Goal: Task Accomplishment & Management: Manage account settings

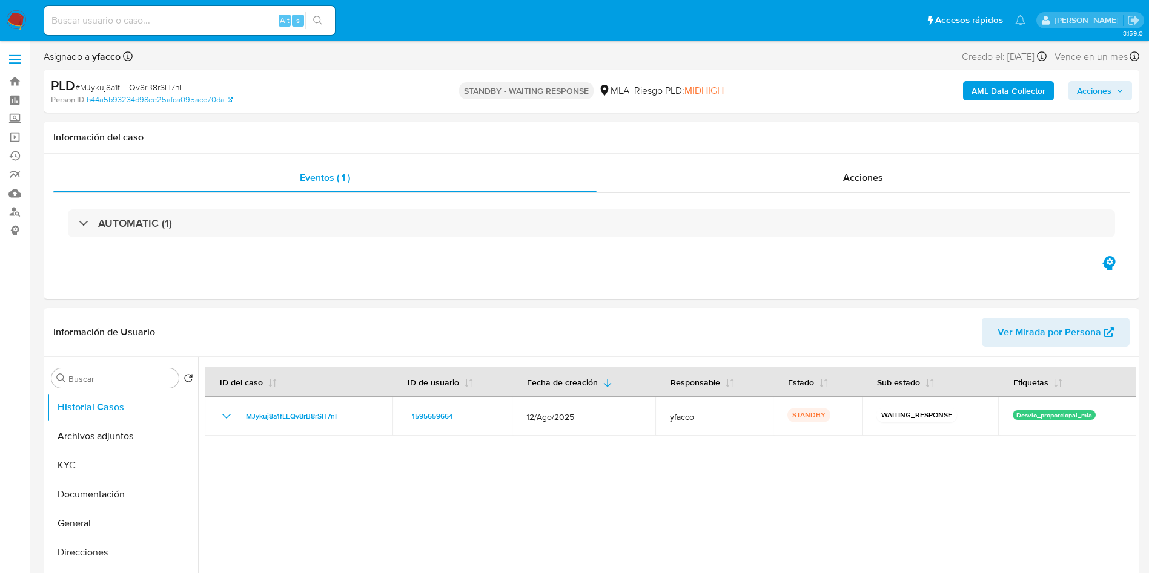
select select "10"
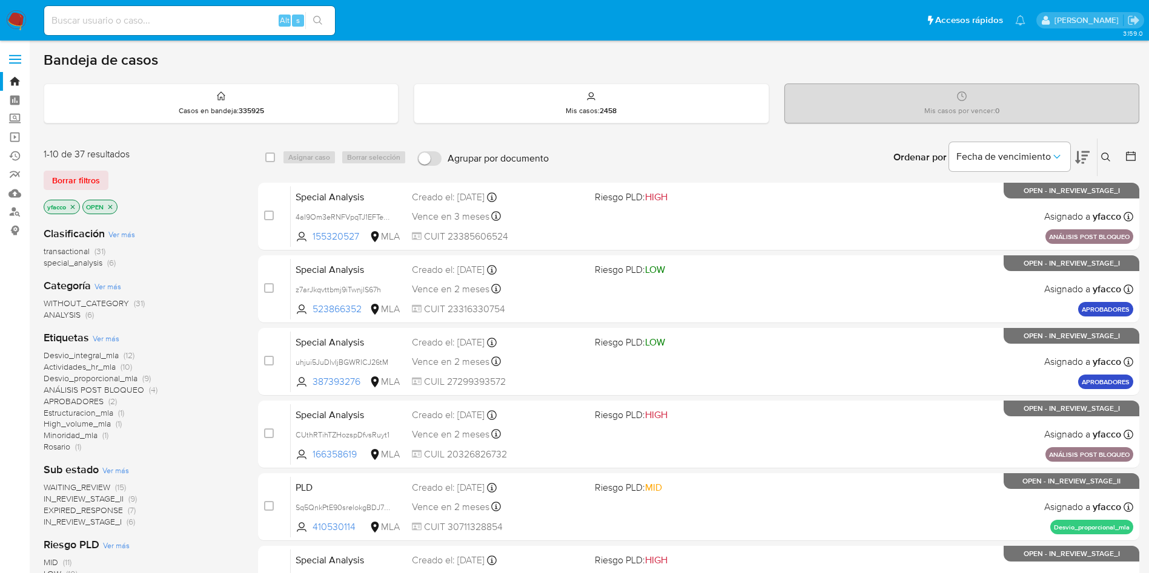
click at [63, 249] on span "transactional" at bounding box center [67, 251] width 46 height 12
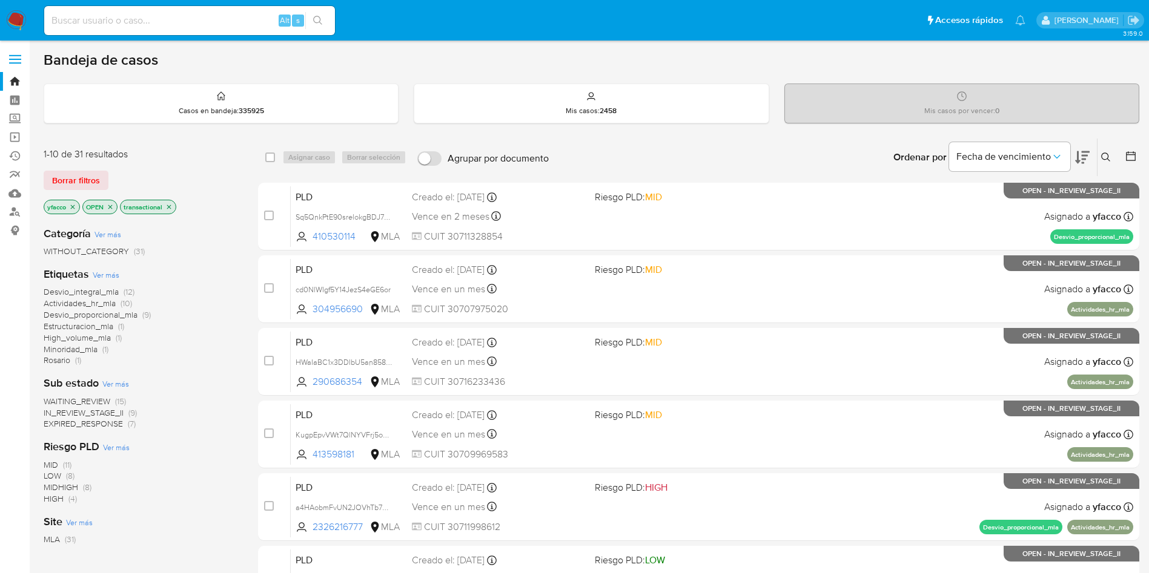
click at [74, 208] on icon "close-filter" at bounding box center [72, 206] width 7 height 7
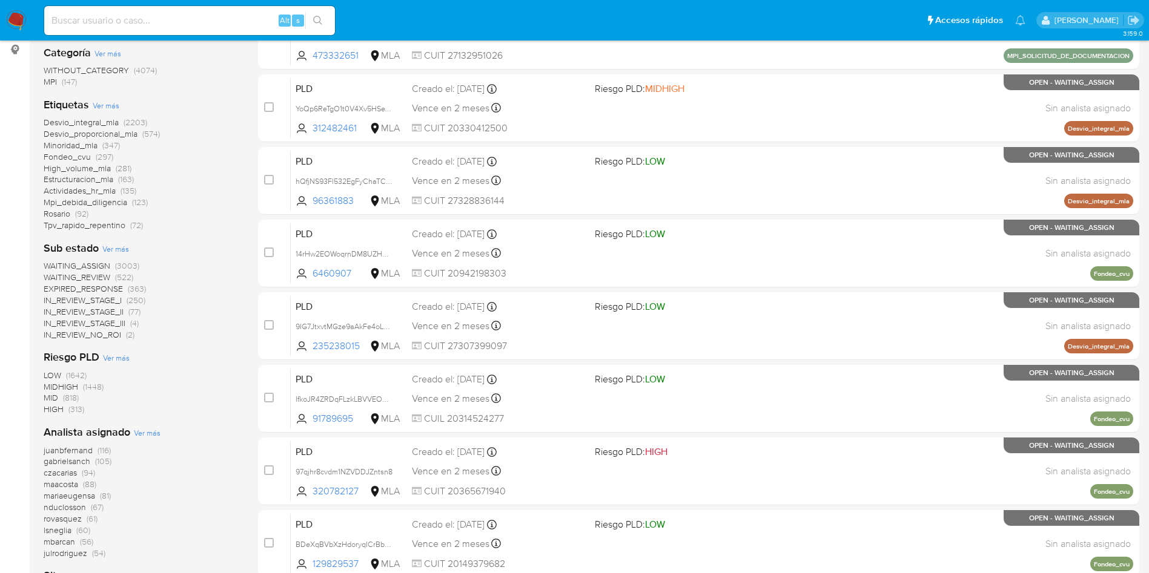
scroll to position [272, 0]
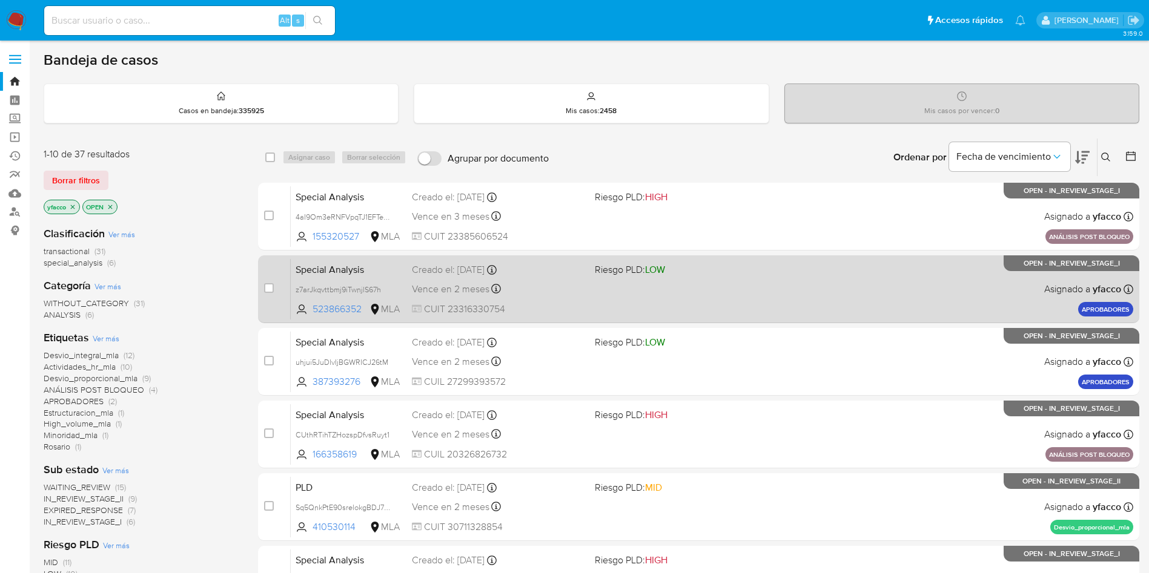
click at [586, 303] on div "Special Analysis z7arJkqvttbmj9iTwnjlS67h 523866352 MLA Riesgo PLD: LOW Creado …" at bounding box center [712, 289] width 842 height 61
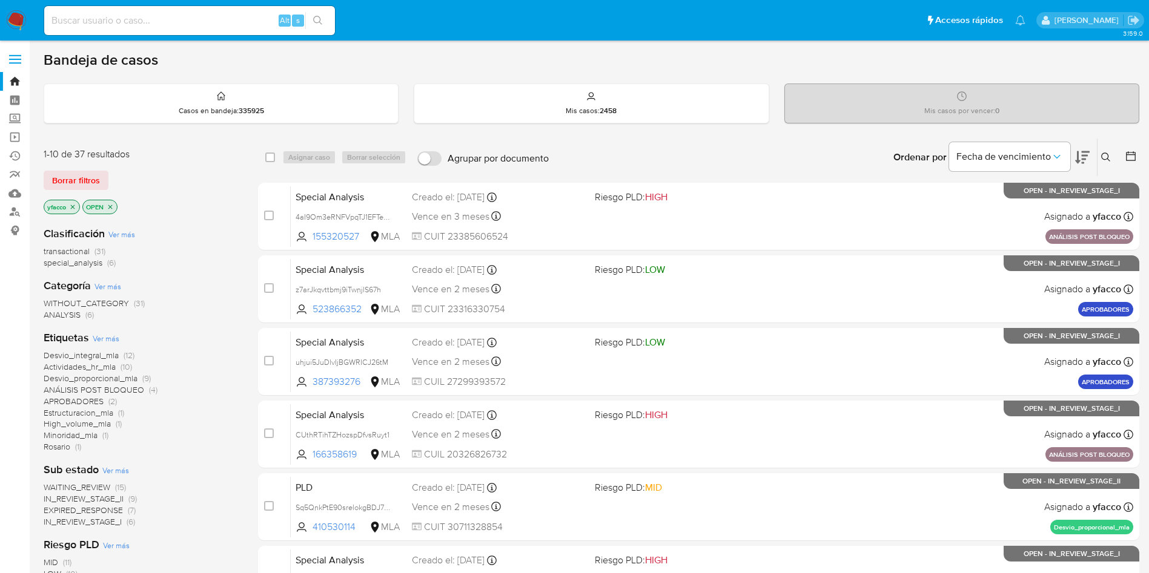
click at [228, 25] on input at bounding box center [189, 21] width 291 height 16
paste input "185666201"
type input "185666201"
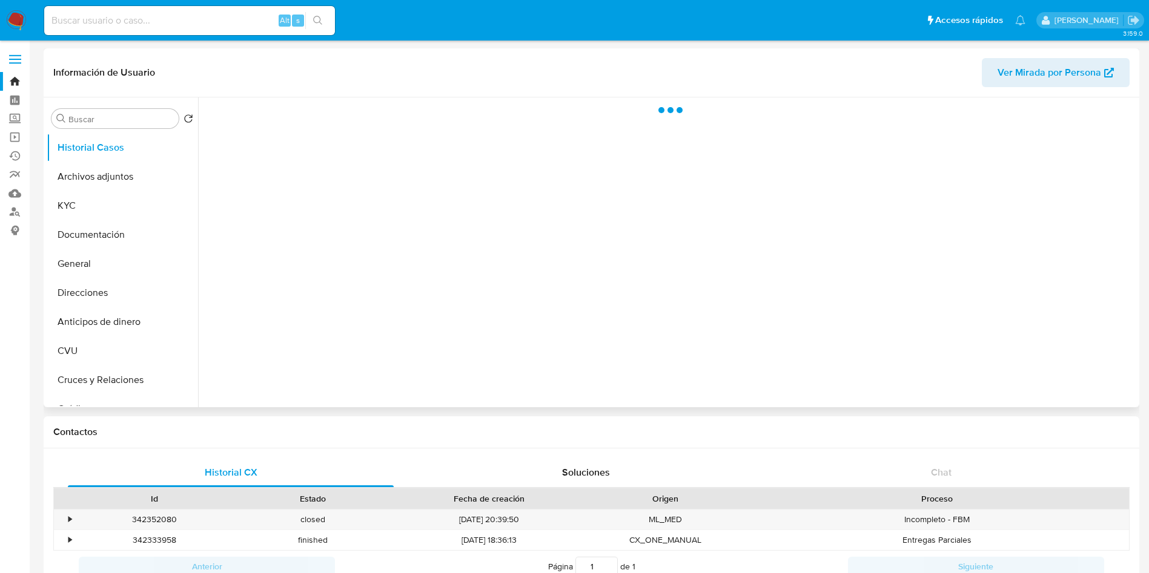
select select "10"
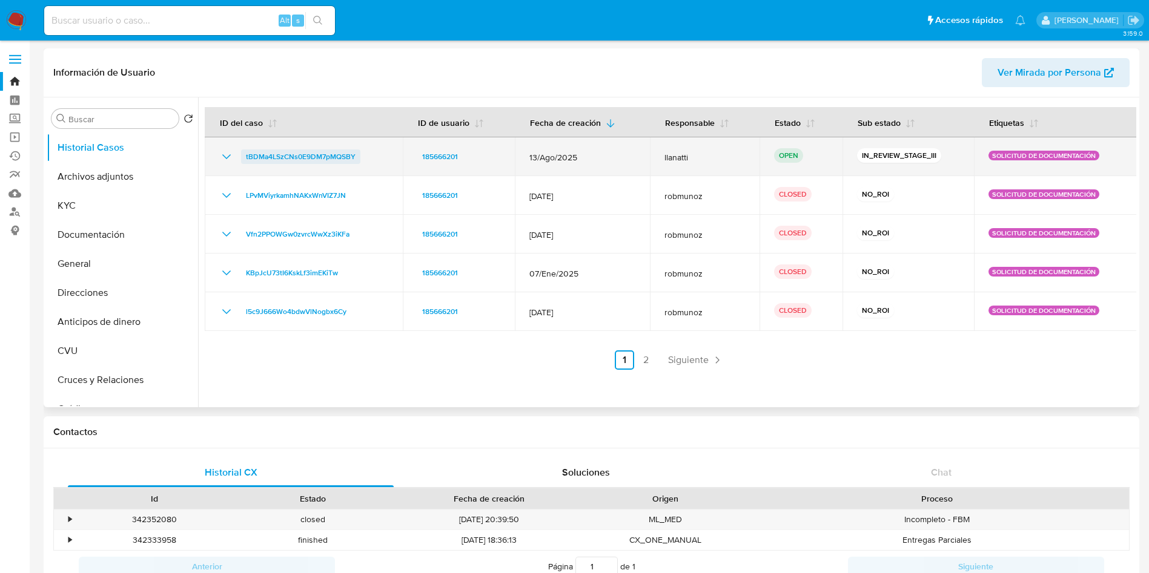
click at [297, 159] on span "tBDMa4LSzCNs0E9DM7pMQSBY" at bounding box center [301, 157] width 110 height 15
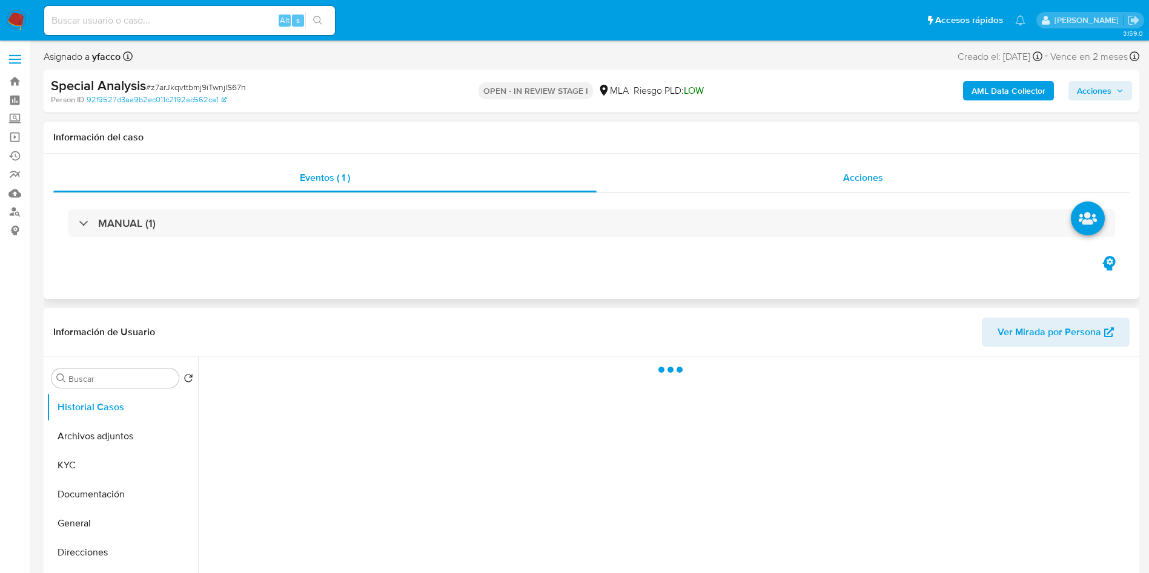
click at [835, 179] on div "Acciones" at bounding box center [862, 177] width 533 height 29
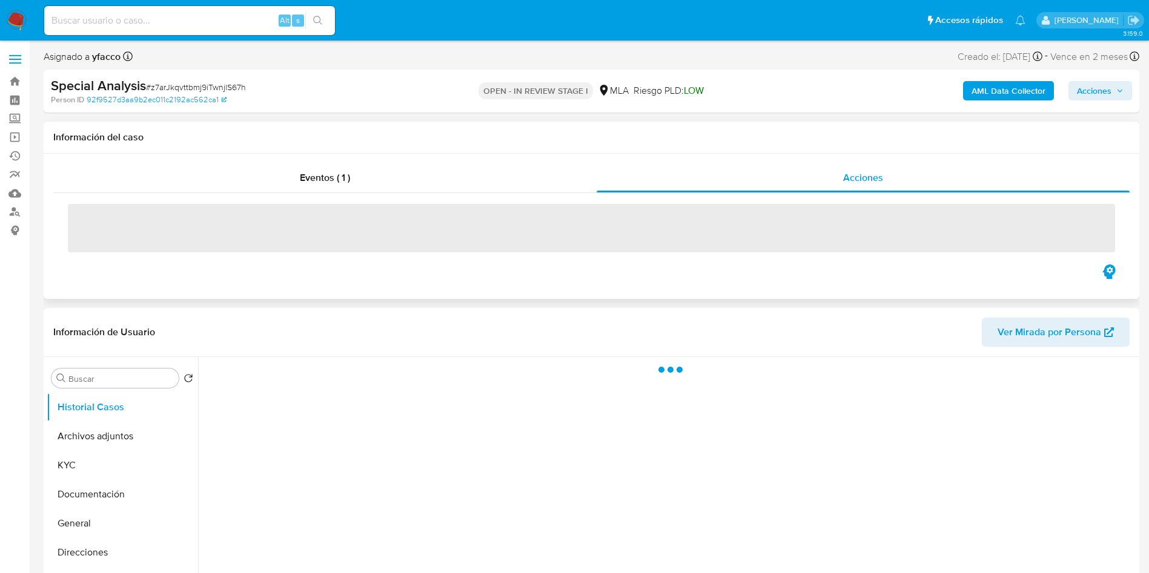
select select "10"
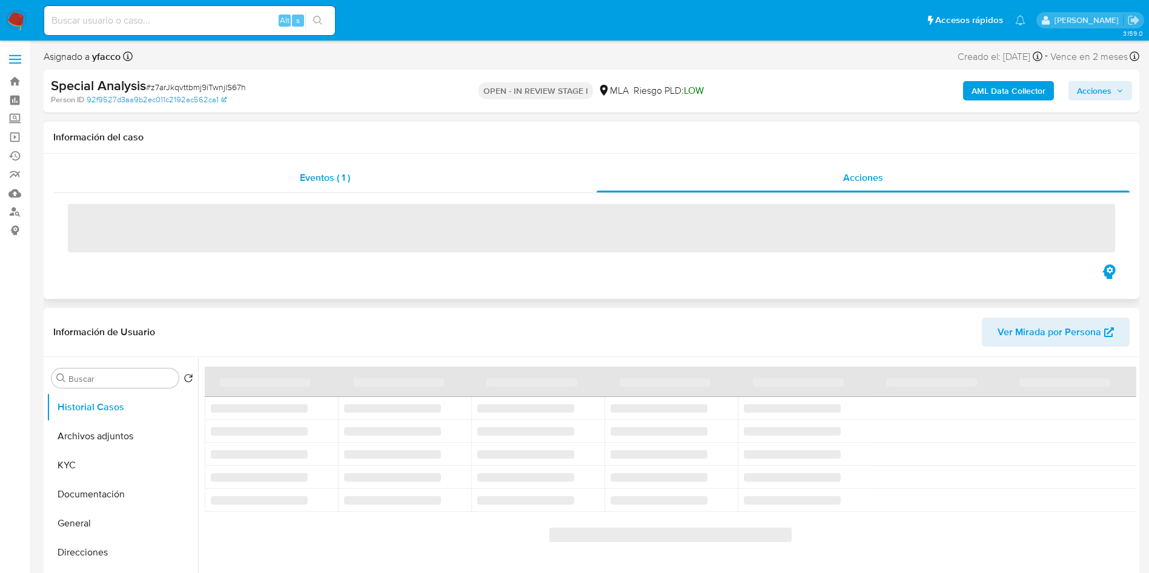
click at [388, 183] on div "Eventos ( 1 )" at bounding box center [324, 177] width 543 height 29
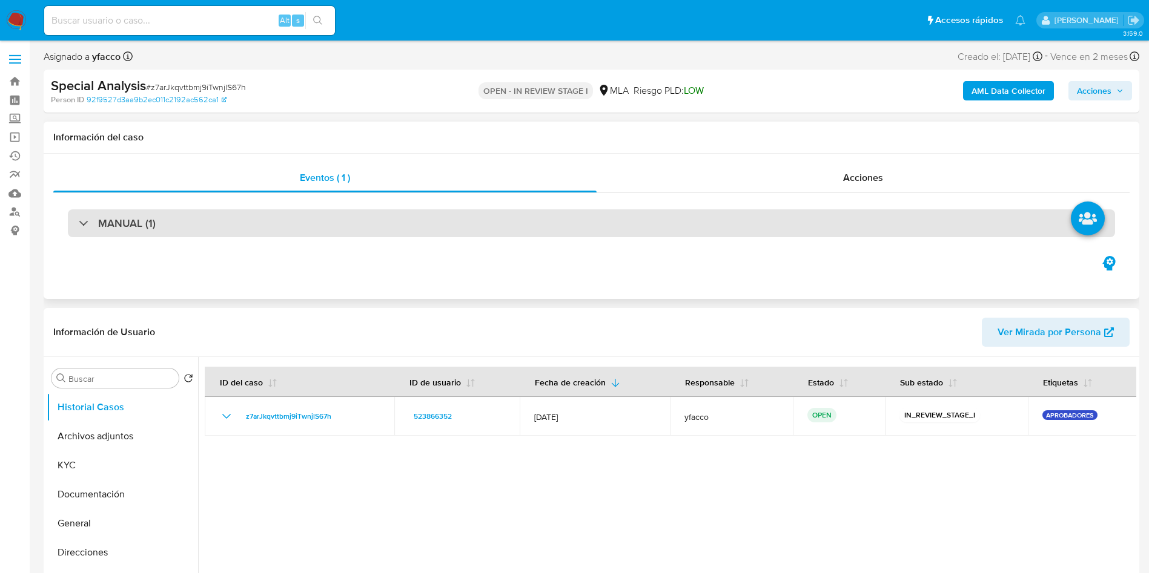
click at [343, 226] on div "MANUAL (1)" at bounding box center [591, 224] width 1047 height 28
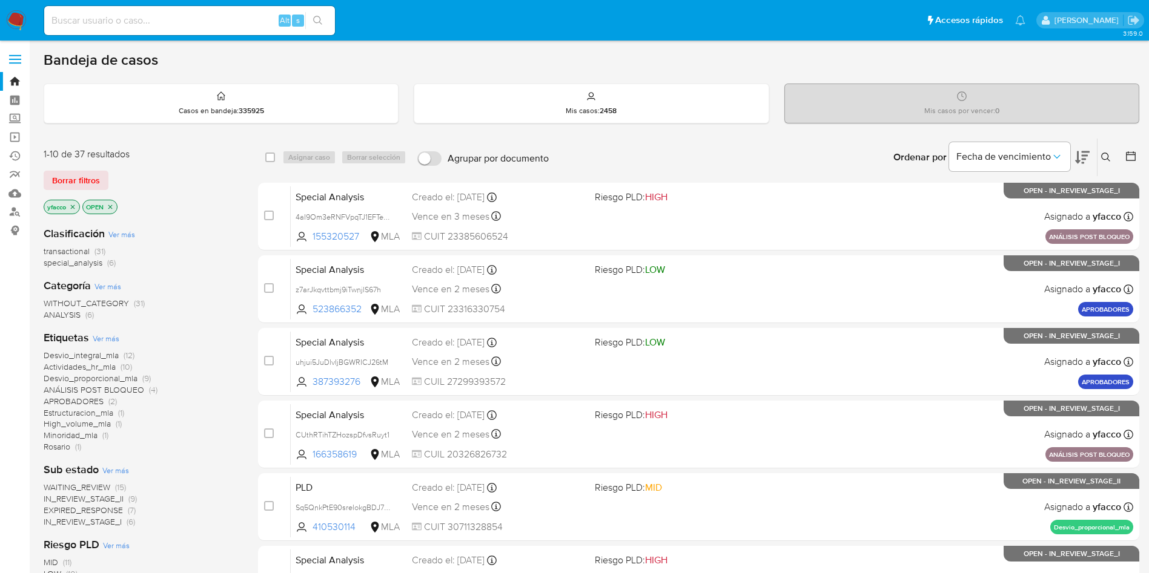
click at [222, 21] on input at bounding box center [189, 21] width 291 height 16
paste input "MJykuj8a1fLEQv8rB8rSH7nI"
type input "MJykuj8a1fLEQv8rB8rSH7nI"
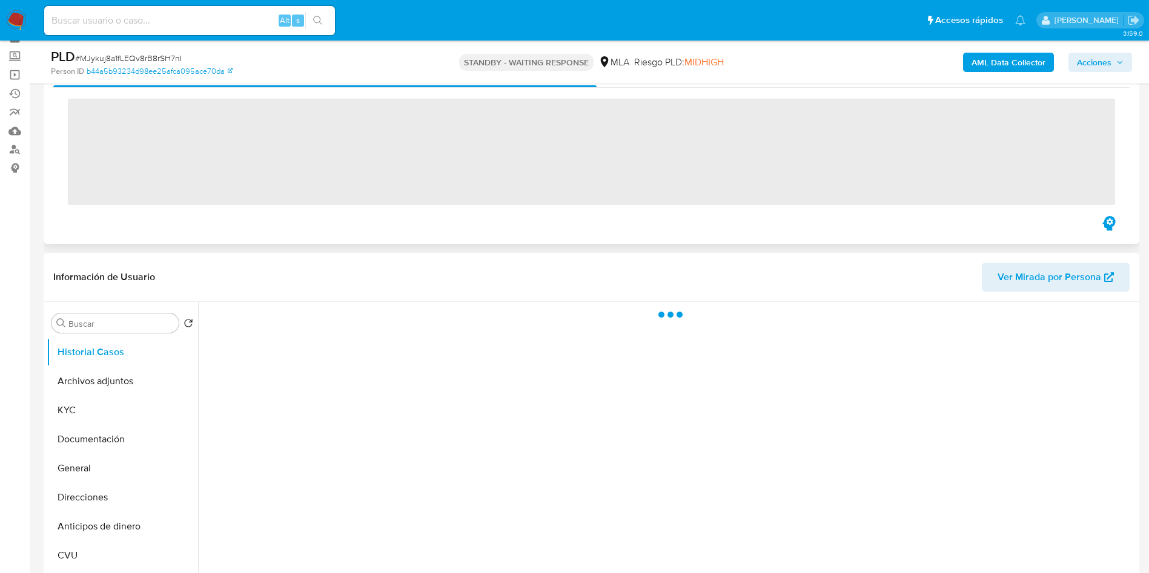
scroll to position [91, 0]
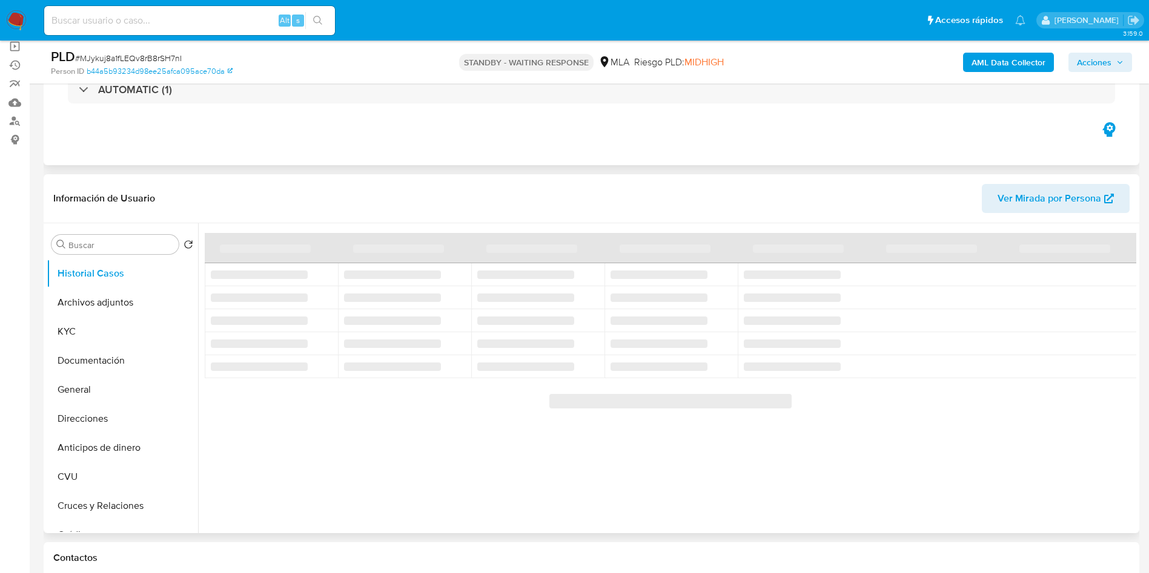
select select "10"
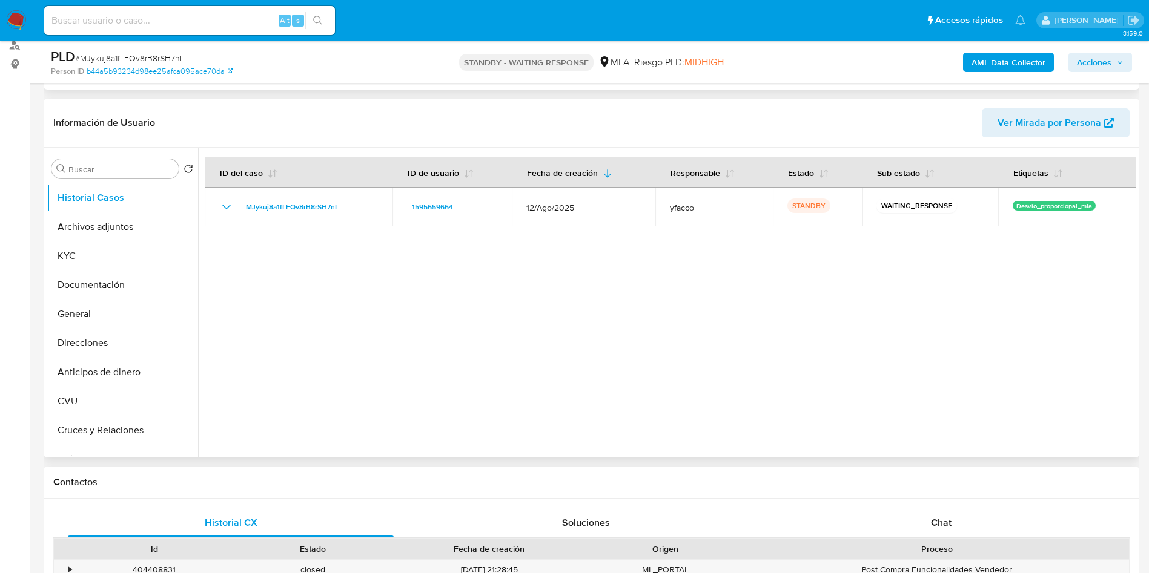
scroll to position [272, 0]
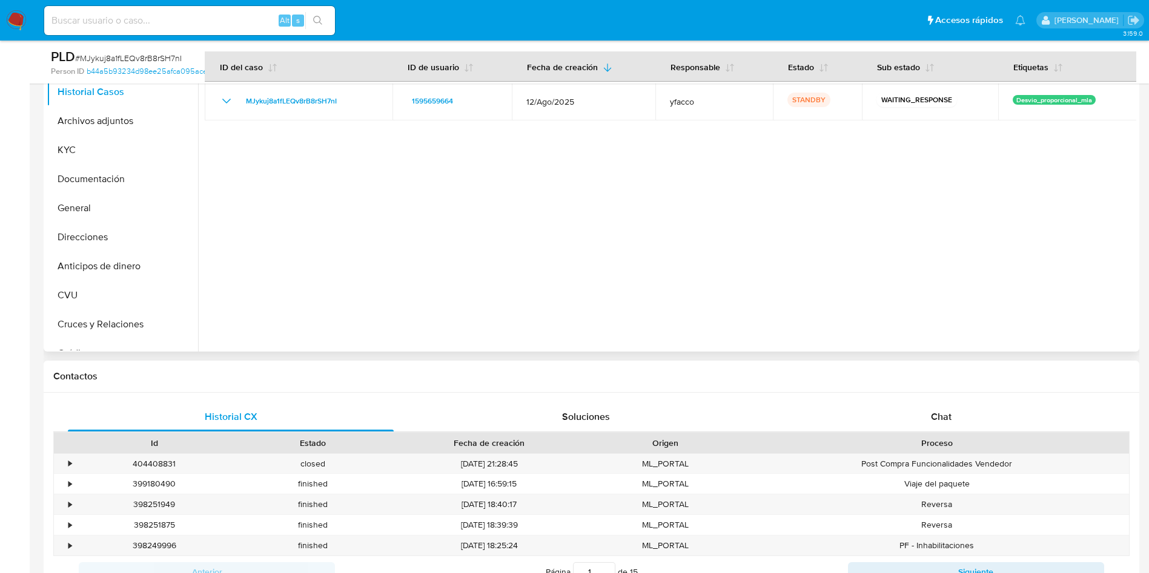
click at [917, 401] on div "Historial CX Soluciones Chat Id Estado Fecha de creación Origen Proceso • 40440…" at bounding box center [591, 495] width 1095 height 205
click at [905, 414] on div "Chat" at bounding box center [941, 417] width 326 height 29
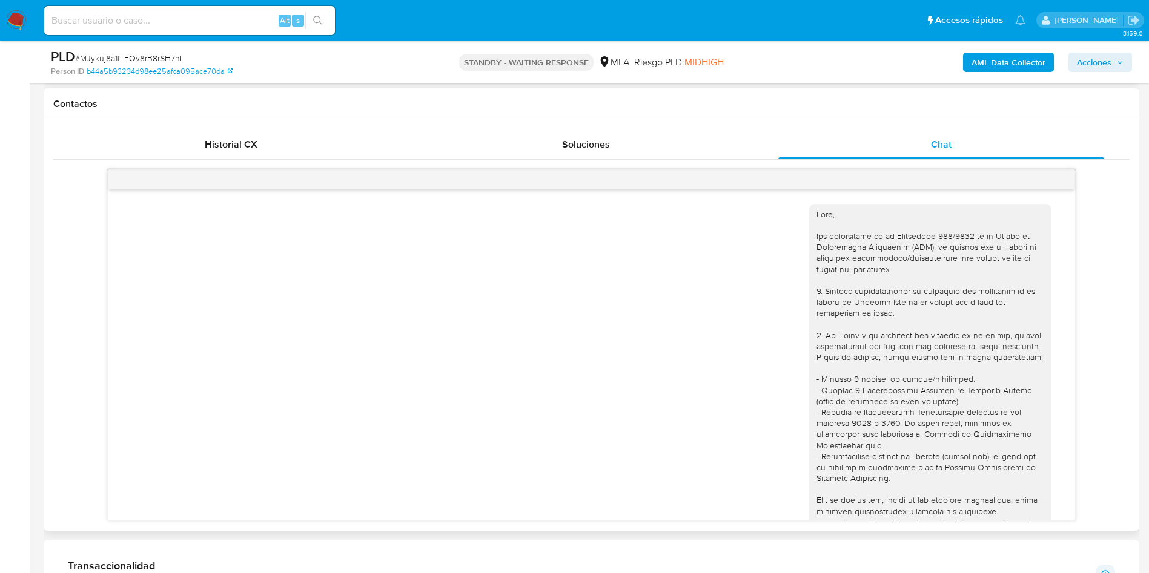
scroll to position [937, 0]
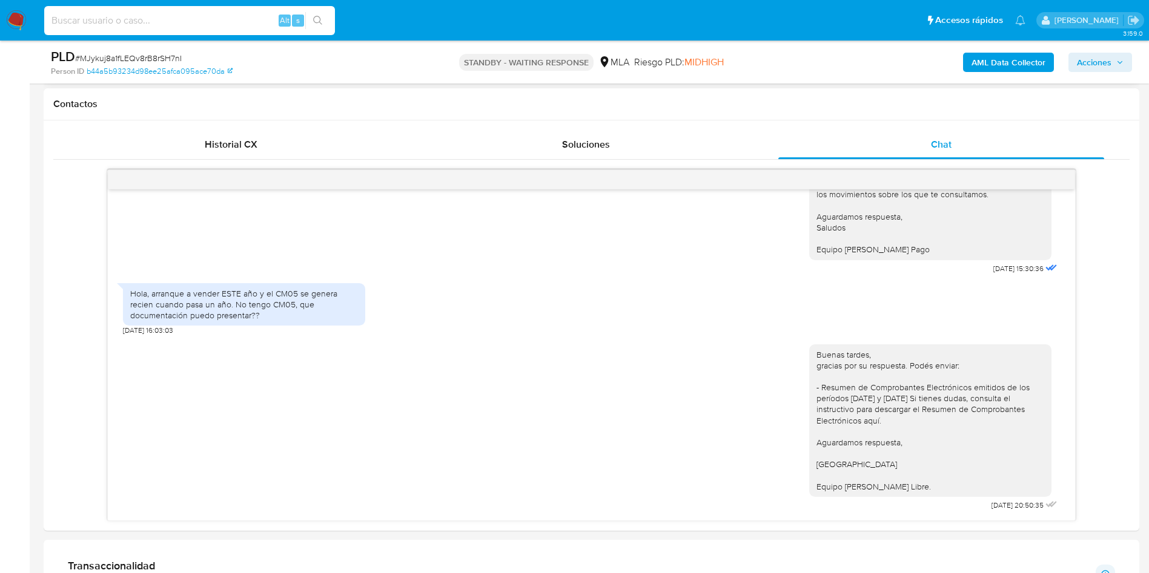
click at [245, 28] on input at bounding box center [189, 21] width 291 height 16
paste input "tu9kJBtBlfypmw3FrFwrPxfk"
type input "tu9kJBtBlfypmw3FrFwrPxfk"
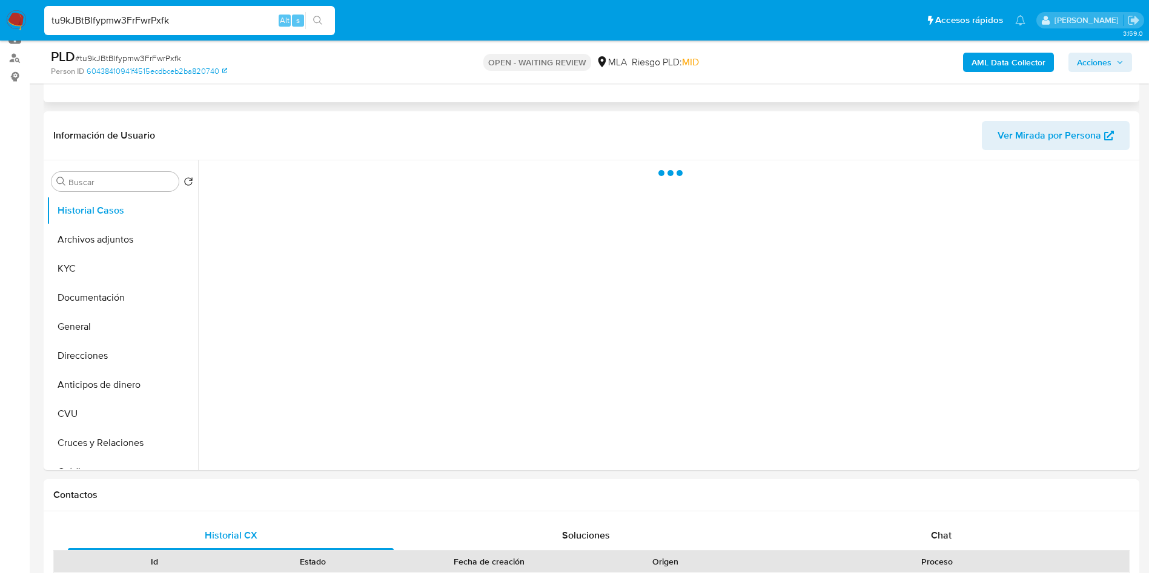
scroll to position [182, 0]
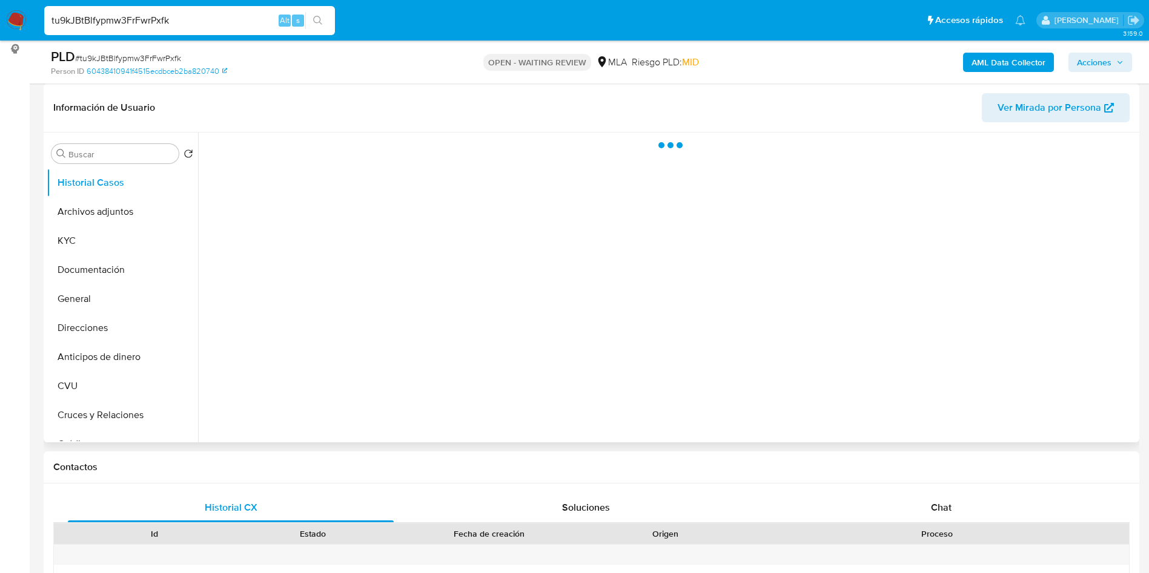
select select "10"
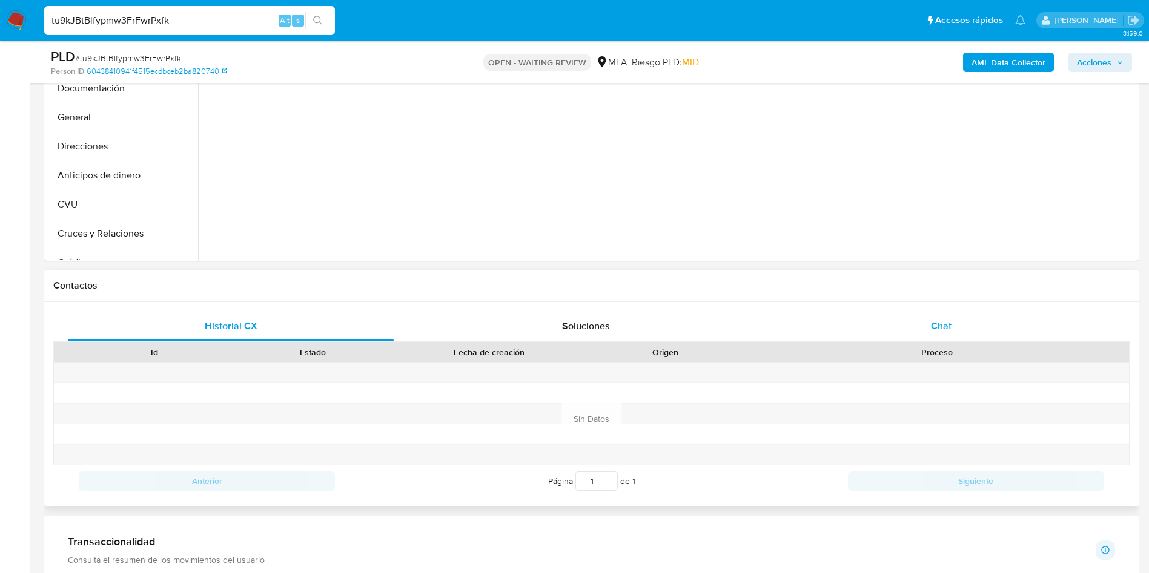
click at [874, 315] on div "Chat" at bounding box center [941, 326] width 326 height 29
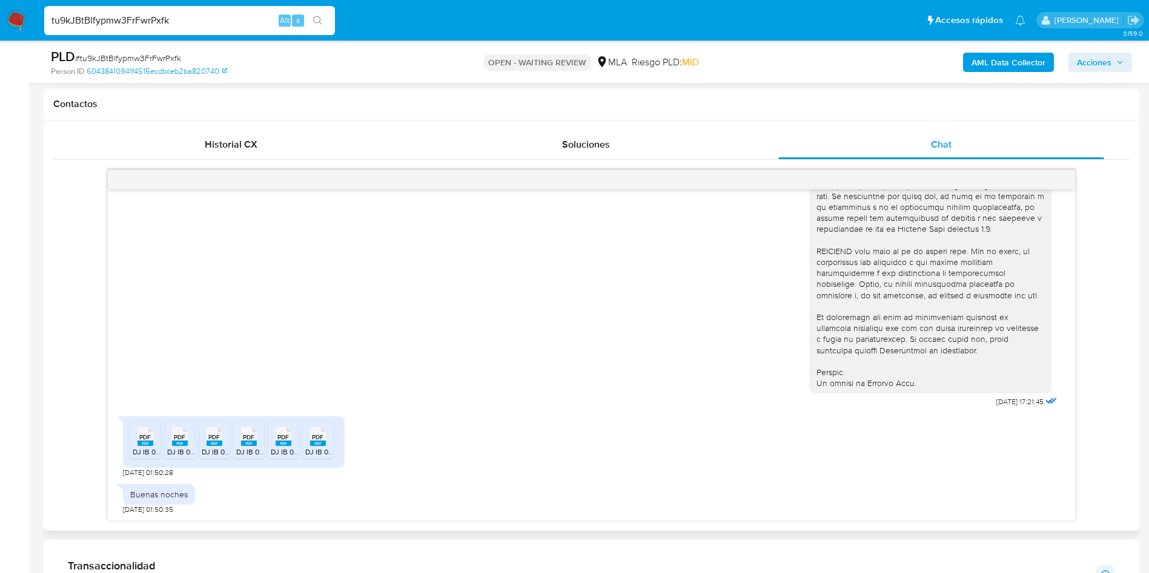
scroll to position [469, 0]
click at [147, 443] on rect at bounding box center [145, 443] width 16 height 5
click at [178, 437] on span "PDF" at bounding box center [180, 438] width 12 height 8
click at [215, 434] on span "PDF" at bounding box center [214, 438] width 12 height 8
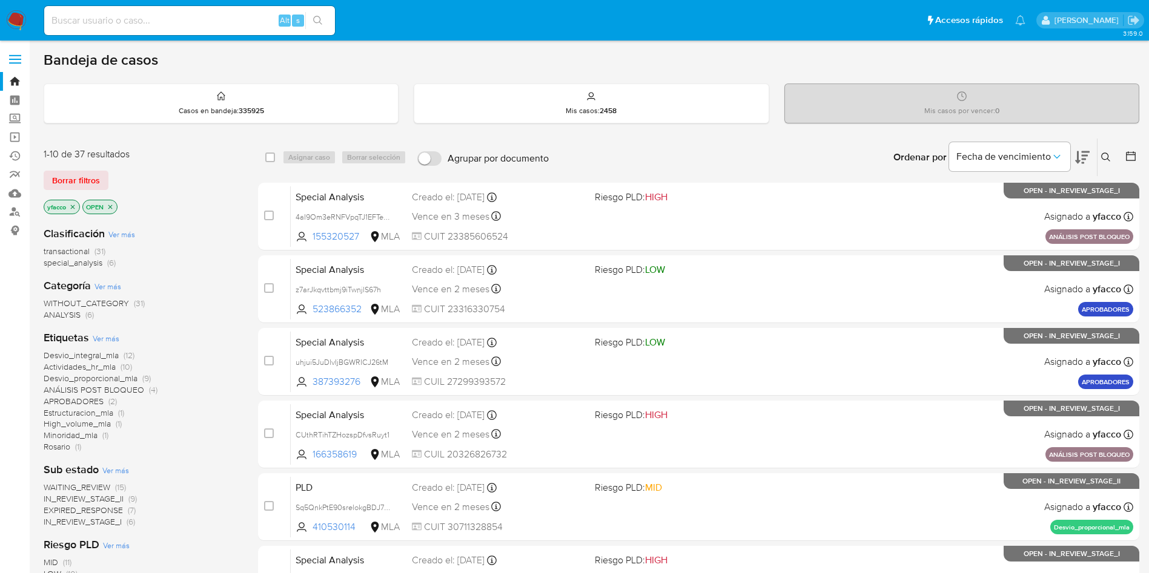
click at [255, 22] on input at bounding box center [189, 21] width 291 height 16
paste input "0ocQ63EwZ1xSbnjUhE7LQ31i"
type input "0ocQ63EwZ1xSbnjUhE7LQ31i"
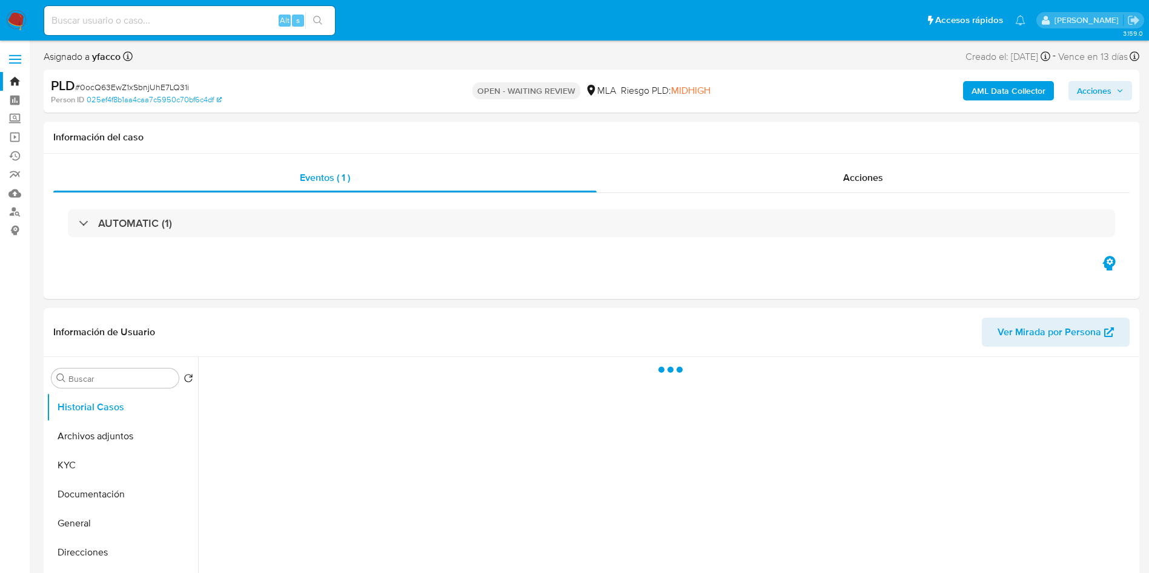
select select "10"
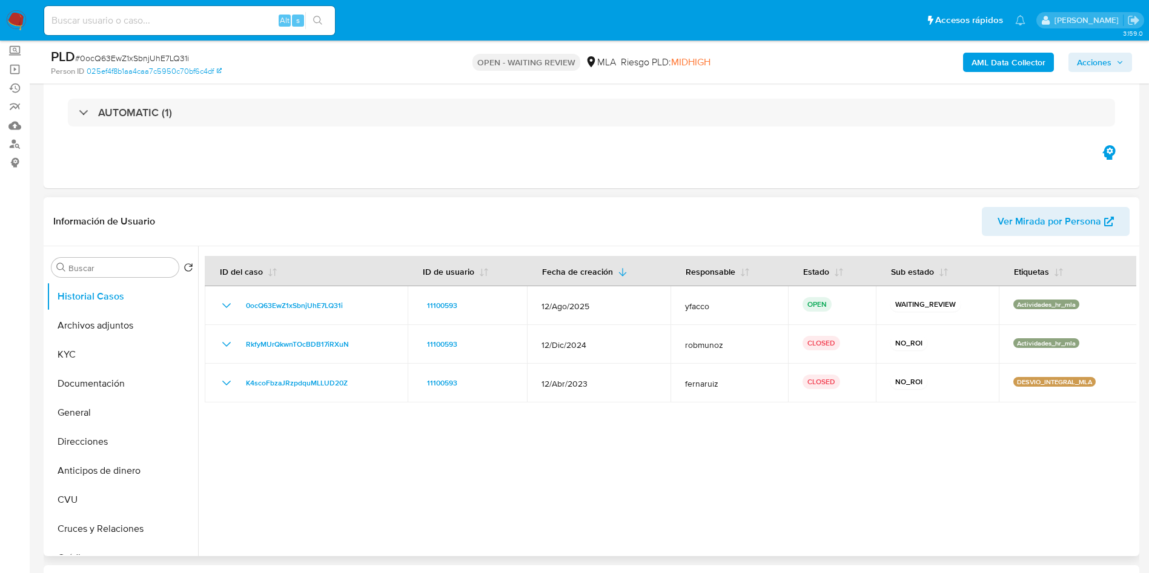
scroll to position [272, 0]
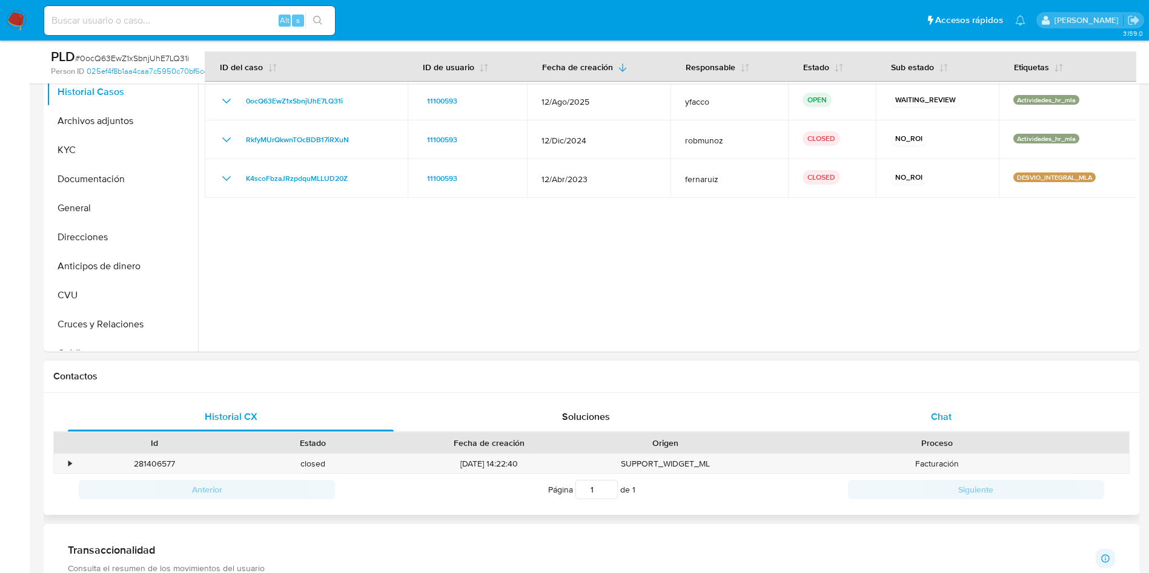
click at [932, 420] on span "Chat" at bounding box center [941, 417] width 21 height 14
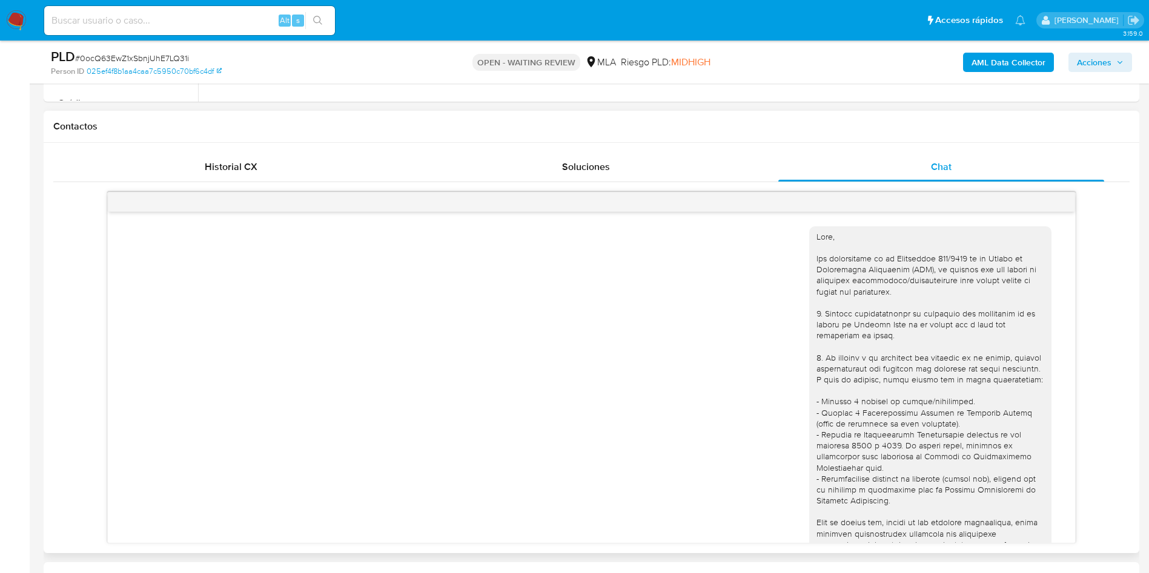
scroll to position [545, 0]
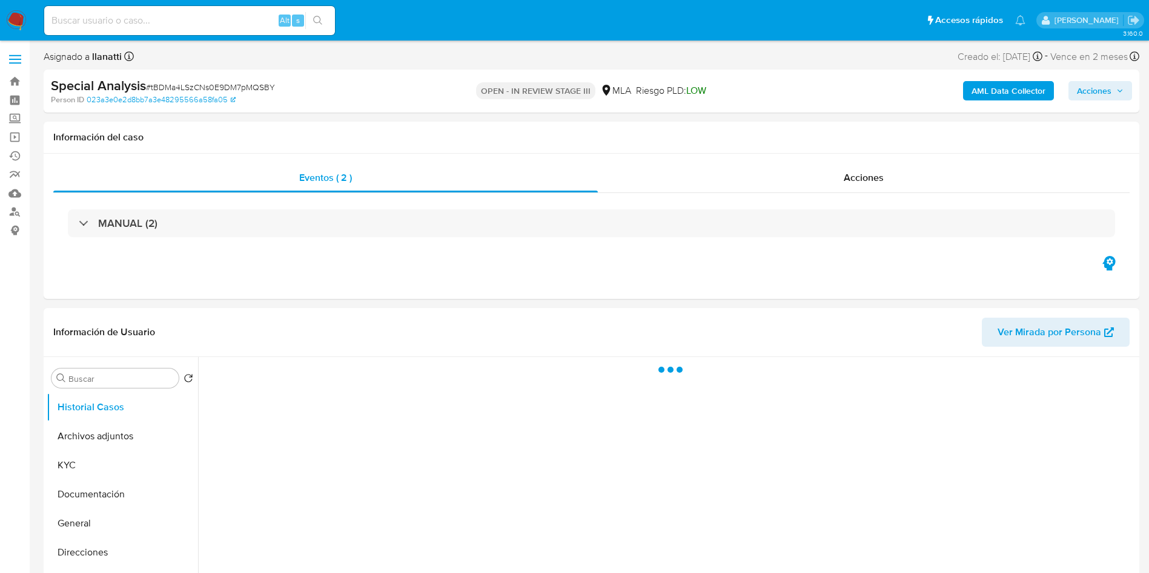
select select "10"
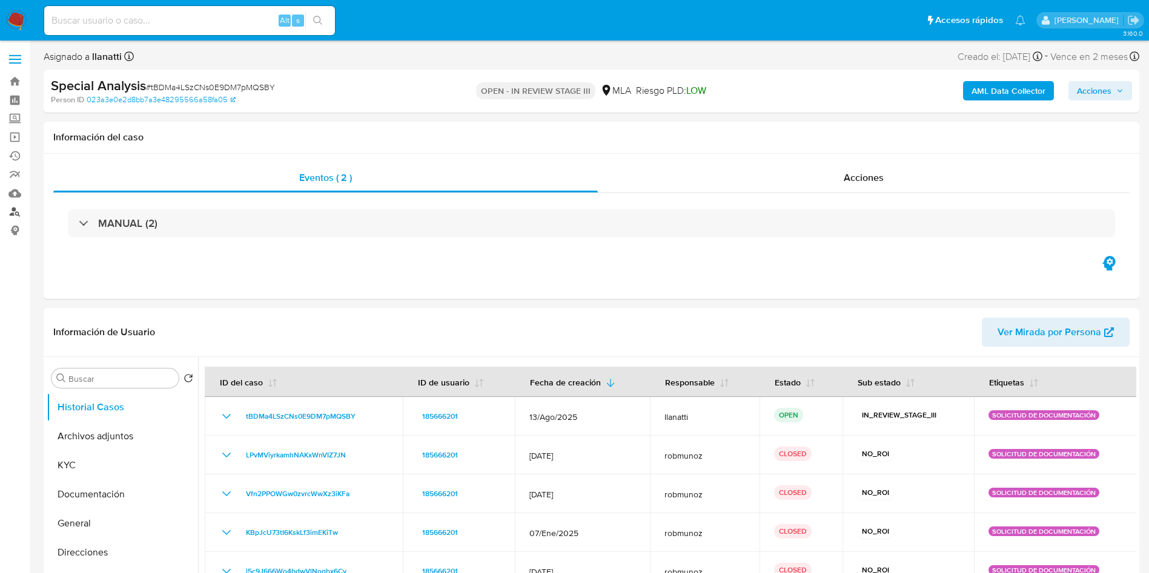
click at [18, 216] on link "Buscador de personas" at bounding box center [72, 212] width 144 height 19
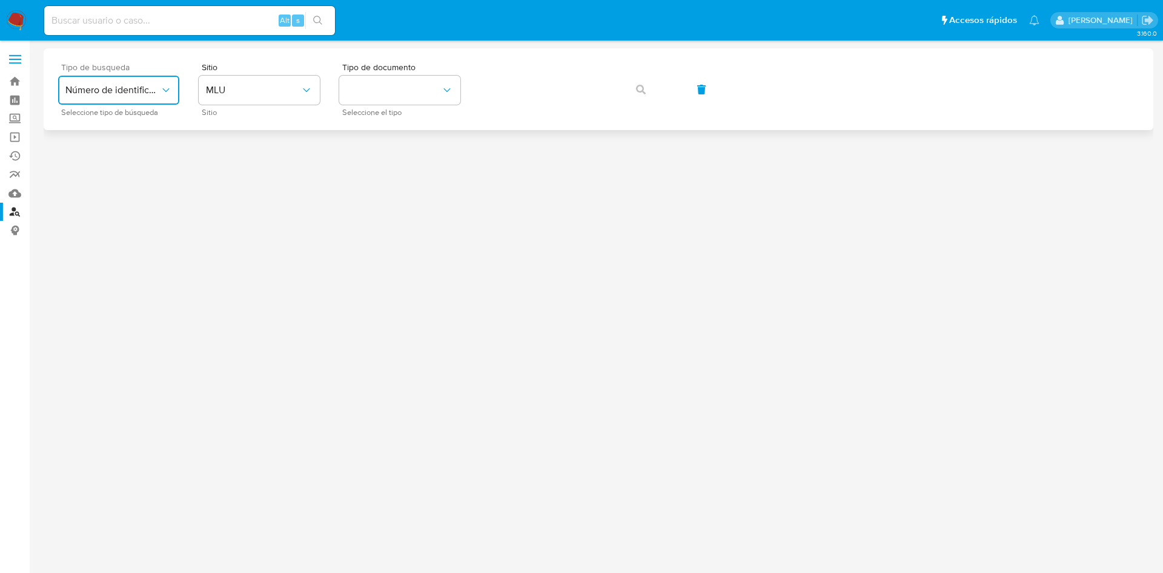
click at [135, 95] on span "Número de identificación" at bounding box center [112, 90] width 94 height 12
click at [125, 131] on span "Número de identificación" at bounding box center [114, 129] width 99 height 24
click at [223, 104] on button "site_id" at bounding box center [259, 90] width 121 height 29
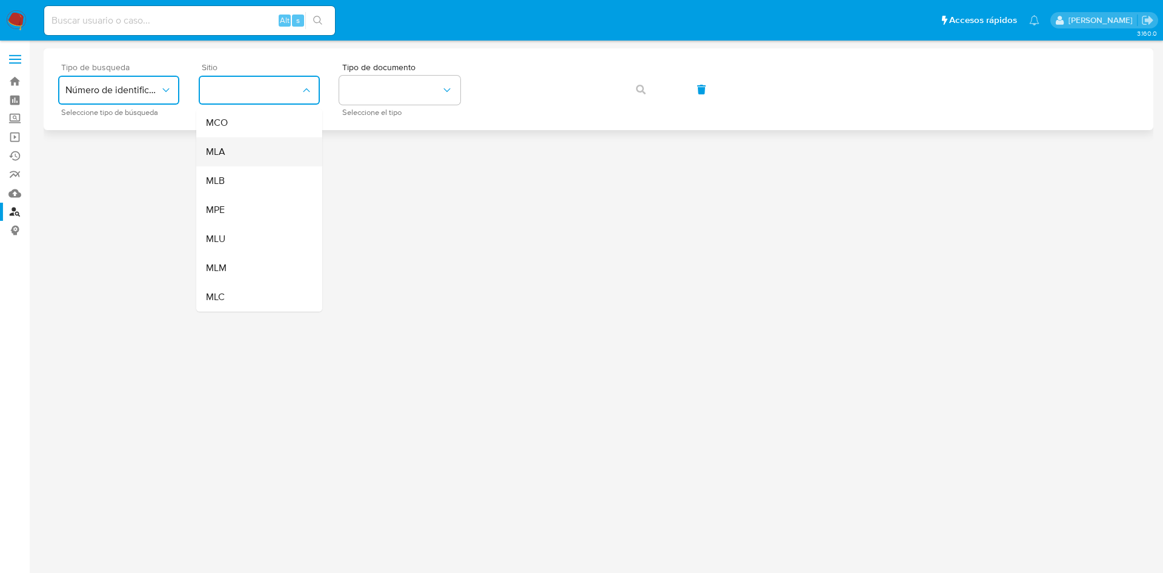
click at [231, 157] on div "MLA" at bounding box center [255, 151] width 99 height 29
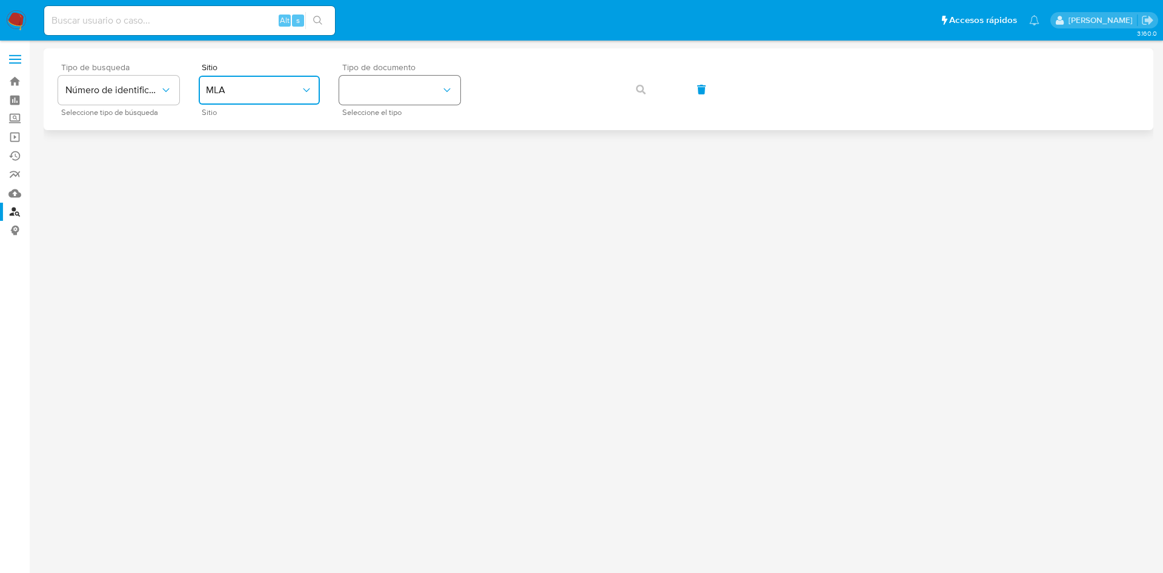
click at [371, 89] on button "identificationType" at bounding box center [399, 90] width 121 height 29
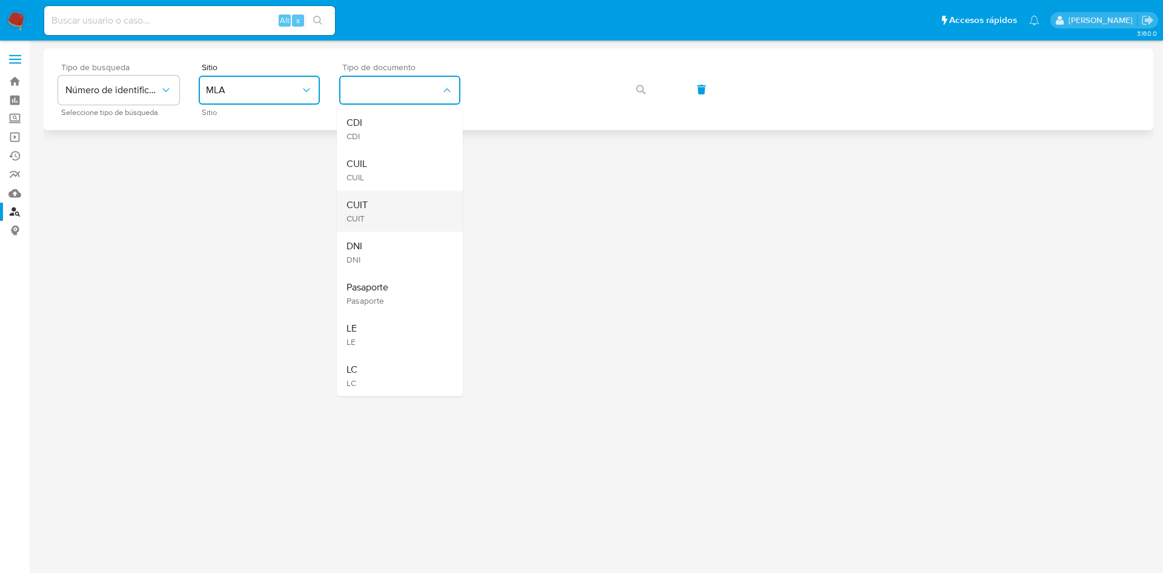
click at [395, 197] on div "CUIT CUIT" at bounding box center [395, 211] width 99 height 41
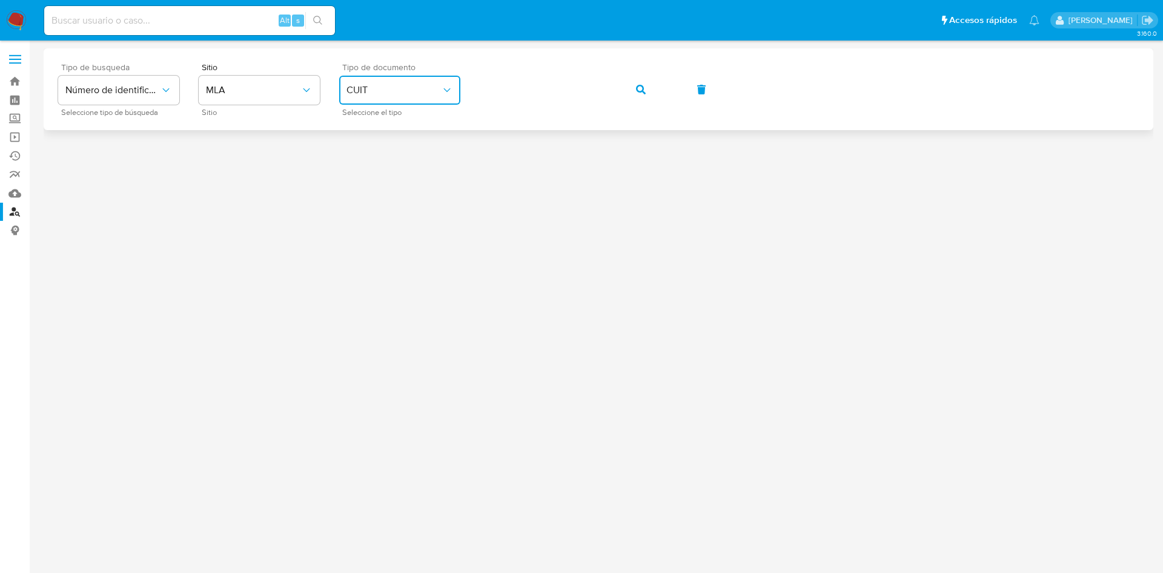
click at [637, 99] on span "button" at bounding box center [641, 89] width 10 height 27
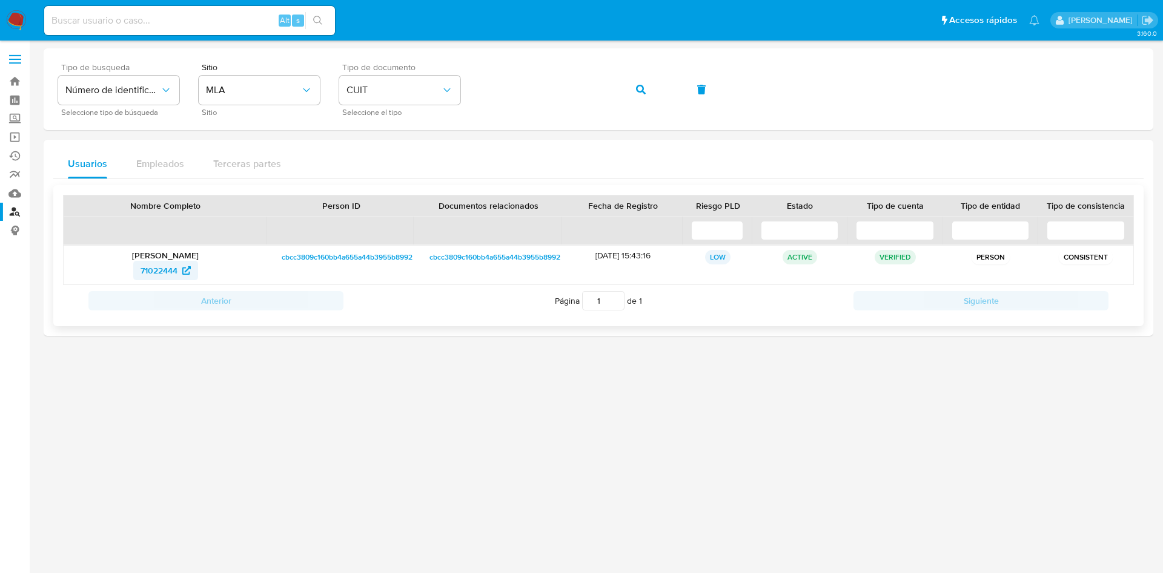
click at [145, 270] on span "71022444" at bounding box center [158, 270] width 37 height 19
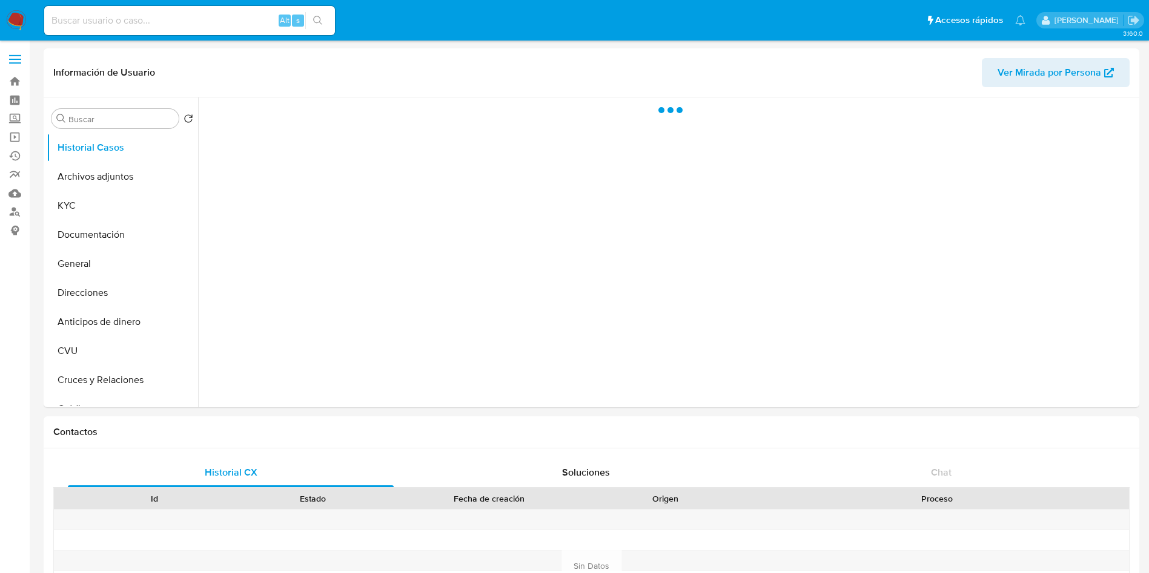
select select "10"
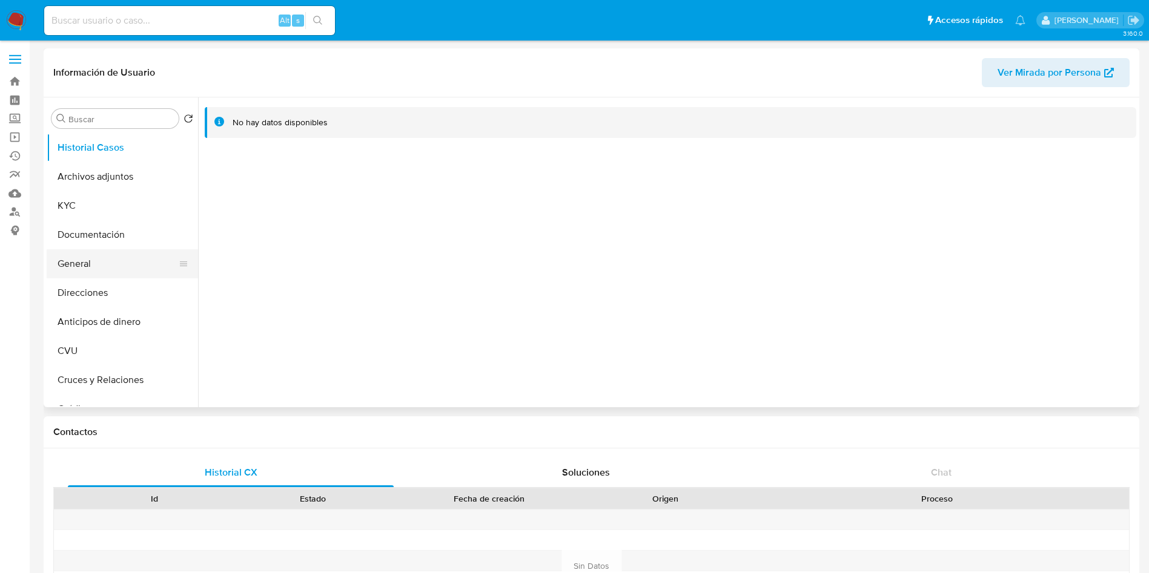
click at [129, 254] on button "General" at bounding box center [118, 263] width 142 height 29
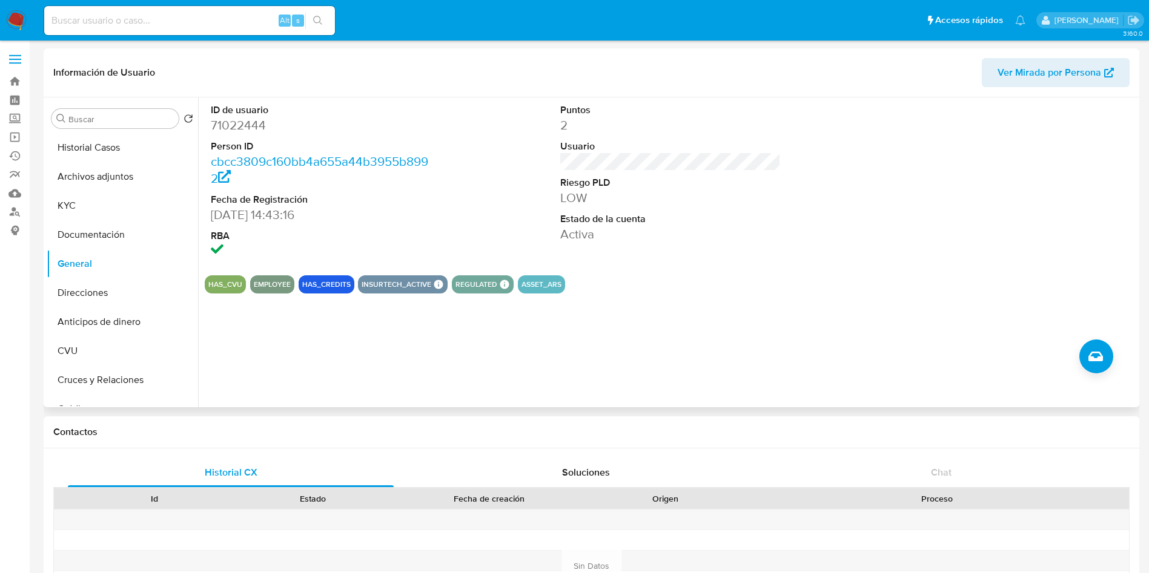
click at [468, 190] on div "ID de usuario 71022444 Person ID cbcc3809c160bb4a655a44b3955b8992 Fecha de Regi…" at bounding box center [670, 181] width 931 height 168
click at [1084, 358] on button "Crear caso manual" at bounding box center [1096, 357] width 34 height 34
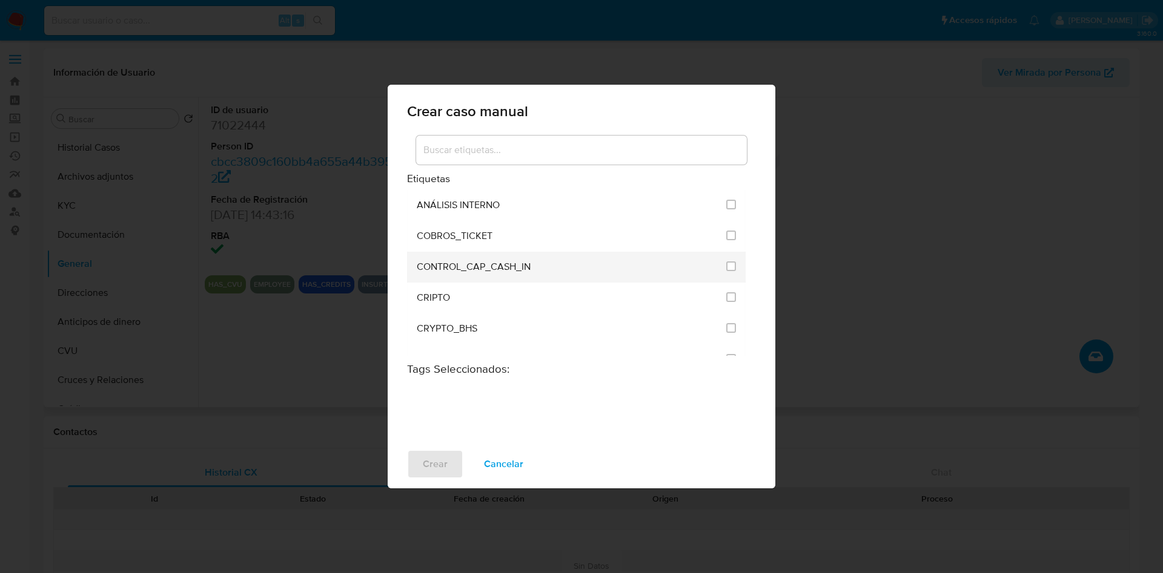
click at [685, 264] on div "CONTROL_CAP_CASH_IN" at bounding box center [568, 267] width 302 height 31
click at [726, 271] on input "1937" at bounding box center [731, 267] width 10 height 10
checkbox input "true"
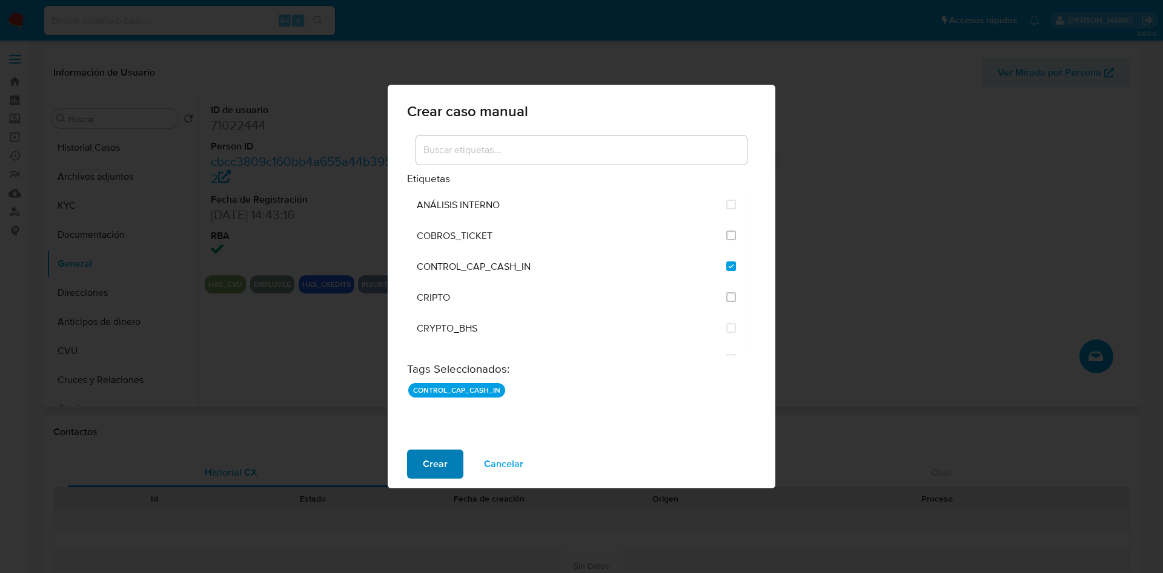
click at [437, 457] on span "Crear" at bounding box center [435, 464] width 25 height 27
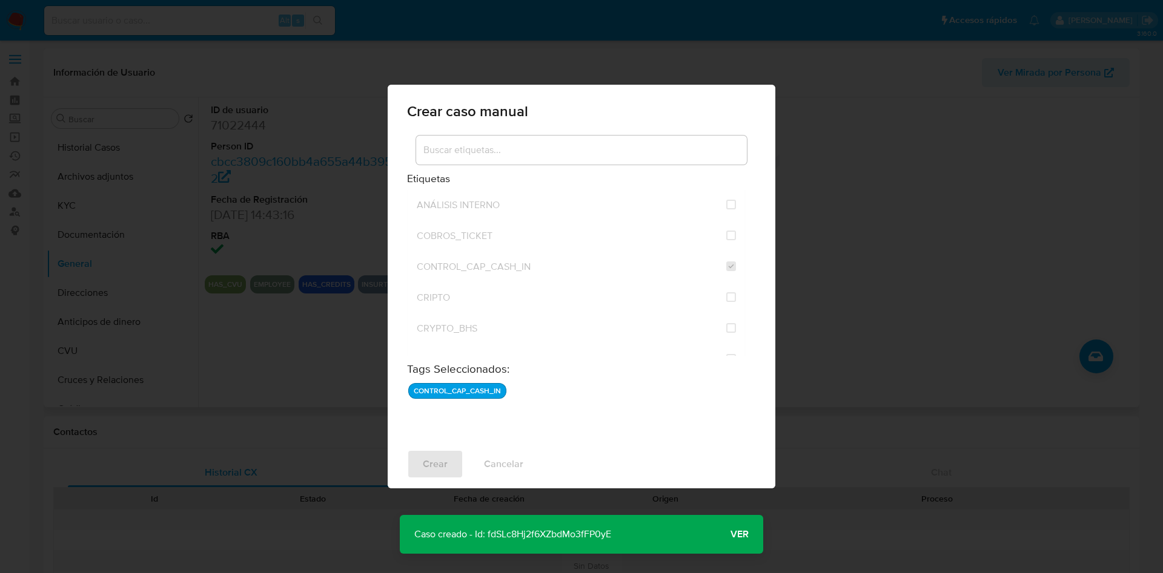
click at [738, 535] on span "Ver" at bounding box center [739, 535] width 18 height 0
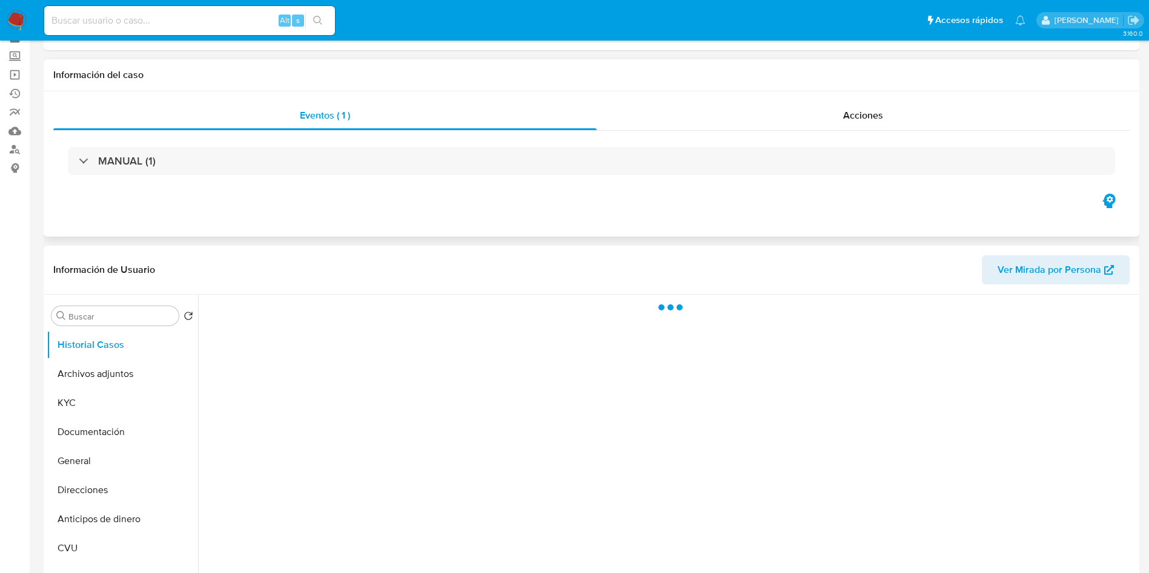
scroll to position [91, 0]
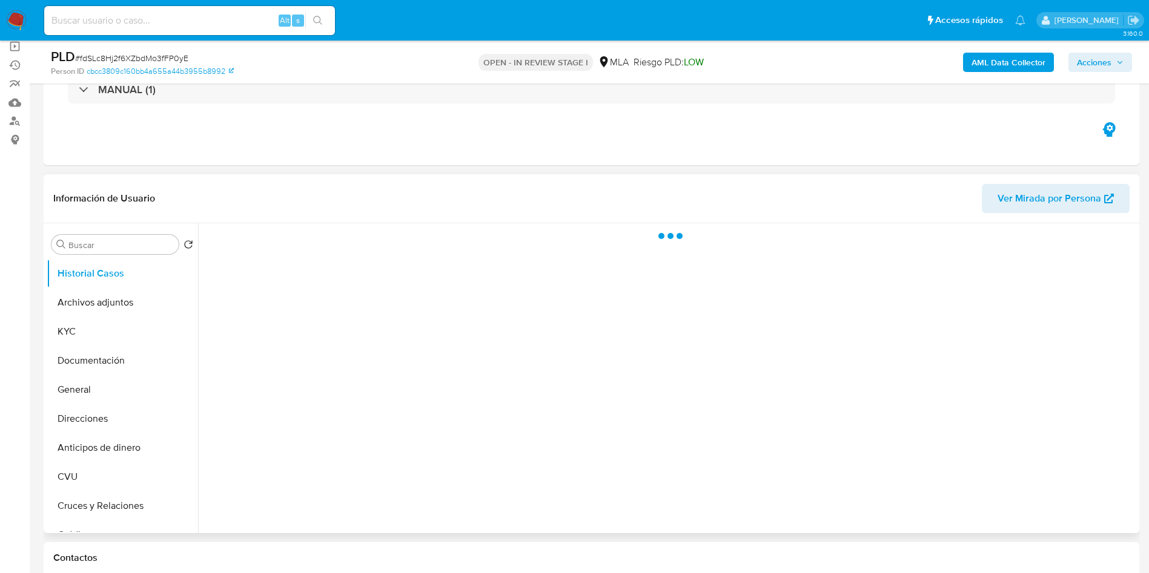
select select "10"
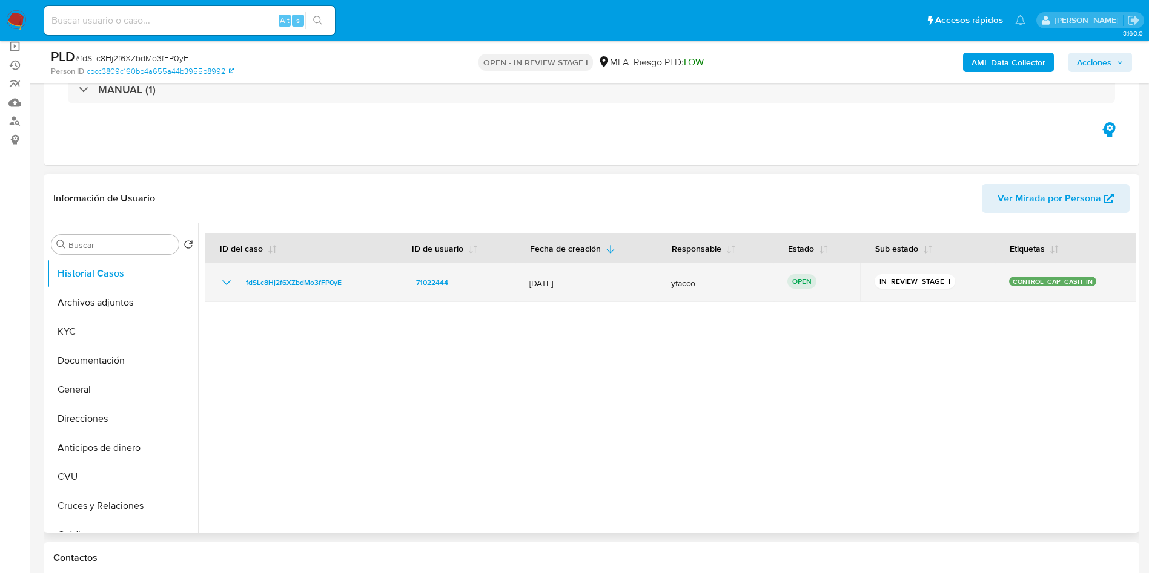
drag, startPoint x: 234, startPoint y: 287, endPoint x: 346, endPoint y: 285, distance: 112.0
click at [346, 285] on div "fdSLc8Hj2f6XZbdMo3fFP0yE" at bounding box center [300, 283] width 163 height 15
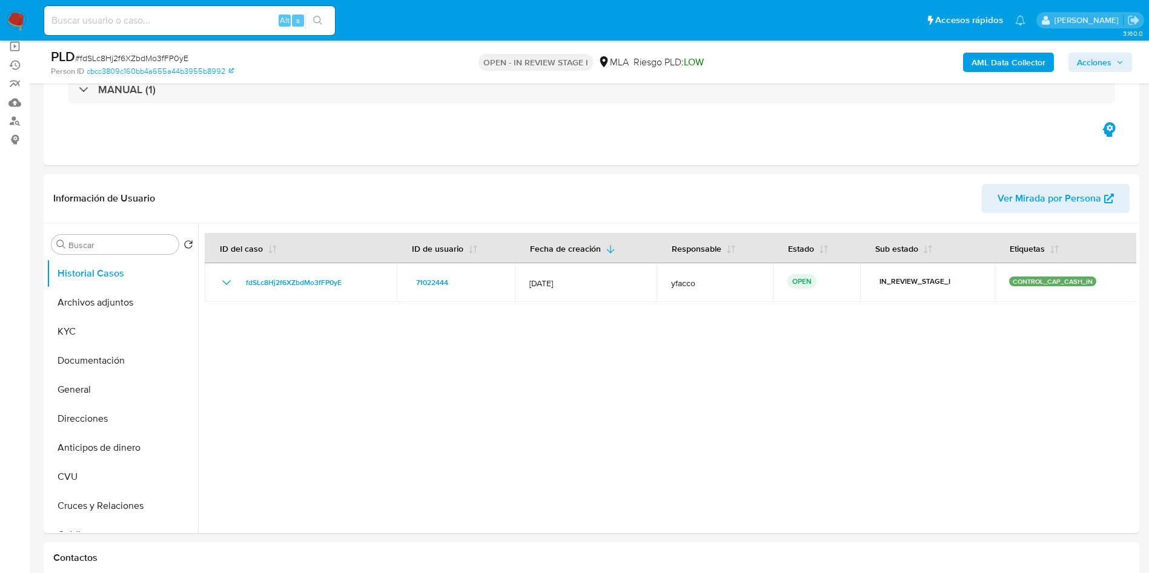
click at [1085, 69] on span "Acciones" at bounding box center [1094, 62] width 35 height 19
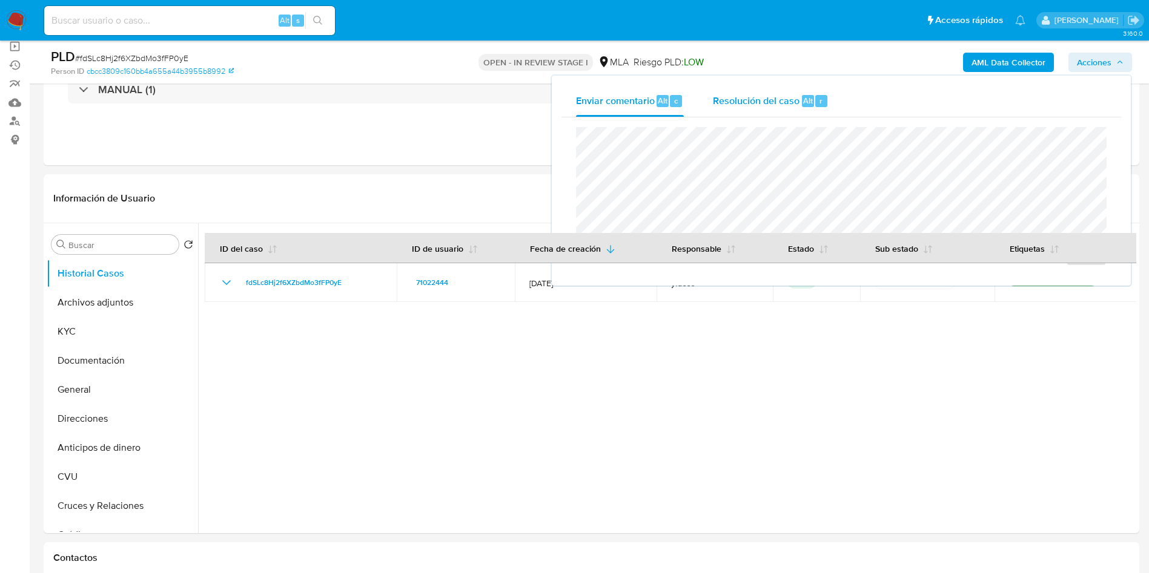
click at [783, 105] on span "Resolución del caso" at bounding box center [756, 100] width 87 height 14
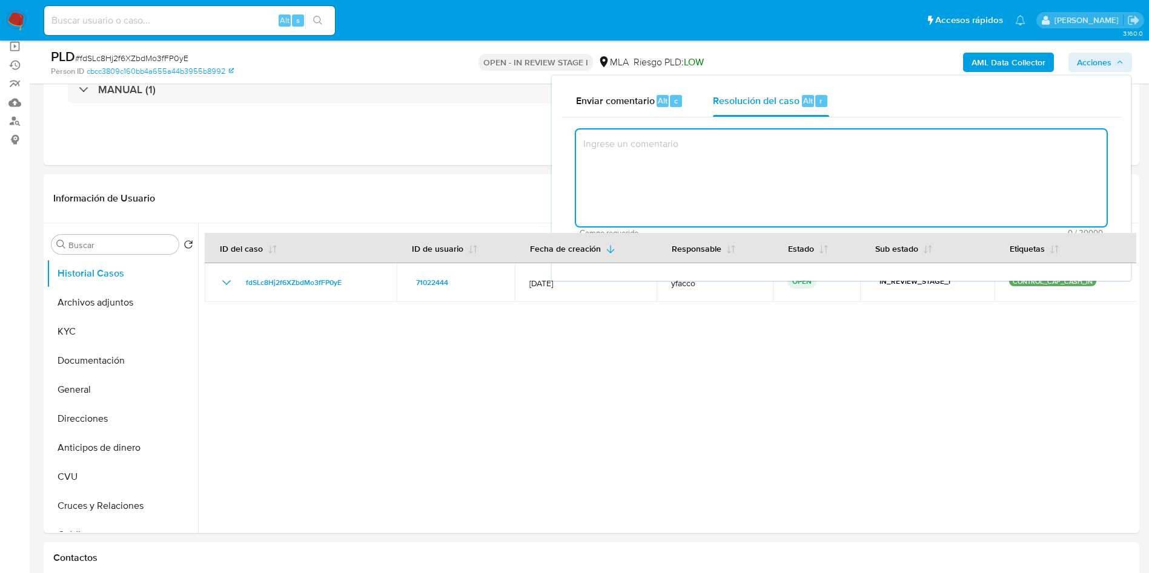
click at [774, 159] on textarea at bounding box center [841, 178] width 530 height 97
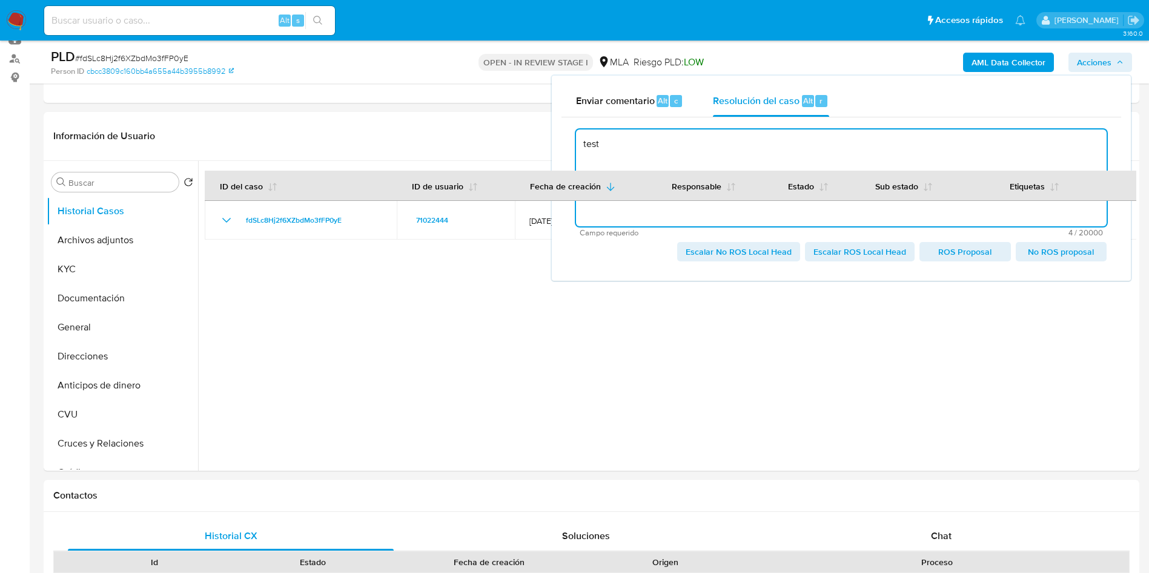
scroll to position [182, 0]
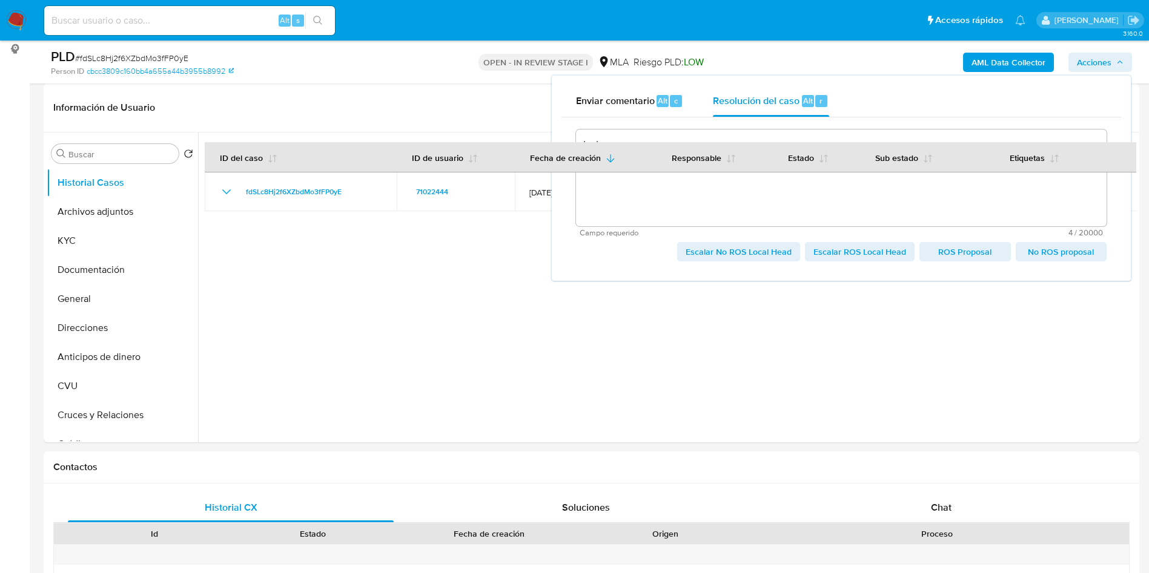
click at [849, 253] on span "Escalar ROS Local Head" at bounding box center [859, 251] width 93 height 17
type textarea "test"
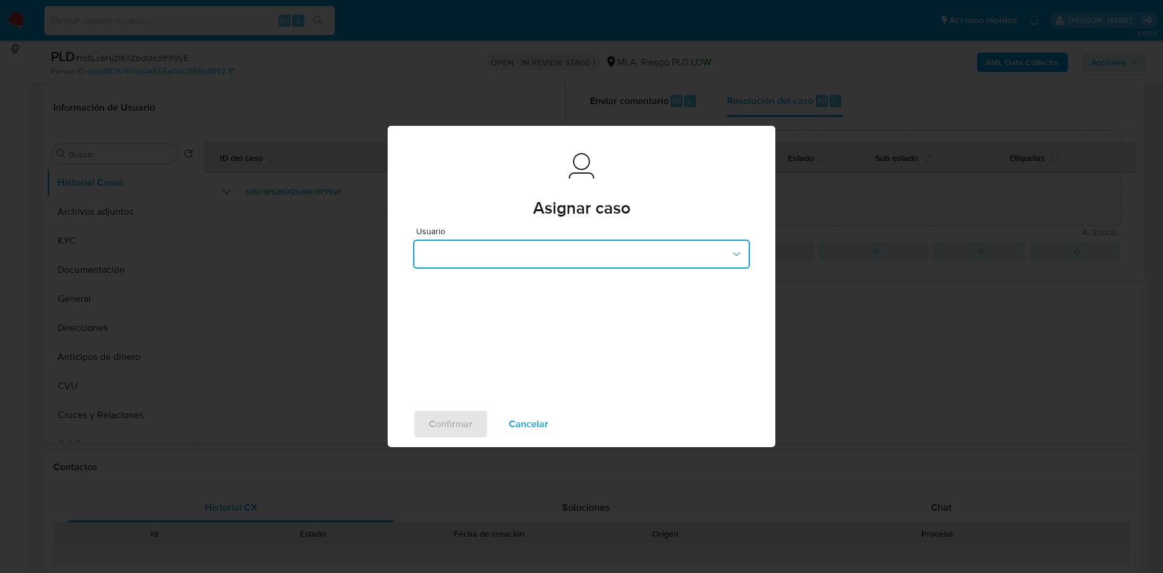
click at [483, 247] on button "button" at bounding box center [581, 254] width 337 height 29
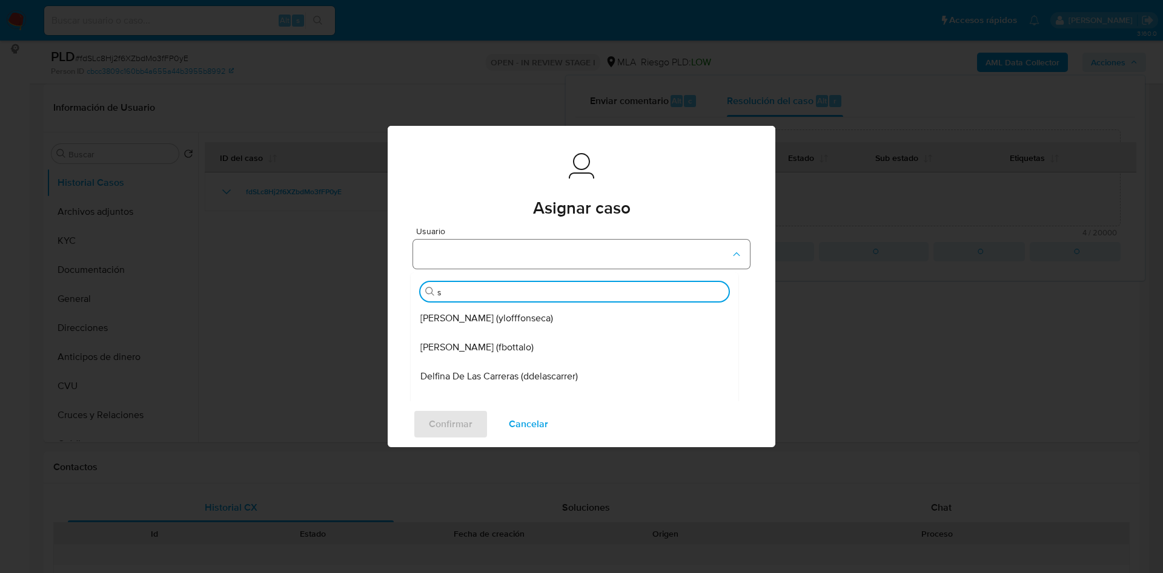
type input "sa"
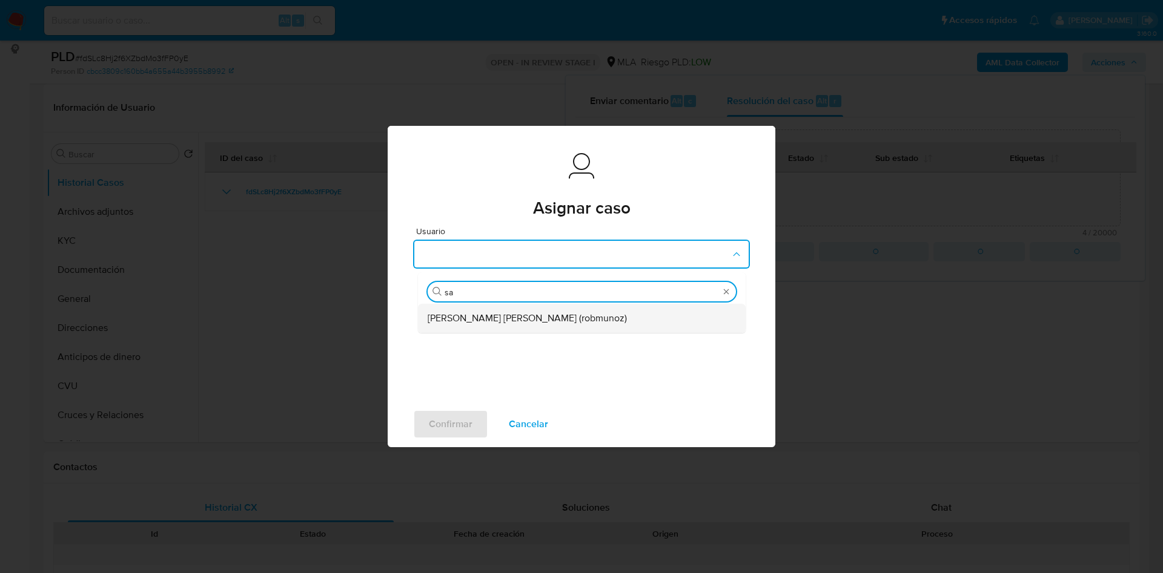
click at [520, 326] on div "Roberto Santiago Munoz (robmunoz)" at bounding box center [578, 318] width 301 height 29
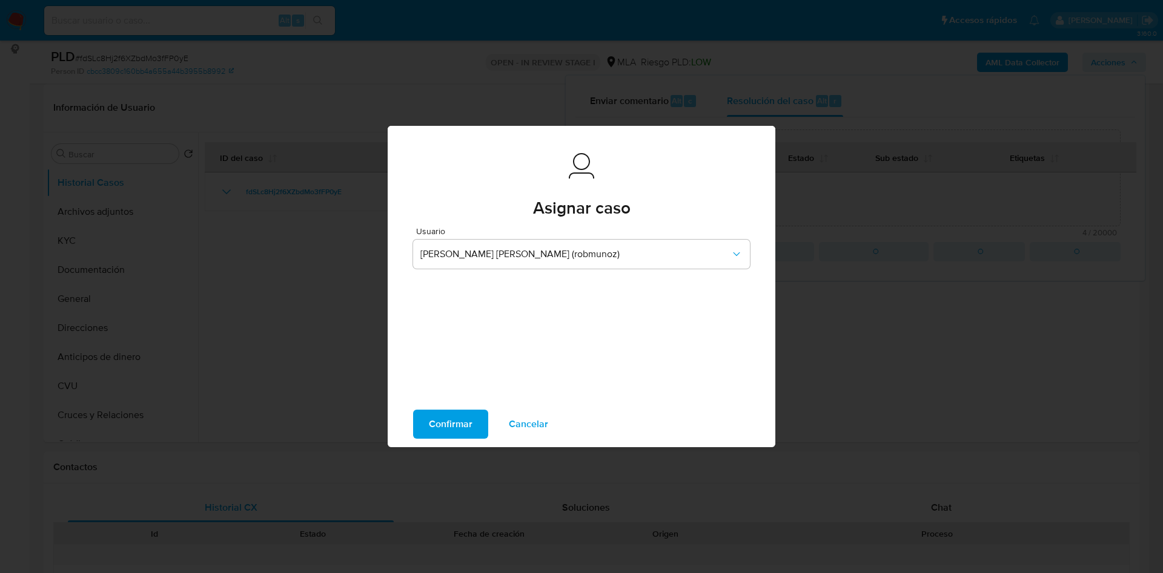
click at [441, 431] on span "Confirmar" at bounding box center [451, 424] width 44 height 27
type textarea "test"
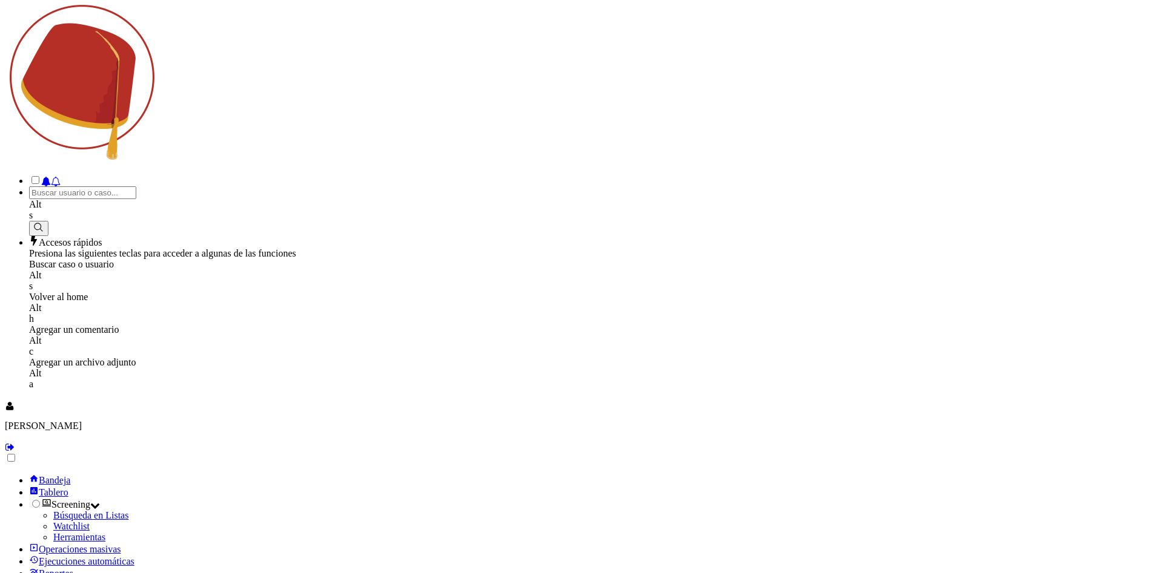
select select "10"
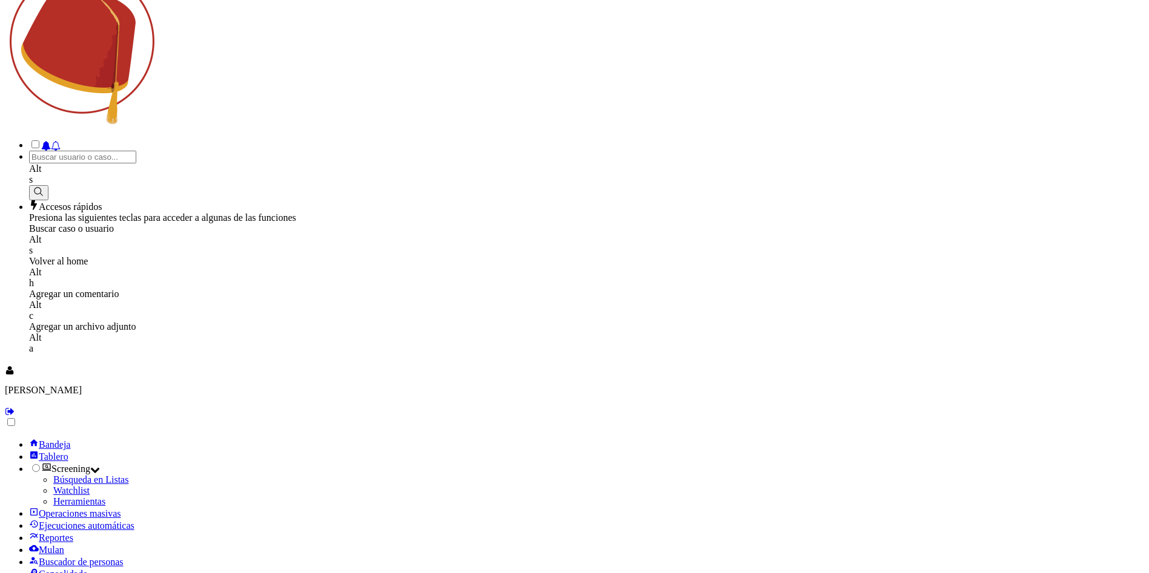
scroll to position [91, 0]
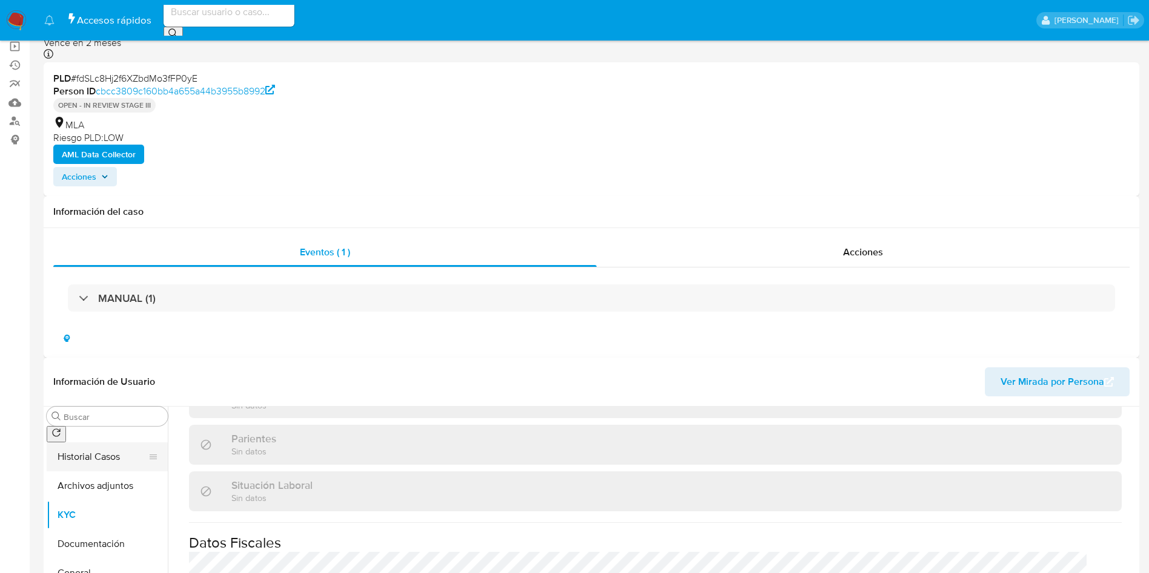
click at [116, 443] on button "Historial Casos" at bounding box center [102, 457] width 111 height 29
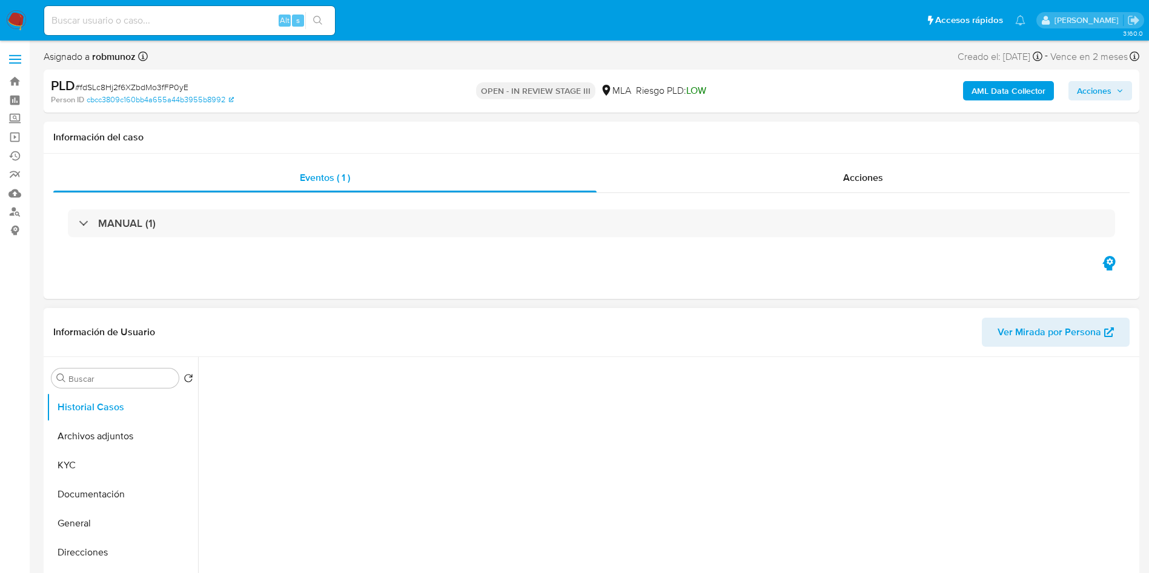
scroll to position [91, 0]
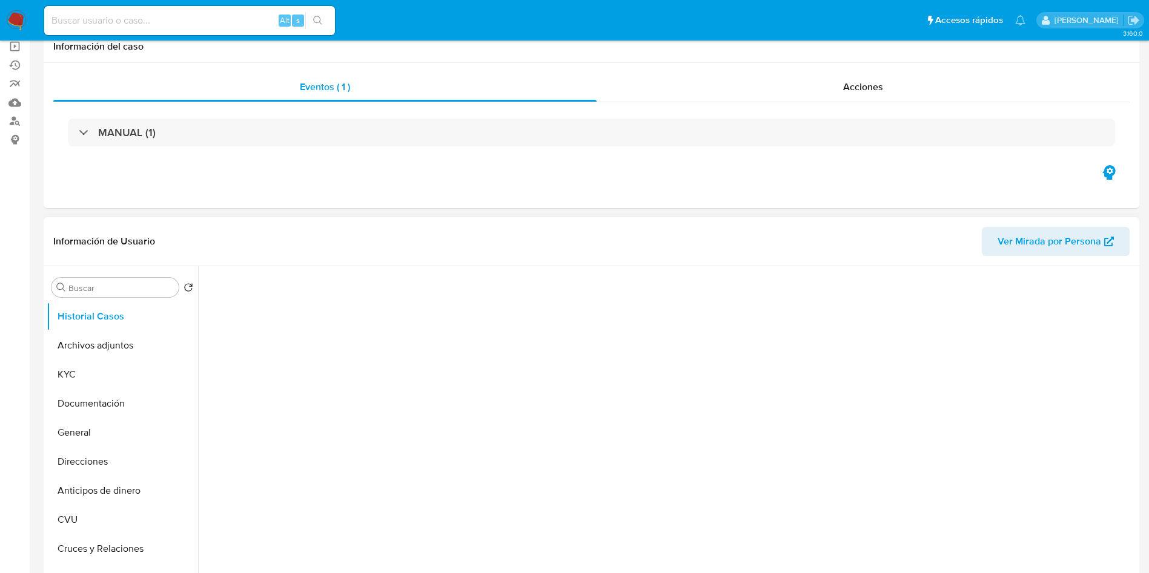
select select "10"
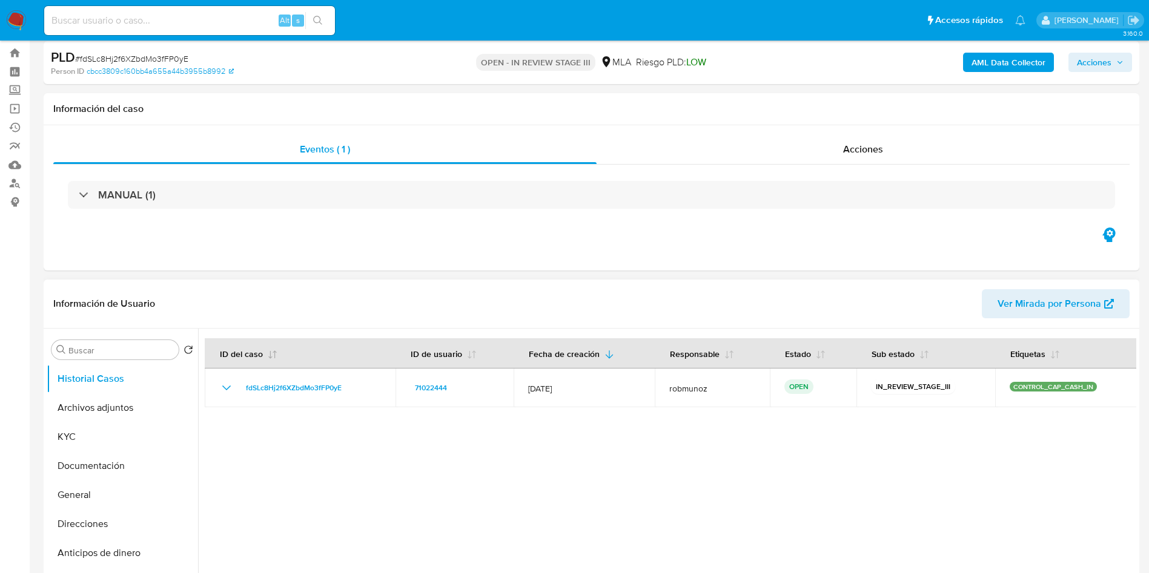
scroll to position [0, 0]
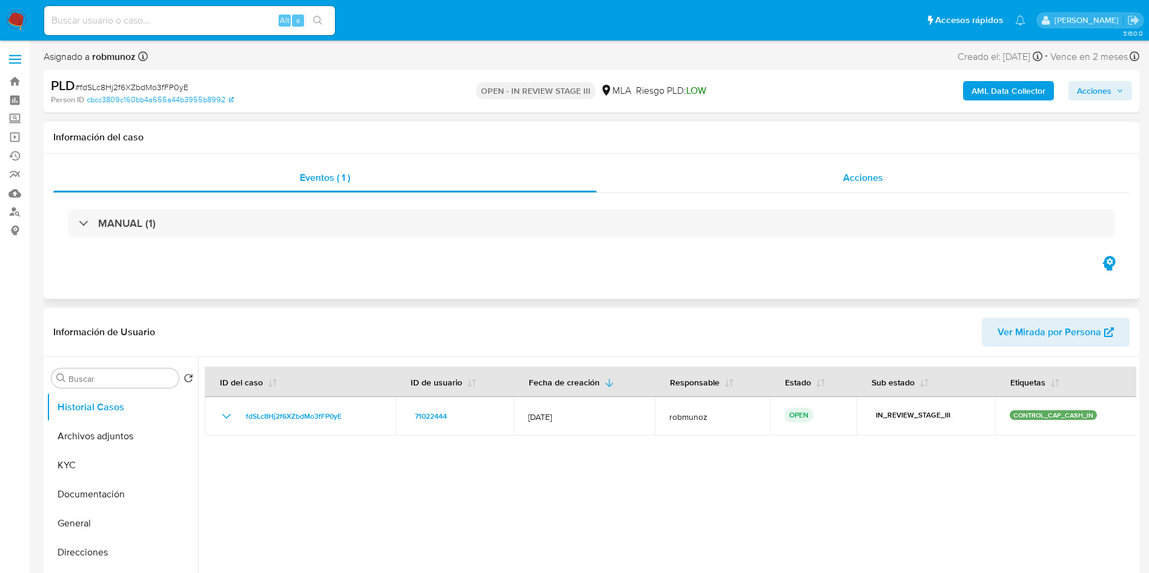
drag, startPoint x: 860, startPoint y: 181, endPoint x: 842, endPoint y: 185, distance: 19.1
click at [860, 181] on span "Acciones" at bounding box center [863, 178] width 40 height 14
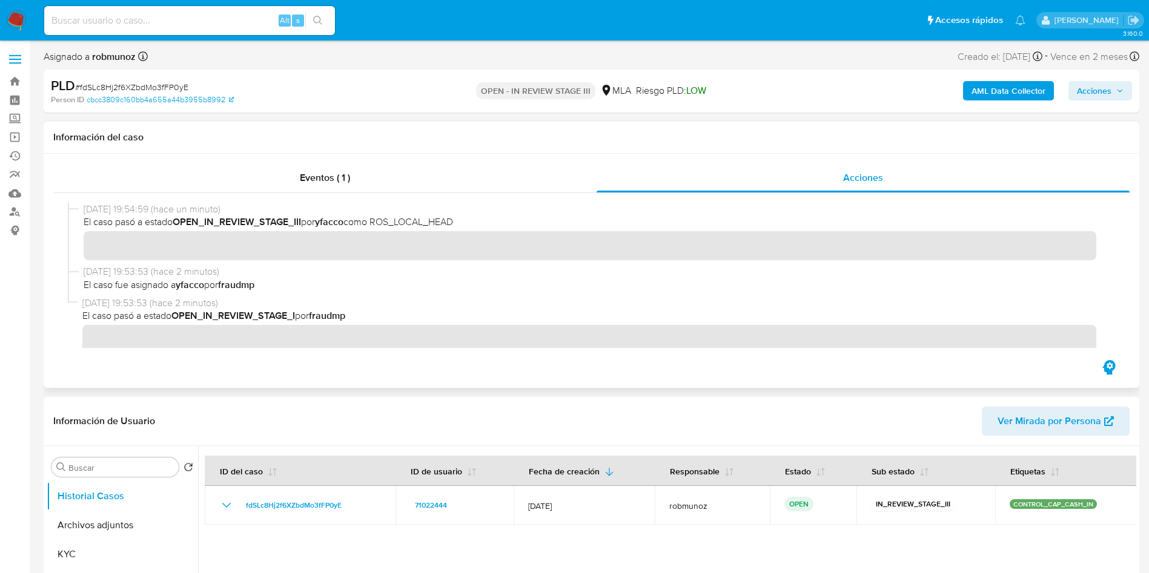
scroll to position [11, 0]
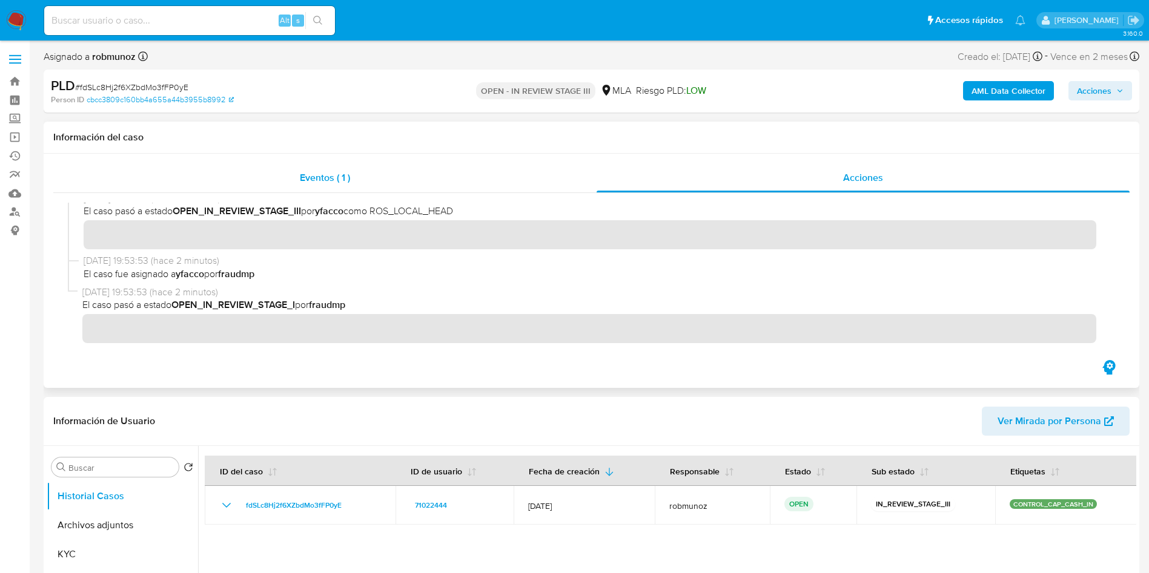
click at [376, 184] on div "Eventos ( 1 )" at bounding box center [324, 177] width 543 height 29
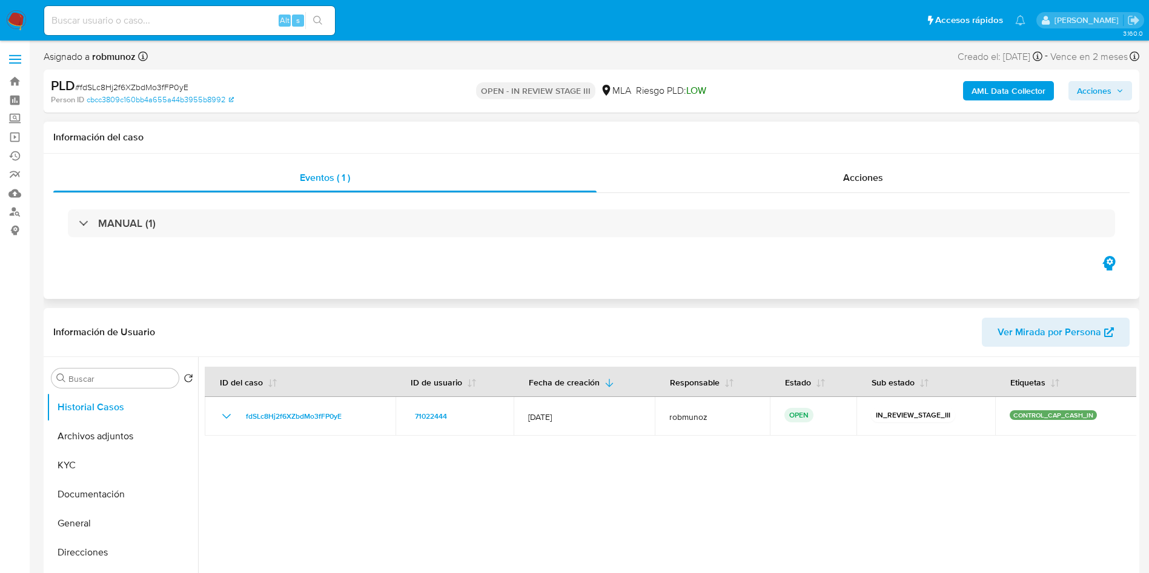
click at [344, 242] on div "MANUAL (1)" at bounding box center [591, 223] width 1076 height 61
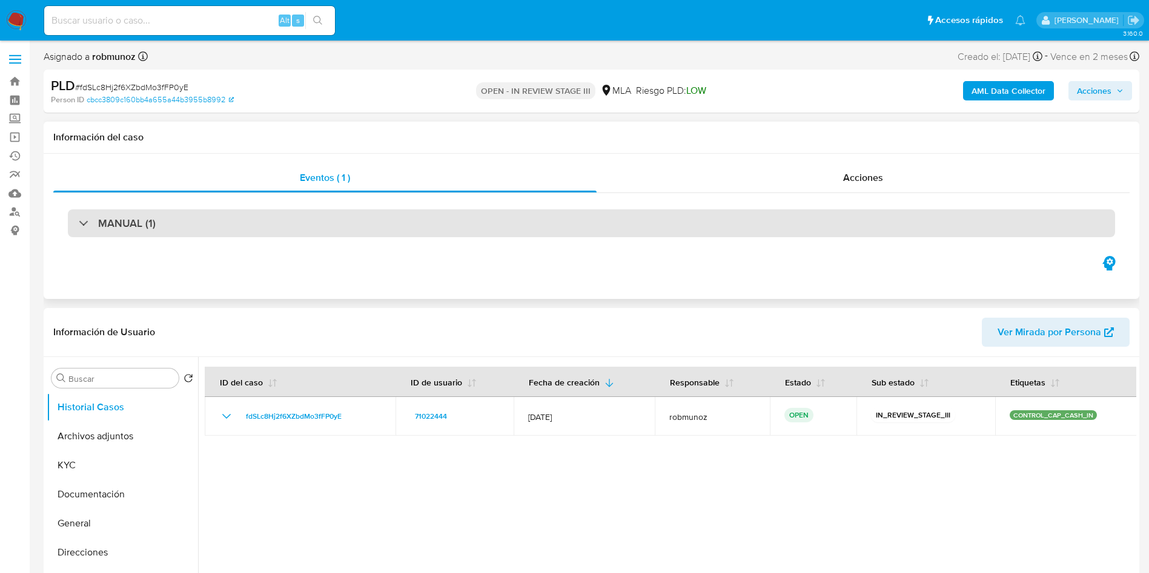
click at [344, 228] on div "MANUAL (1)" at bounding box center [591, 224] width 1047 height 28
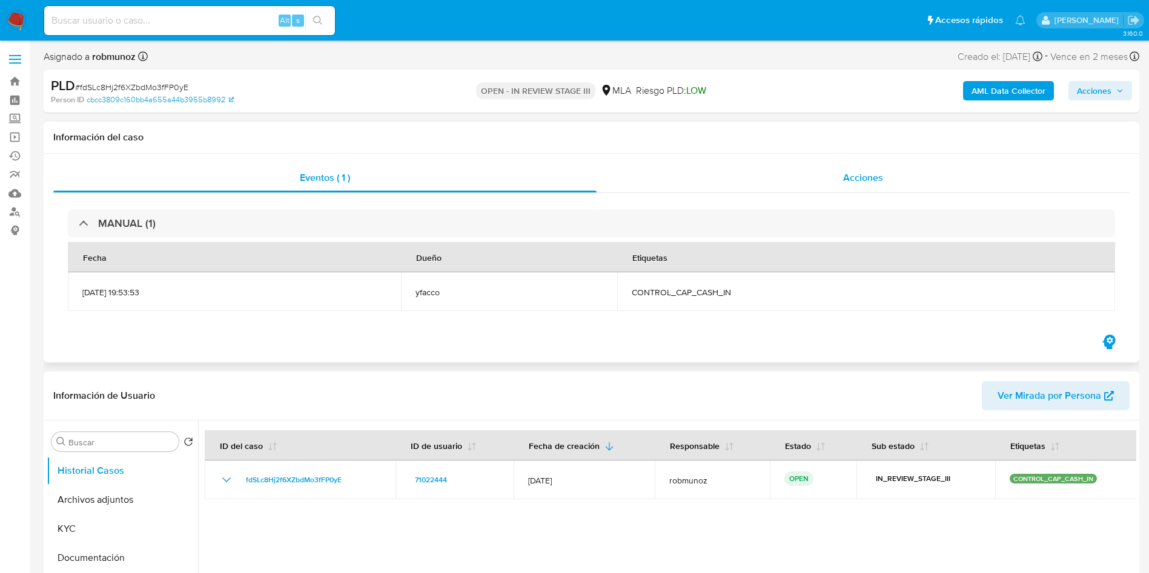
click at [850, 174] on span "Acciones" at bounding box center [863, 178] width 40 height 14
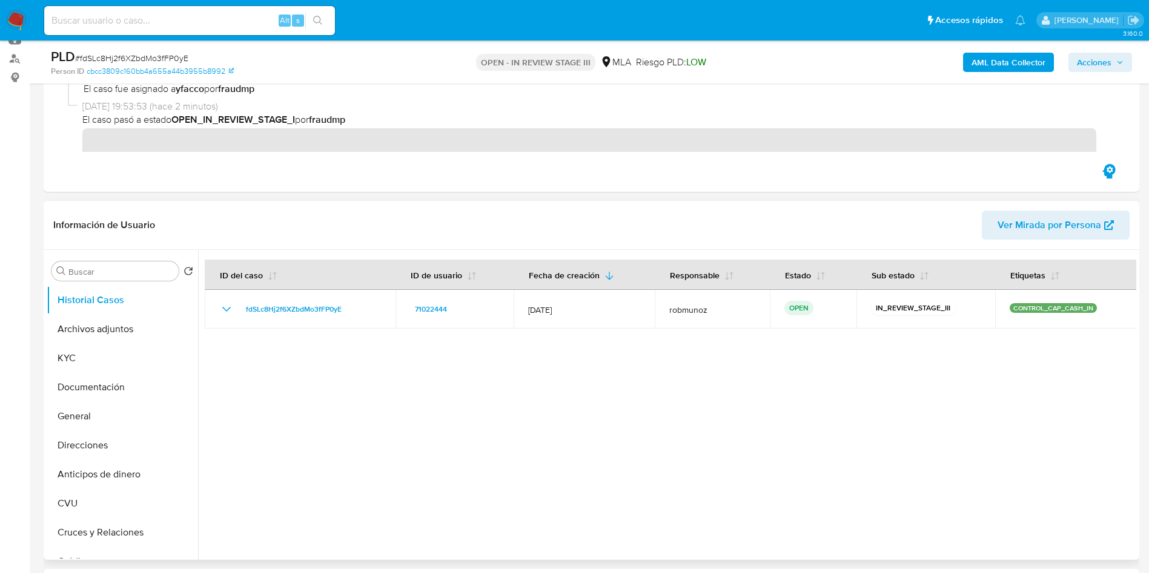
scroll to position [182, 0]
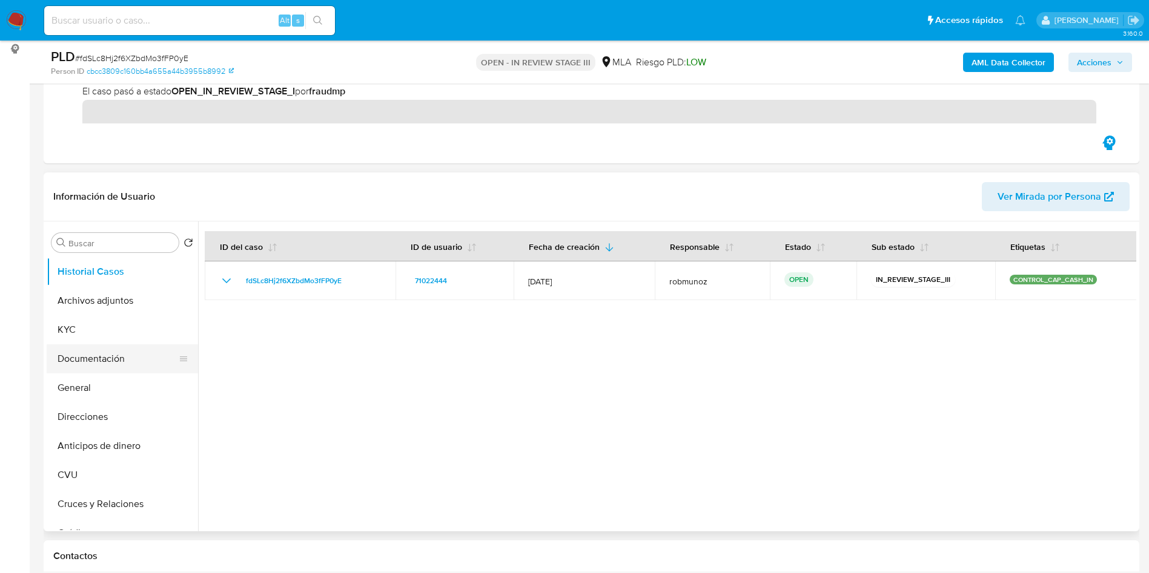
click at [106, 355] on button "Documentación" at bounding box center [118, 359] width 142 height 29
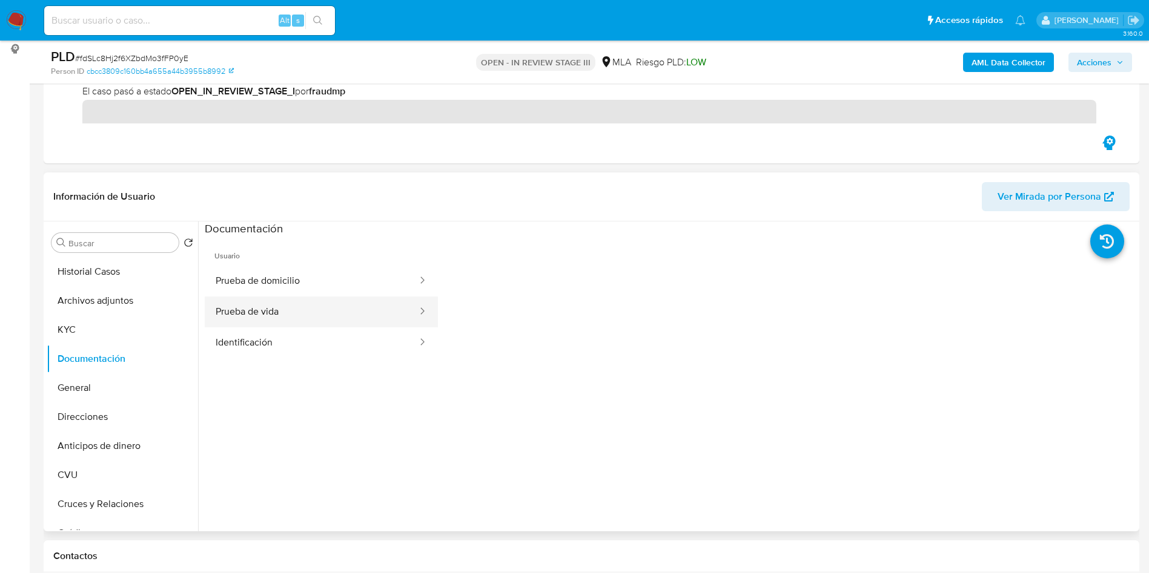
click at [292, 319] on button "Prueba de vida" at bounding box center [312, 312] width 214 height 31
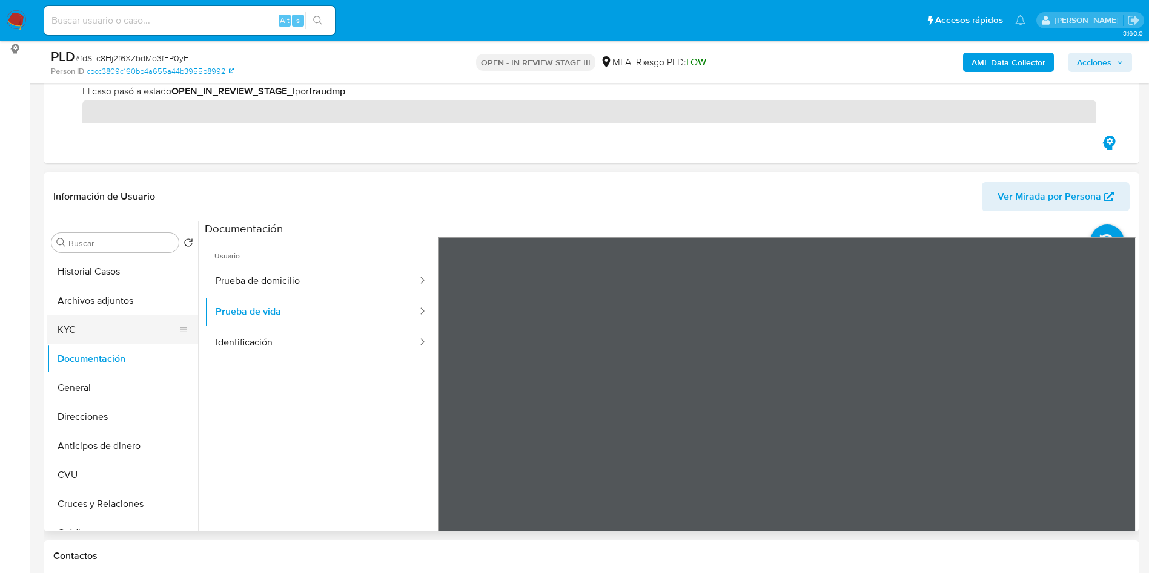
click at [95, 341] on button "KYC" at bounding box center [118, 329] width 142 height 29
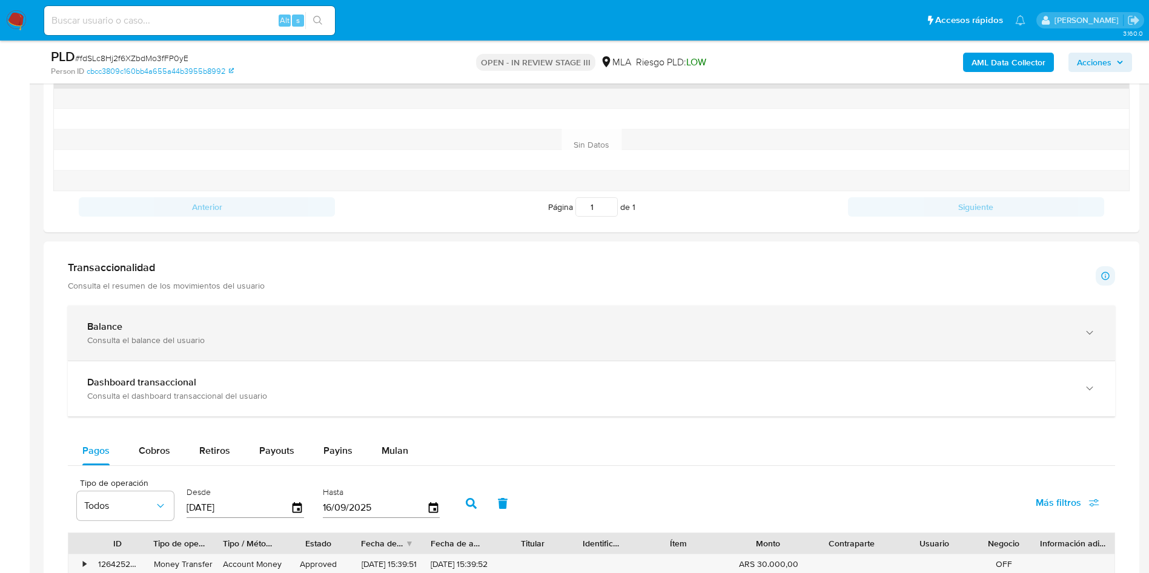
scroll to position [908, 0]
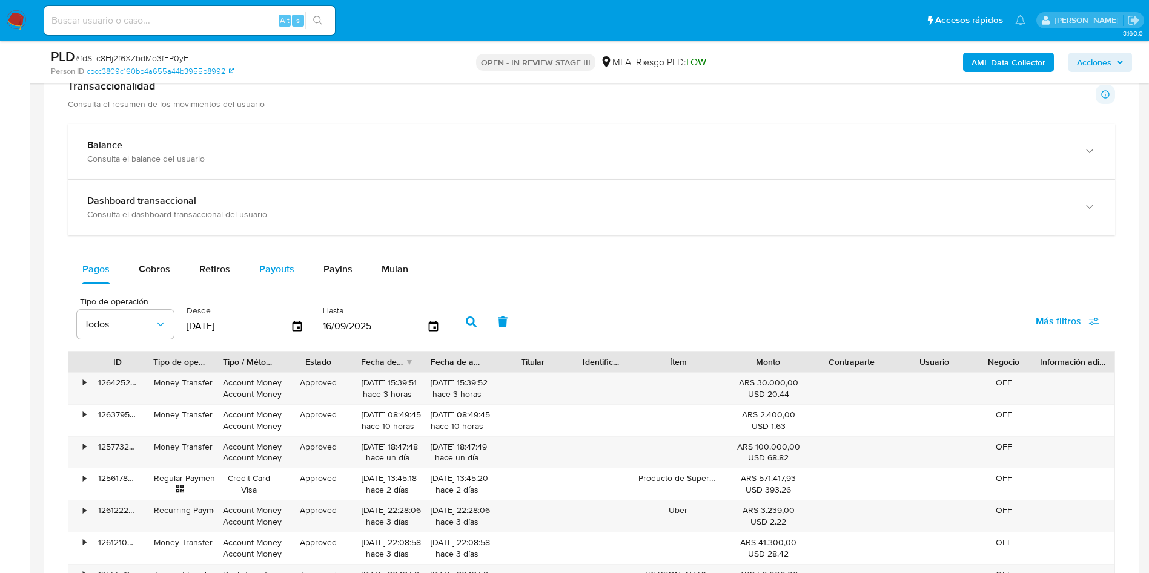
click at [292, 272] on span "Payouts" at bounding box center [276, 269] width 35 height 14
select select "10"
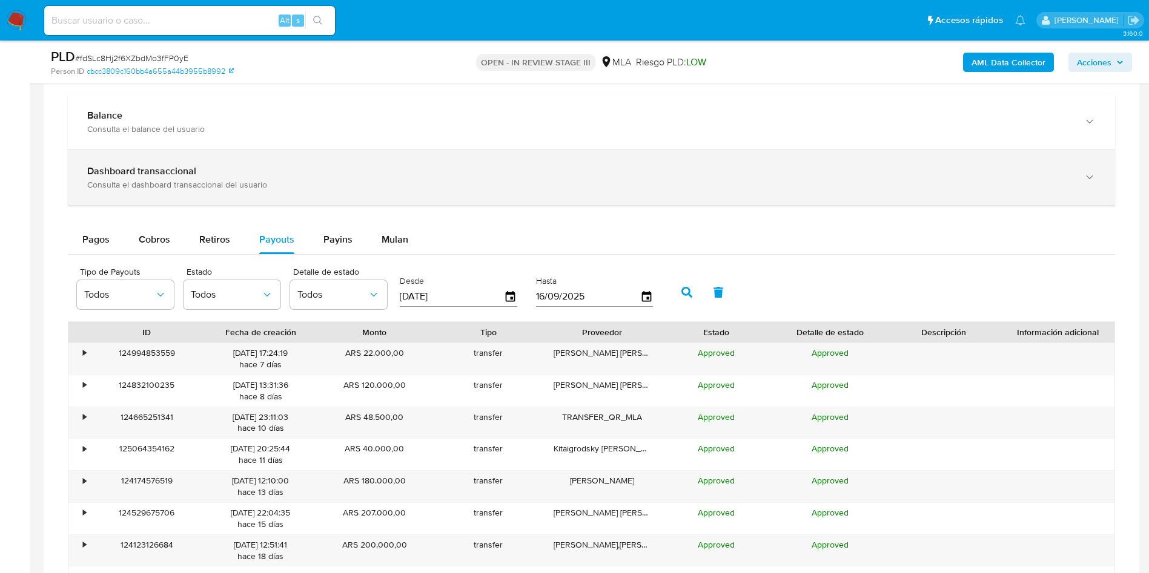
scroll to position [545, 0]
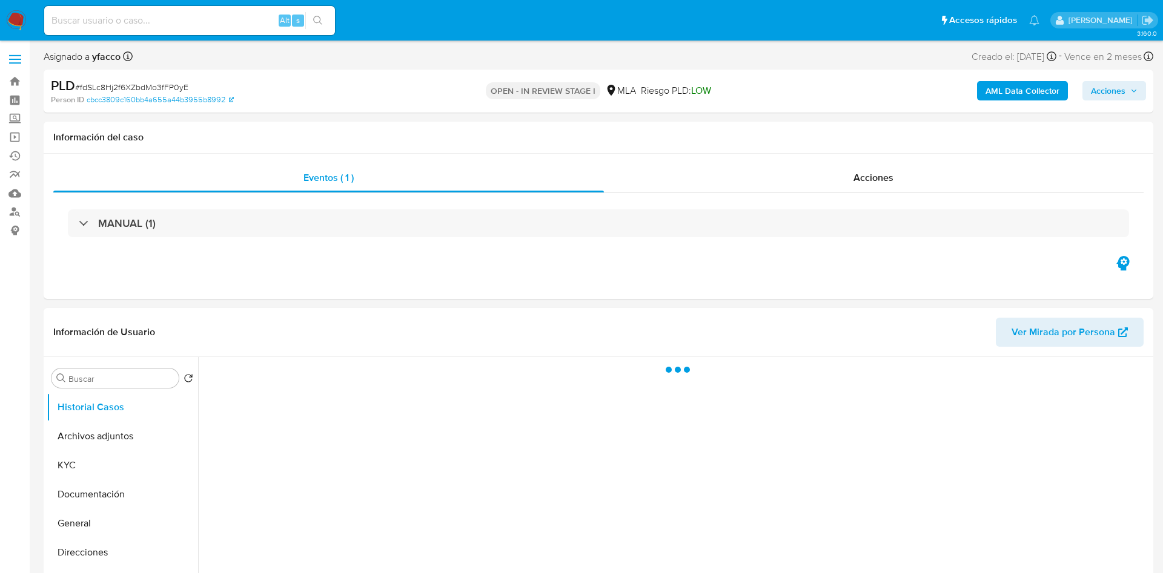
select select "10"
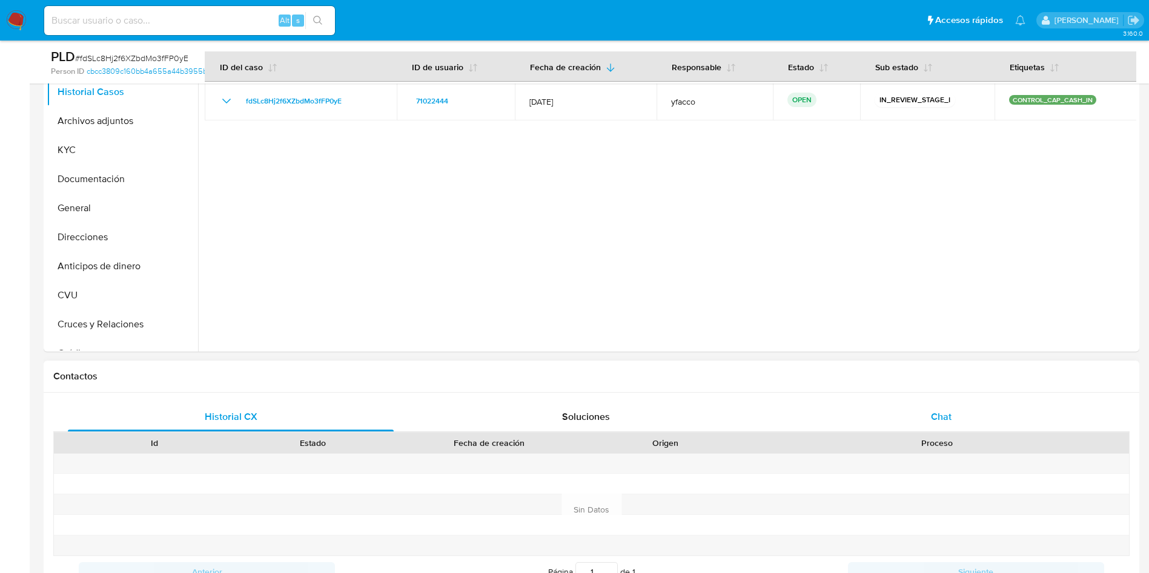
click at [943, 408] on div "Chat" at bounding box center [941, 417] width 326 height 29
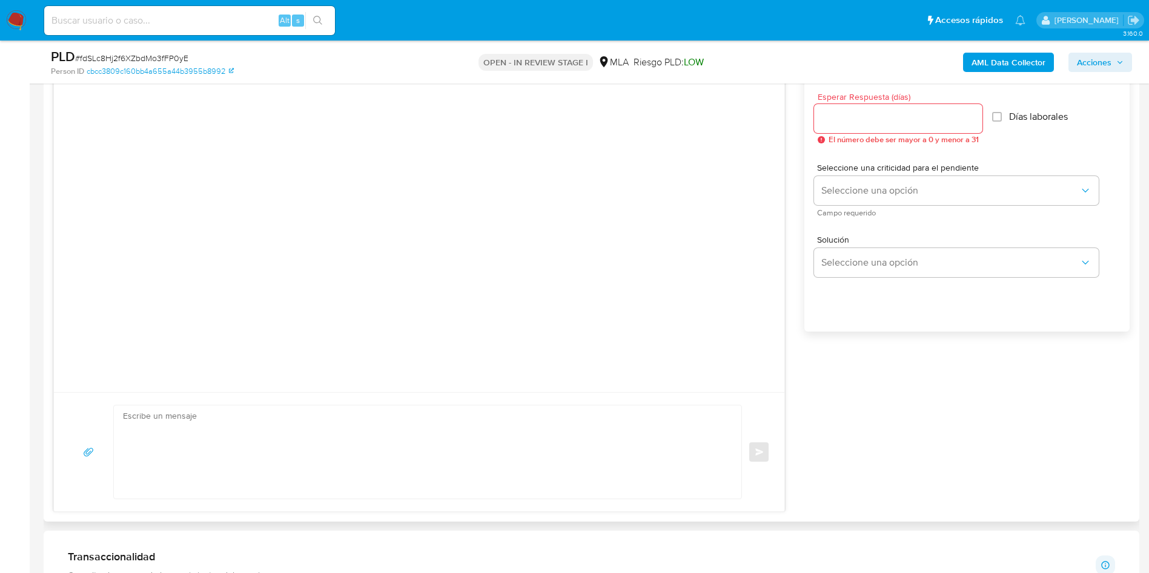
scroll to position [727, 0]
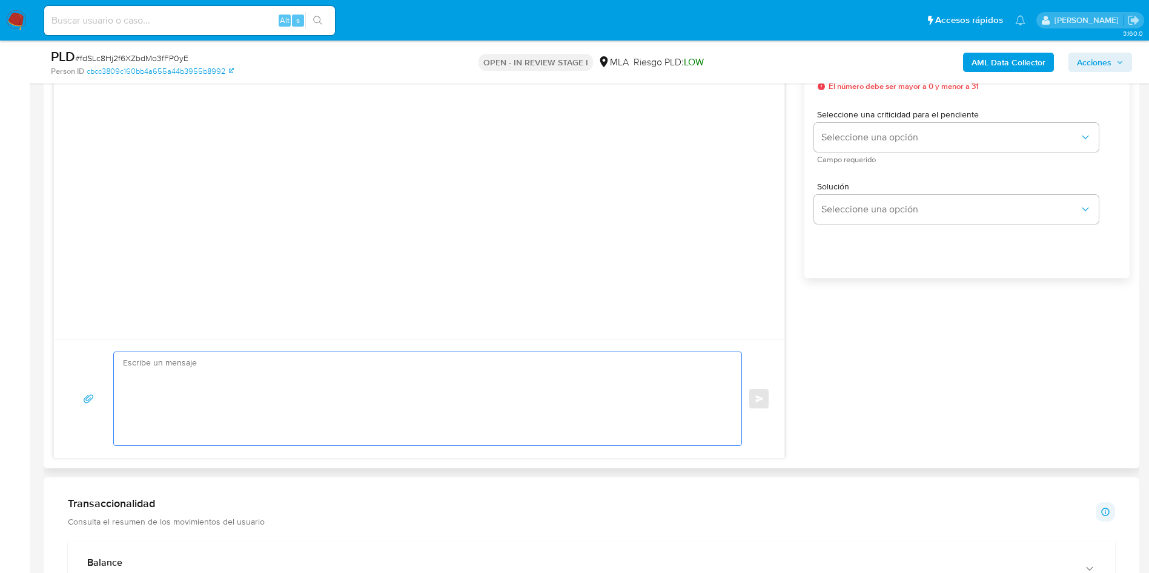
paste textarea "Hola , En función de las operaciones registradas en tu cuenta de Mercado Pago, …"
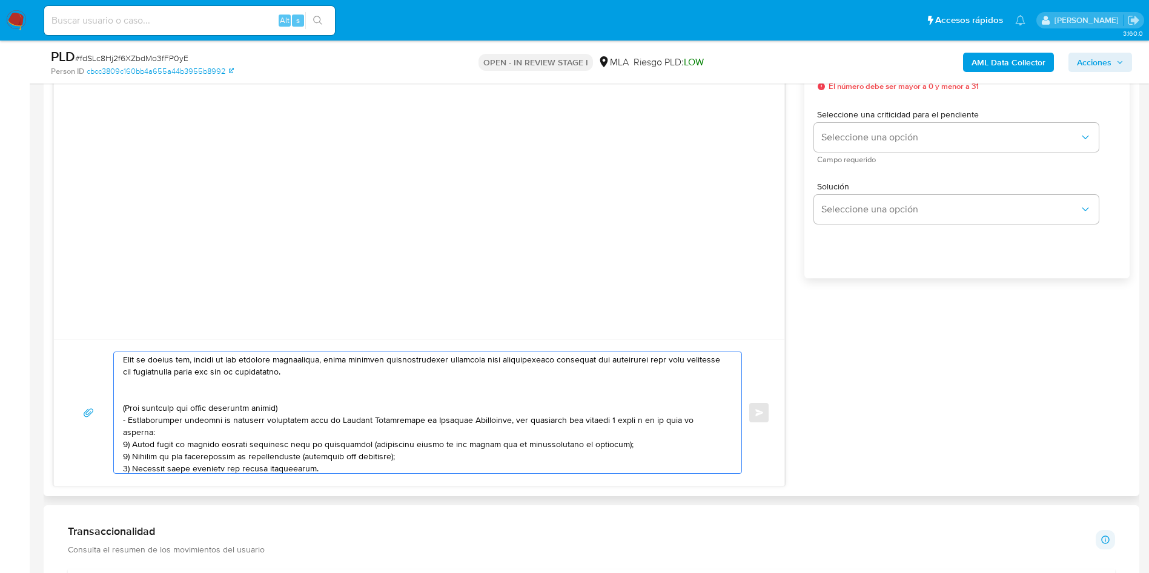
scroll to position [272, 0]
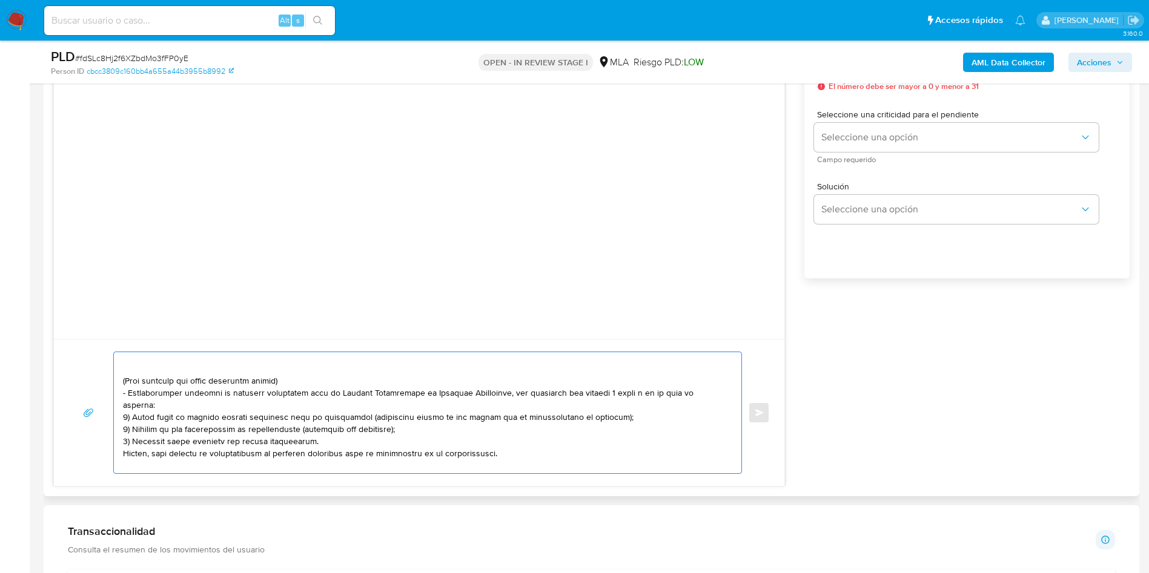
drag, startPoint x: 125, startPoint y: 381, endPoint x: 514, endPoint y: 435, distance: 393.1
click at [514, 435] on textarea at bounding box center [424, 412] width 603 height 121
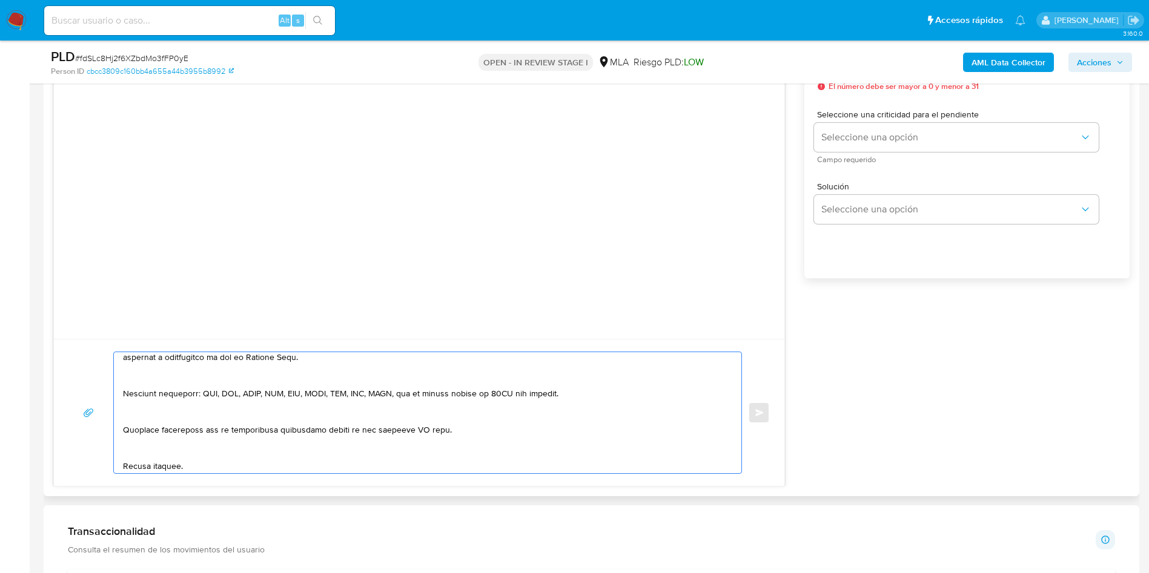
scroll to position [337, 0]
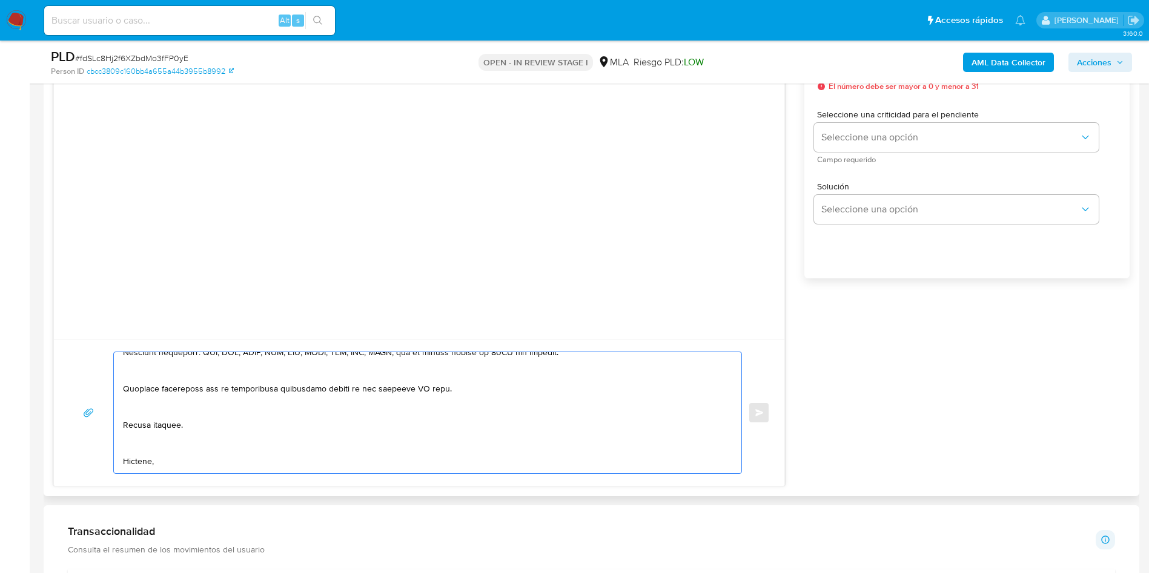
click at [415, 385] on textarea at bounding box center [424, 412] width 603 height 121
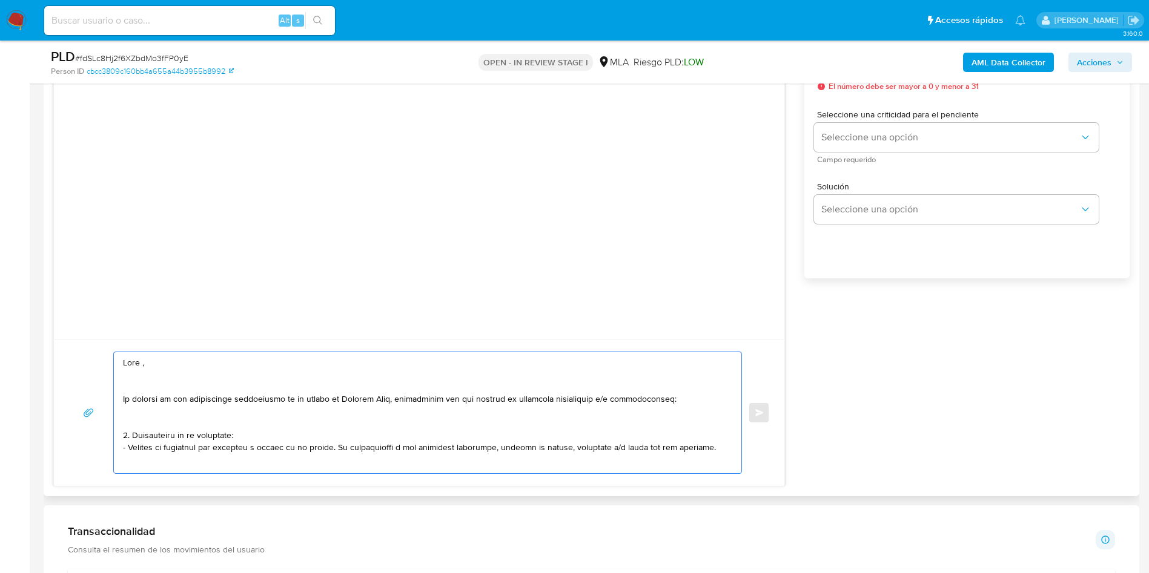
scroll to position [636, 0]
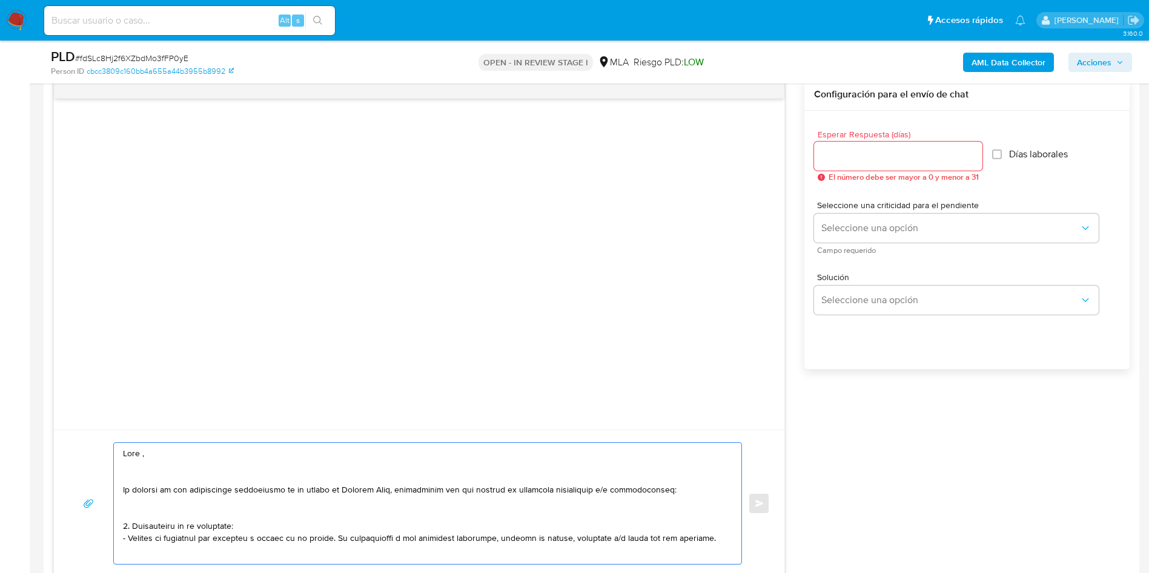
type textarea "Hola , En función de las operaciones registradas en tu cuenta de Mercado Pago, …"
click at [829, 154] on input "Esperar Respuesta (días)" at bounding box center [898, 156] width 168 height 16
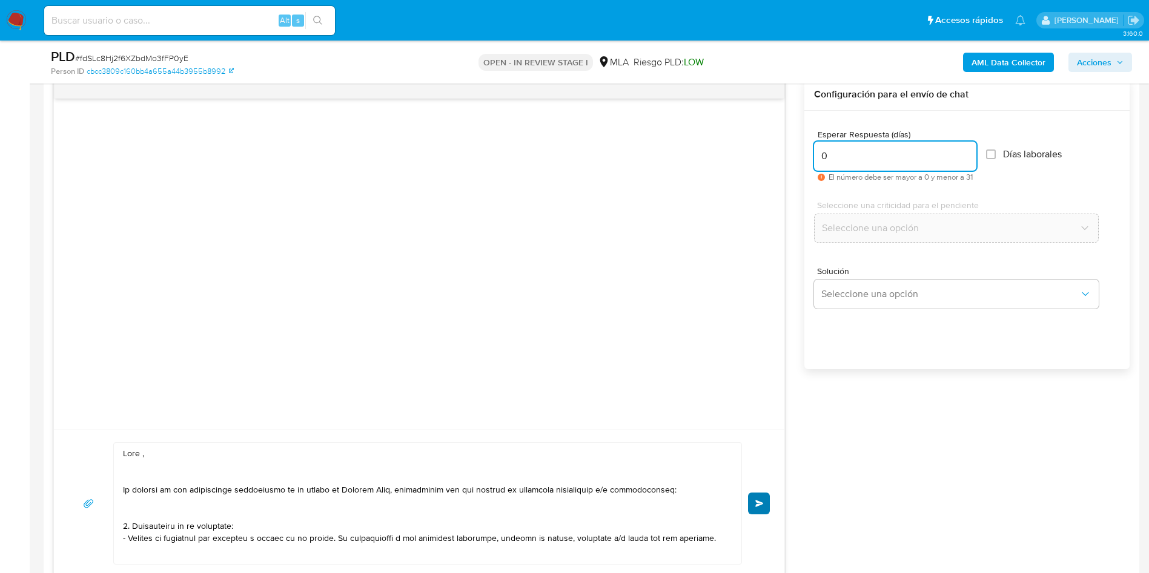
type input "0"
click at [758, 503] on span "Enviar" at bounding box center [759, 503] width 8 height 7
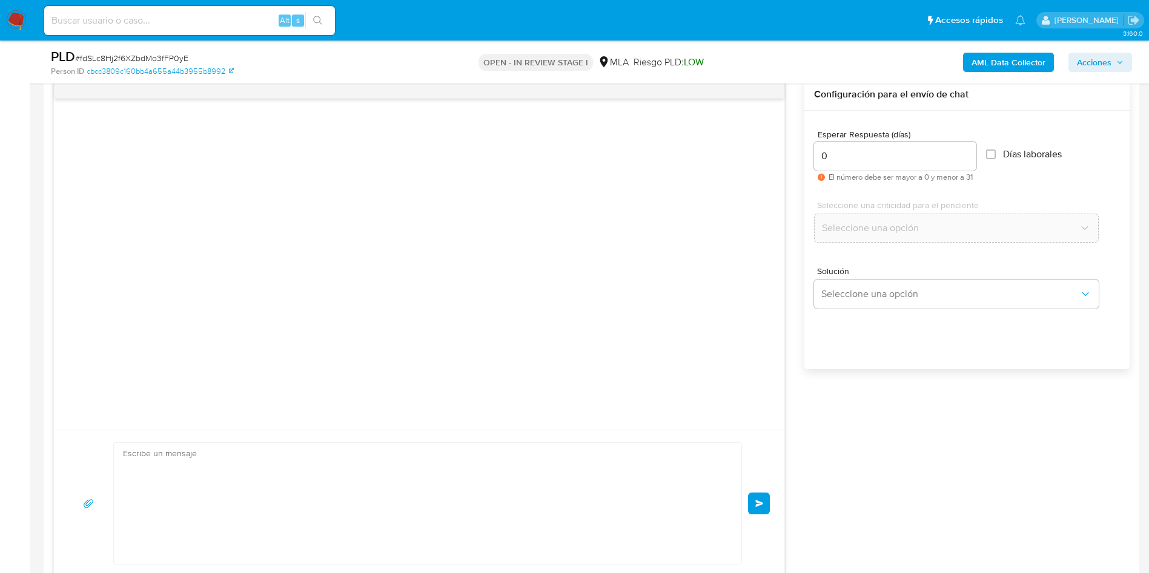
scroll to position [344, 0]
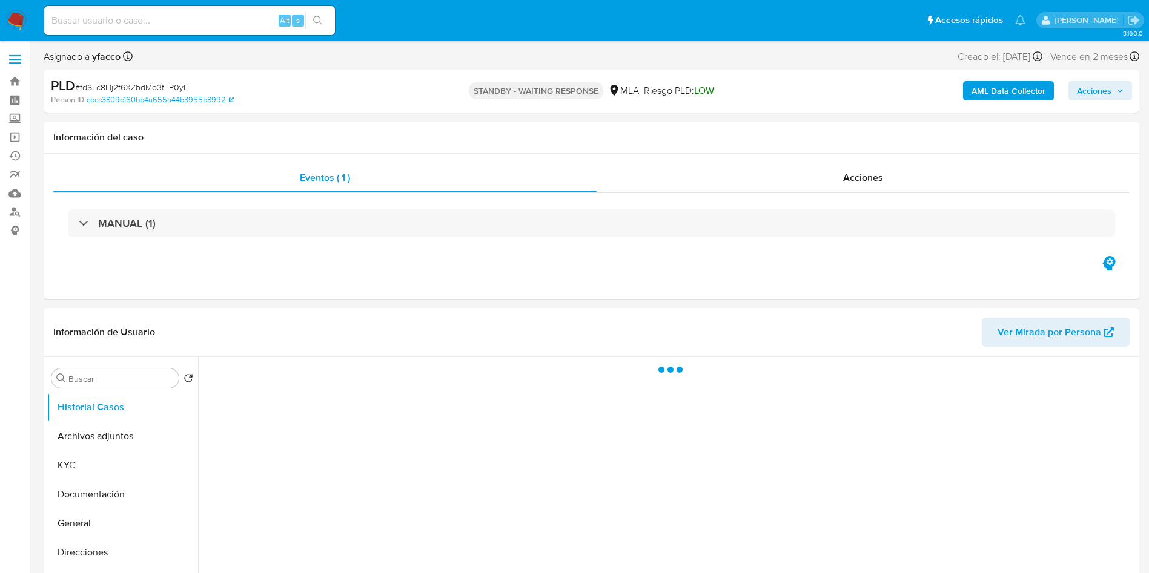
select select "10"
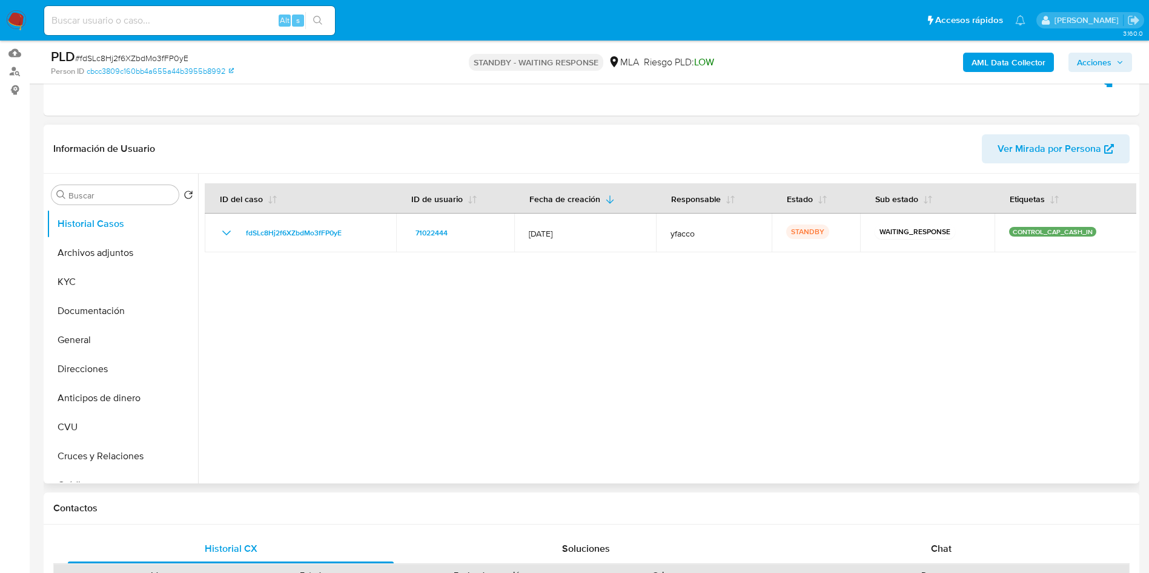
scroll to position [182, 0]
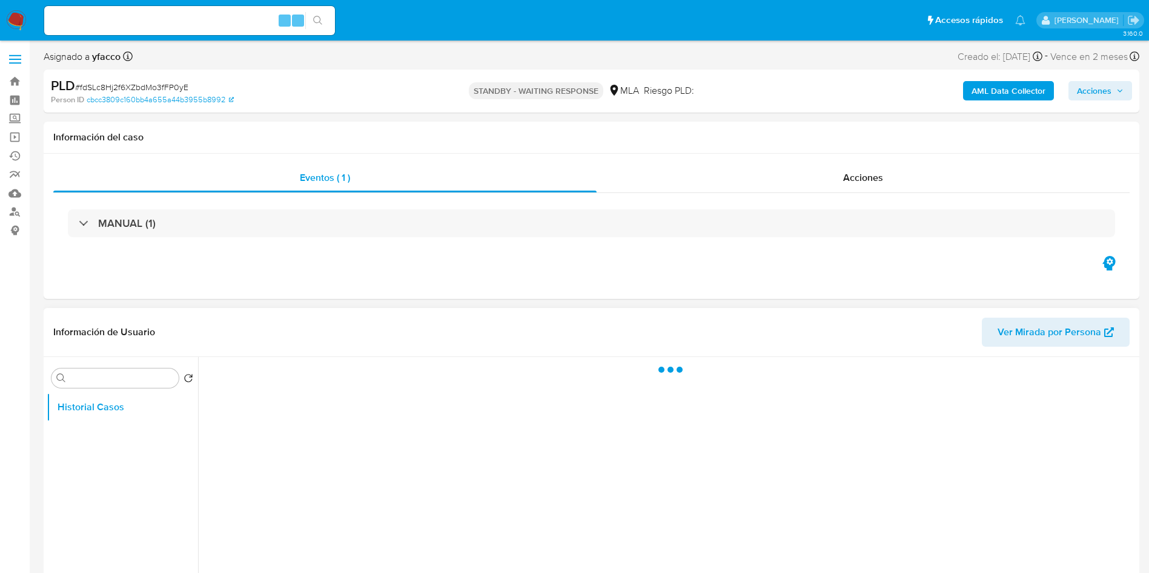
scroll to position [91, 0]
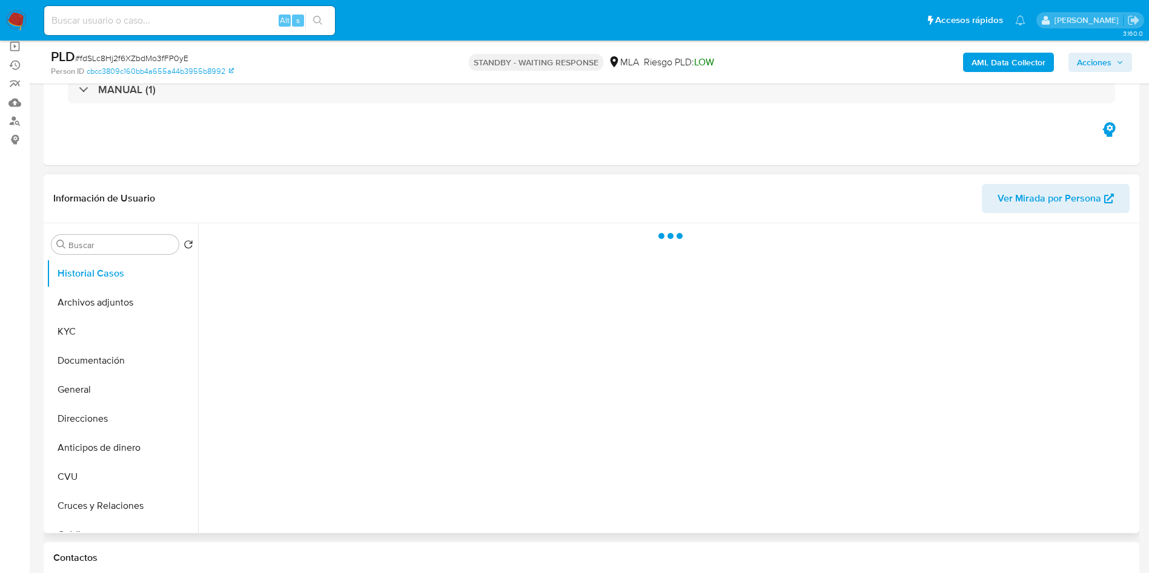
select select "10"
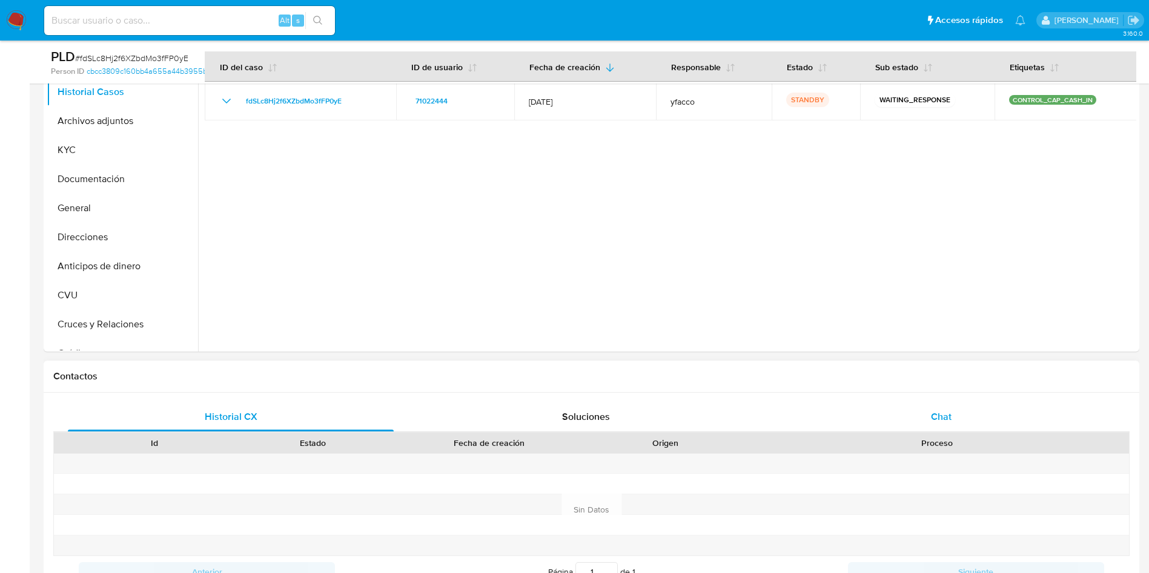
click at [925, 414] on div "Chat" at bounding box center [941, 417] width 326 height 29
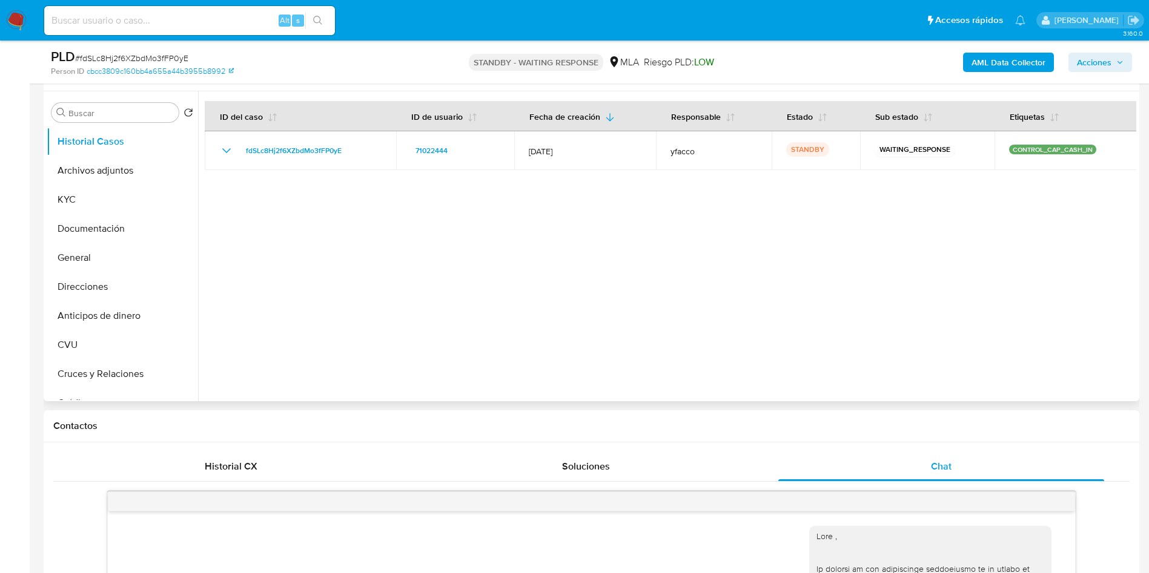
scroll to position [182, 0]
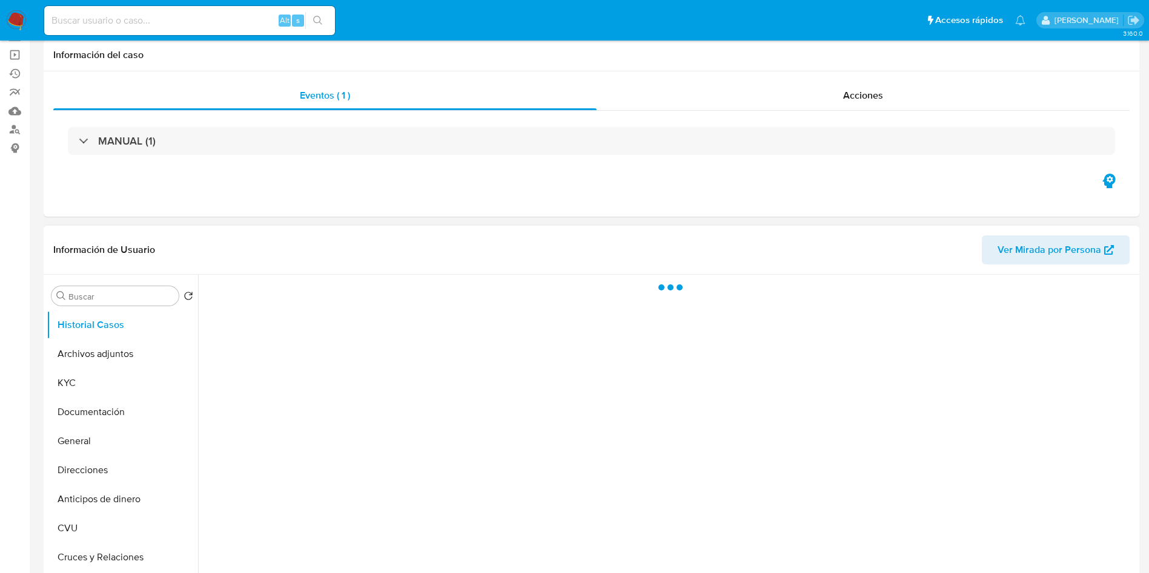
select select "10"
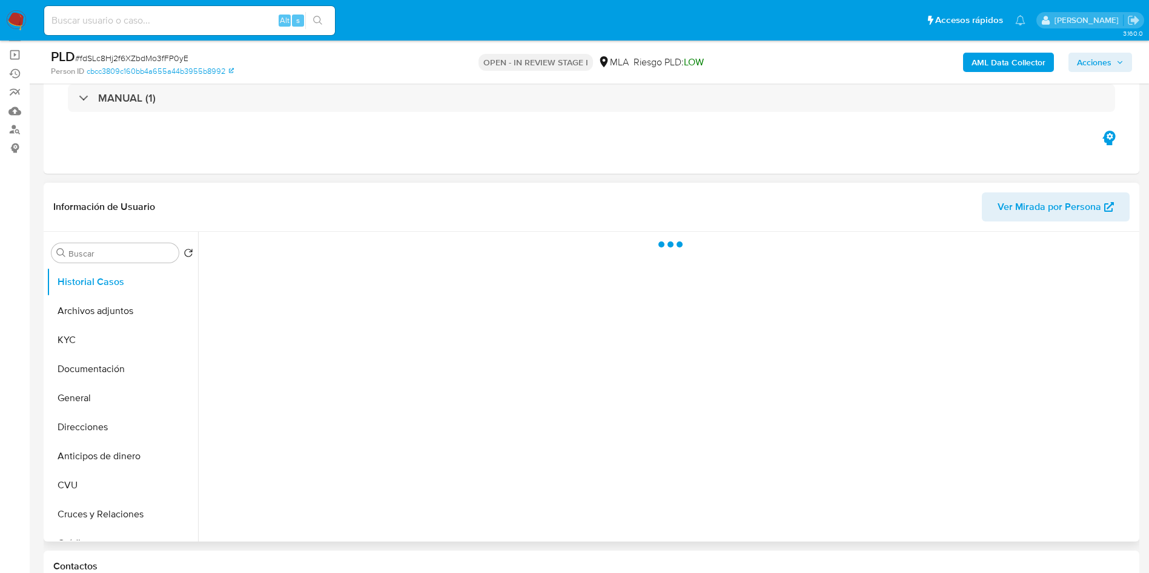
scroll to position [91, 0]
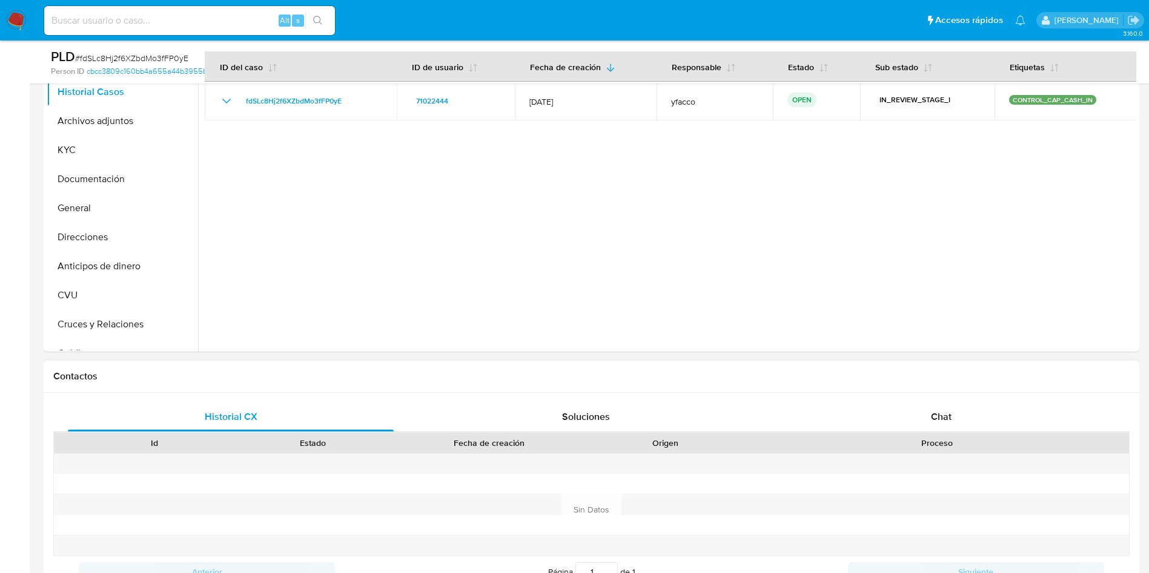
drag, startPoint x: 946, startPoint y: 413, endPoint x: 855, endPoint y: 398, distance: 92.7
click at [946, 412] on span "Chat" at bounding box center [941, 417] width 21 height 14
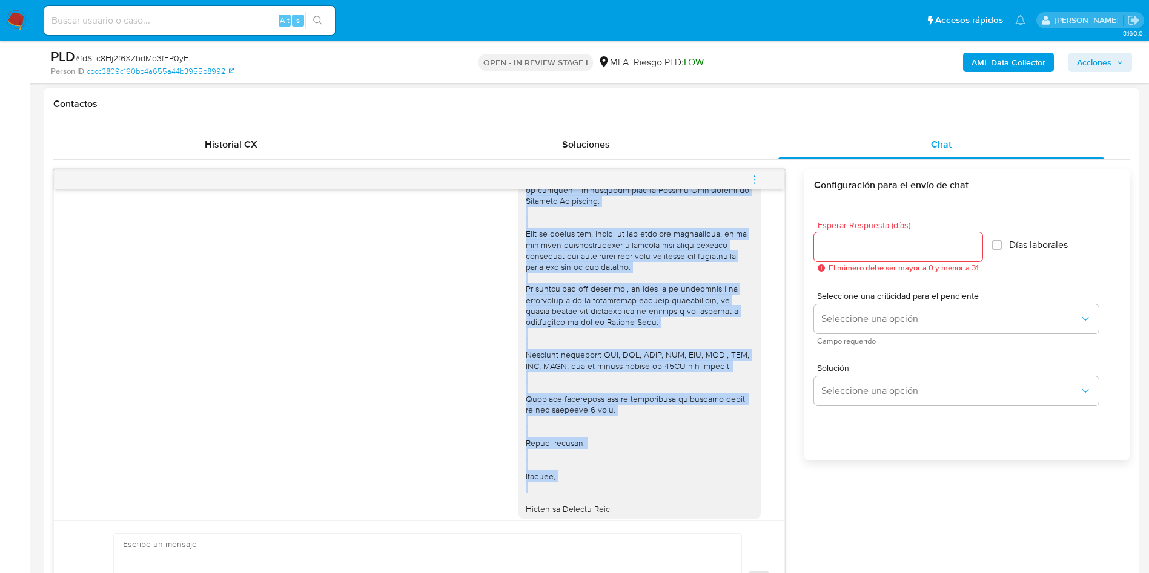
scroll to position [380, 0]
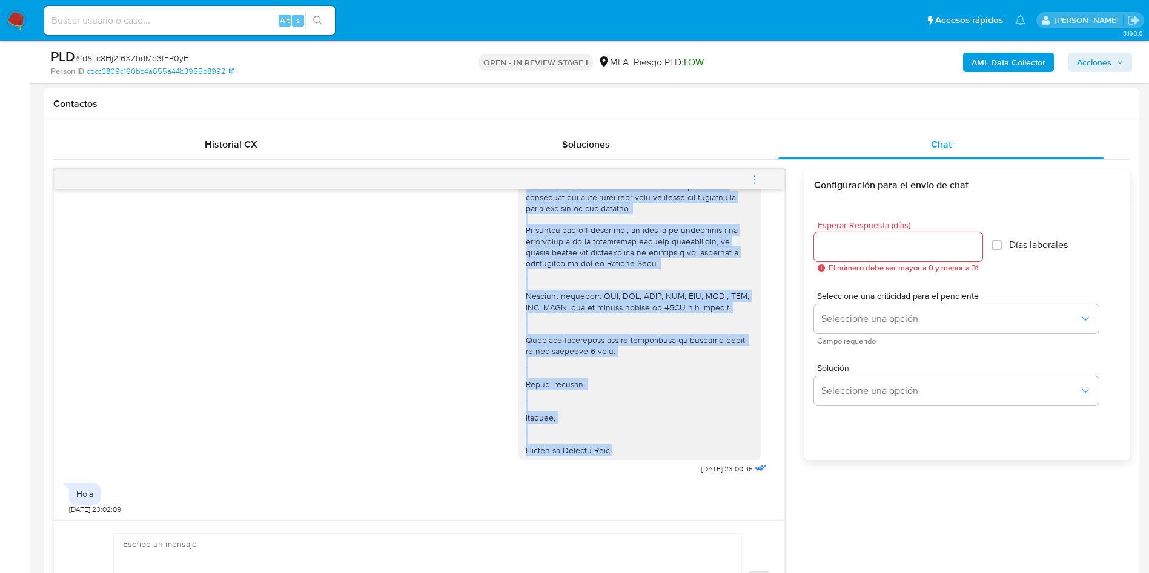
drag, startPoint x: 513, startPoint y: 214, endPoint x: 615, endPoint y: 454, distance: 260.8
click at [615, 454] on div at bounding box center [640, 143] width 228 height 628
copy div "Hola , En función de las operaciones registradas en tu cuenta de Mercado Pago, …"
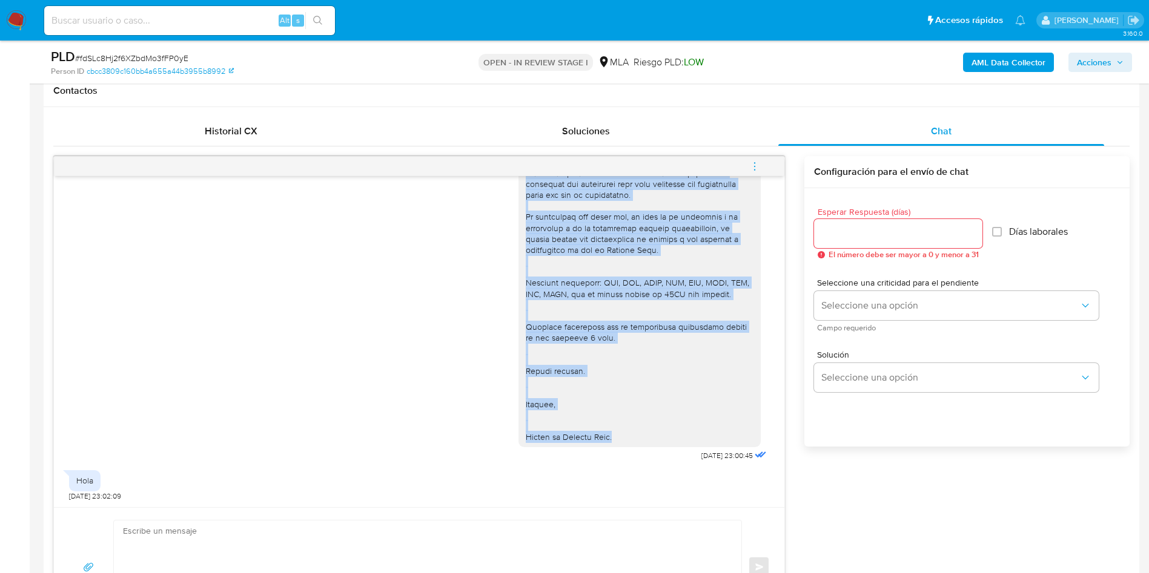
scroll to position [727, 0]
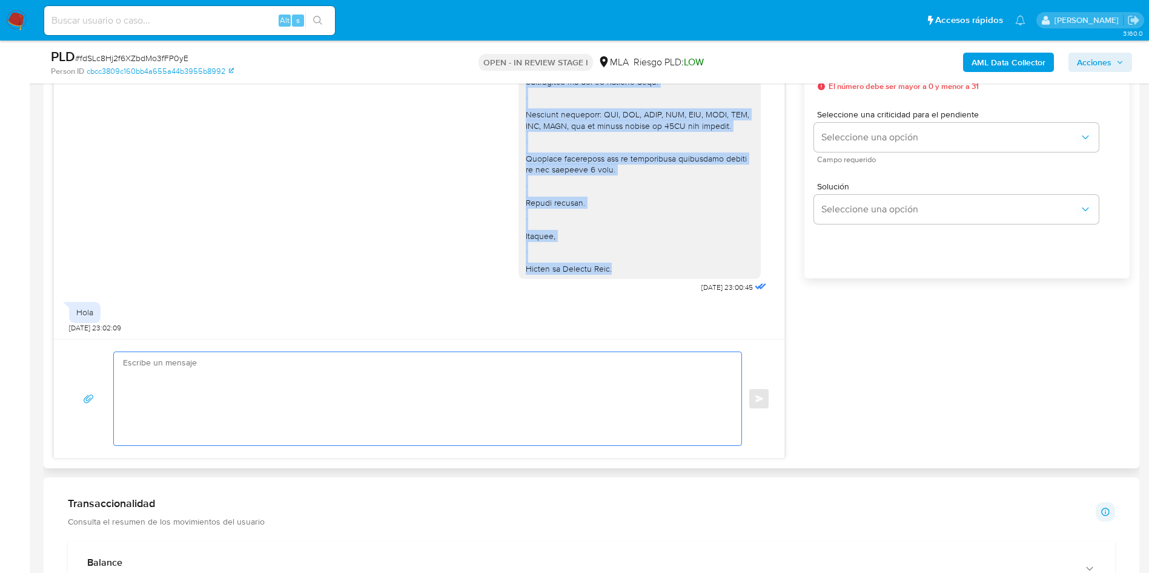
click at [293, 415] on textarea at bounding box center [424, 398] width 603 height 93
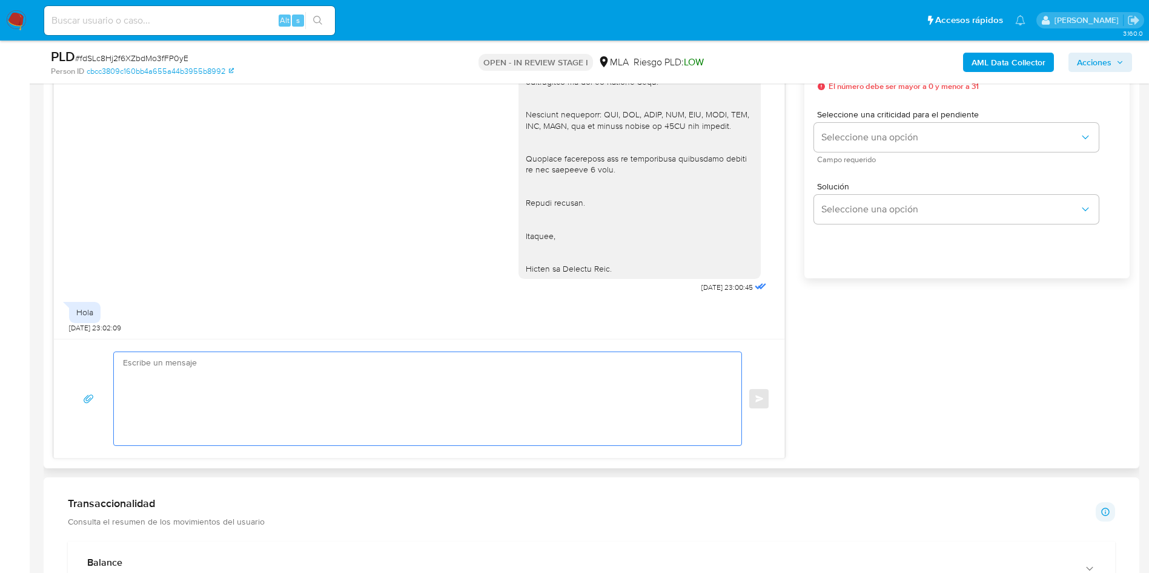
paste textarea "Hola , En función de las operaciones registradas en tu cuenta de Mercado Pago, …"
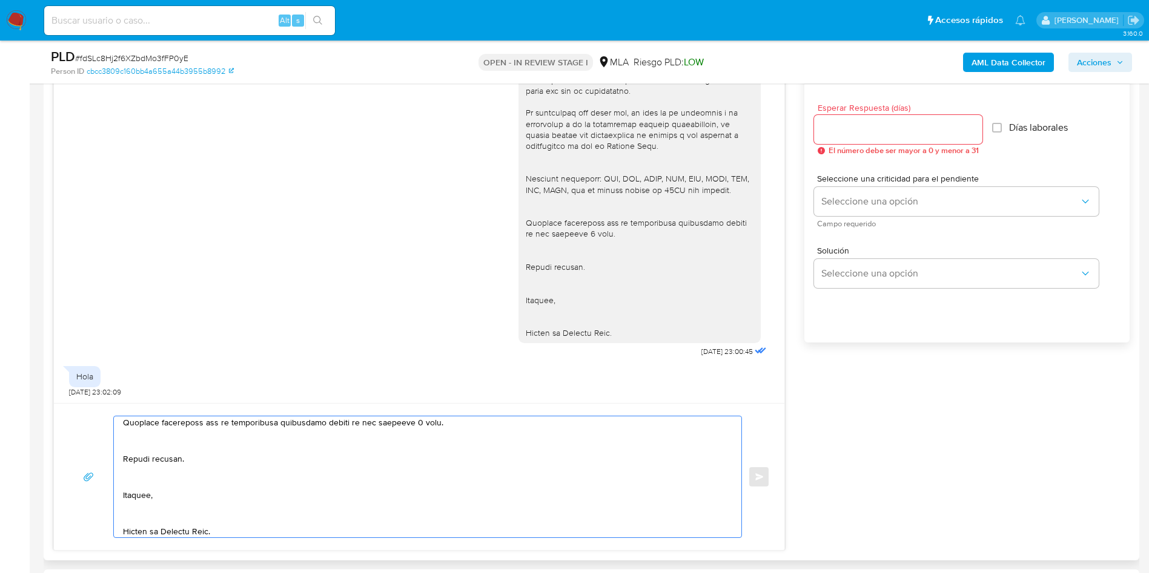
scroll to position [545, 0]
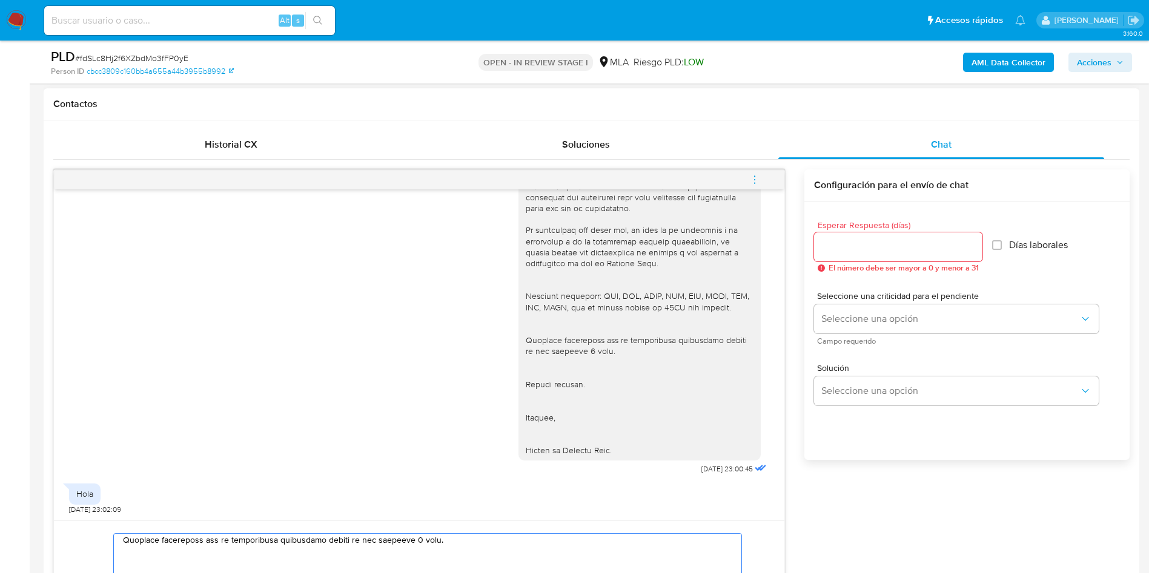
type textarea "Hola , En función de las operaciones registradas en tu cuenta de Mercado Pago, …"
click at [841, 249] on input "Esperar Respuesta (días)" at bounding box center [898, 247] width 168 height 16
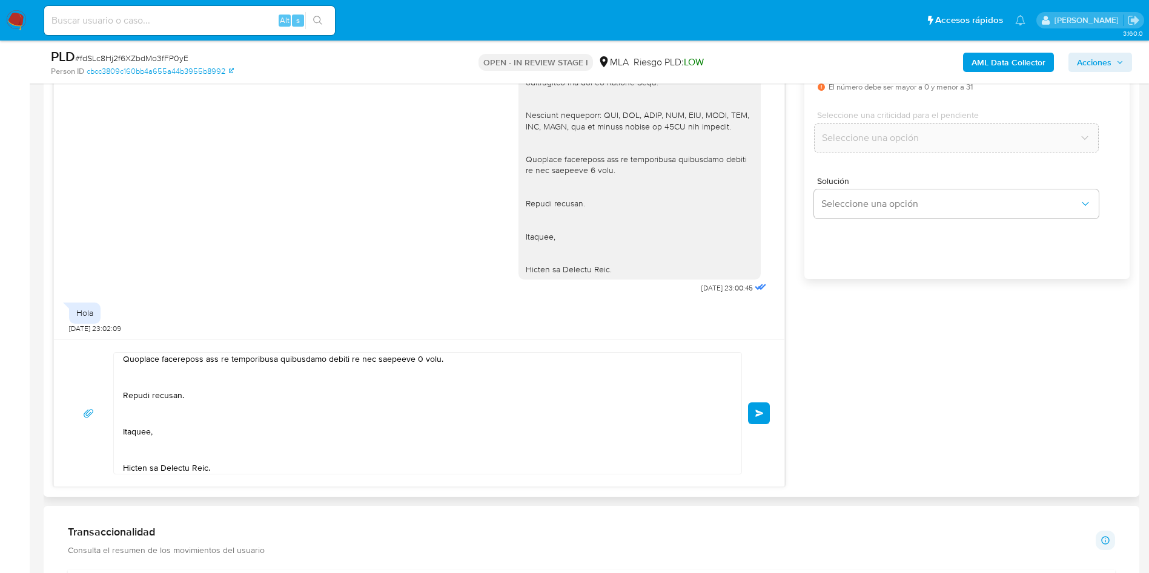
scroll to position [727, 0]
type input "0"
click at [764, 417] on button "Enviar" at bounding box center [759, 413] width 22 height 22
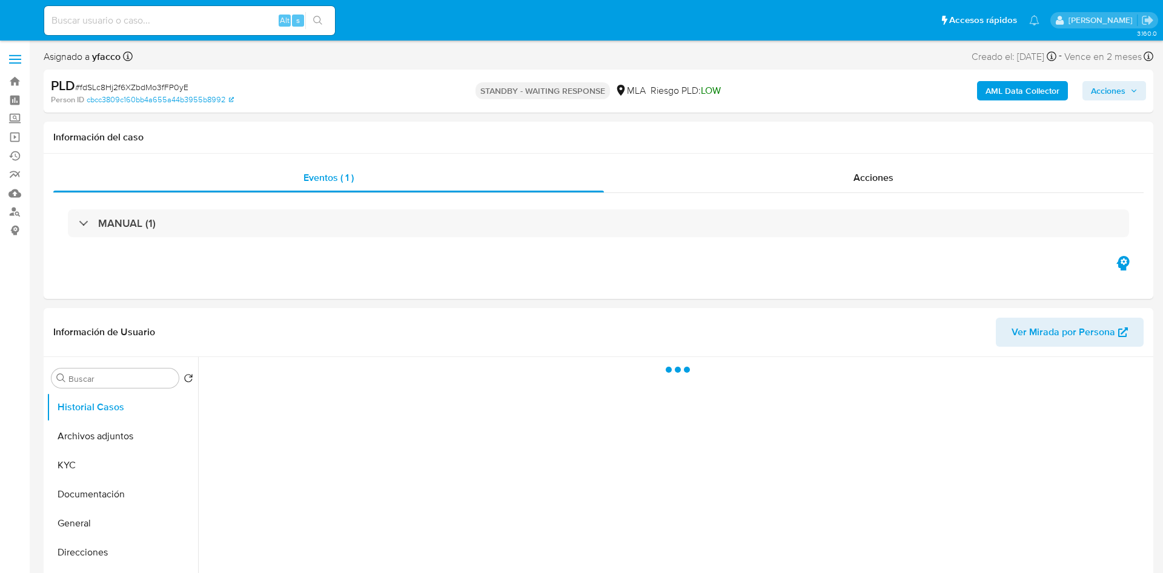
select select "10"
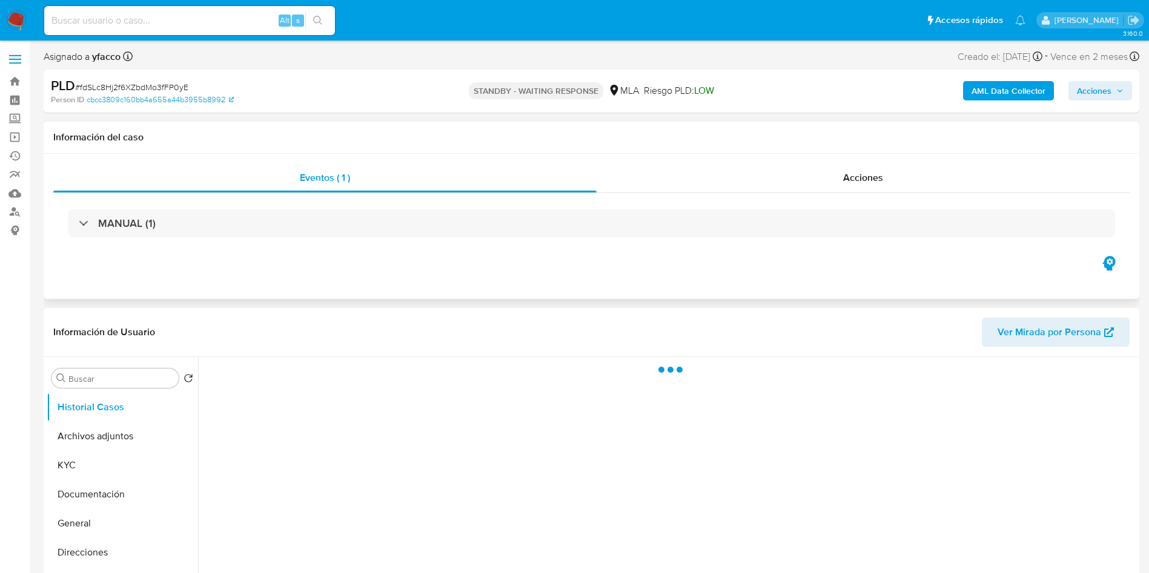
select select "10"
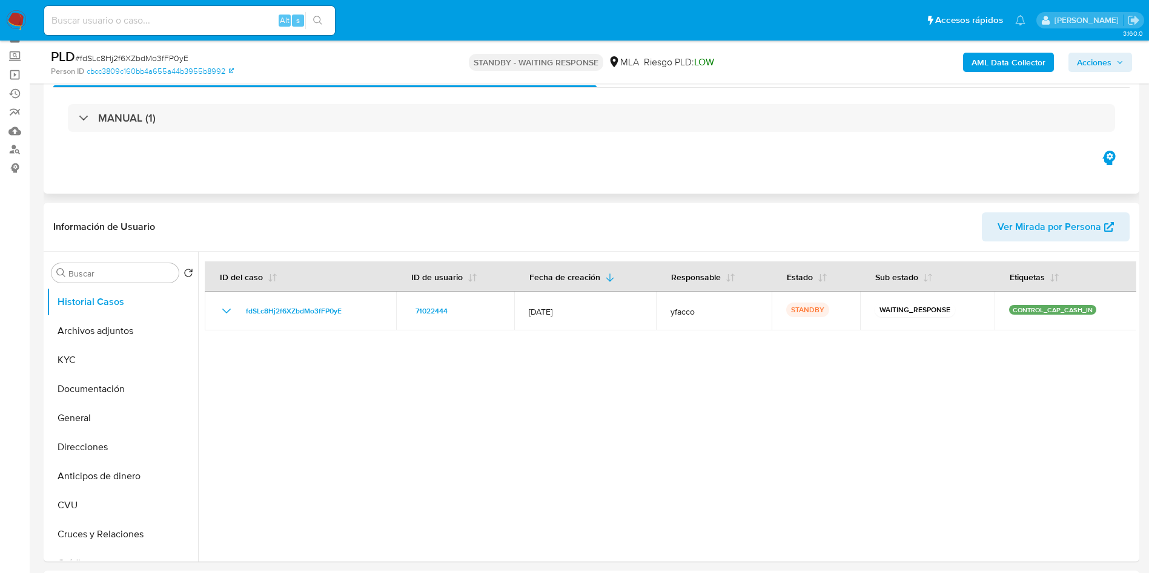
scroll to position [91, 0]
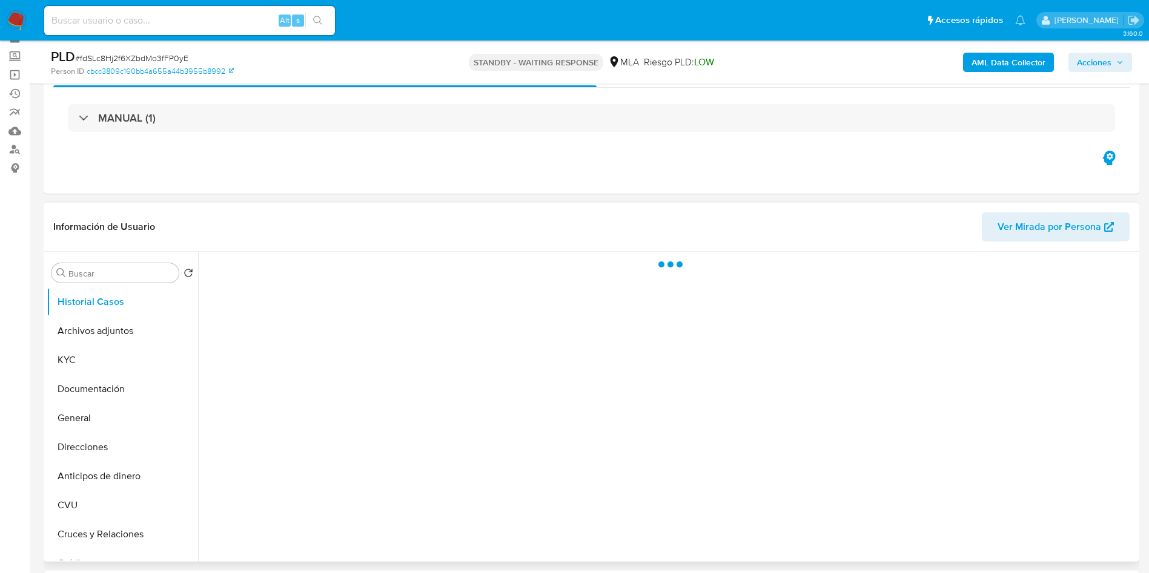
scroll to position [91, 0]
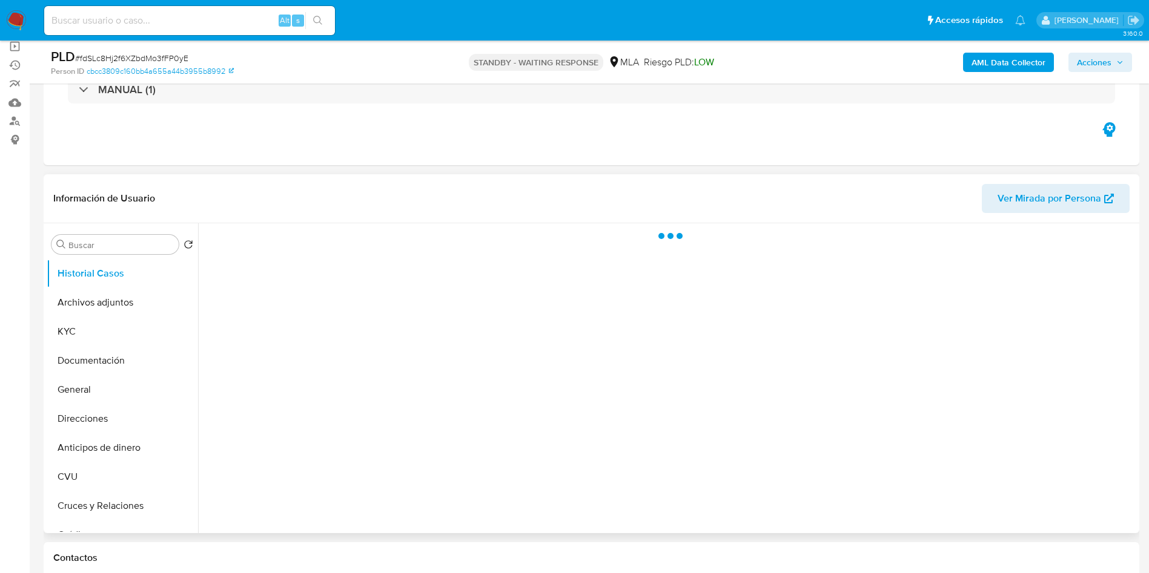
select select "10"
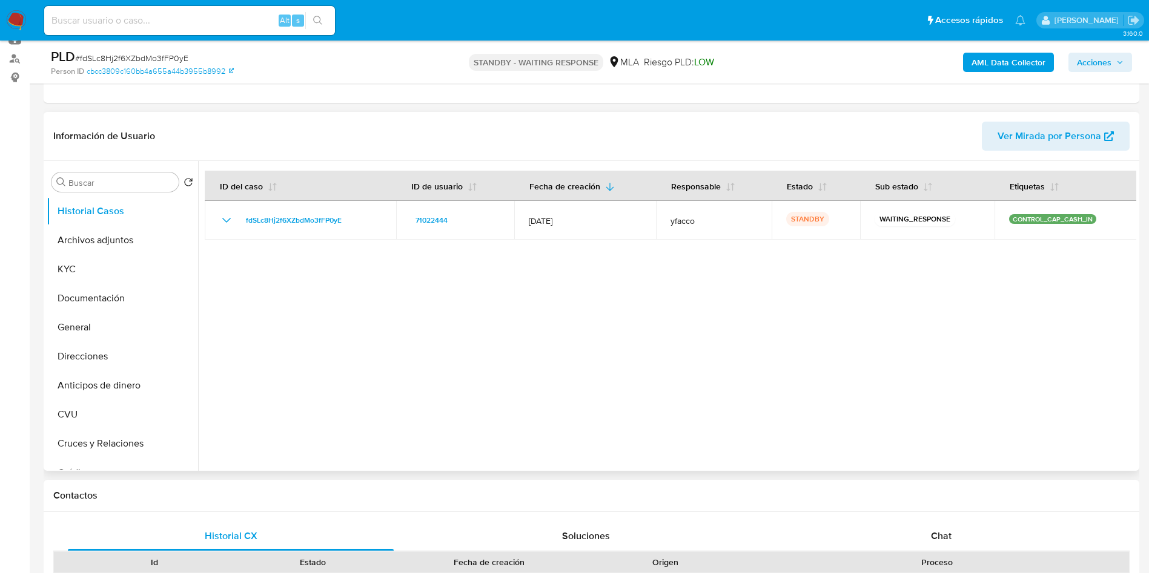
scroll to position [182, 0]
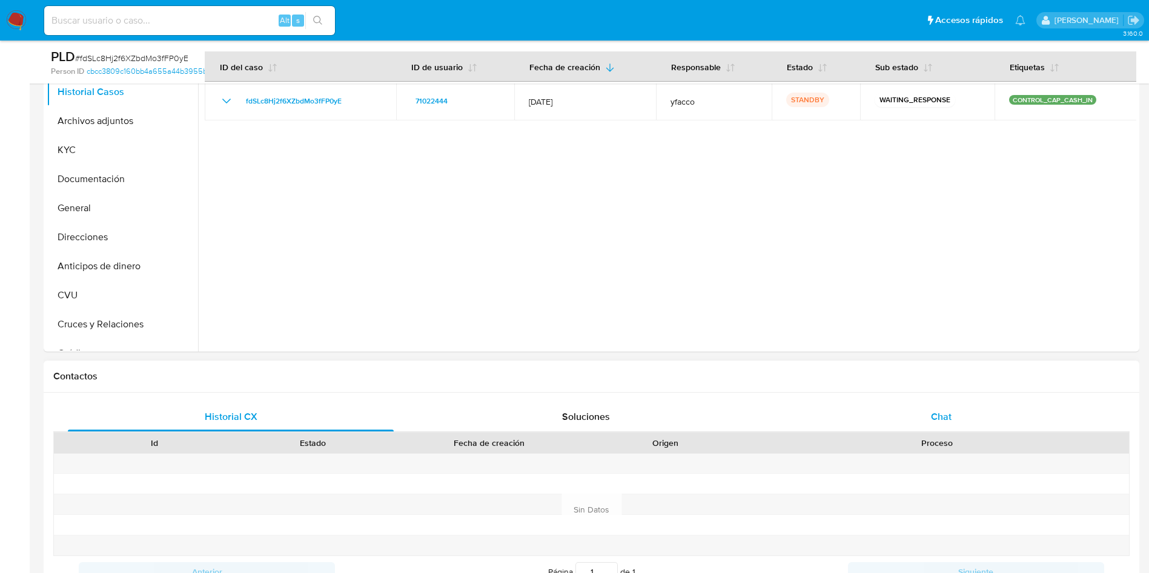
click at [908, 421] on div "Chat" at bounding box center [941, 417] width 326 height 29
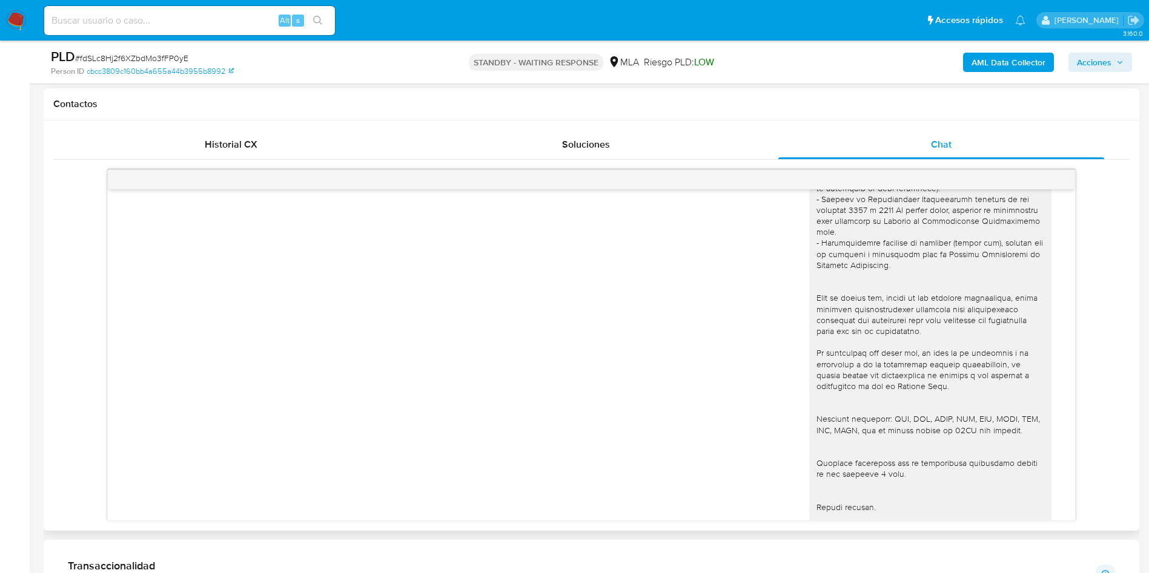
scroll to position [226, 0]
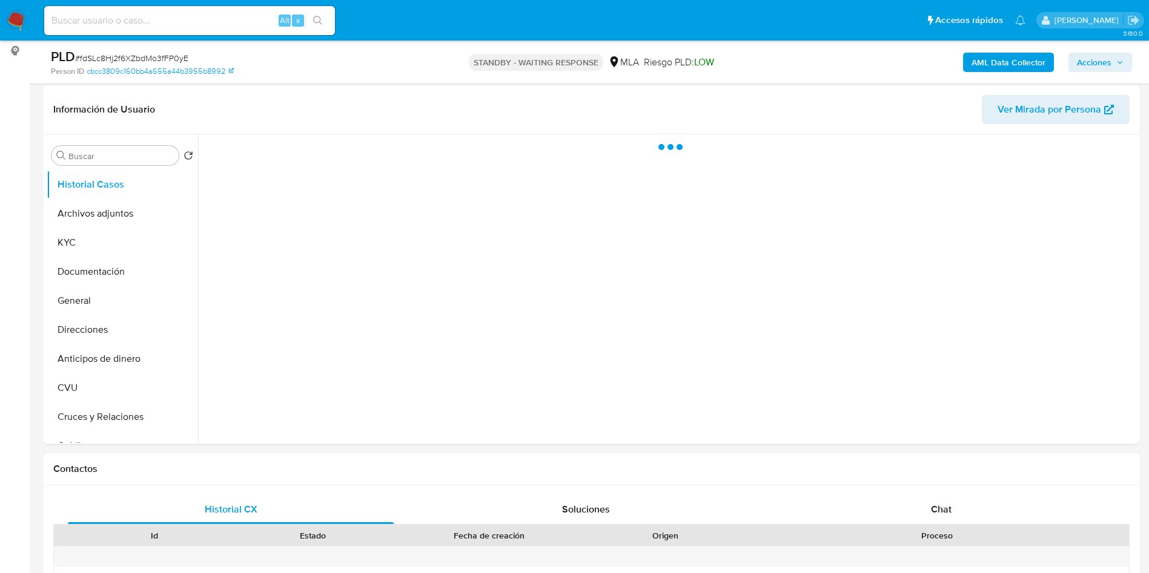
scroll to position [182, 0]
select select "10"
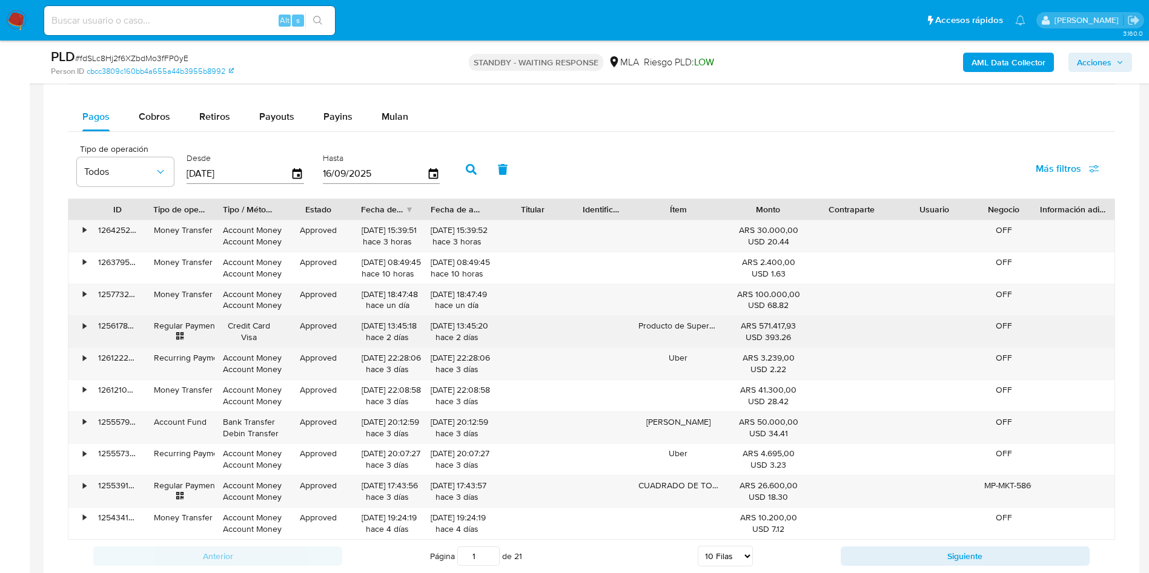
scroll to position [999, 0]
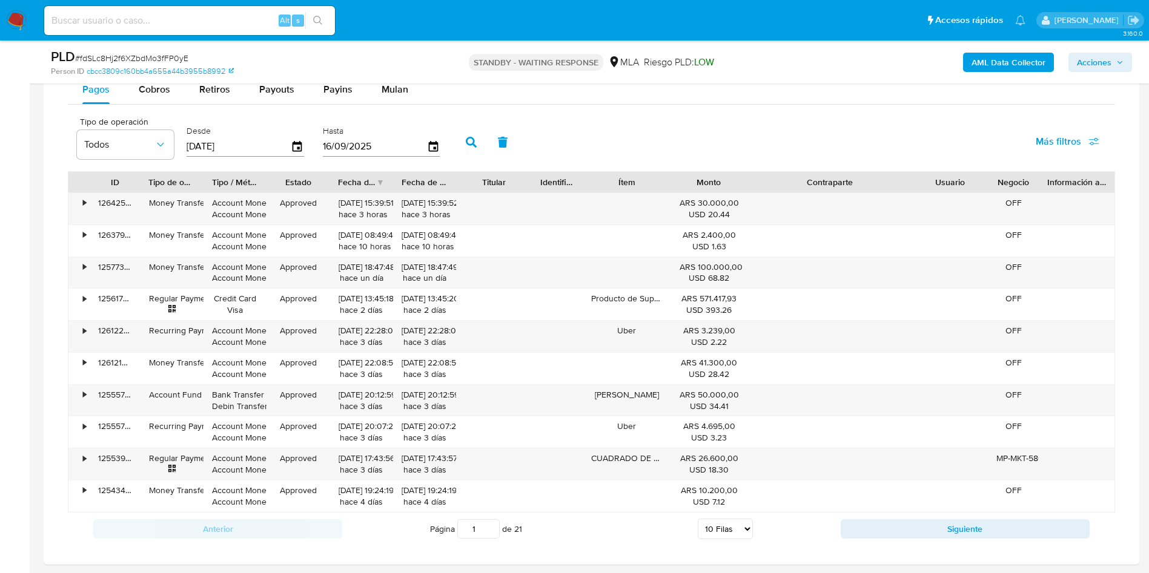
drag, startPoint x: 900, startPoint y: 181, endPoint x: 982, endPoint y: 182, distance: 82.4
click at [982, 182] on div "ID Tipo de operación Tipo / Método Estado Fecha de creación Fecha de aprobación…" at bounding box center [591, 182] width 1046 height 21
click at [894, 526] on button "Siguiente" at bounding box center [964, 529] width 249 height 19
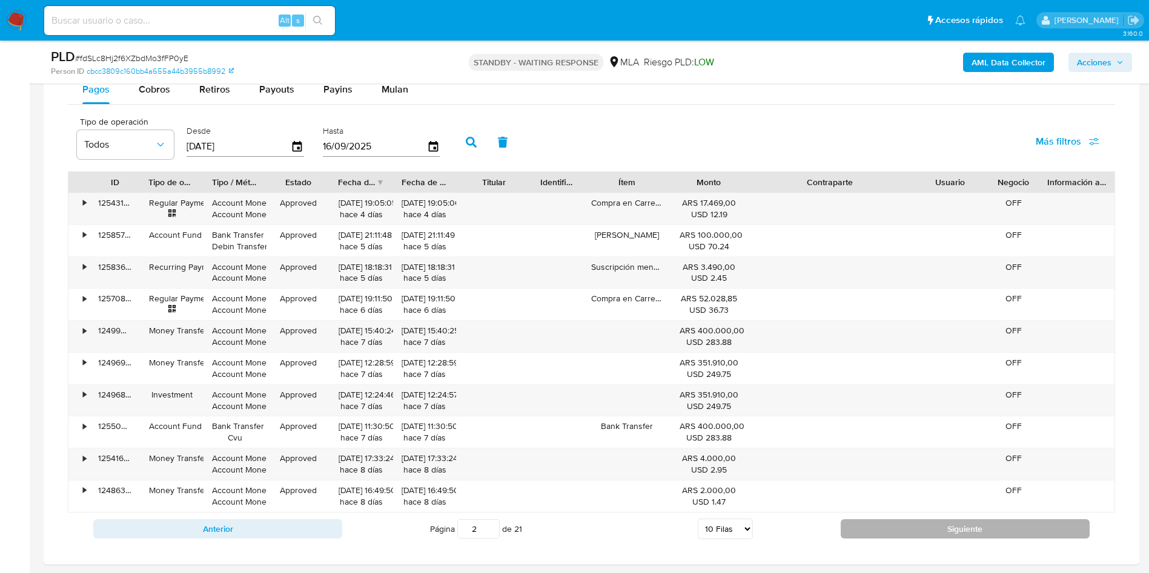
click at [905, 532] on button "Siguiente" at bounding box center [964, 529] width 249 height 19
type input "3"
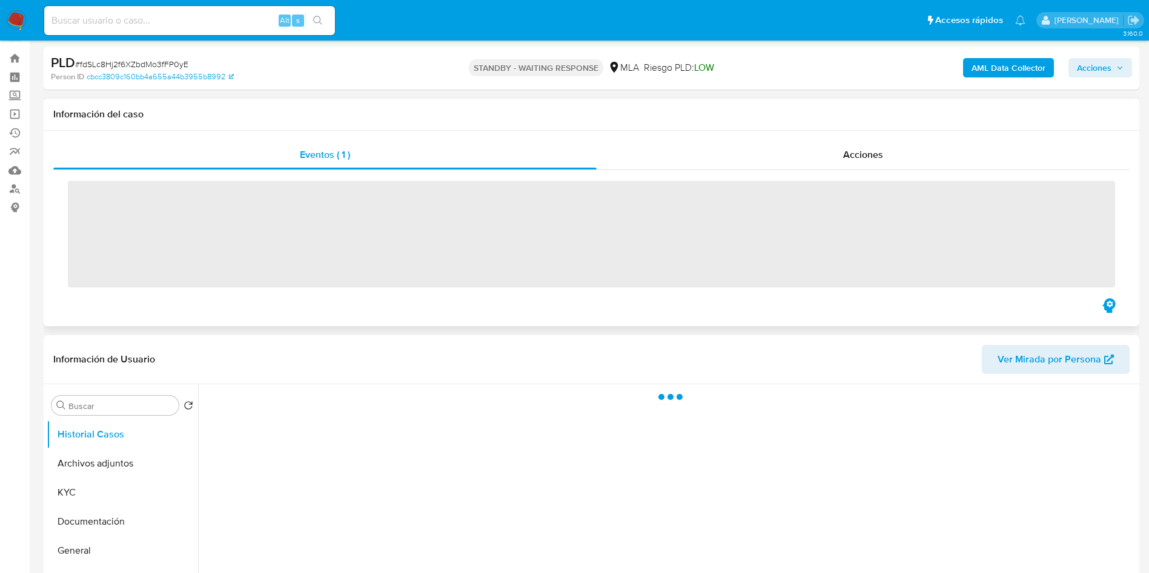
scroll to position [91, 0]
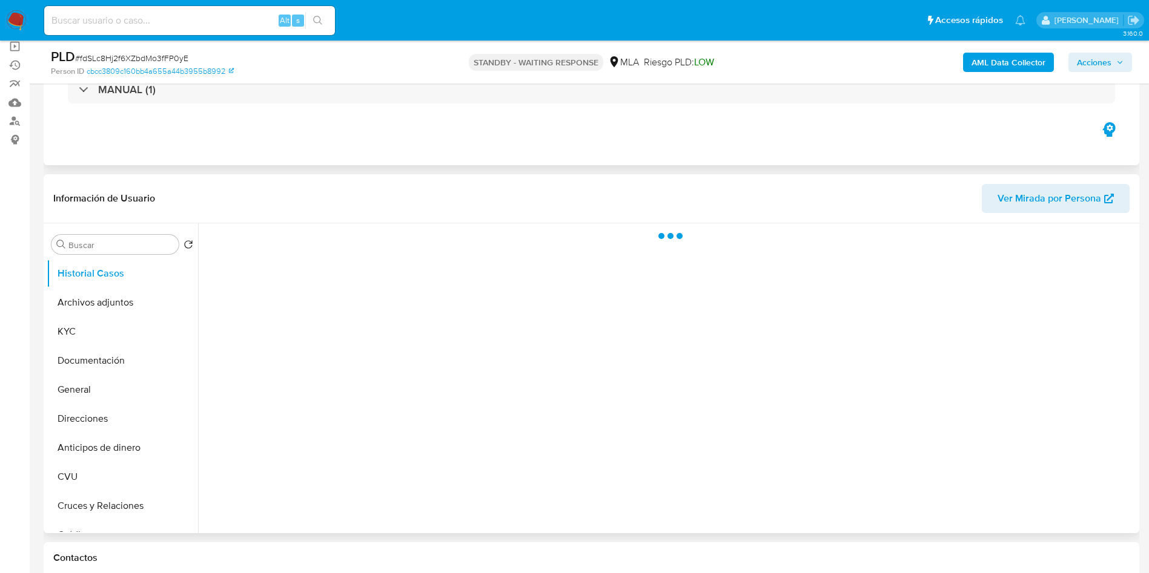
select select "10"
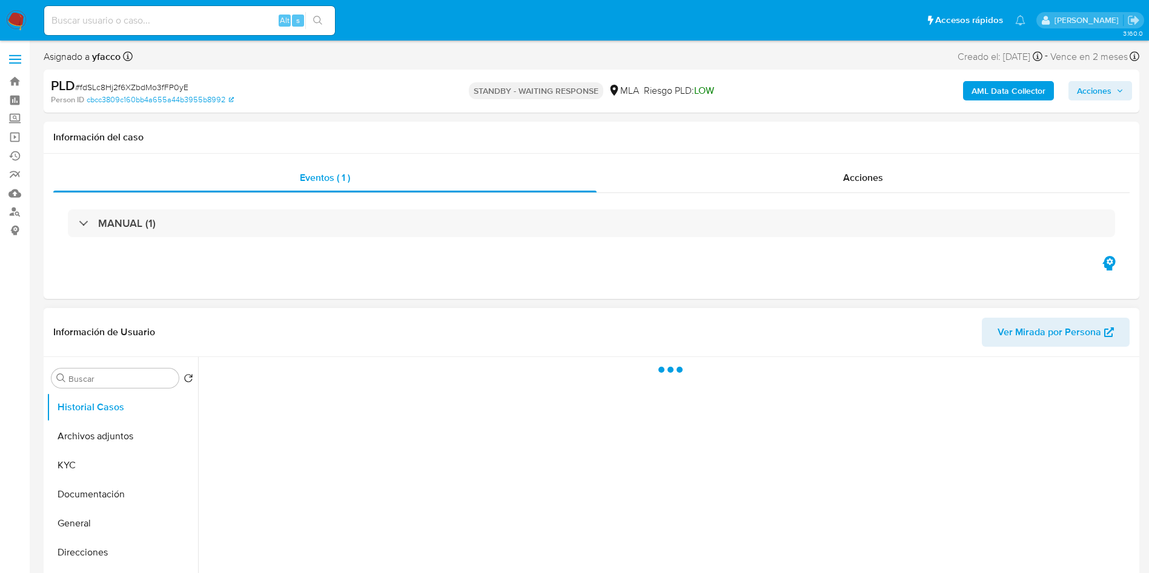
select select "10"
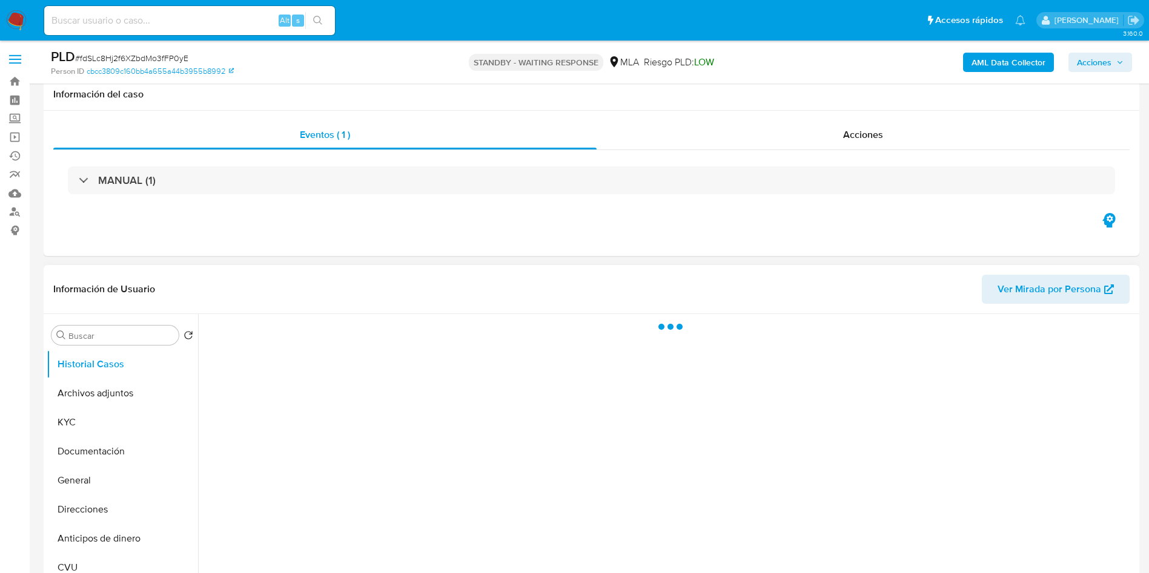
scroll to position [91, 0]
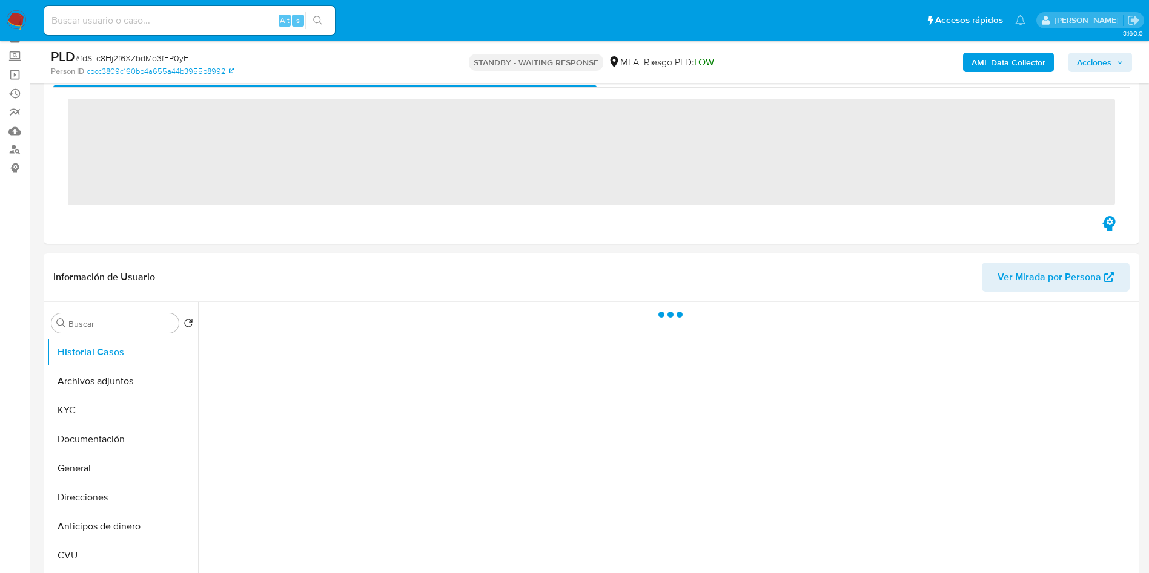
scroll to position [91, 0]
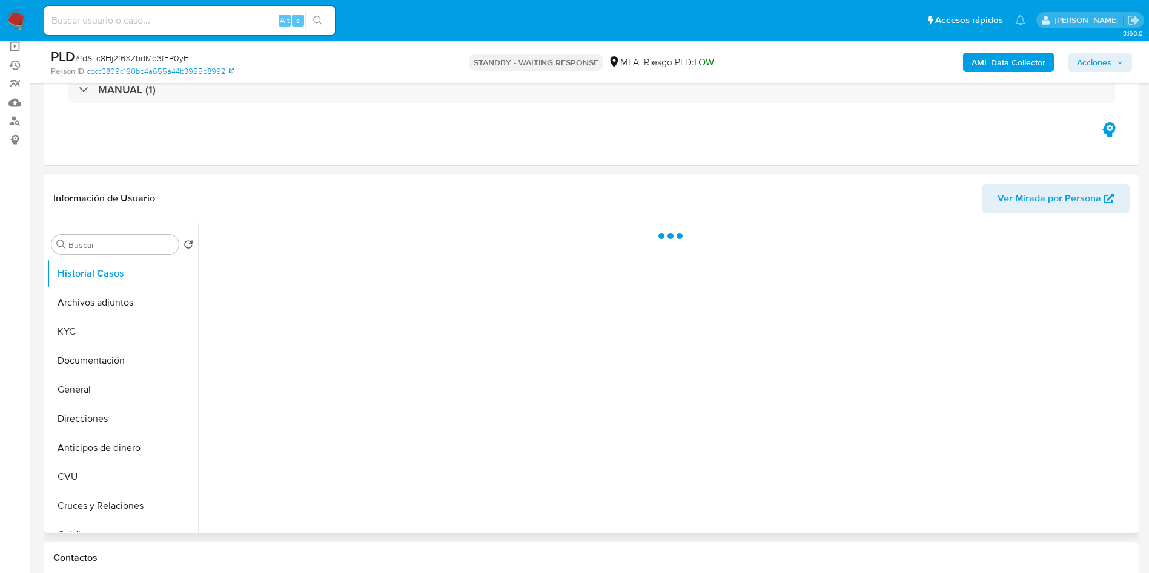
select select "10"
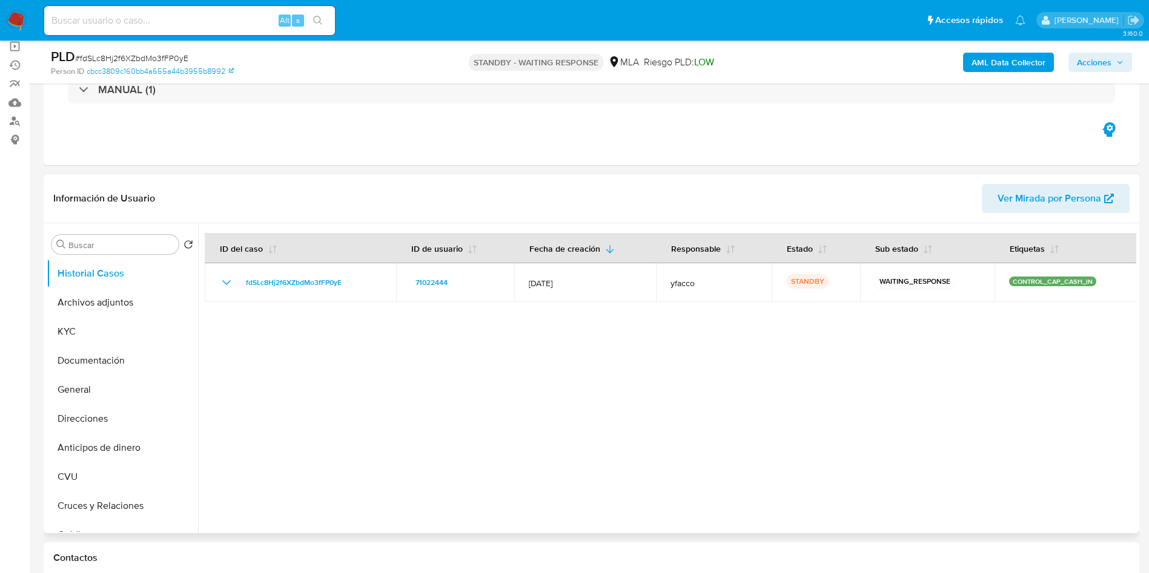
scroll to position [182, 0]
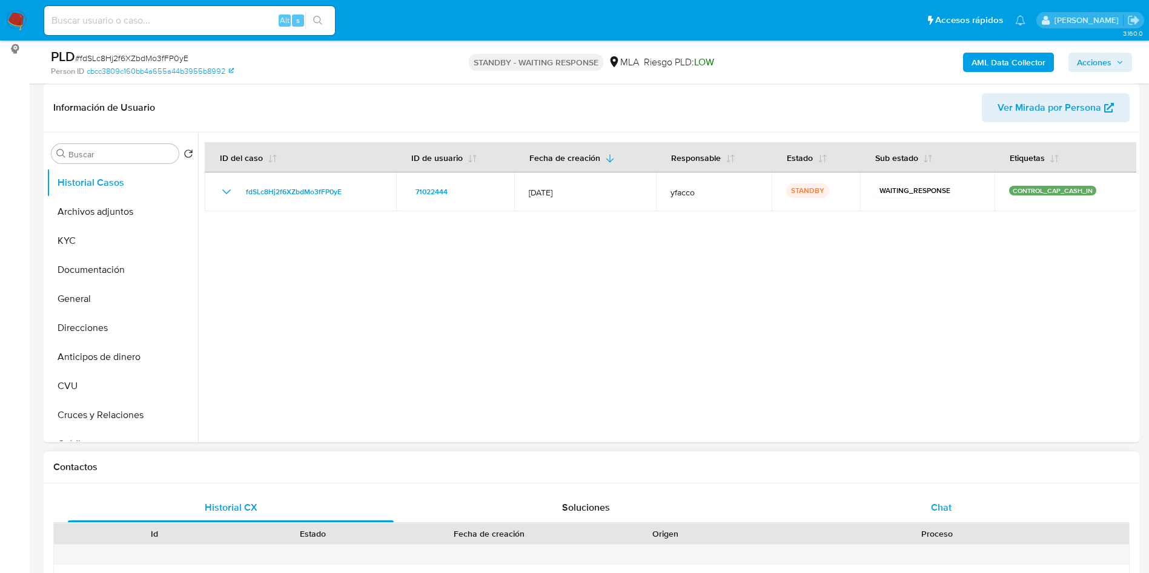
click at [945, 498] on div "Chat" at bounding box center [941, 508] width 326 height 29
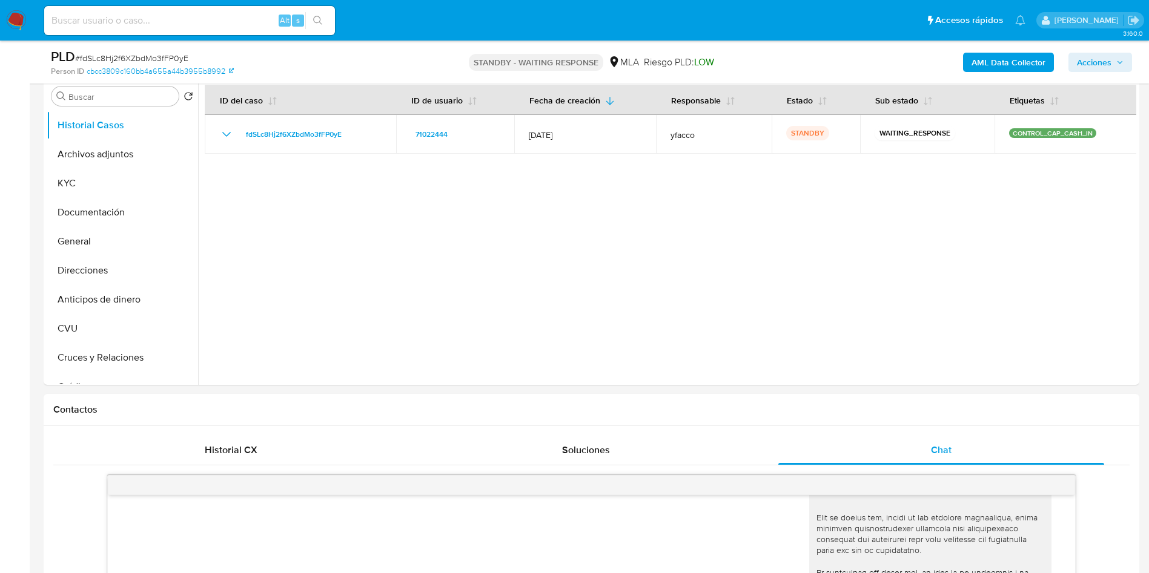
scroll to position [91, 0]
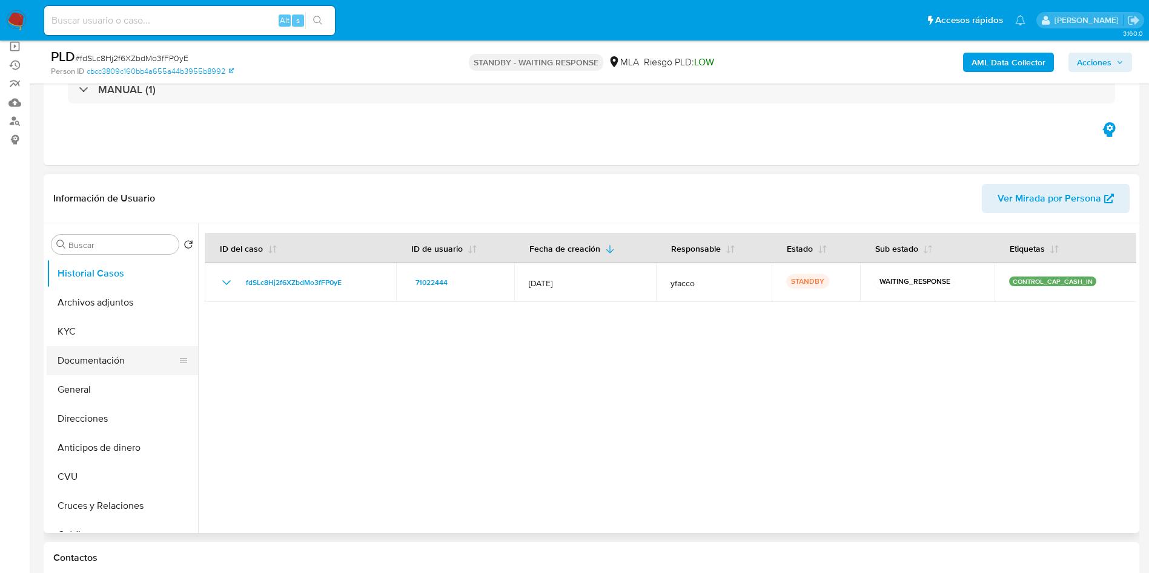
click at [88, 359] on button "Documentación" at bounding box center [118, 360] width 142 height 29
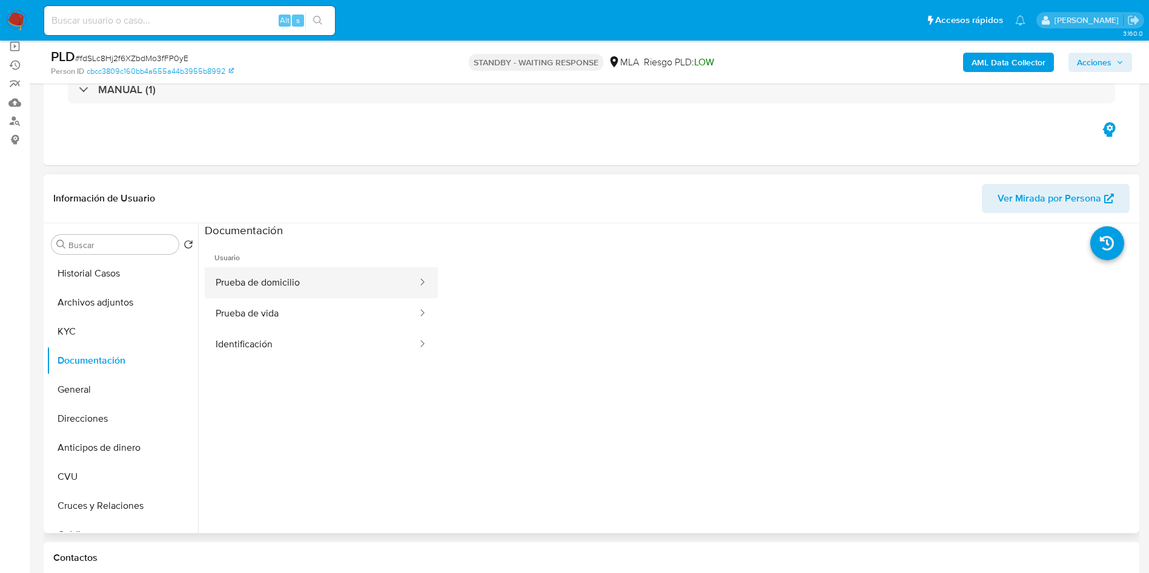
click at [265, 283] on button "Prueba de domicilio" at bounding box center [312, 283] width 214 height 31
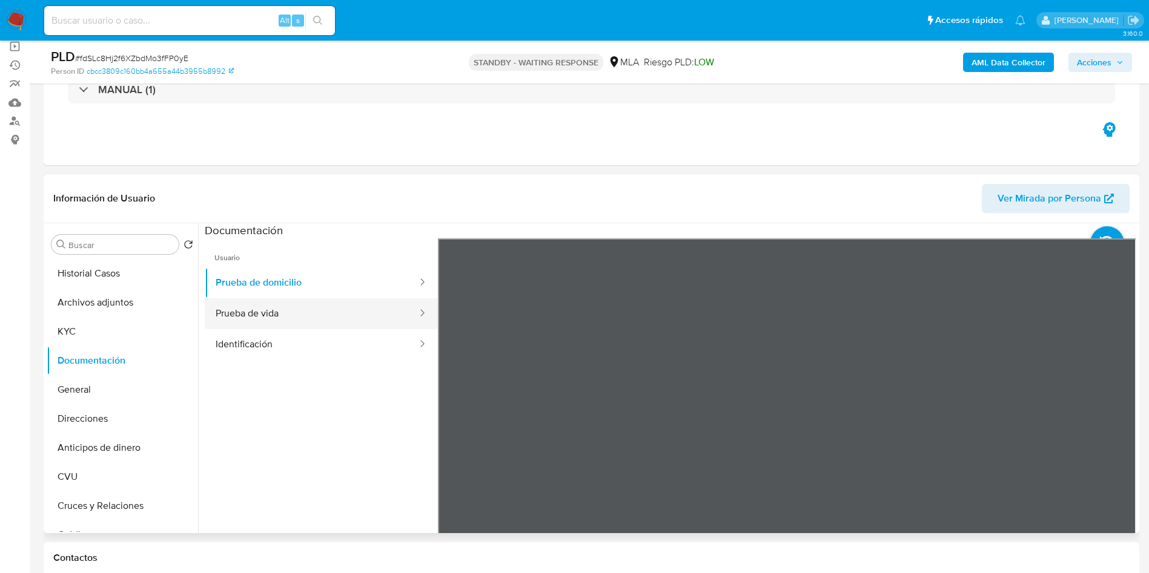
click at [264, 315] on button "Prueba de vida" at bounding box center [312, 314] width 214 height 31
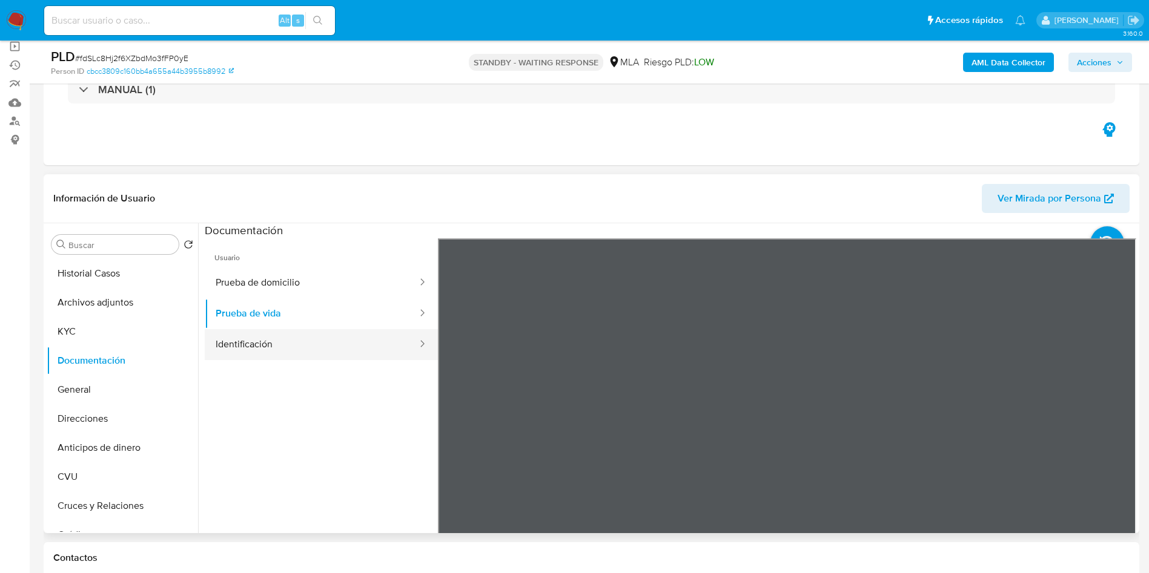
click at [274, 353] on button "Identificación" at bounding box center [312, 344] width 214 height 31
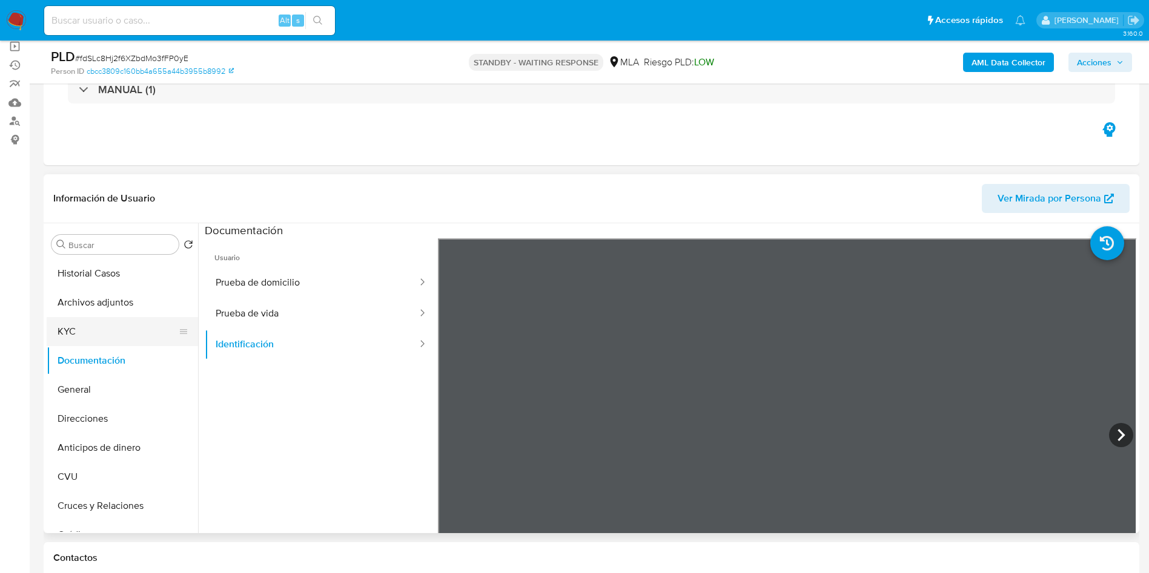
click at [142, 331] on button "KYC" at bounding box center [118, 331] width 142 height 29
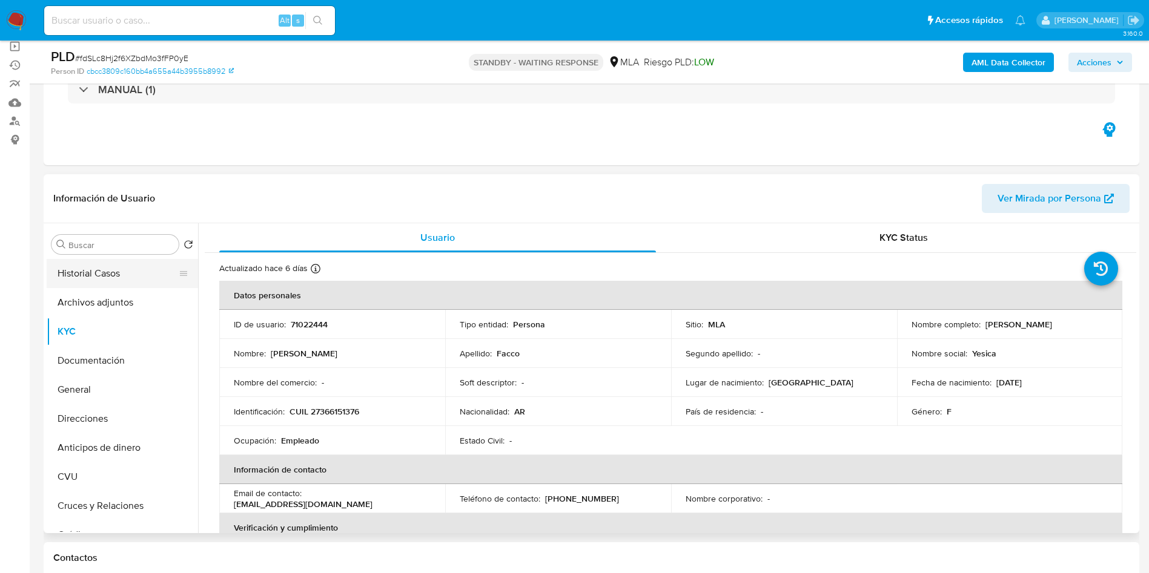
click at [105, 278] on button "Historial Casos" at bounding box center [118, 273] width 142 height 29
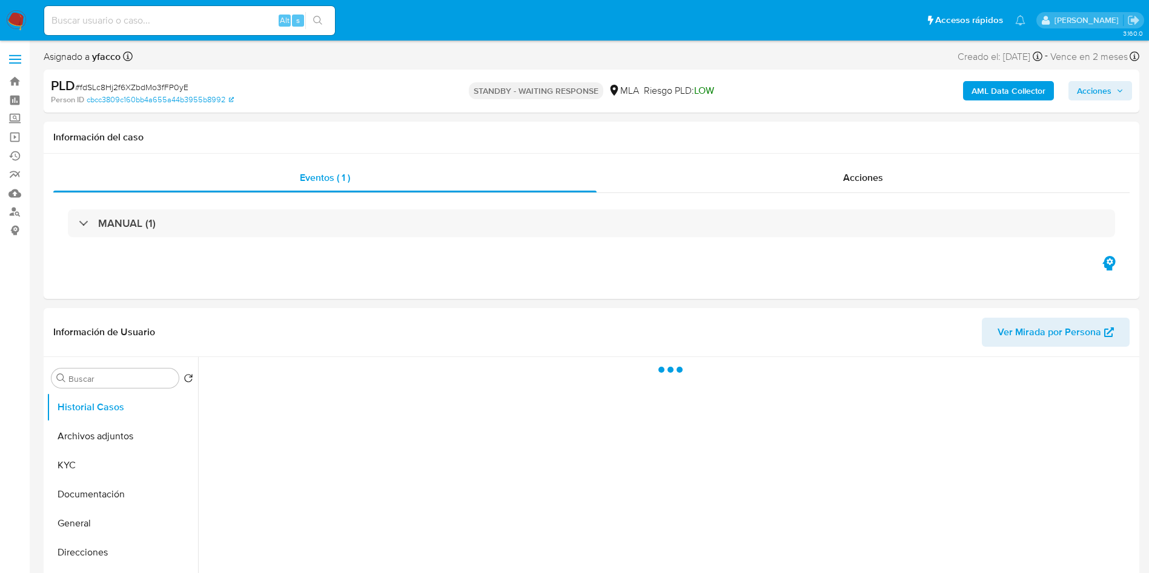
scroll to position [91, 0]
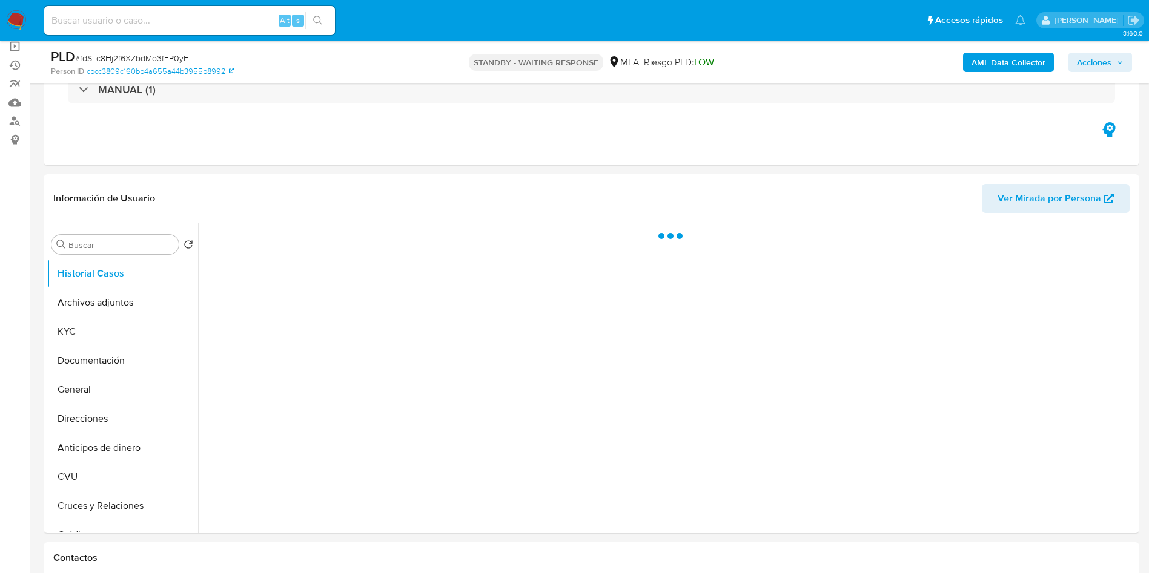
select select "10"
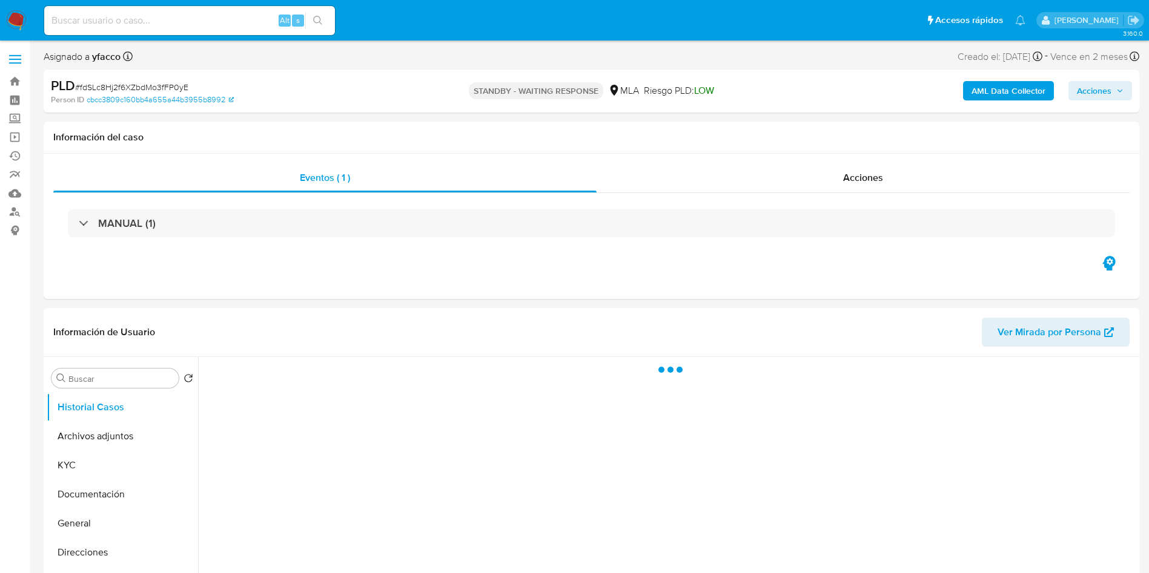
scroll to position [91, 0]
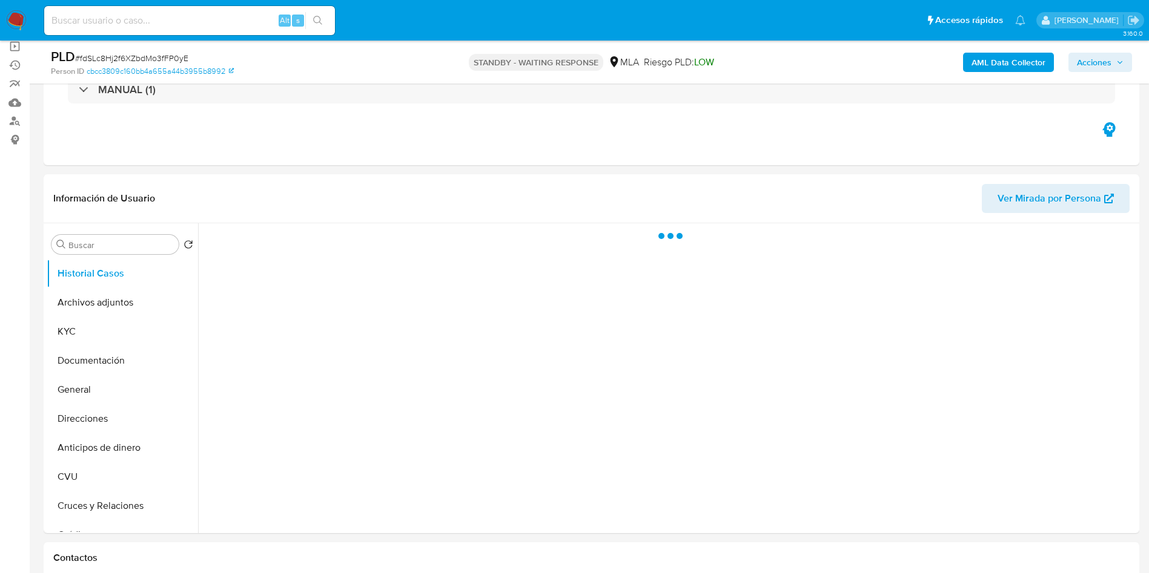
select select "10"
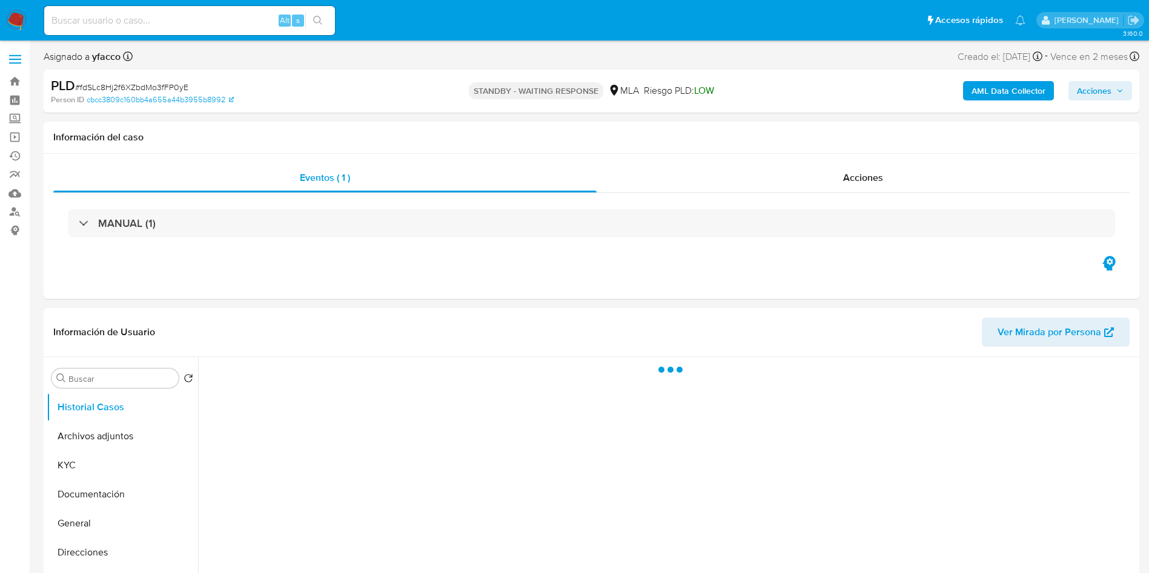
select select "10"
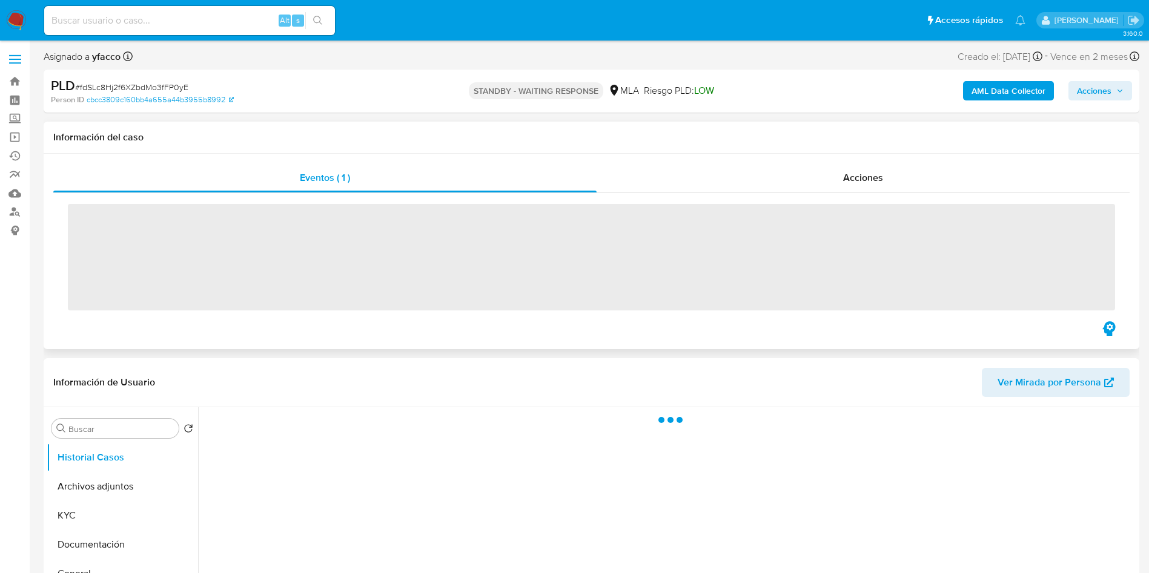
scroll to position [91, 0]
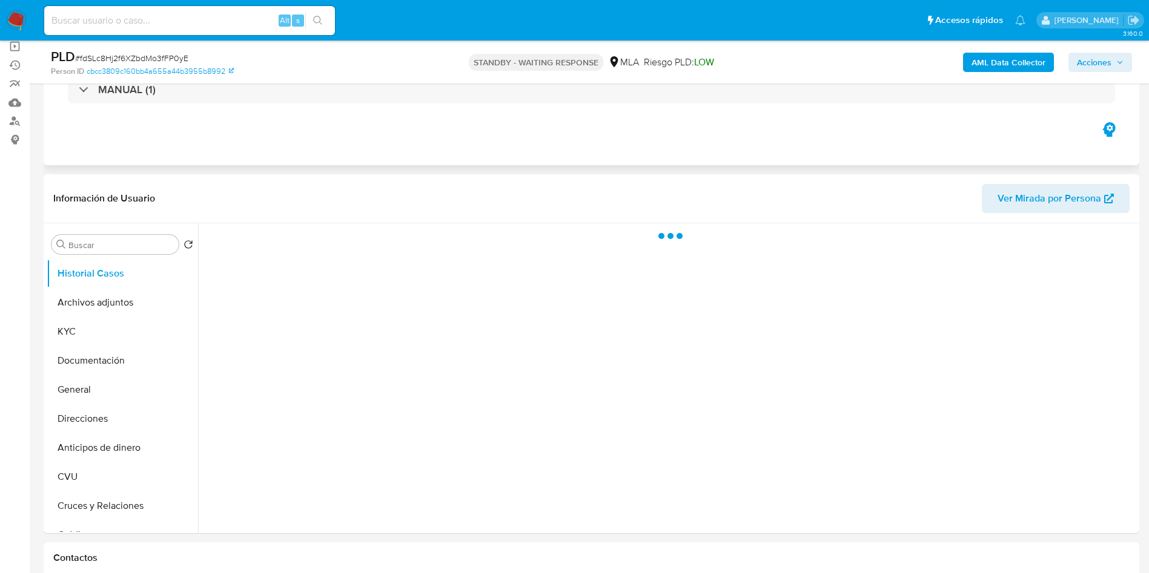
select select "10"
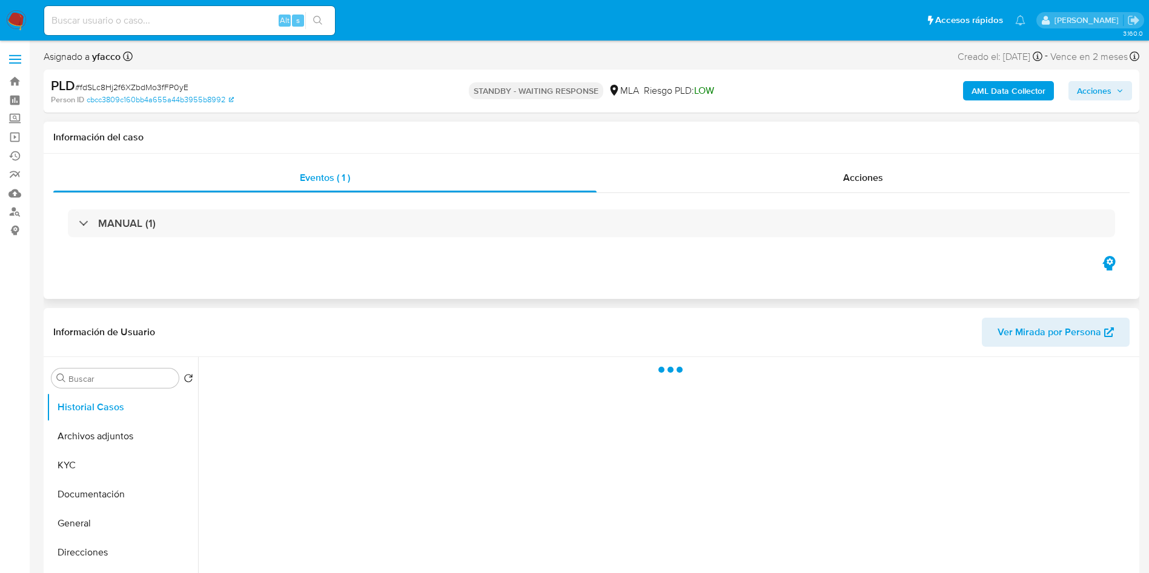
scroll to position [91, 0]
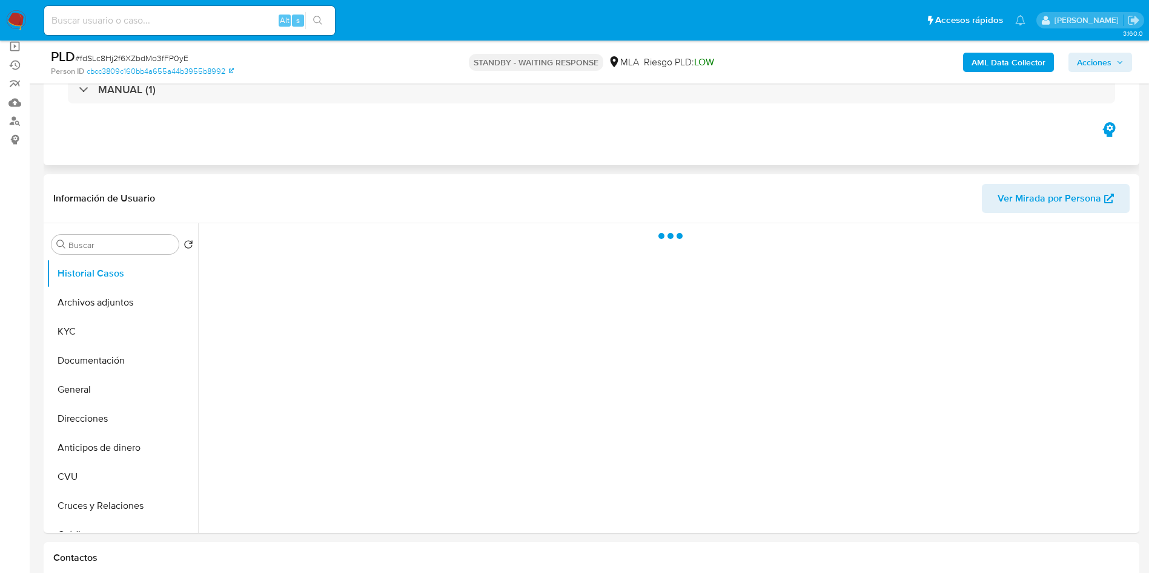
select select "10"
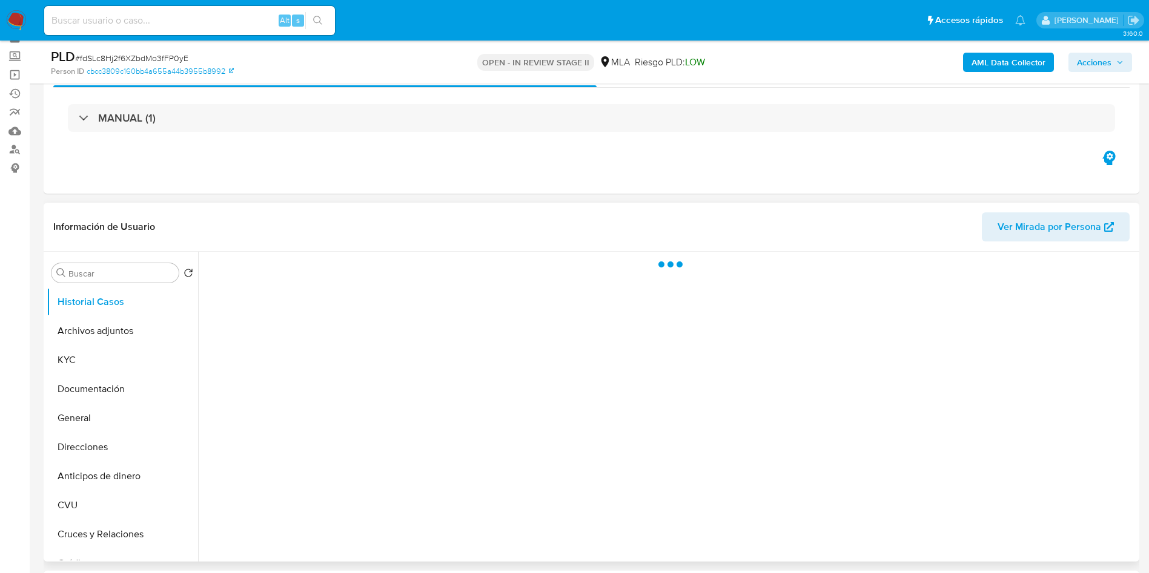
scroll to position [91, 0]
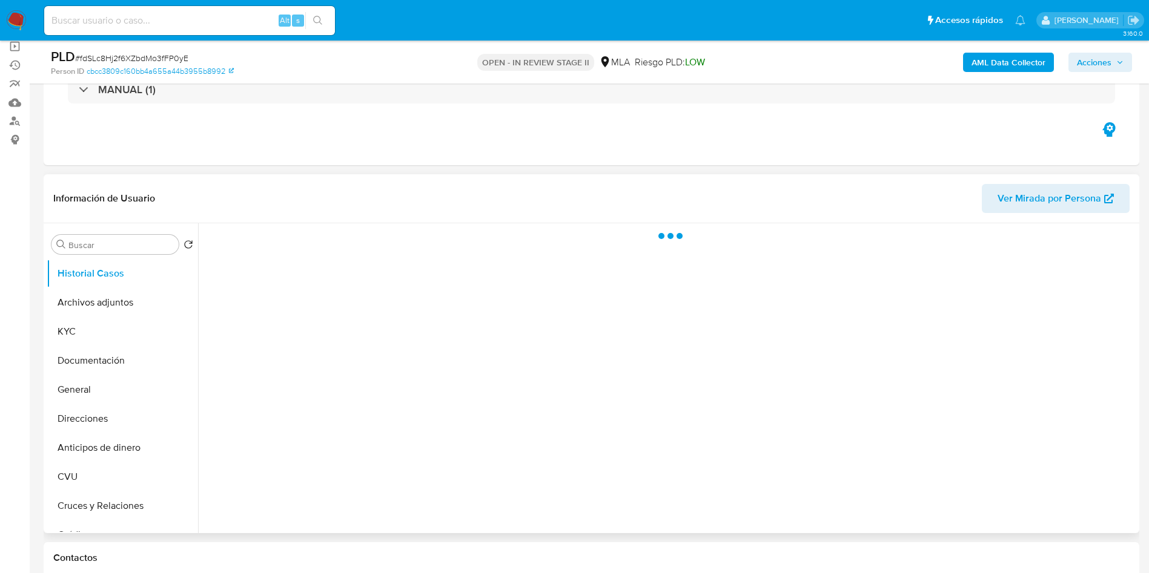
select select "10"
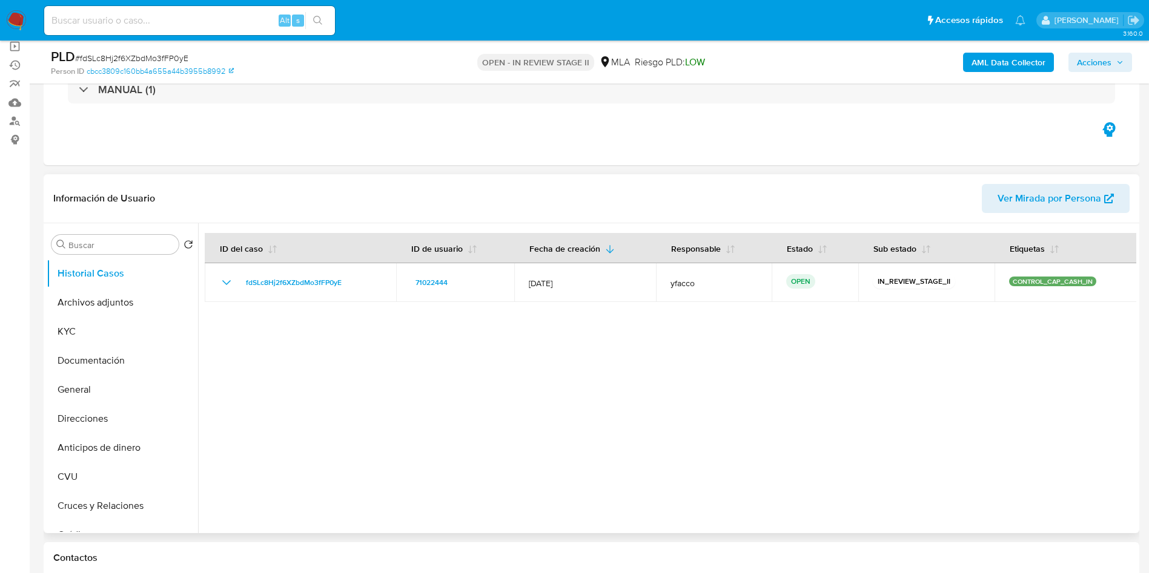
scroll to position [0, 0]
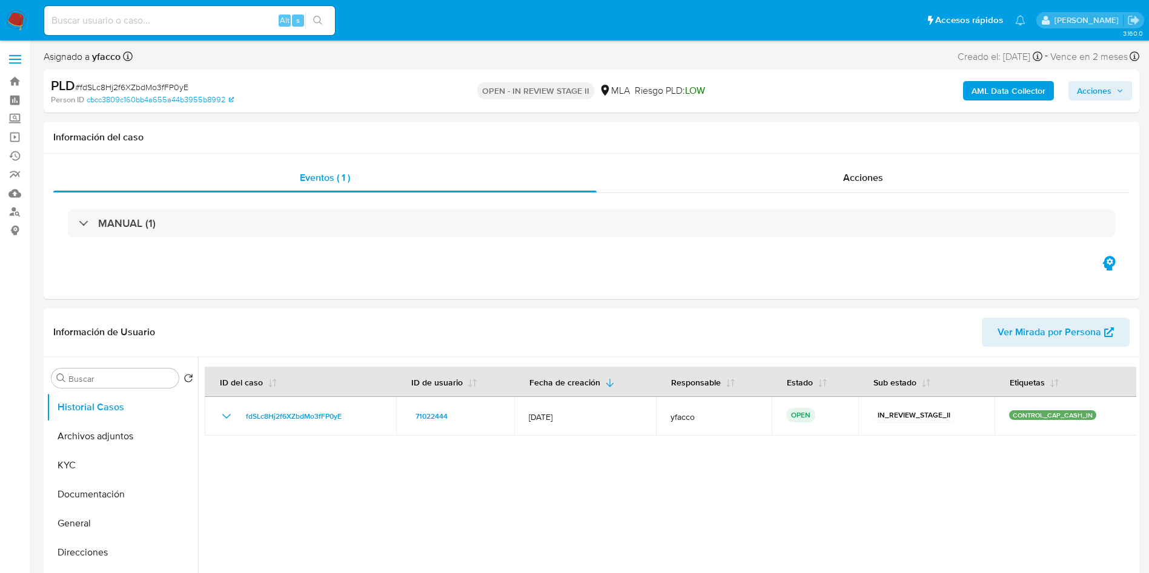
click at [1097, 93] on span "Acciones" at bounding box center [1094, 90] width 35 height 19
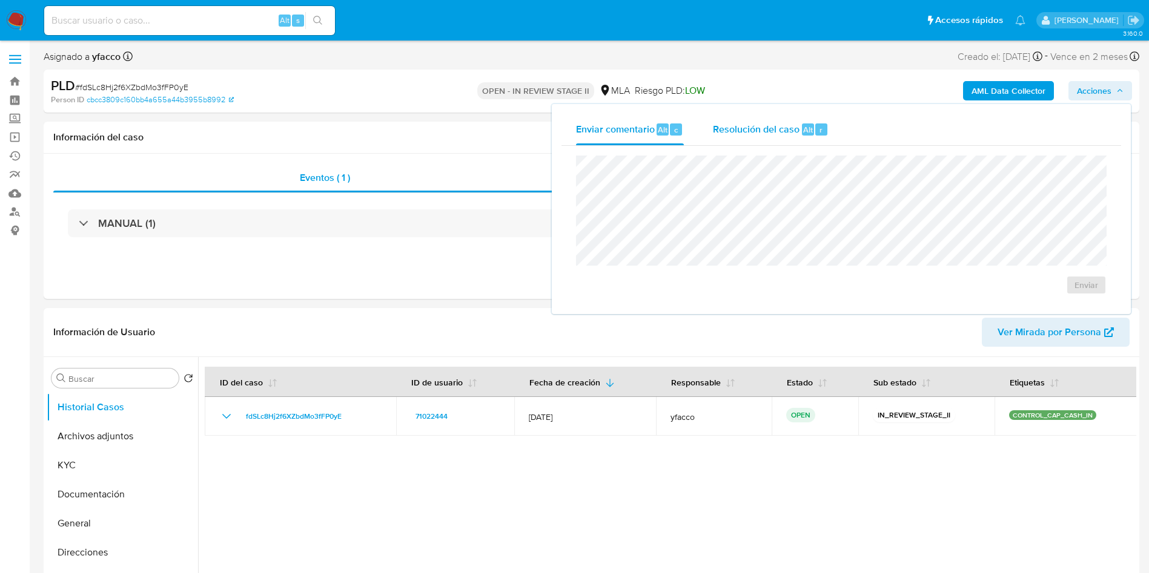
click at [787, 129] on span "Resolución del caso" at bounding box center [756, 129] width 87 height 14
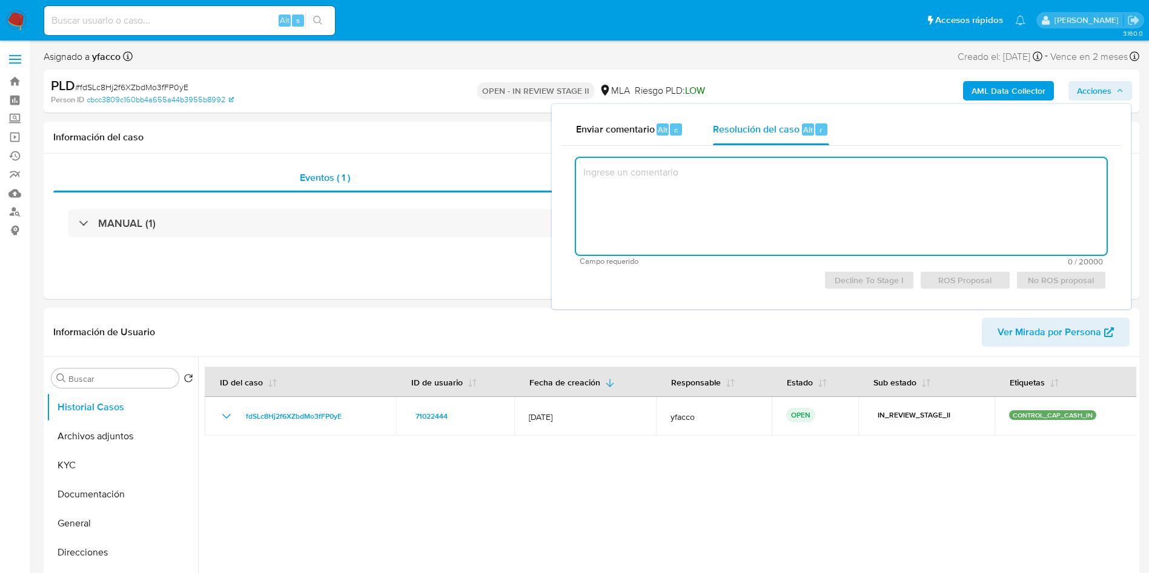
click at [782, 191] on textarea at bounding box center [841, 206] width 530 height 97
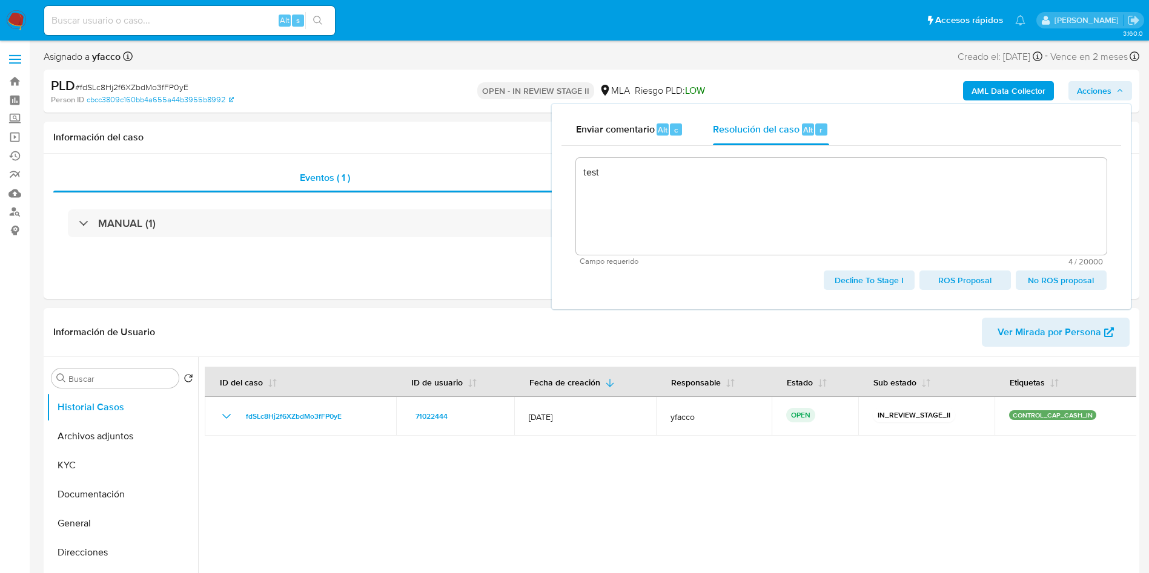
click at [1051, 282] on span "No ROS proposal" at bounding box center [1061, 280] width 74 height 17
type textarea "test"
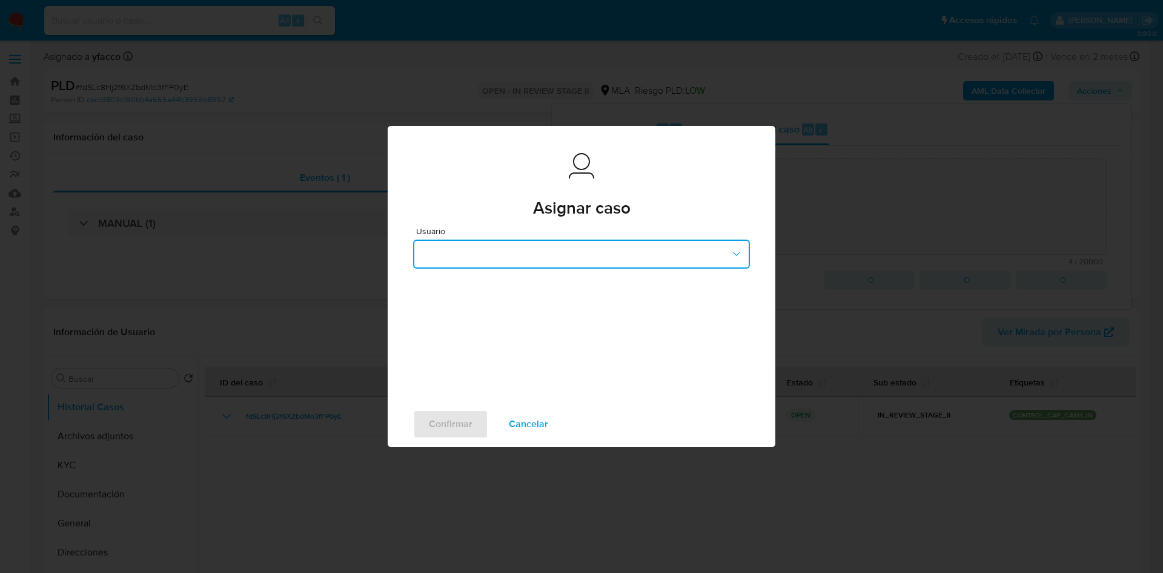
click at [480, 245] on button "button" at bounding box center [581, 254] width 337 height 29
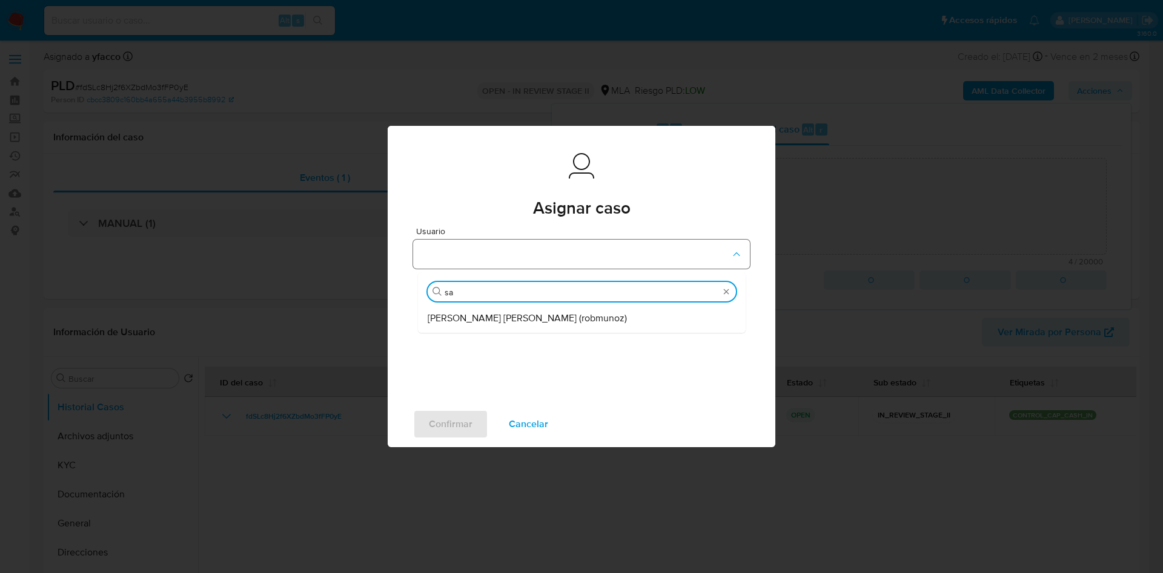
type input "san"
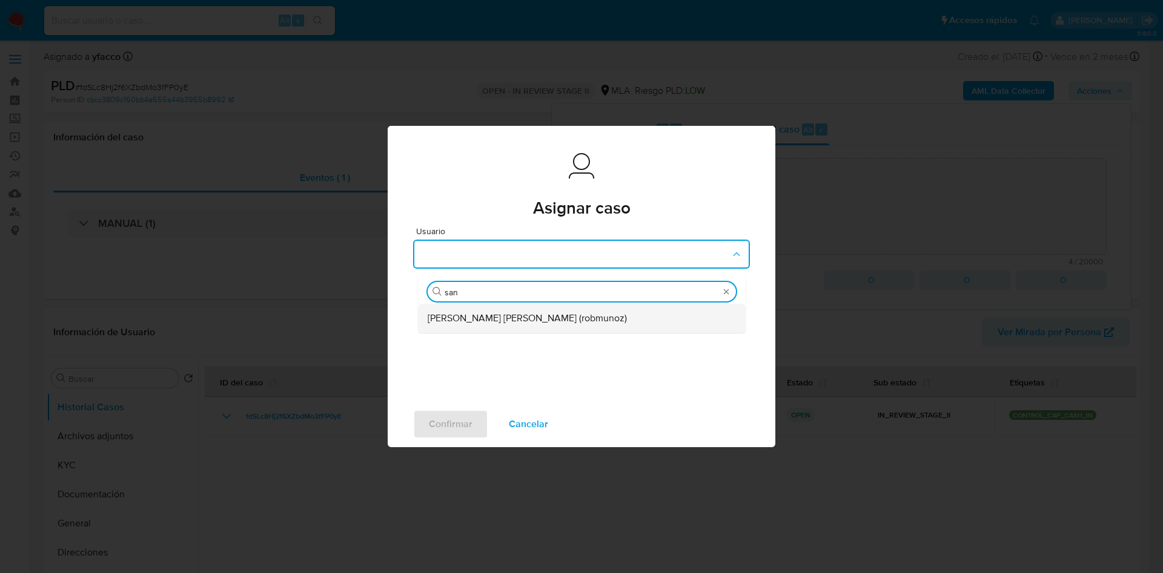
click at [480, 331] on div "Roberto Santiago Munoz (robmunoz)" at bounding box center [578, 318] width 301 height 29
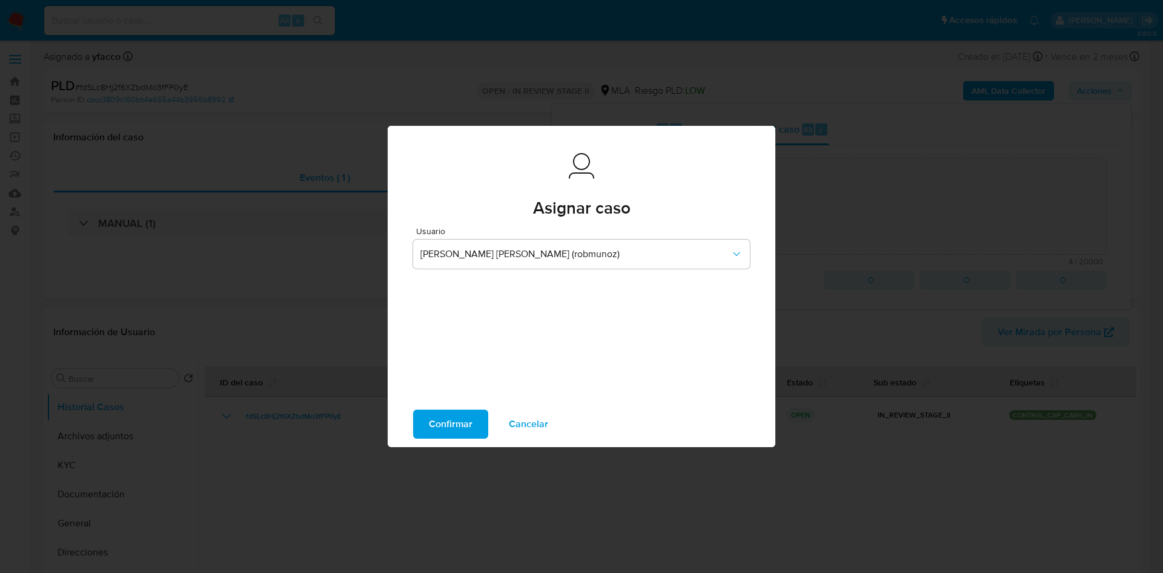
click at [454, 427] on span "Confirmar" at bounding box center [451, 424] width 44 height 27
type textarea "test"
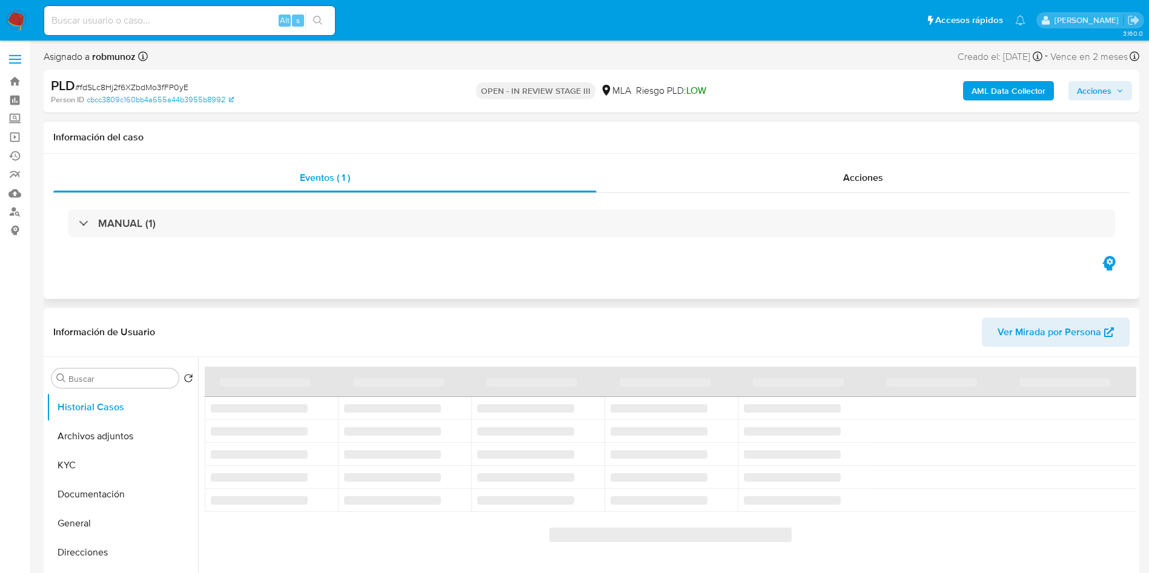
select select "10"
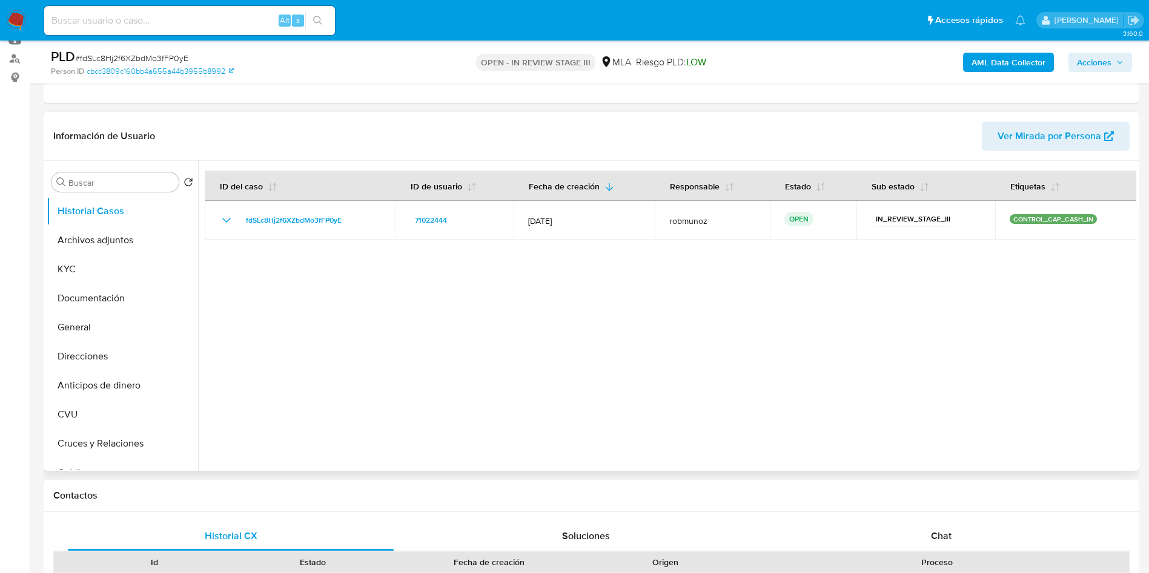
scroll to position [182, 0]
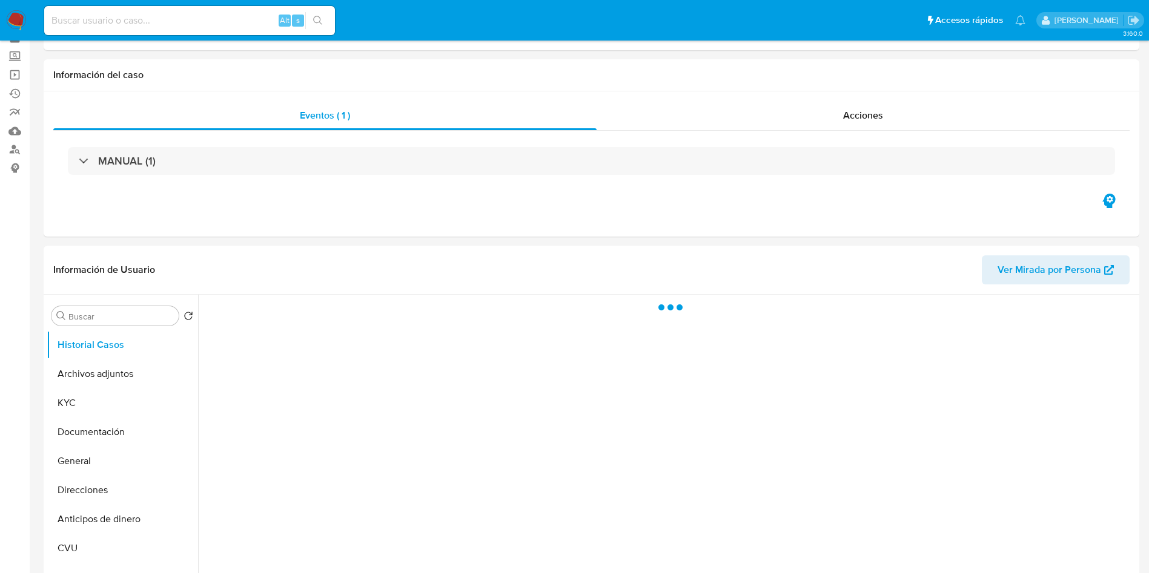
scroll to position [91, 0]
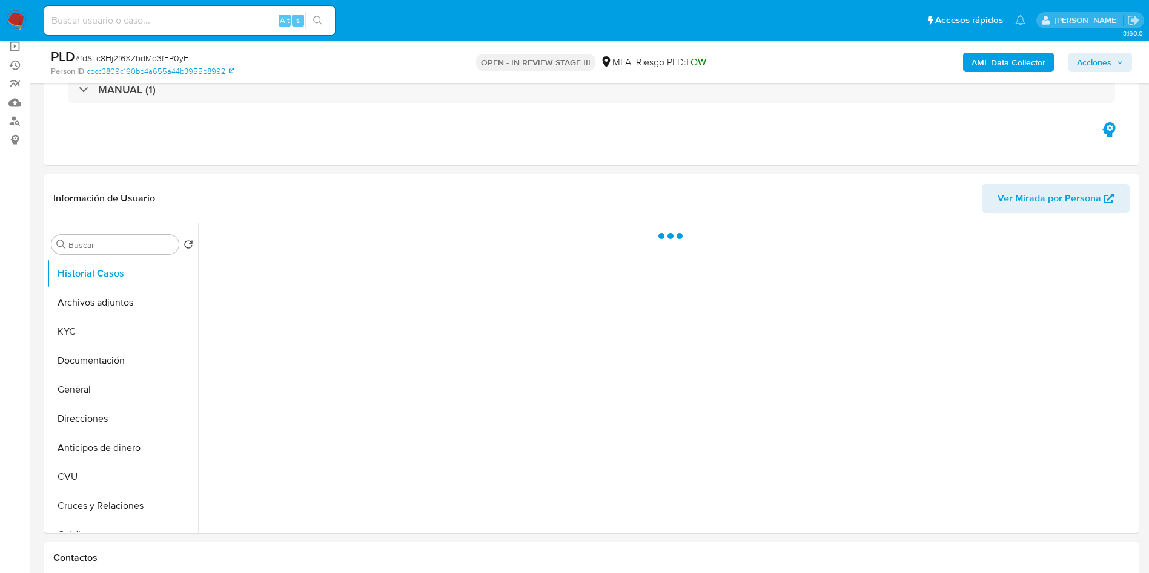
select select "10"
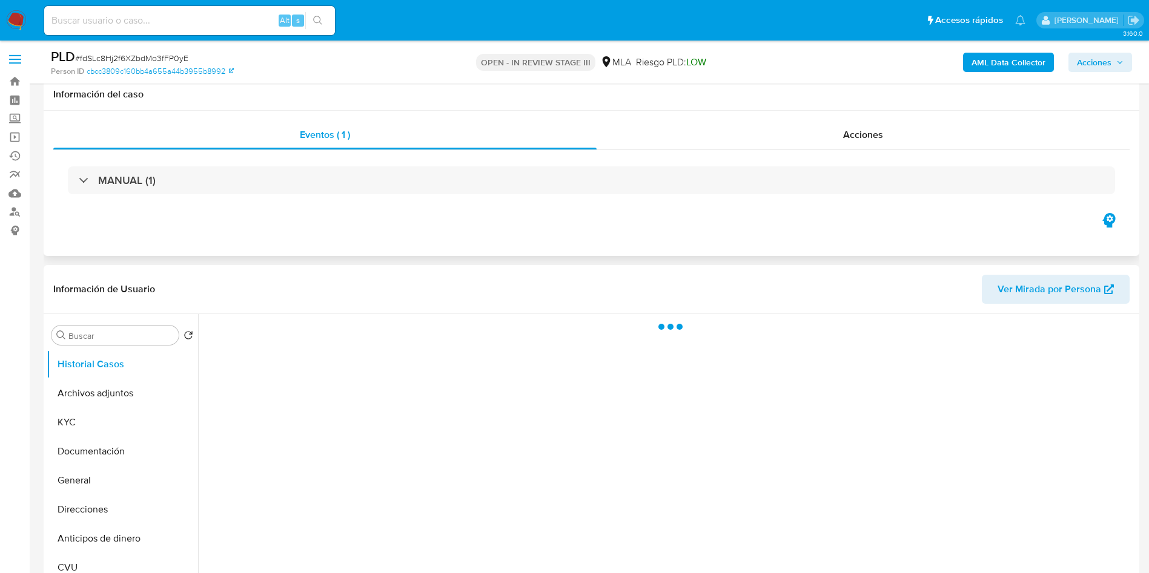
scroll to position [91, 0]
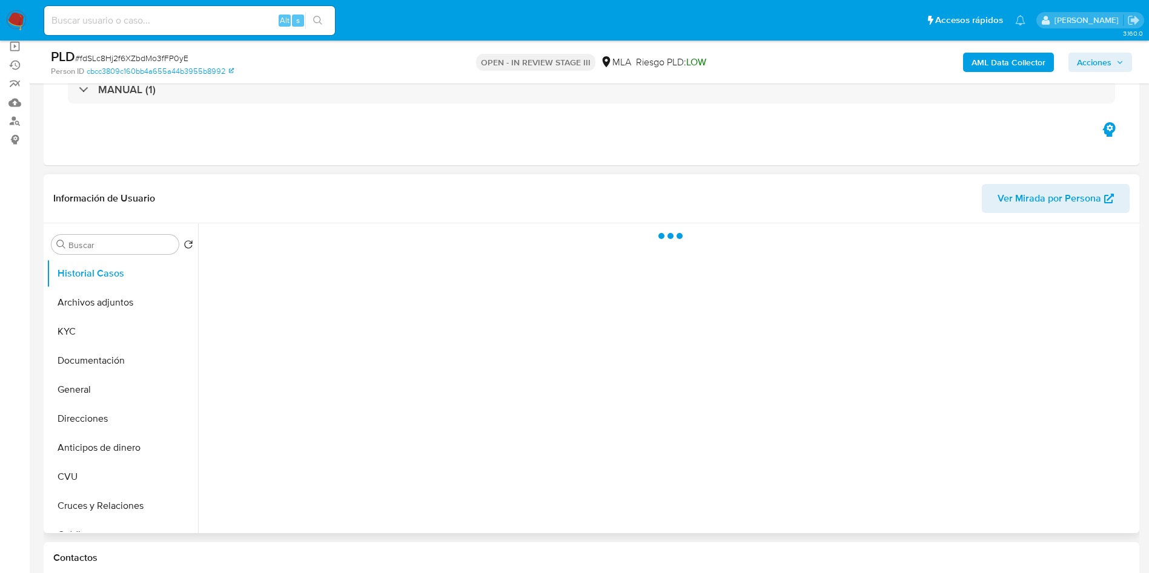
select select "10"
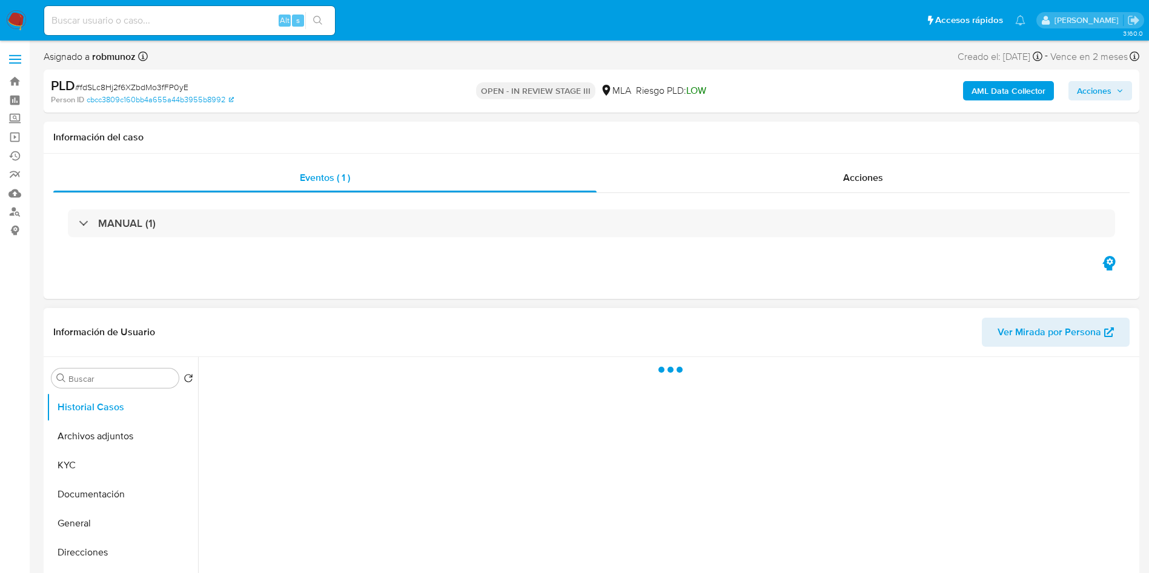
select select "10"
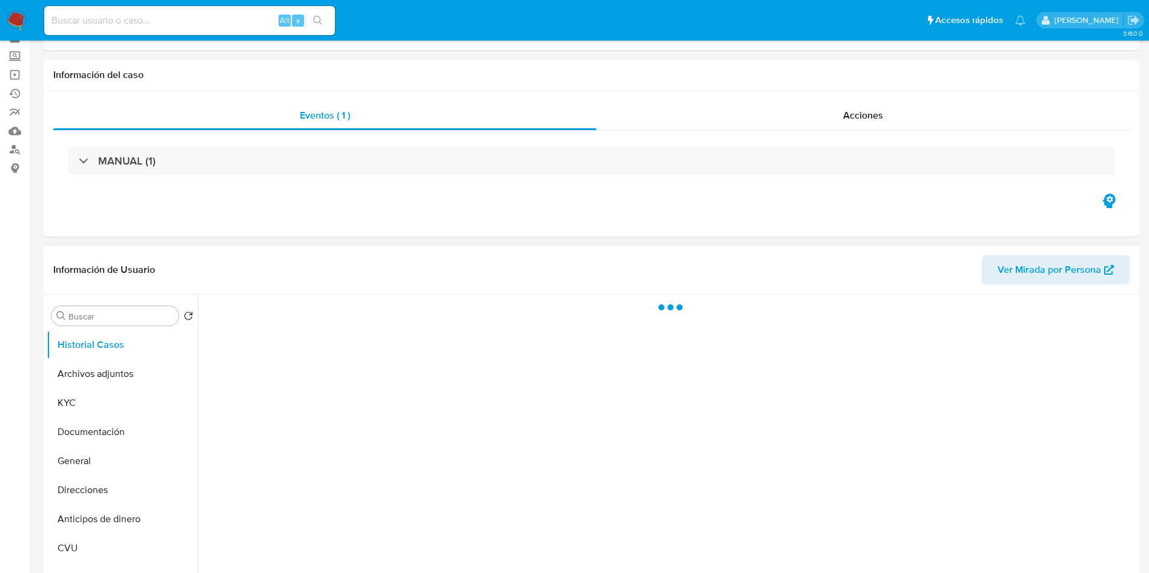
select select "10"
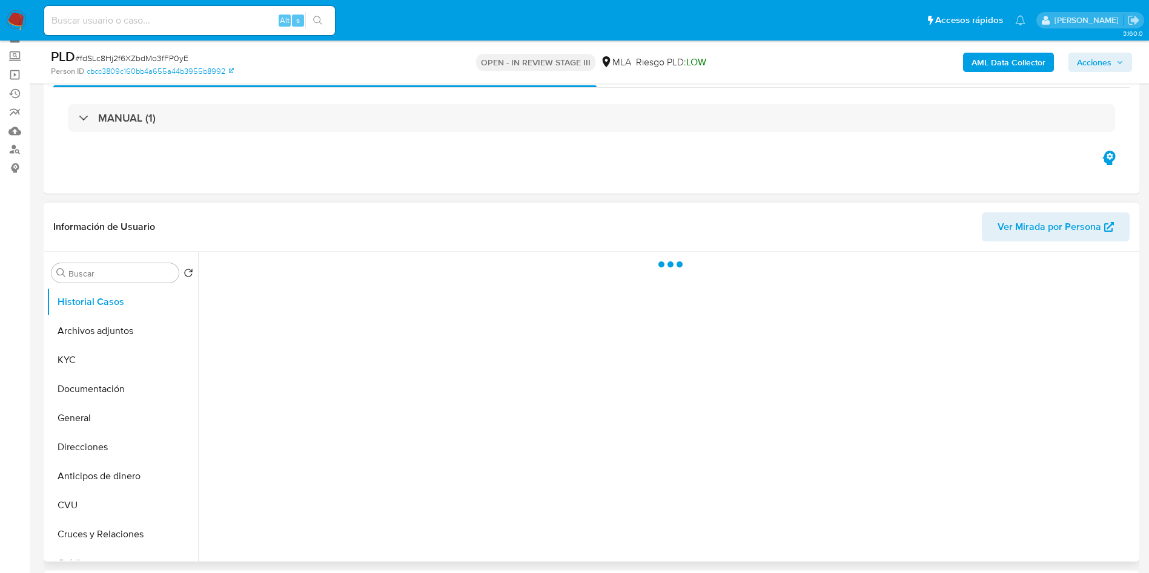
scroll to position [91, 0]
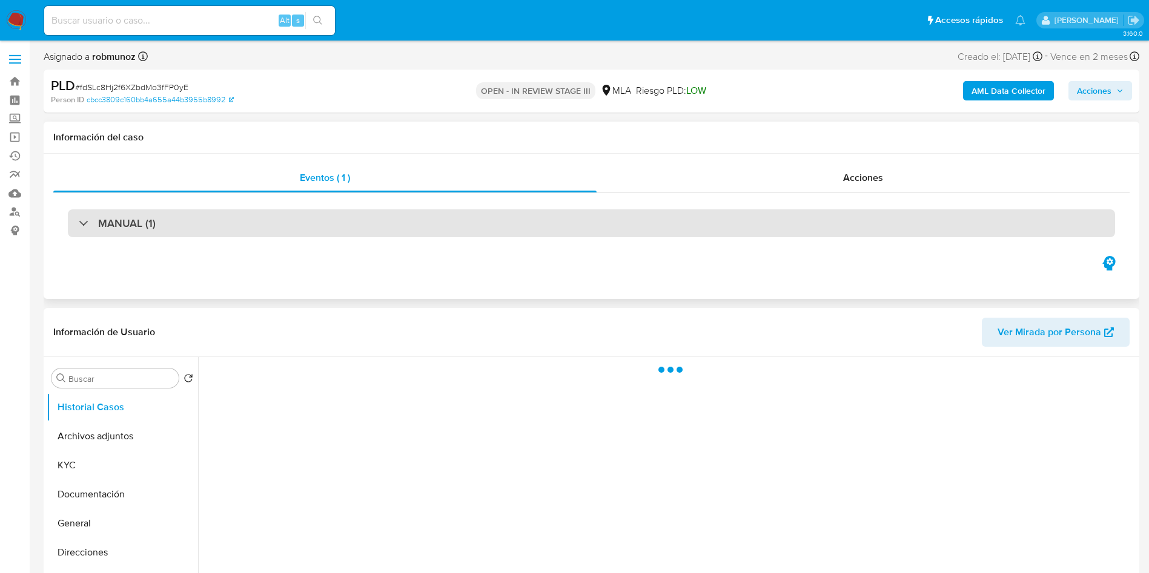
scroll to position [91, 0]
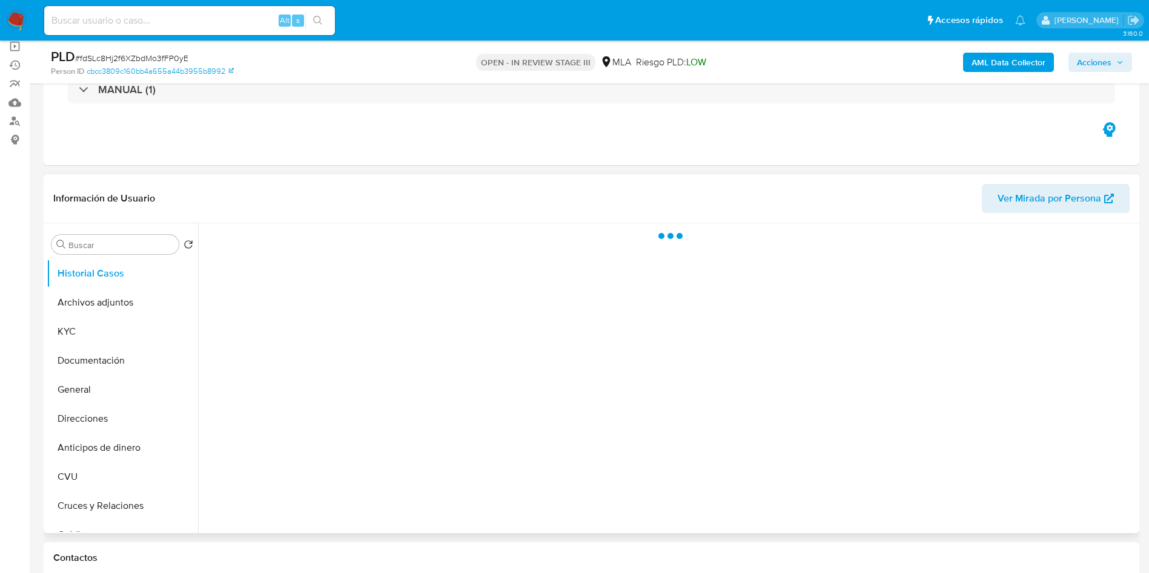
select select "10"
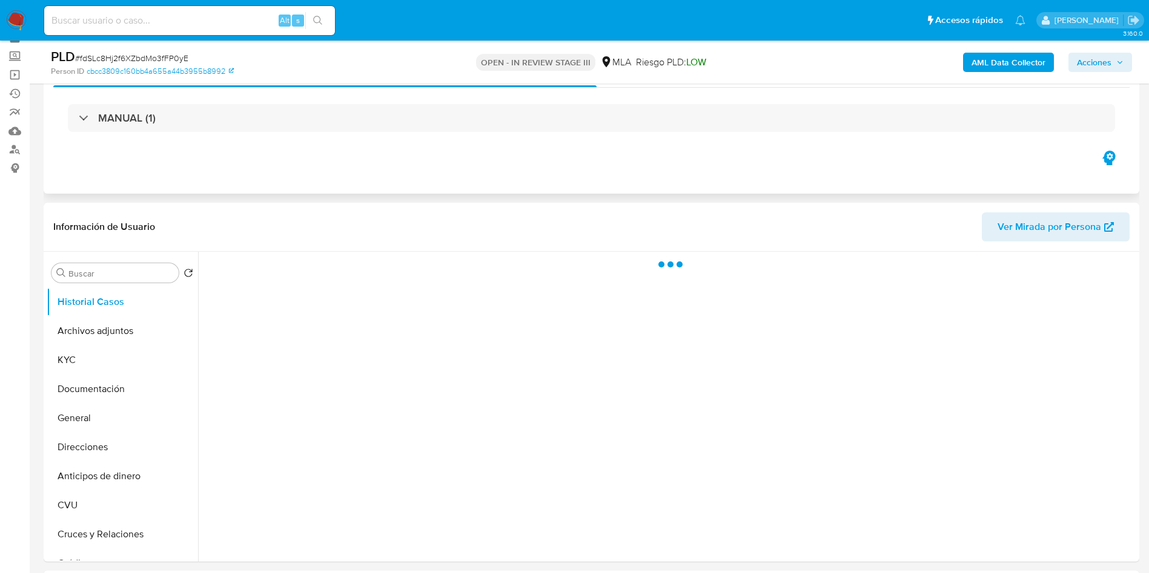
scroll to position [91, 0]
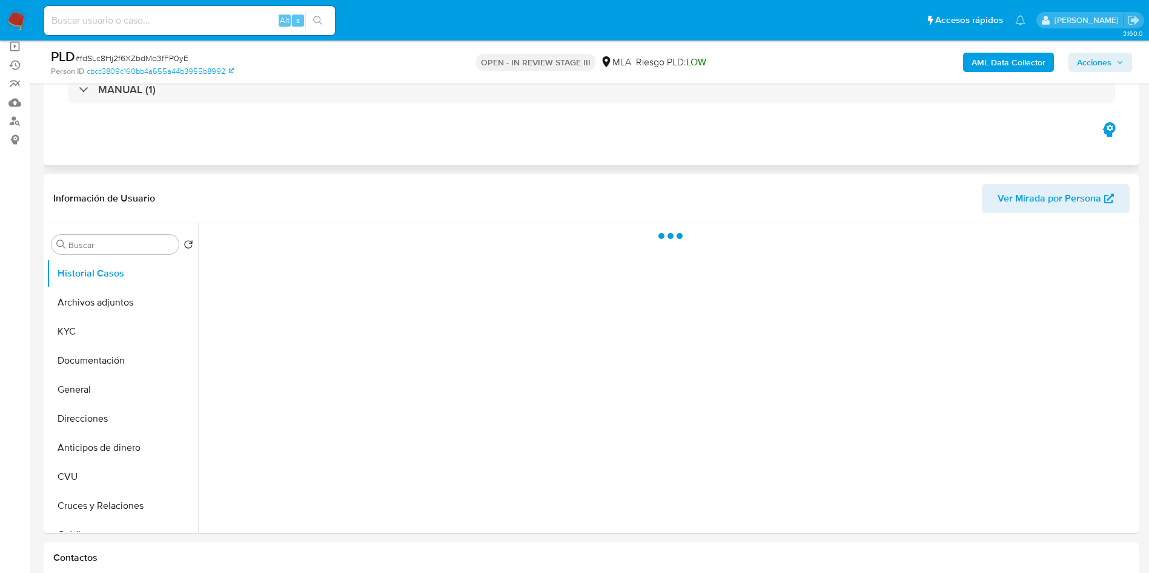
select select "10"
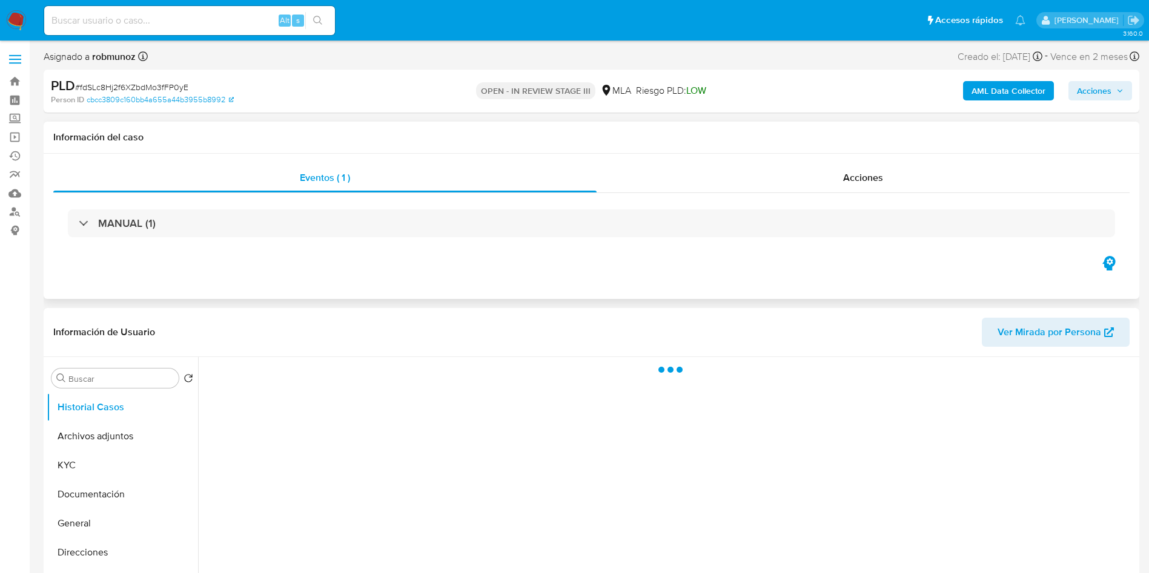
select select "10"
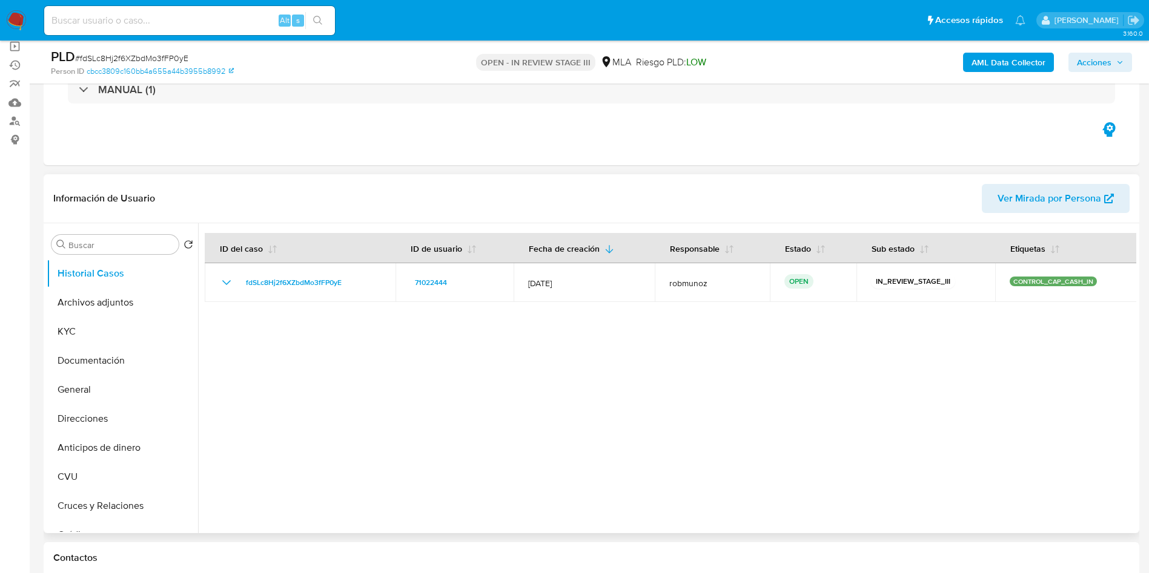
scroll to position [182, 0]
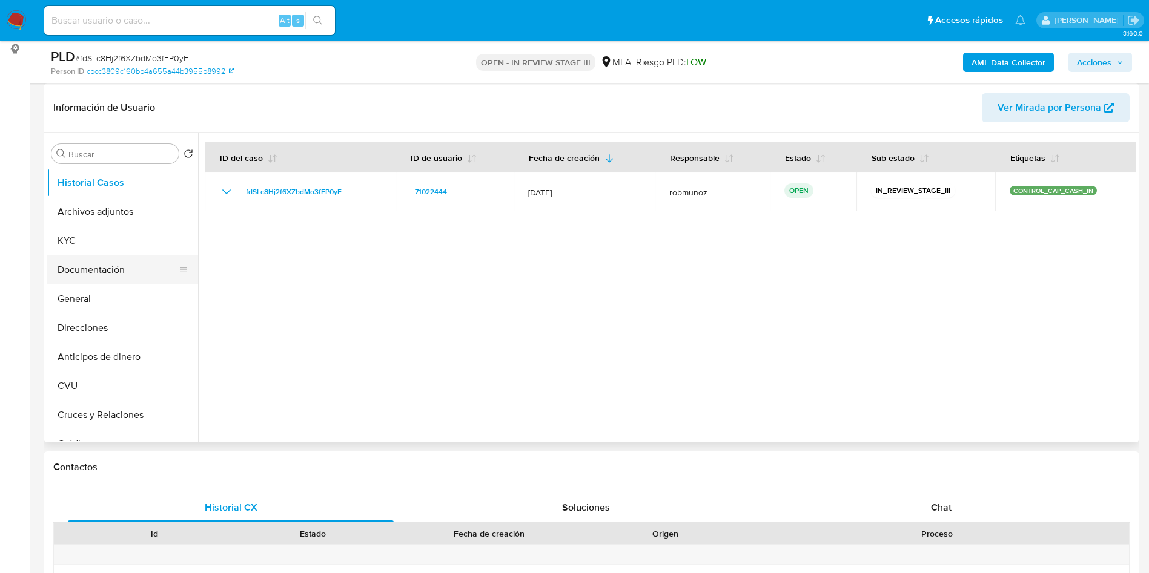
click at [116, 274] on button "Documentación" at bounding box center [118, 270] width 142 height 29
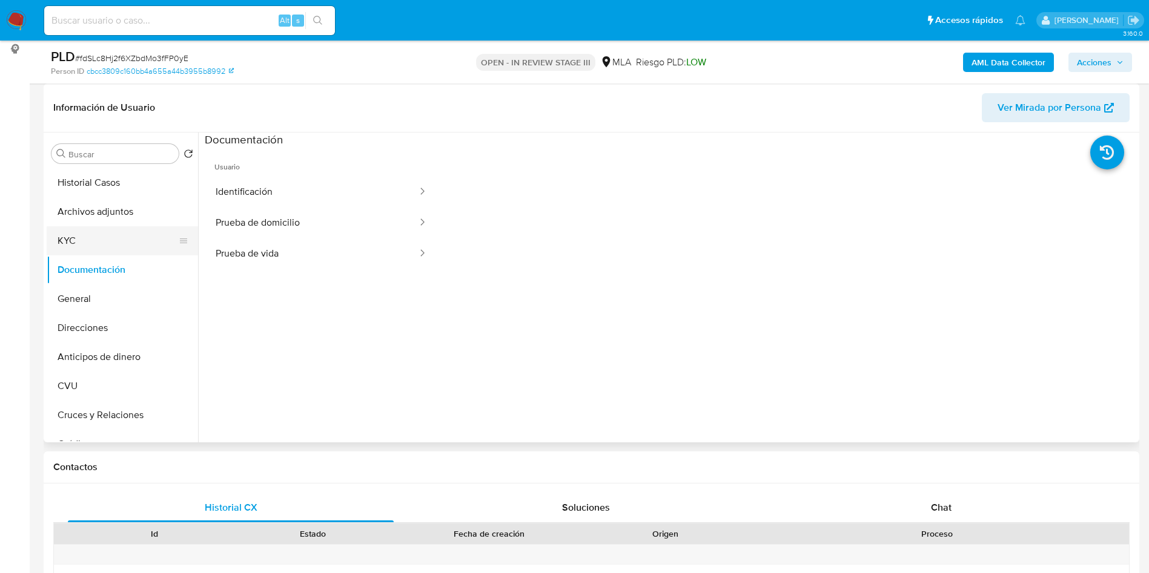
click at [59, 234] on button "KYC" at bounding box center [118, 240] width 142 height 29
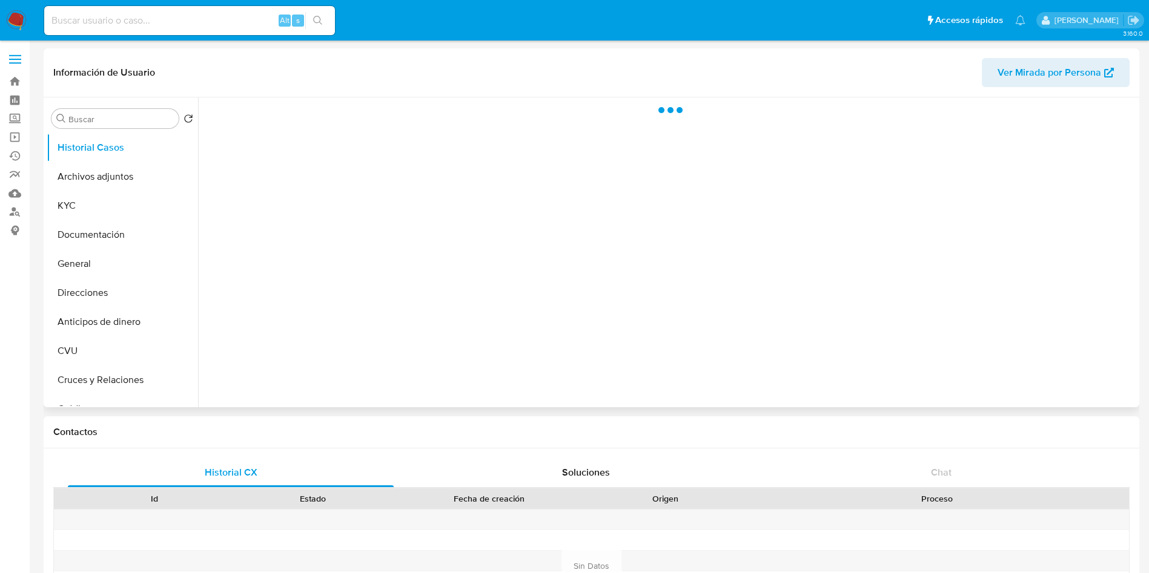
select select "10"
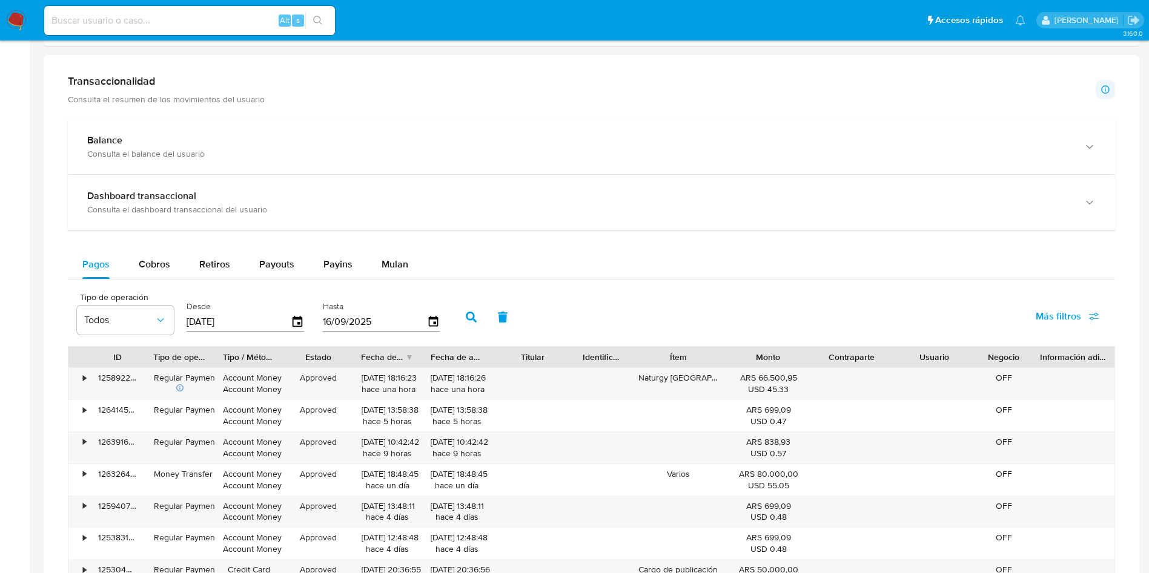
scroll to position [727, 0]
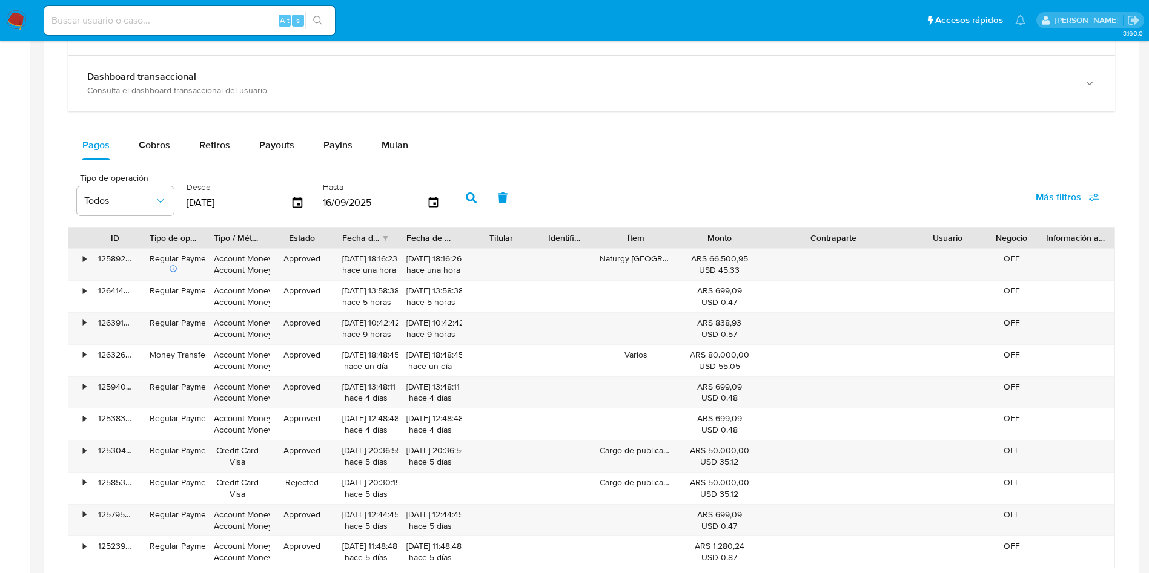
drag, startPoint x: 888, startPoint y: 240, endPoint x: 956, endPoint y: 234, distance: 68.1
click at [956, 234] on div "ID Tipo de operación Tipo / Método Estado Fecha de creación Fecha de aprobación…" at bounding box center [591, 238] width 1046 height 21
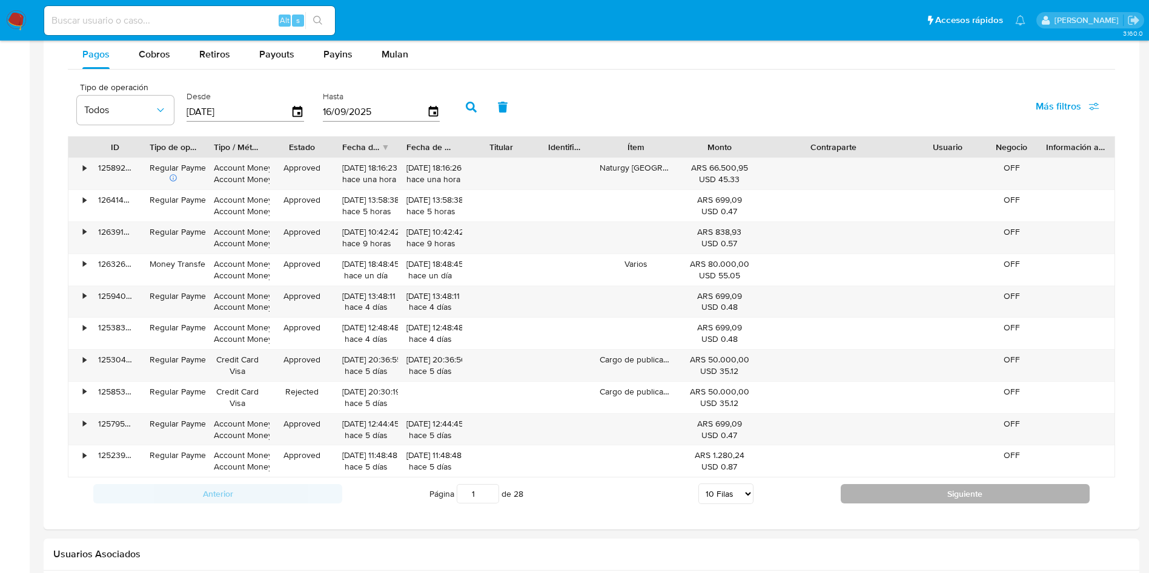
click at [855, 488] on button "Siguiente" at bounding box center [964, 493] width 249 height 19
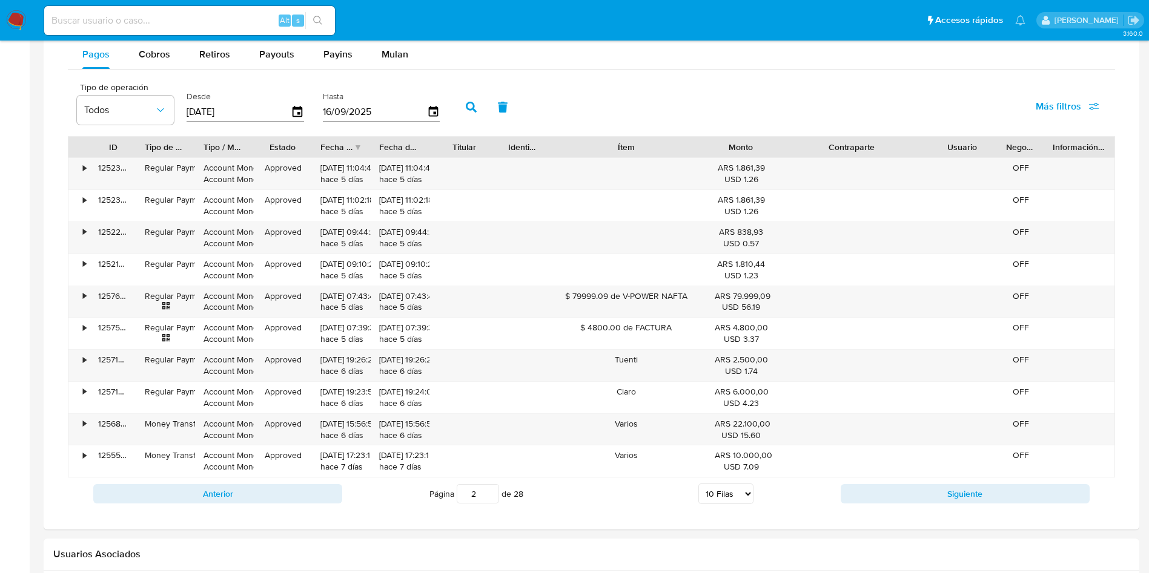
drag, startPoint x: 672, startPoint y: 145, endPoint x: 741, endPoint y: 142, distance: 69.7
click at [741, 142] on div "ID Tipo de operación Tipo / Método Estado Fecha de creación Fecha de aprobación…" at bounding box center [591, 147] width 1046 height 21
click at [877, 490] on button "Siguiente" at bounding box center [964, 493] width 249 height 19
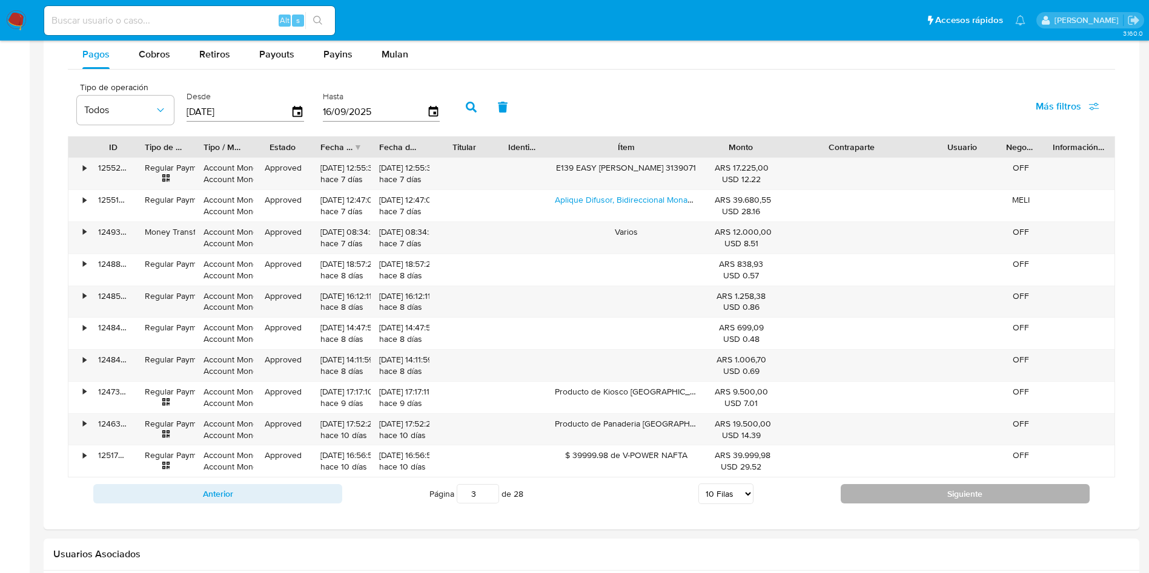
click at [856, 494] on button "Siguiente" at bounding box center [964, 493] width 249 height 19
click at [869, 500] on button "Siguiente" at bounding box center [964, 493] width 249 height 19
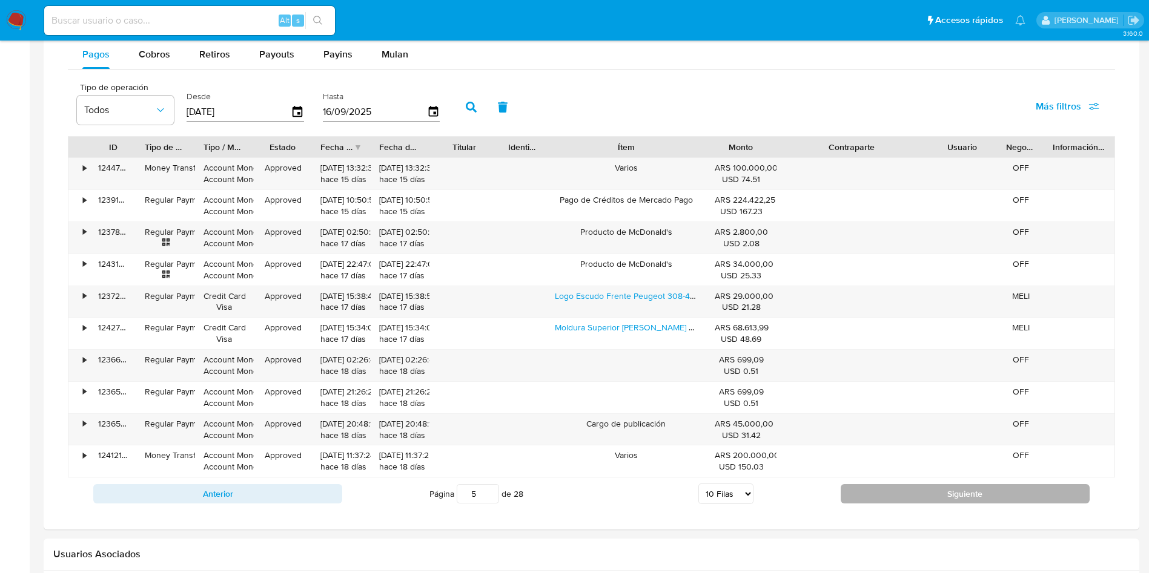
click at [889, 492] on button "Siguiente" at bounding box center [964, 493] width 249 height 19
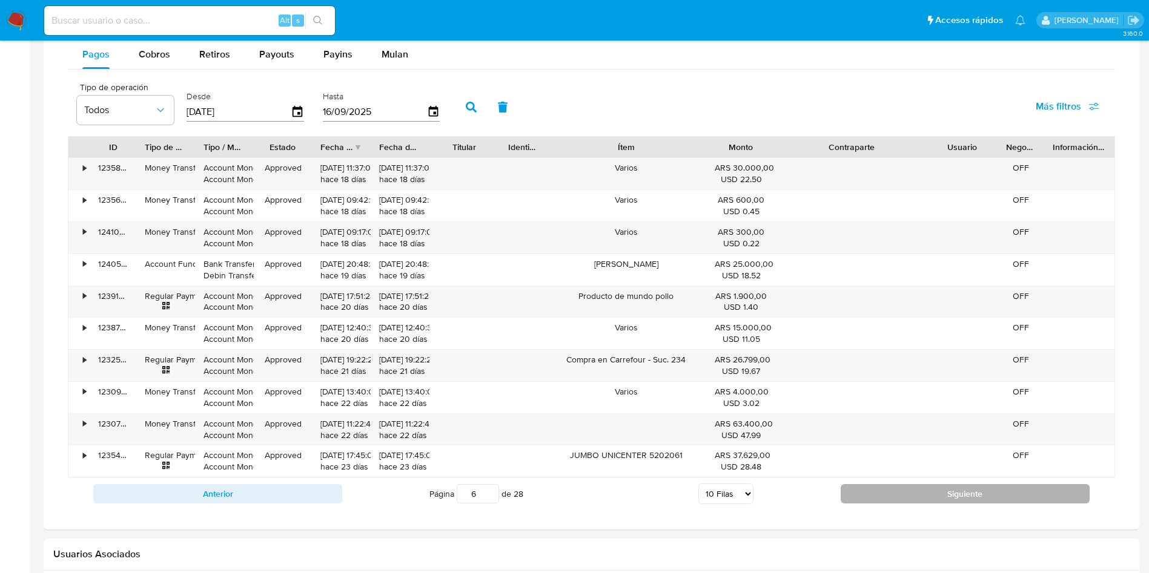
click at [886, 500] on button "Siguiente" at bounding box center [964, 493] width 249 height 19
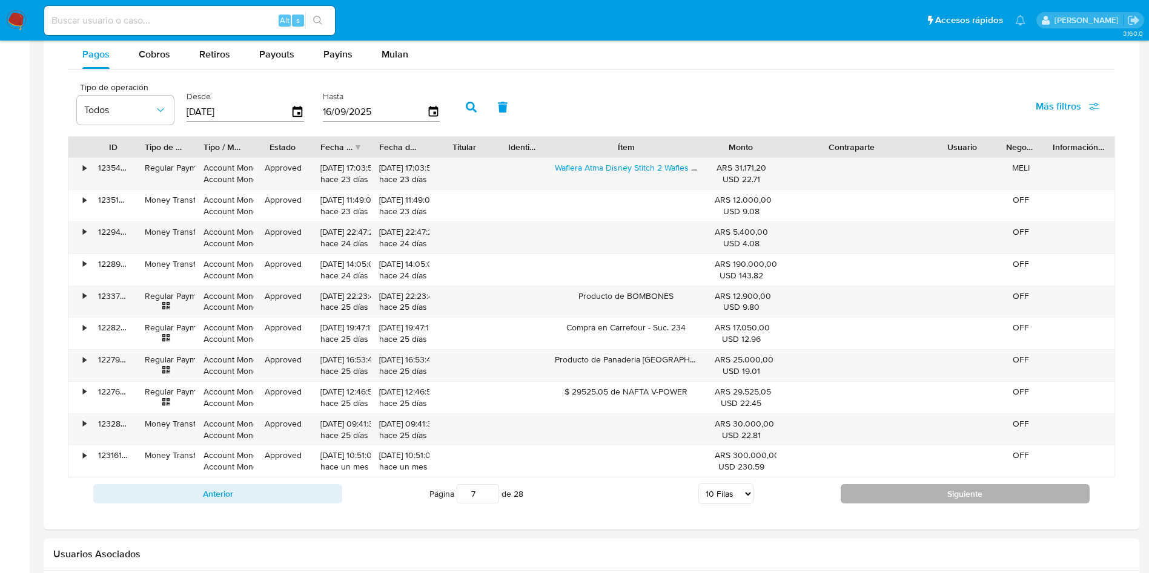
click at [876, 498] on button "Siguiente" at bounding box center [964, 493] width 249 height 19
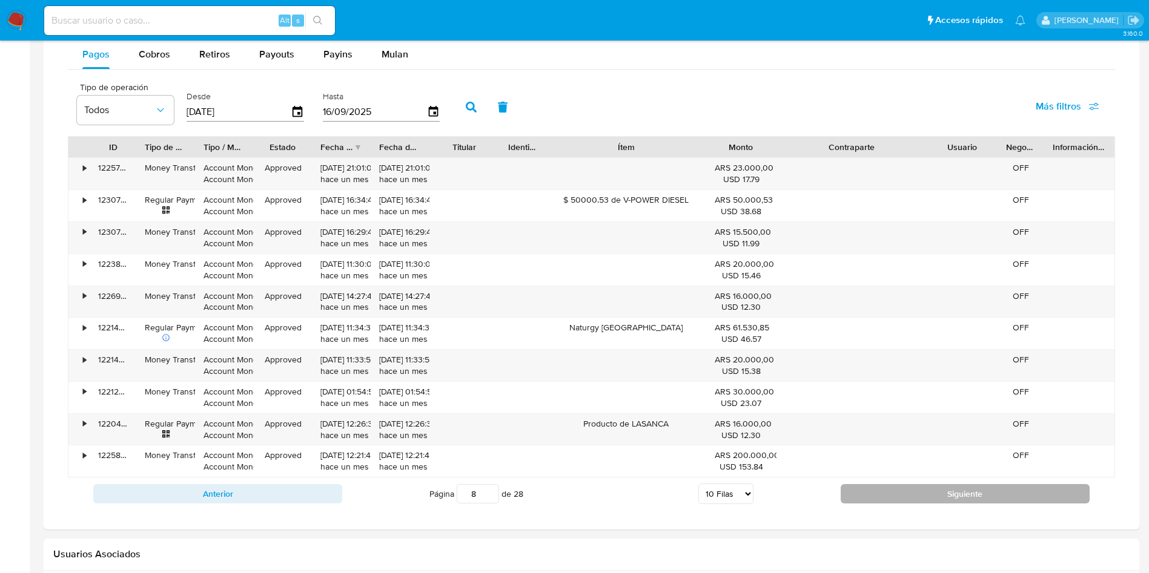
click at [900, 502] on button "Siguiente" at bounding box center [964, 493] width 249 height 19
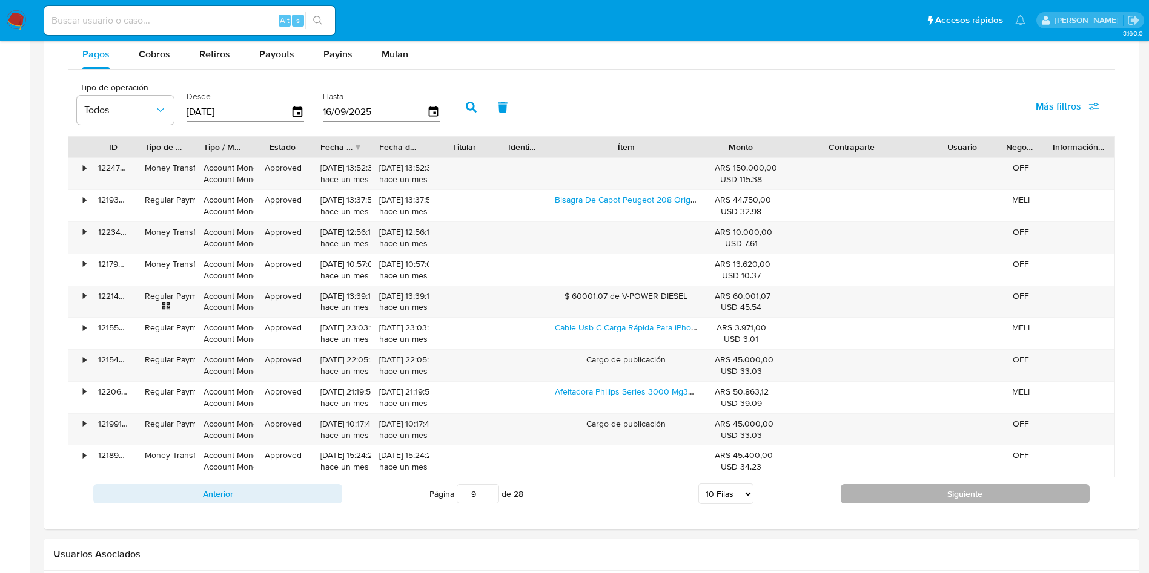
click at [906, 486] on button "Siguiente" at bounding box center [964, 493] width 249 height 19
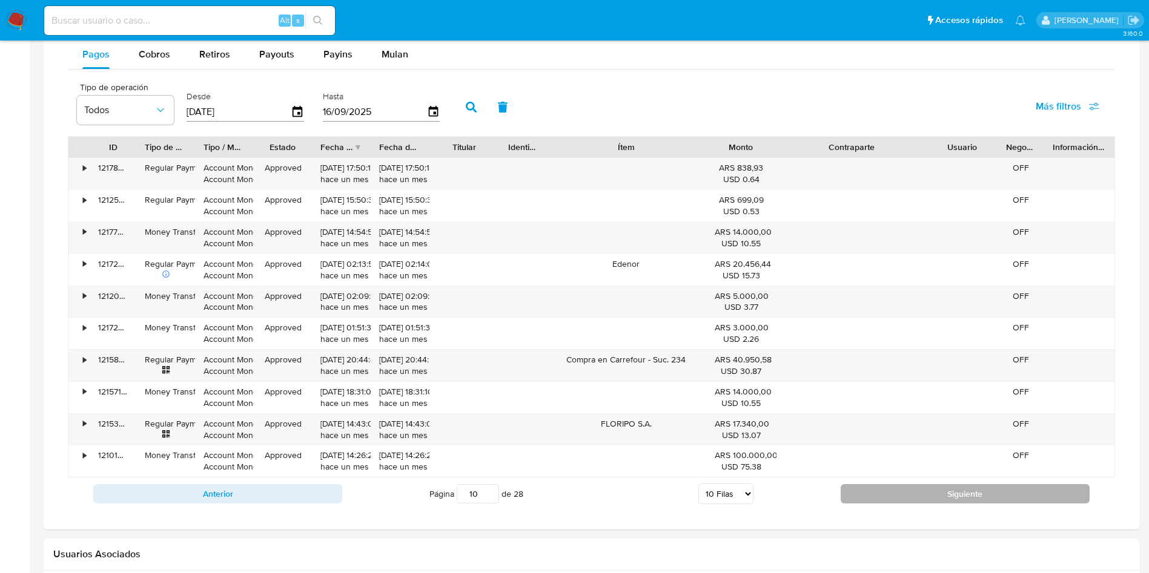
click at [878, 497] on button "Siguiente" at bounding box center [964, 493] width 249 height 19
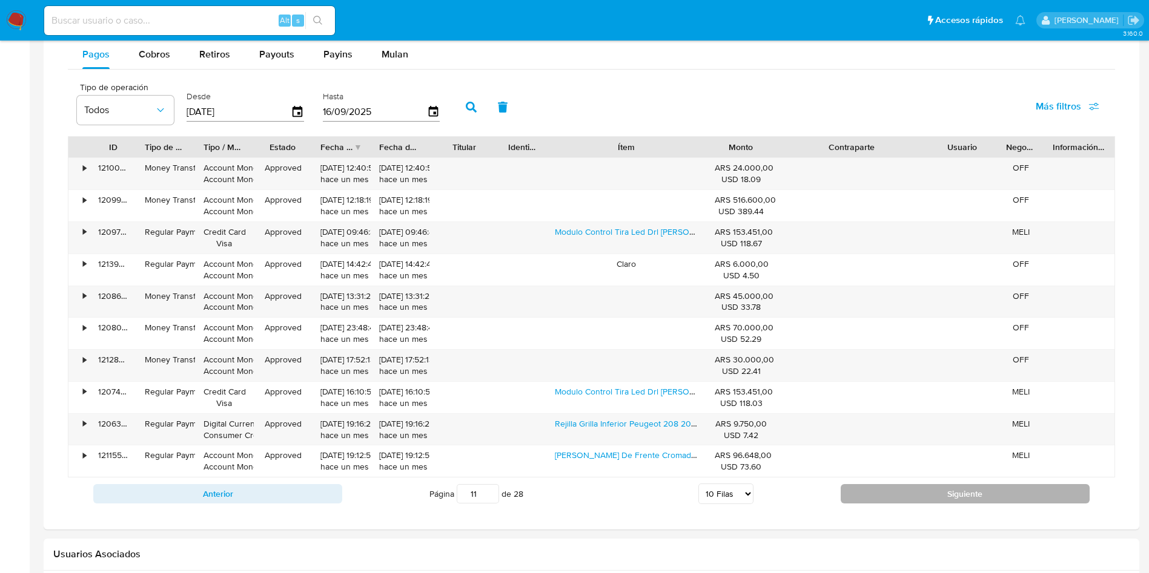
click at [883, 496] on button "Siguiente" at bounding box center [964, 493] width 249 height 19
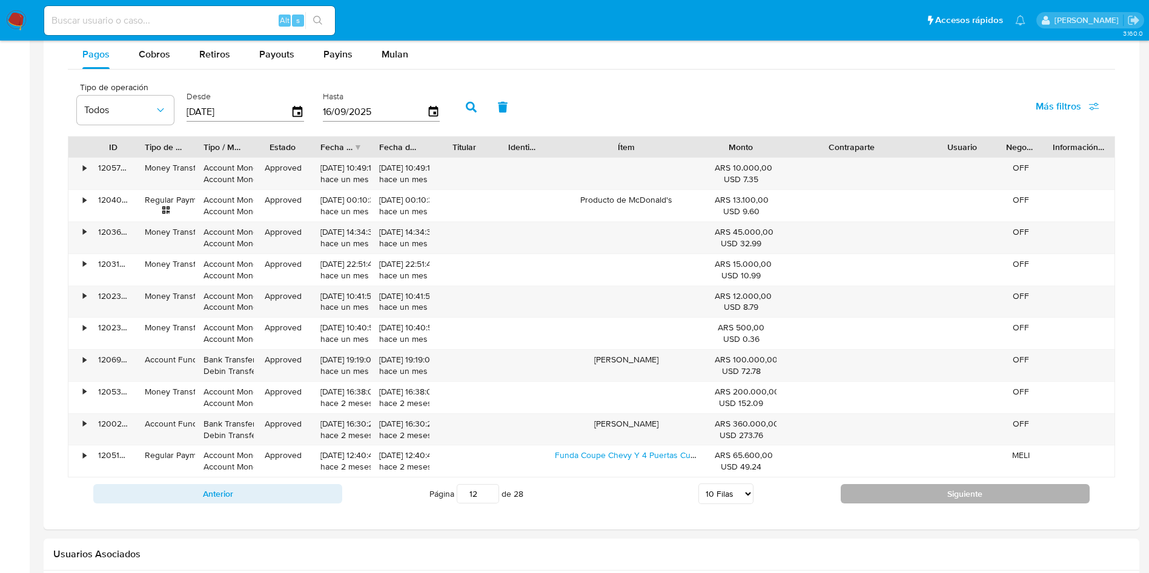
click at [883, 496] on button "Siguiente" at bounding box center [964, 493] width 249 height 19
type input "13"
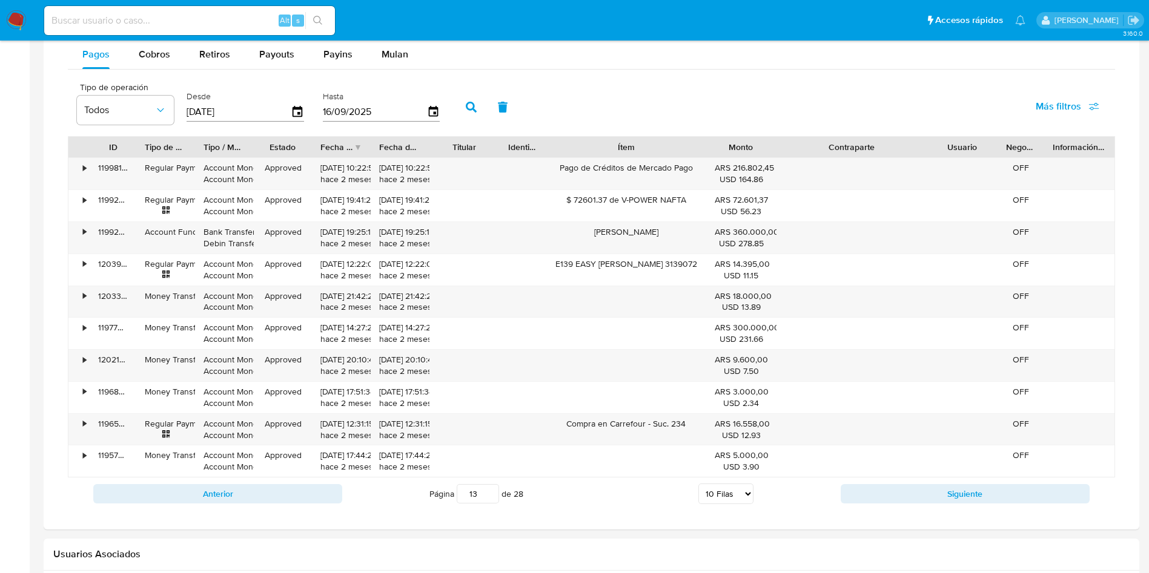
drag, startPoint x: 483, startPoint y: 497, endPoint x: 425, endPoint y: 496, distance: 58.1
click at [425, 496] on div "Página 13 de 28 5 Filas 10 Filas 20 Filas 25 Filas 50 Filas 100 Filas" at bounding box center [591, 494] width 498 height 24
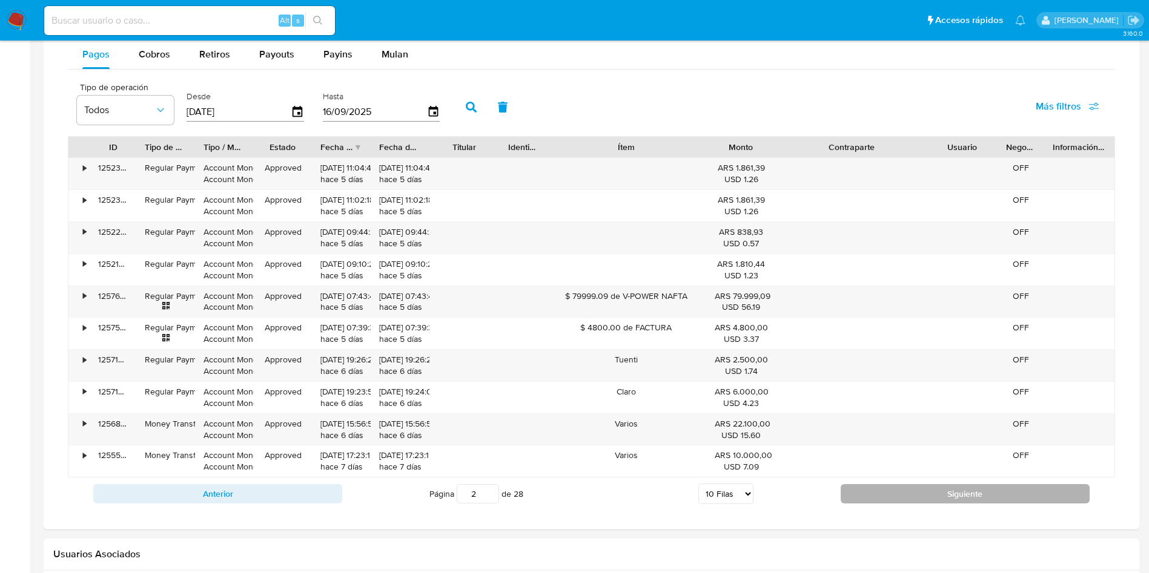
click at [874, 500] on button "Siguiente" at bounding box center [964, 493] width 249 height 19
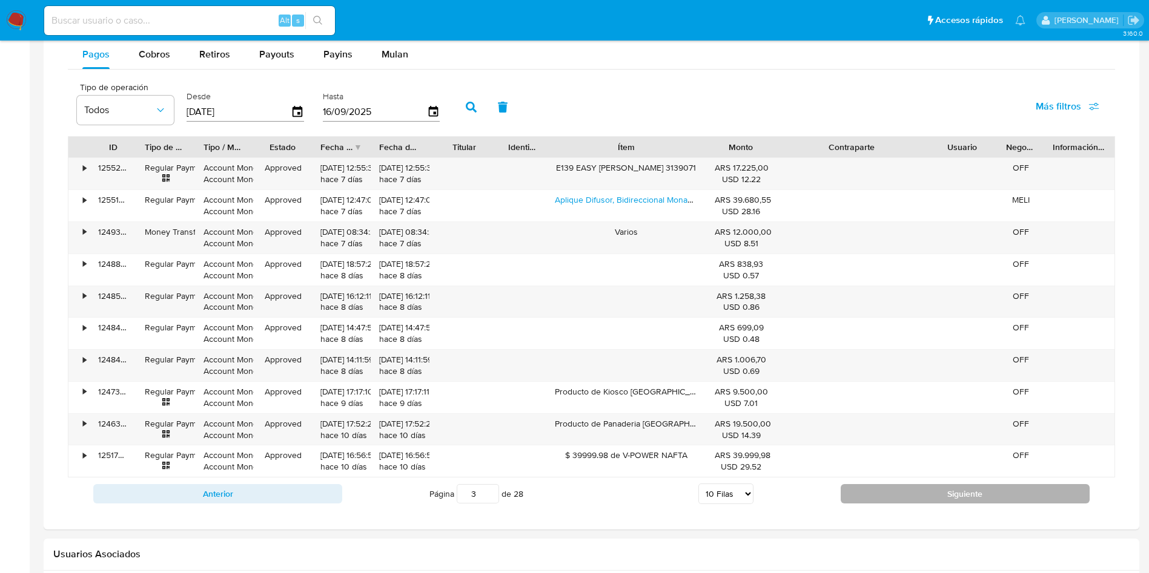
click at [876, 494] on button "Siguiente" at bounding box center [964, 493] width 249 height 19
click at [877, 486] on button "Siguiente" at bounding box center [964, 493] width 249 height 19
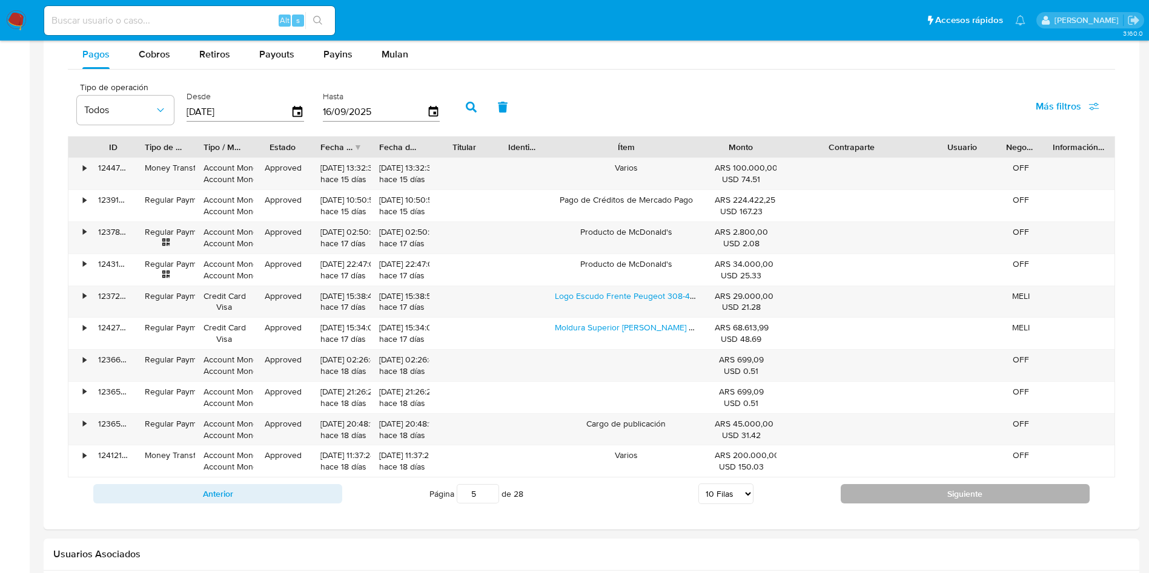
click at [870, 492] on button "Siguiente" at bounding box center [964, 493] width 249 height 19
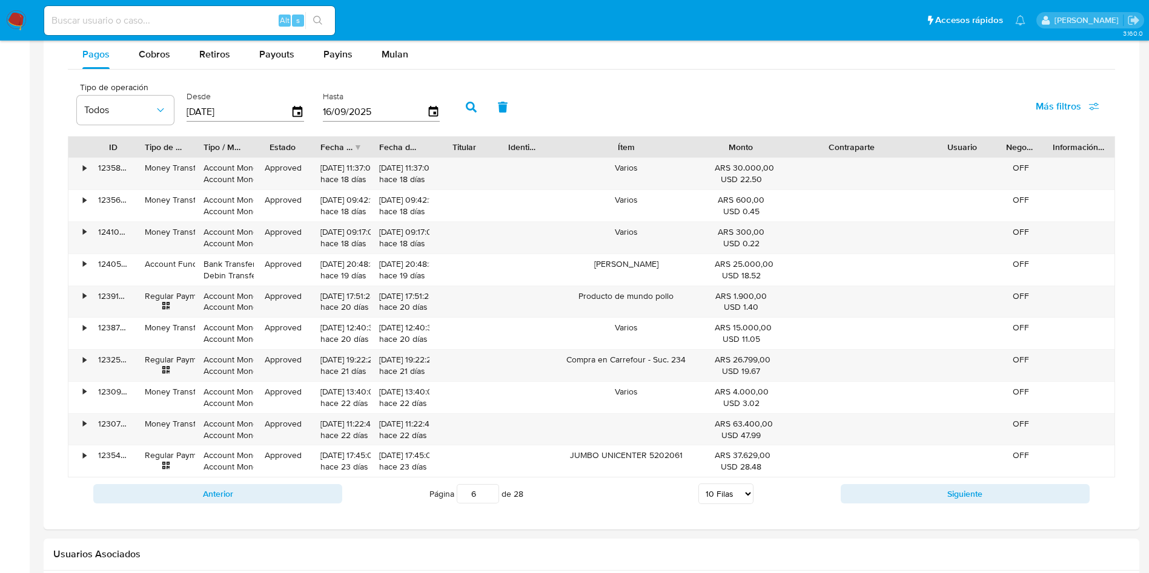
click at [482, 497] on input "6" at bounding box center [478, 493] width 42 height 19
click at [883, 487] on button "Siguiente" at bounding box center [964, 493] width 249 height 19
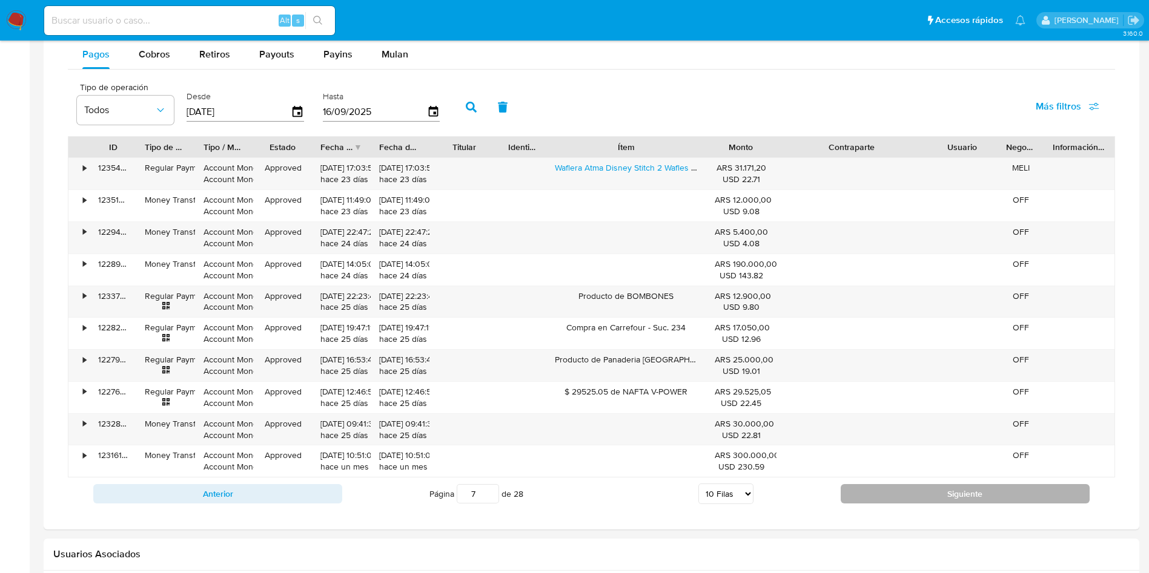
click at [896, 487] on button "Siguiente" at bounding box center [964, 493] width 249 height 19
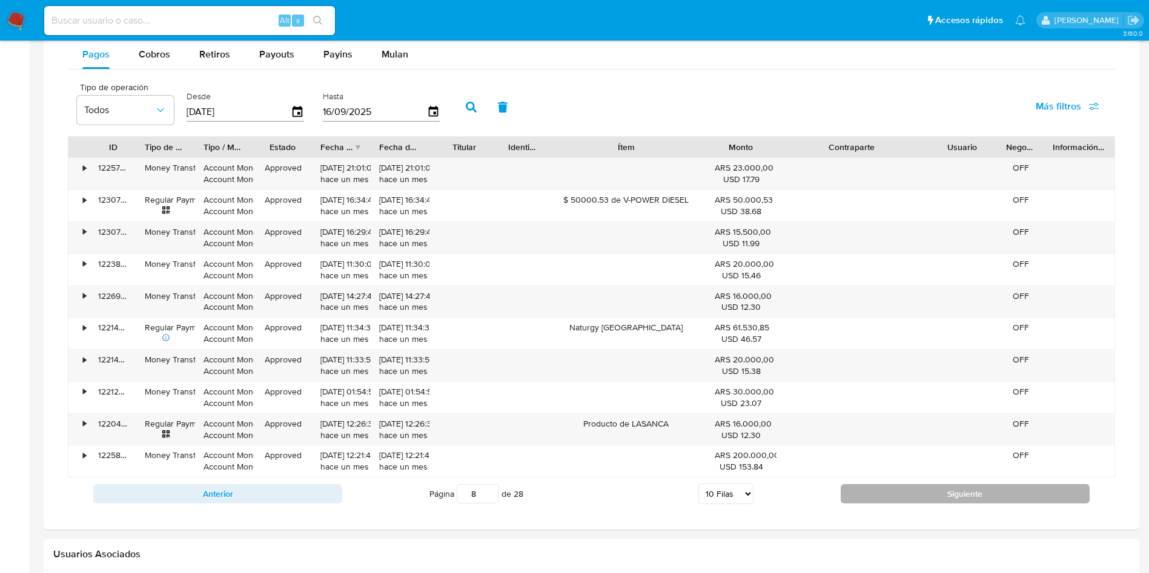
click at [908, 491] on button "Siguiente" at bounding box center [964, 493] width 249 height 19
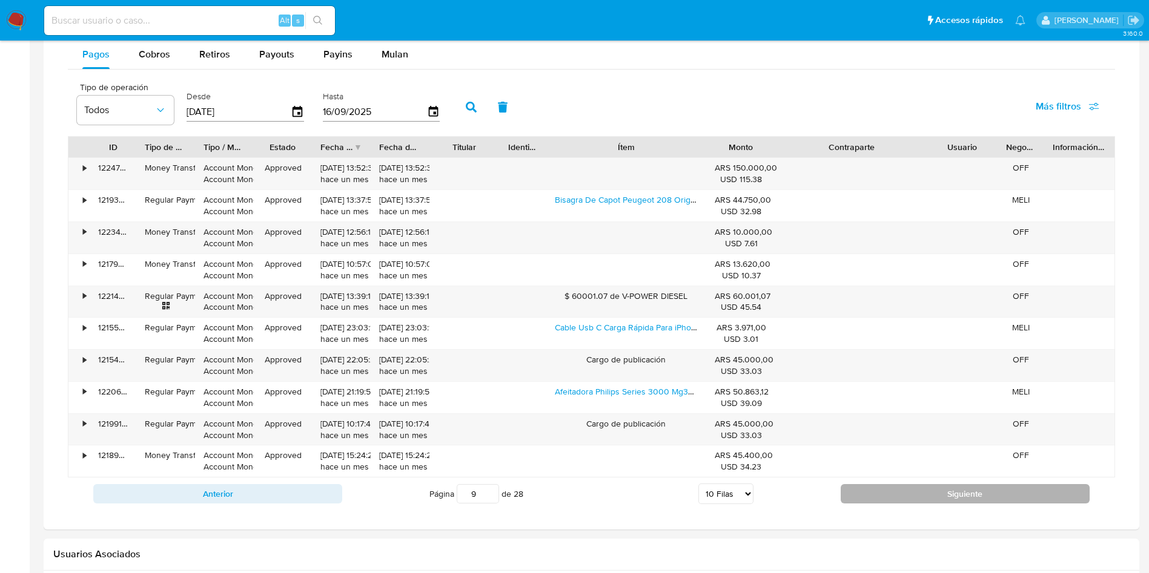
click at [860, 497] on button "Siguiente" at bounding box center [964, 493] width 249 height 19
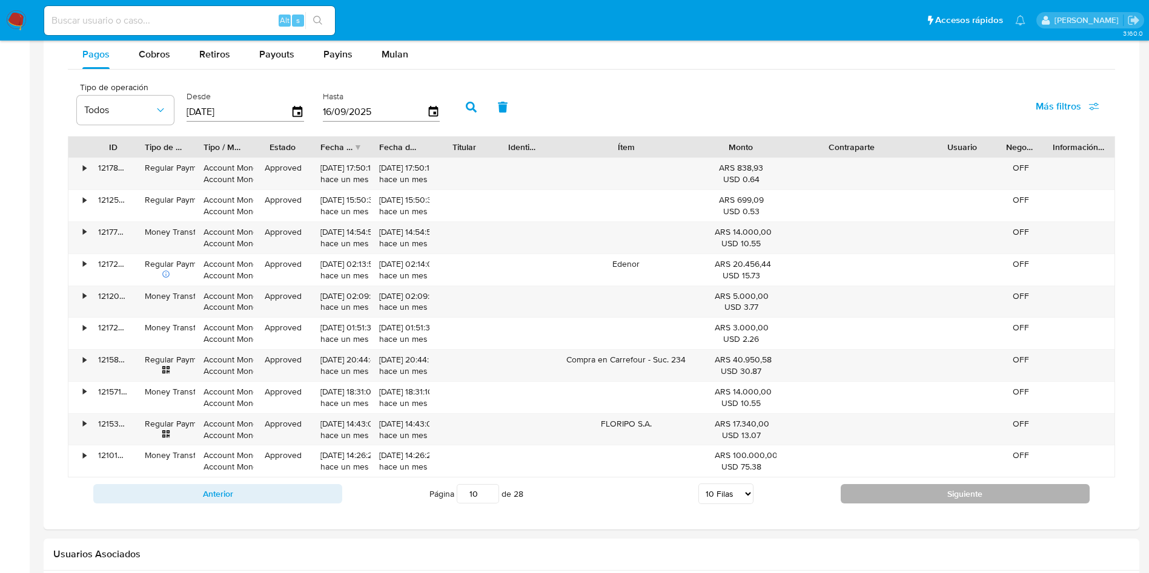
click at [862, 492] on button "Siguiente" at bounding box center [964, 493] width 249 height 19
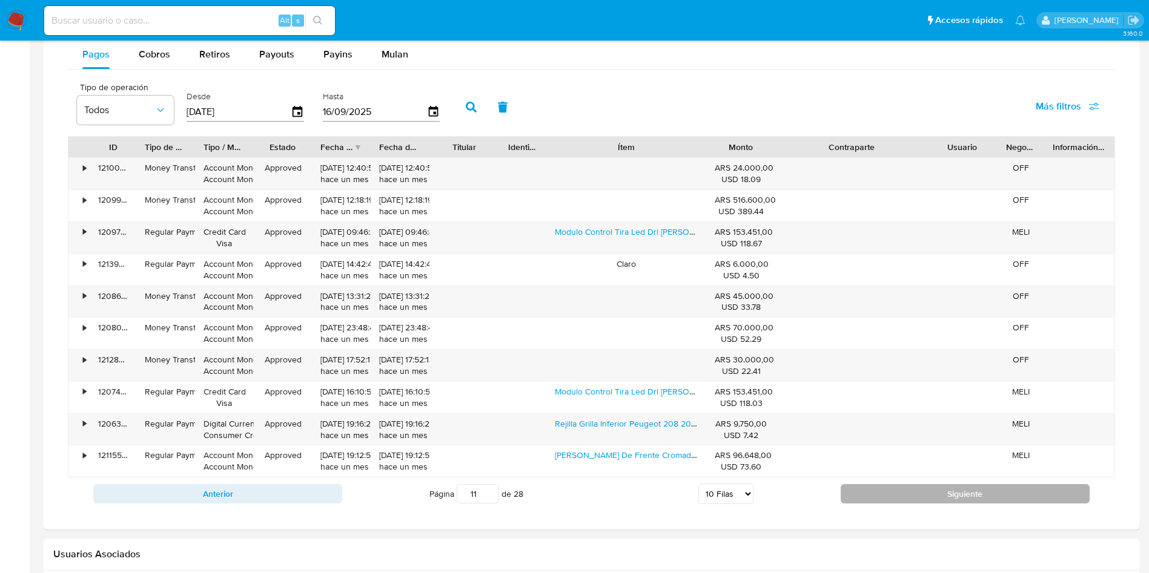
click at [862, 492] on button "Siguiente" at bounding box center [964, 493] width 249 height 19
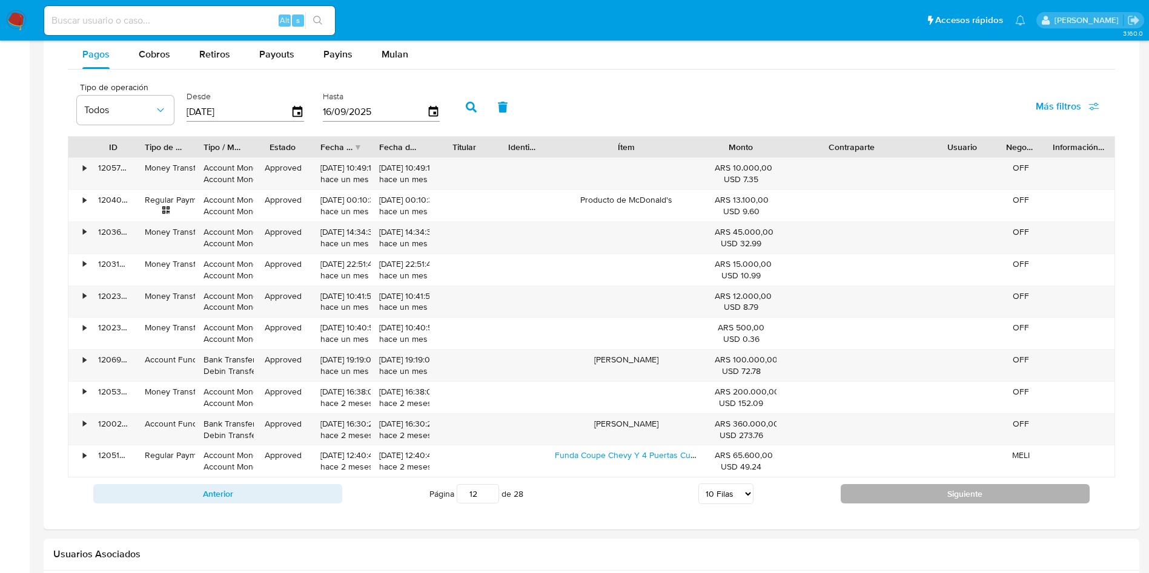
click at [869, 496] on button "Siguiente" at bounding box center [964, 493] width 249 height 19
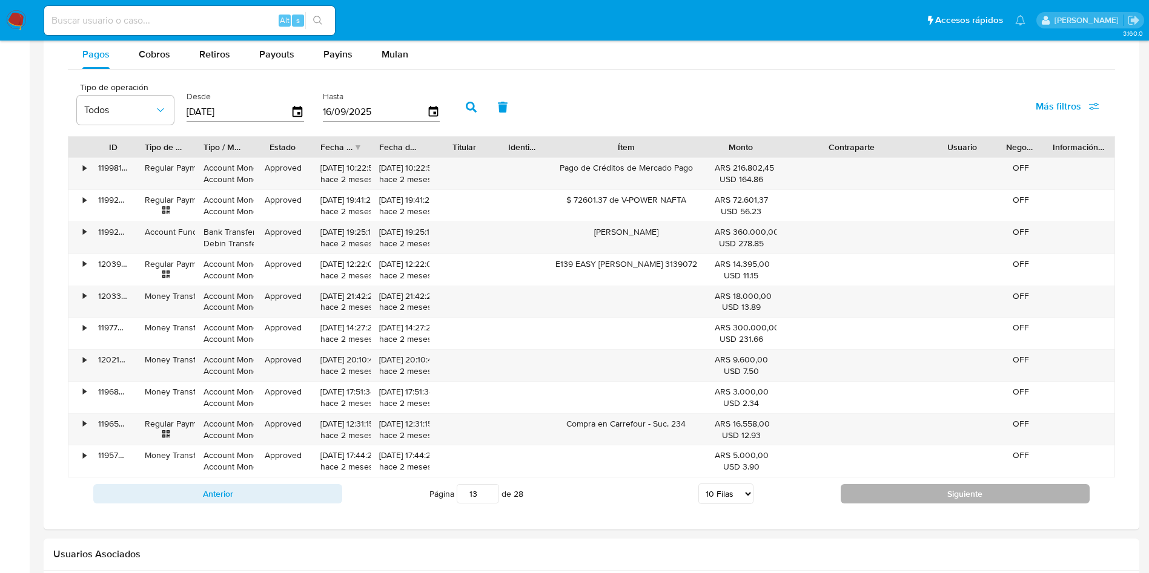
click at [873, 490] on button "Siguiente" at bounding box center [964, 493] width 249 height 19
click at [900, 492] on button "Siguiente" at bounding box center [964, 493] width 249 height 19
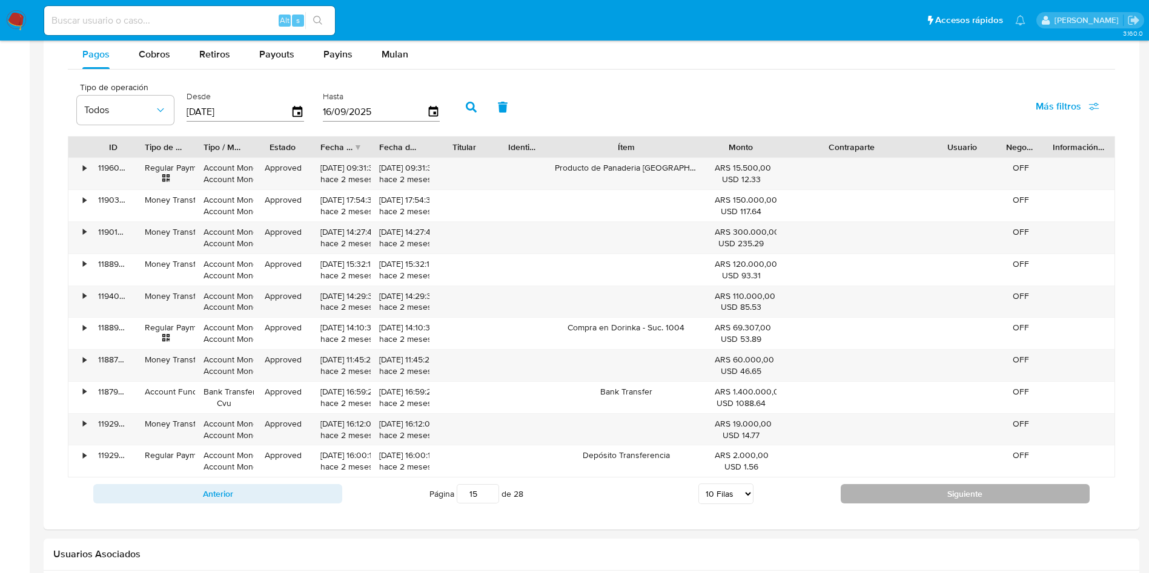
click at [900, 492] on button "Siguiente" at bounding box center [964, 493] width 249 height 19
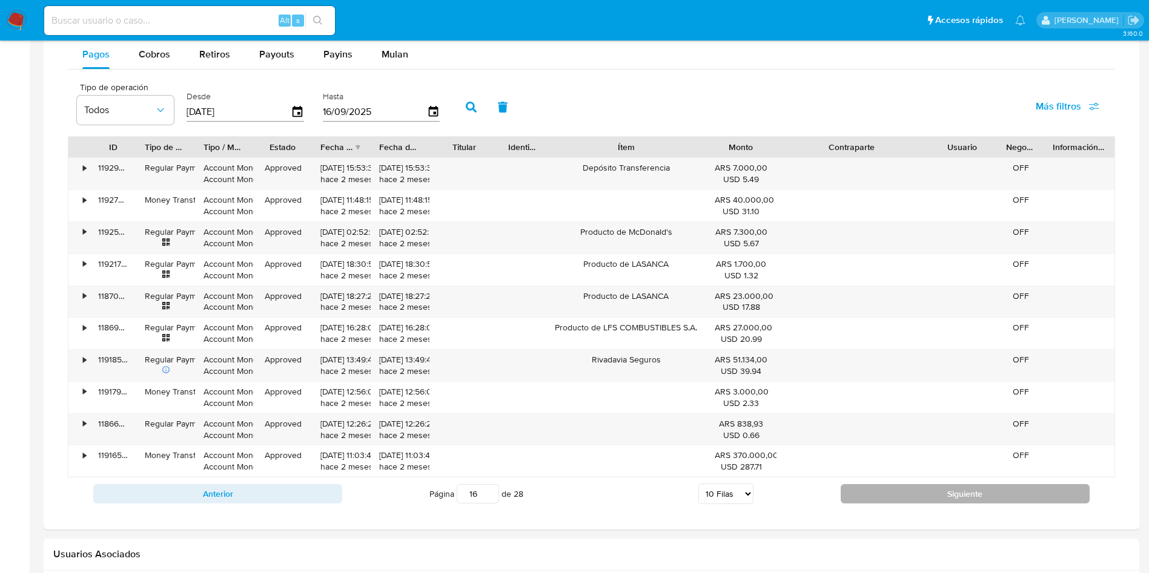
click at [900, 492] on button "Siguiente" at bounding box center [964, 493] width 249 height 19
type input "17"
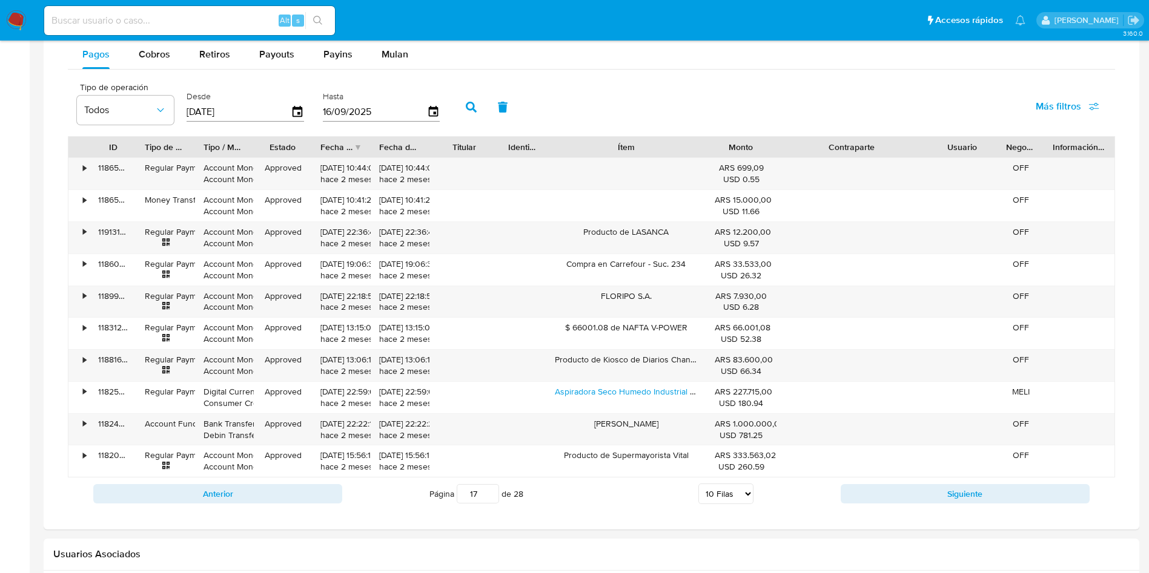
drag, startPoint x: 478, startPoint y: 496, endPoint x: 455, endPoint y: 494, distance: 23.1
click at [469, 495] on input "17" at bounding box center [478, 493] width 42 height 19
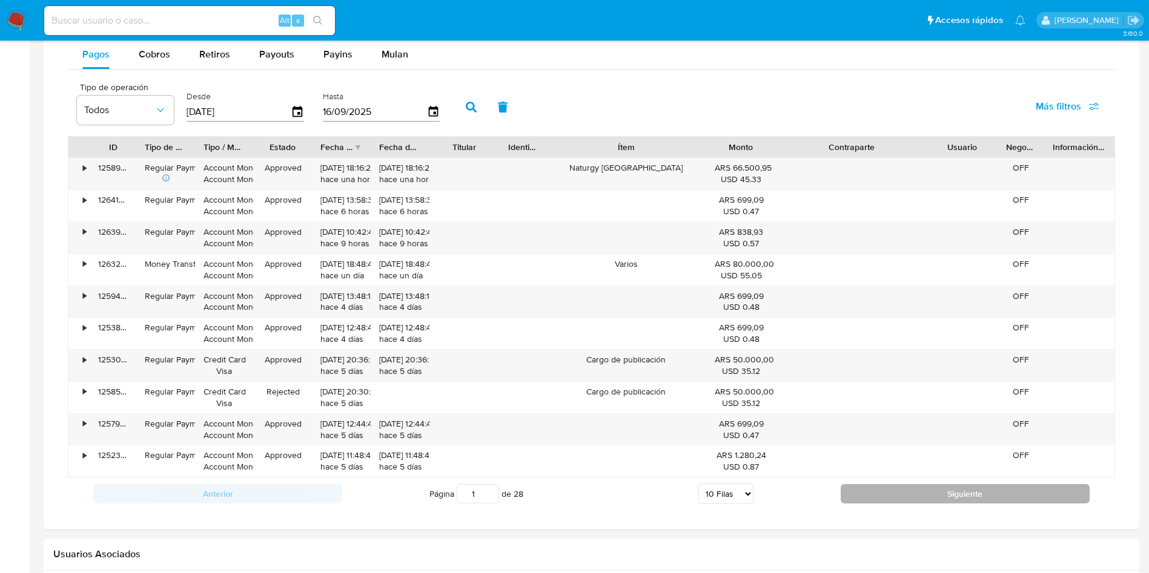
click at [858, 488] on button "Siguiente" at bounding box center [964, 493] width 249 height 19
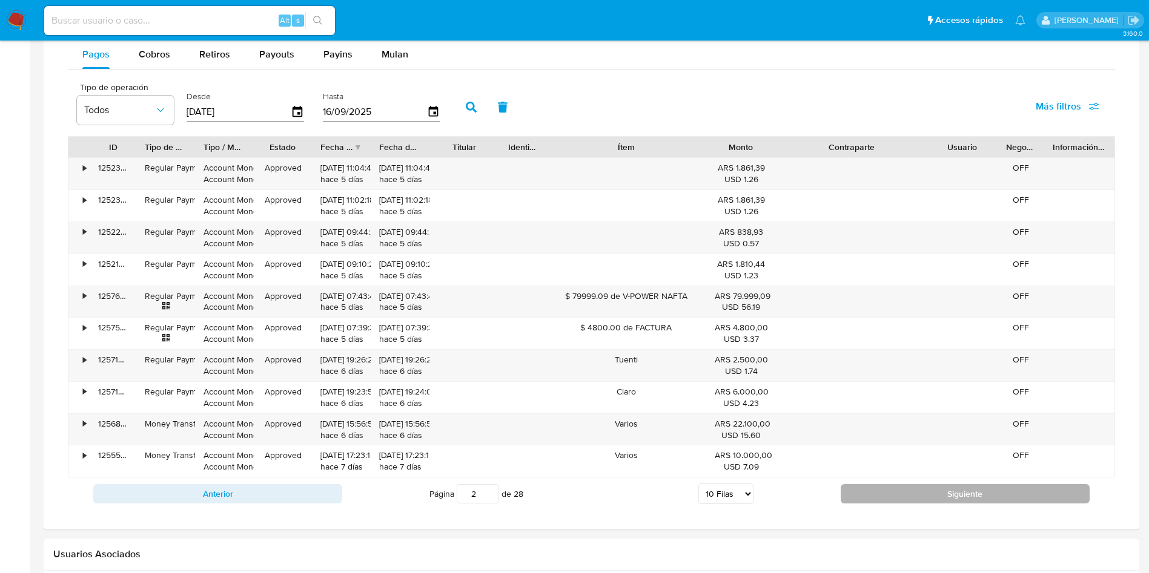
click at [903, 487] on button "Siguiente" at bounding box center [964, 493] width 249 height 19
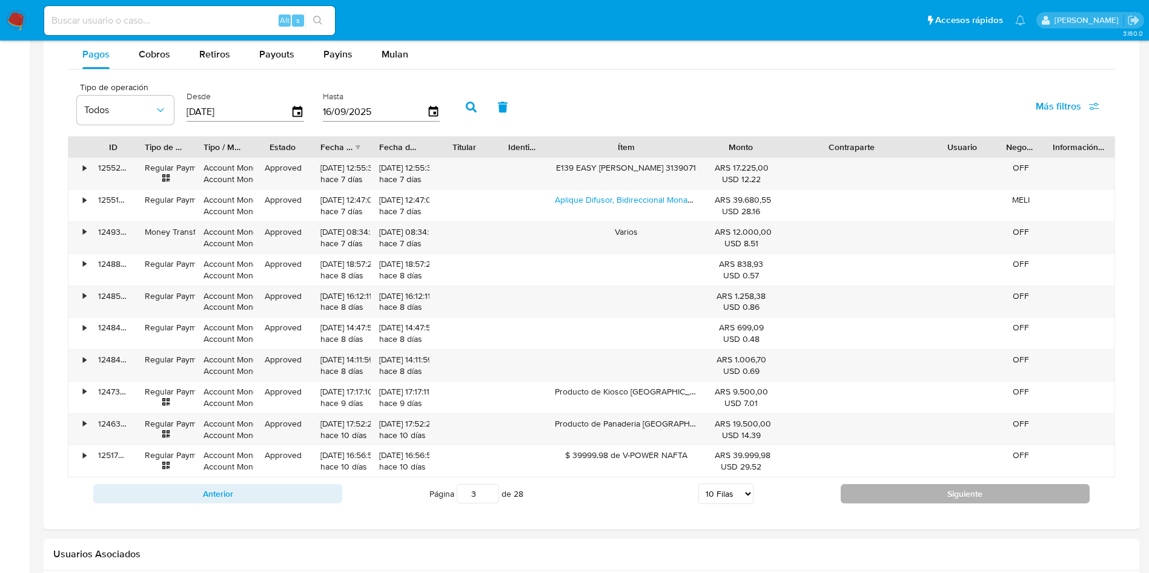
click at [876, 495] on button "Siguiente" at bounding box center [964, 493] width 249 height 19
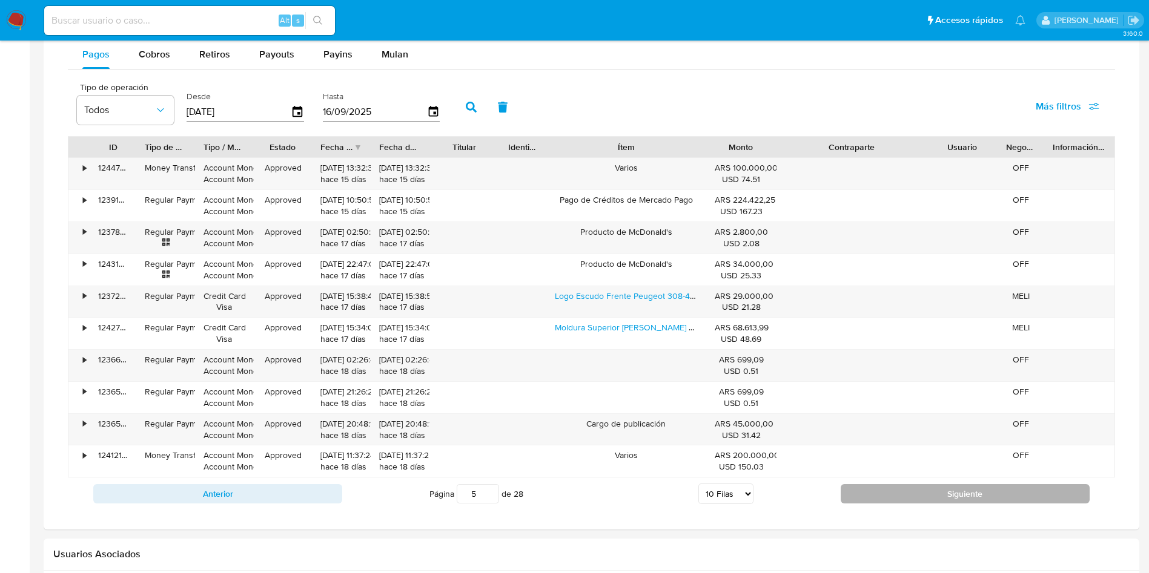
click at [876, 495] on button "Siguiente" at bounding box center [964, 493] width 249 height 19
type input "6"
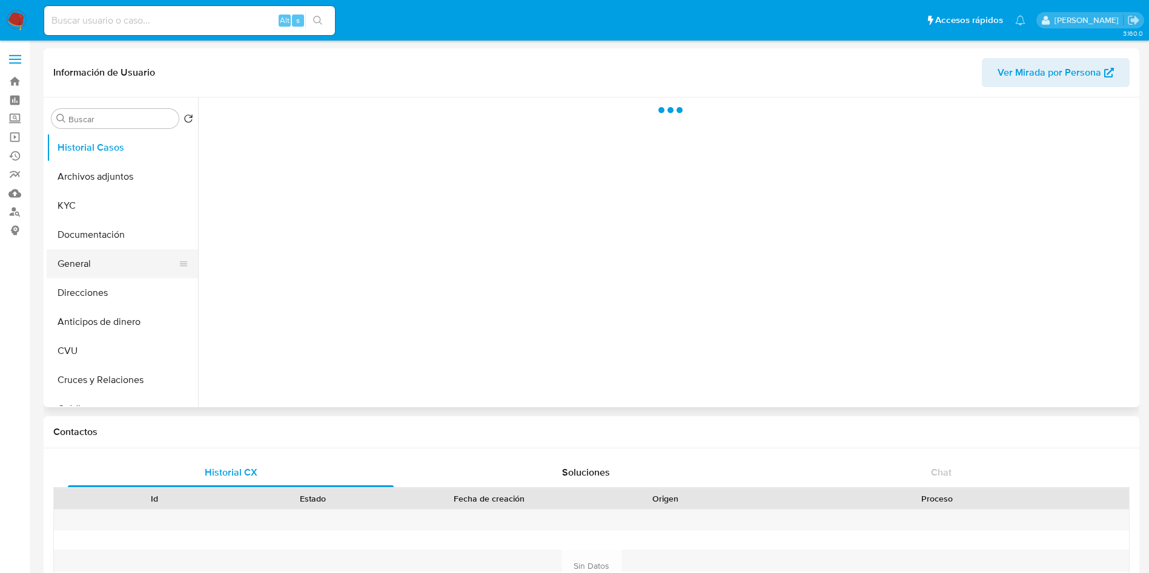
select select "10"
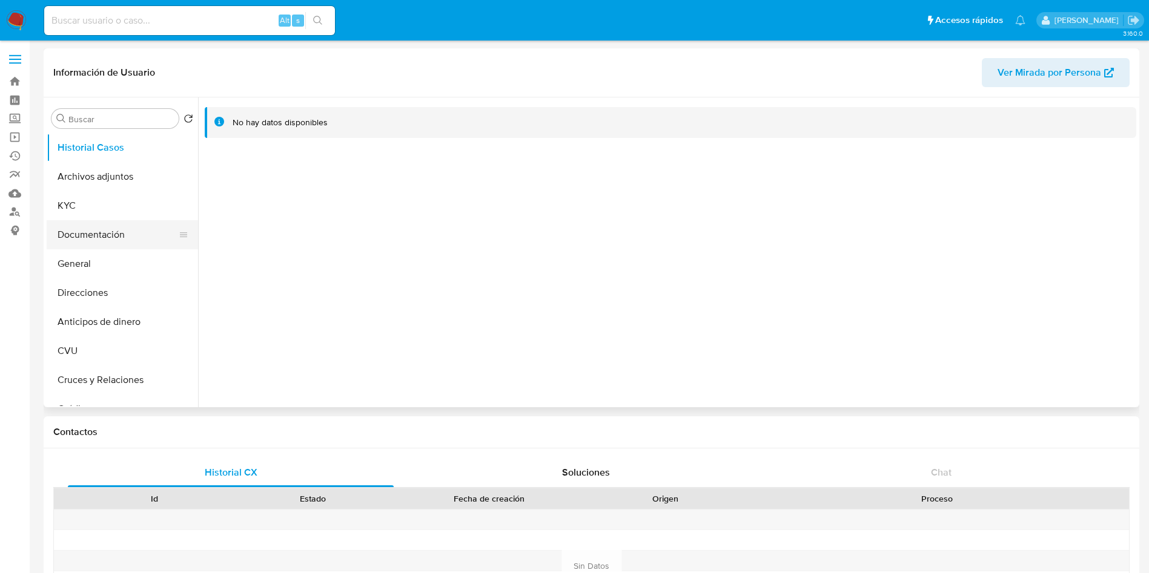
click at [106, 232] on button "Documentación" at bounding box center [118, 234] width 142 height 29
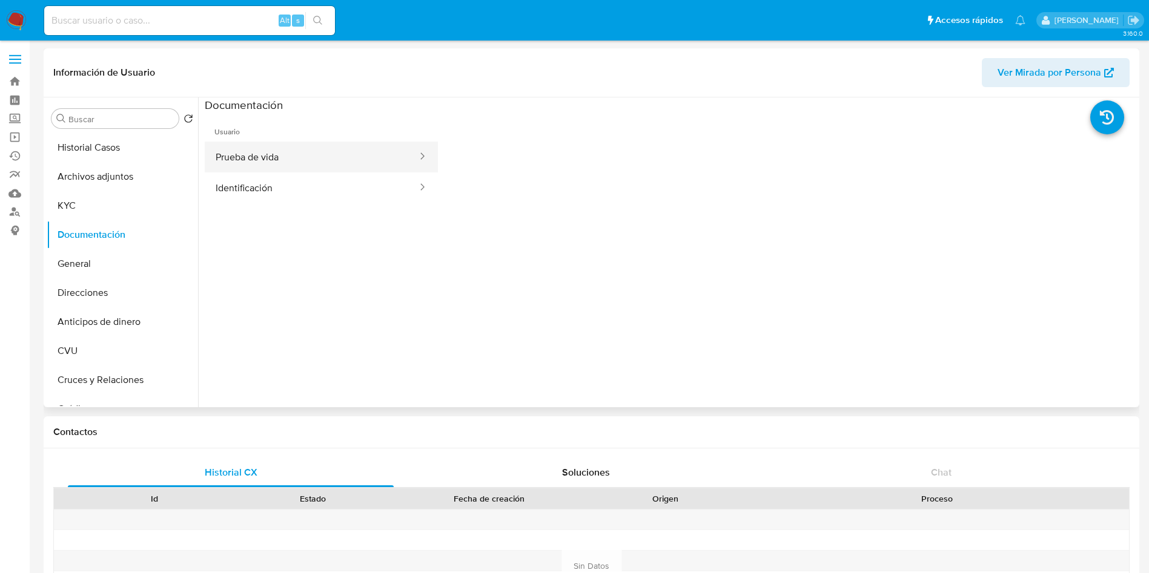
click at [290, 157] on button "Prueba de vida" at bounding box center [312, 157] width 214 height 31
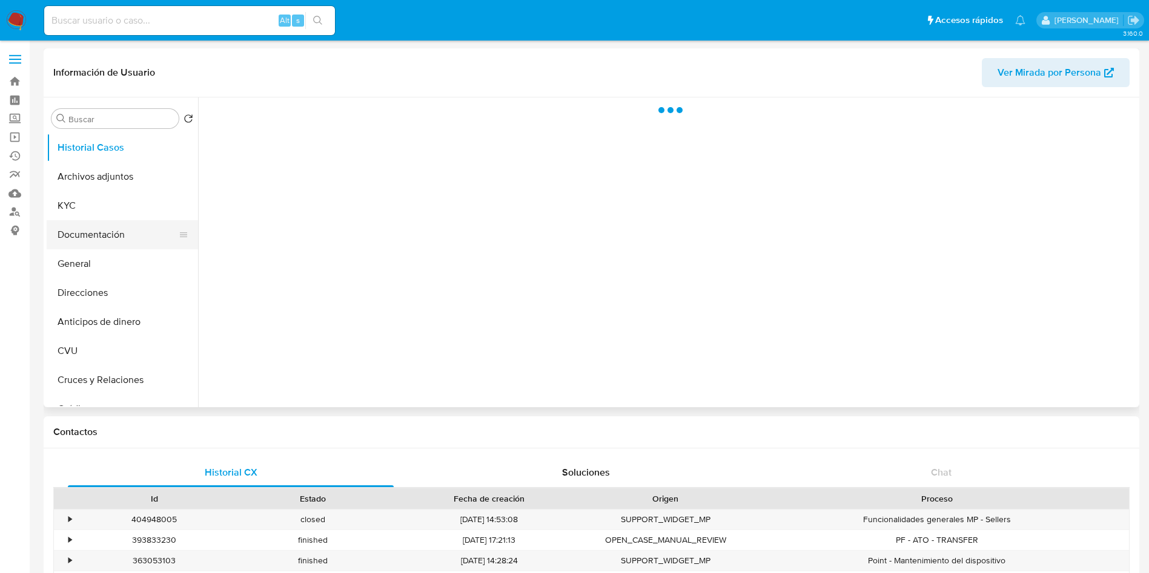
click at [79, 236] on button "Documentación" at bounding box center [118, 234] width 142 height 29
select select "10"
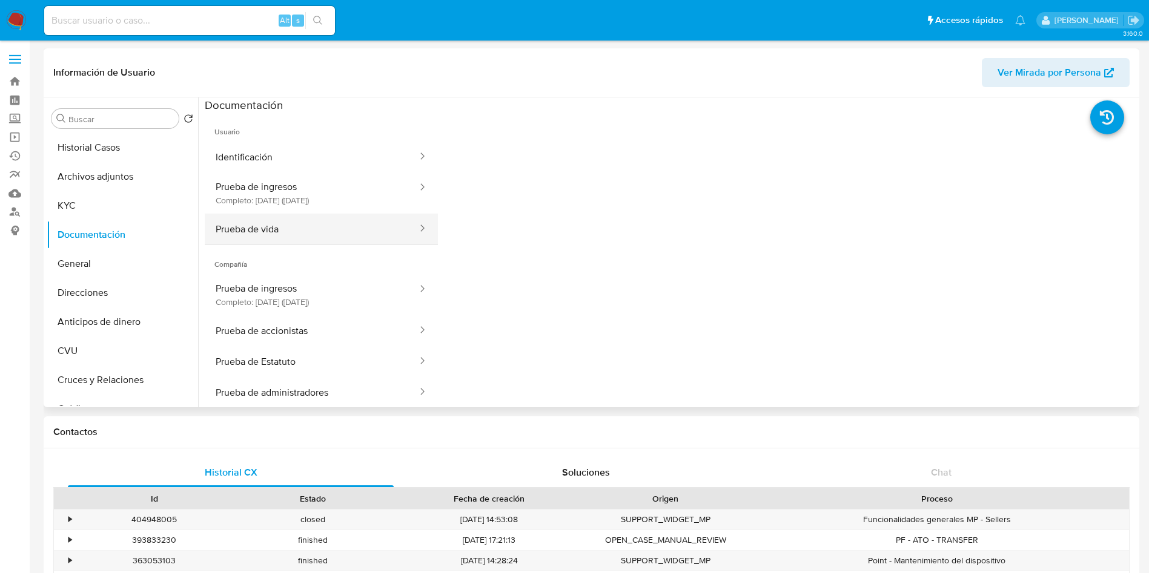
click at [278, 223] on button "Prueba de vida" at bounding box center [312, 229] width 214 height 31
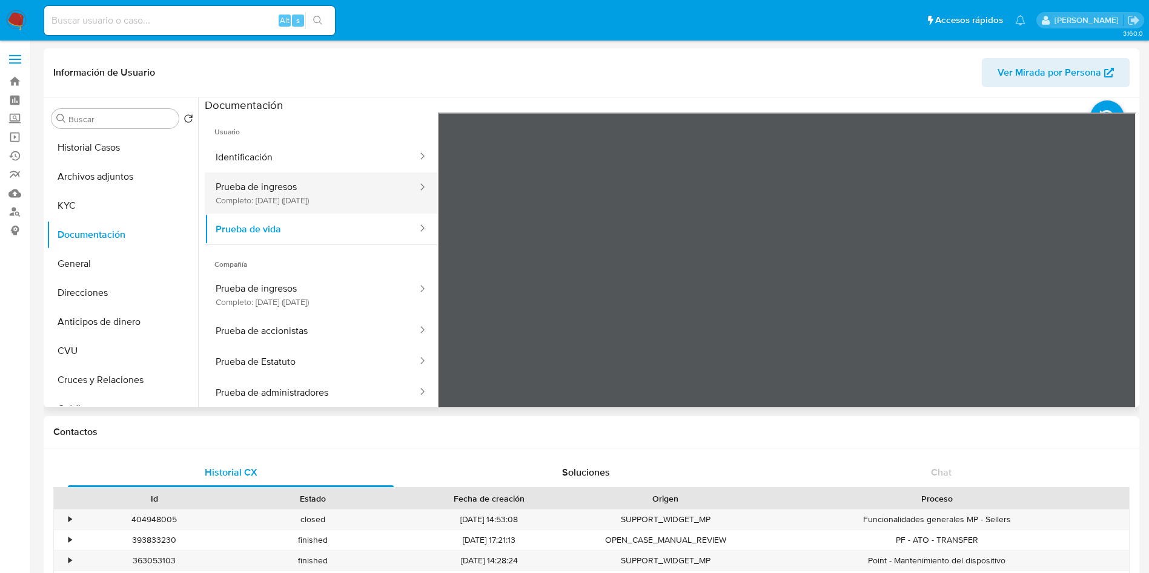
click at [283, 191] on button "Prueba de ingresos Completo: 02/06/2023 (hace 2 años)" at bounding box center [312, 193] width 214 height 41
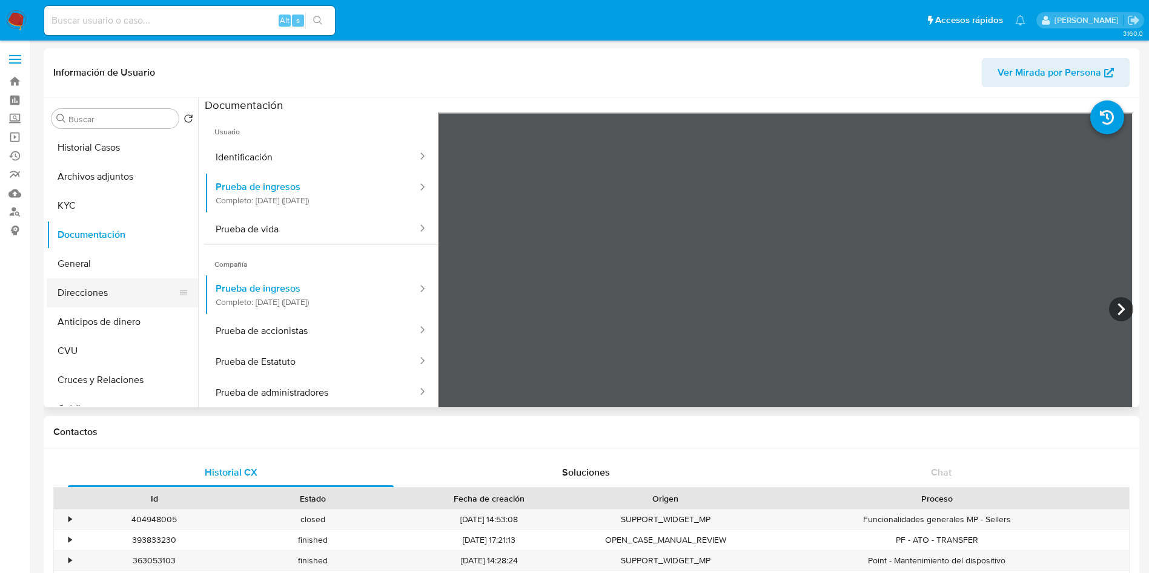
click at [95, 292] on button "Direcciones" at bounding box center [118, 293] width 142 height 29
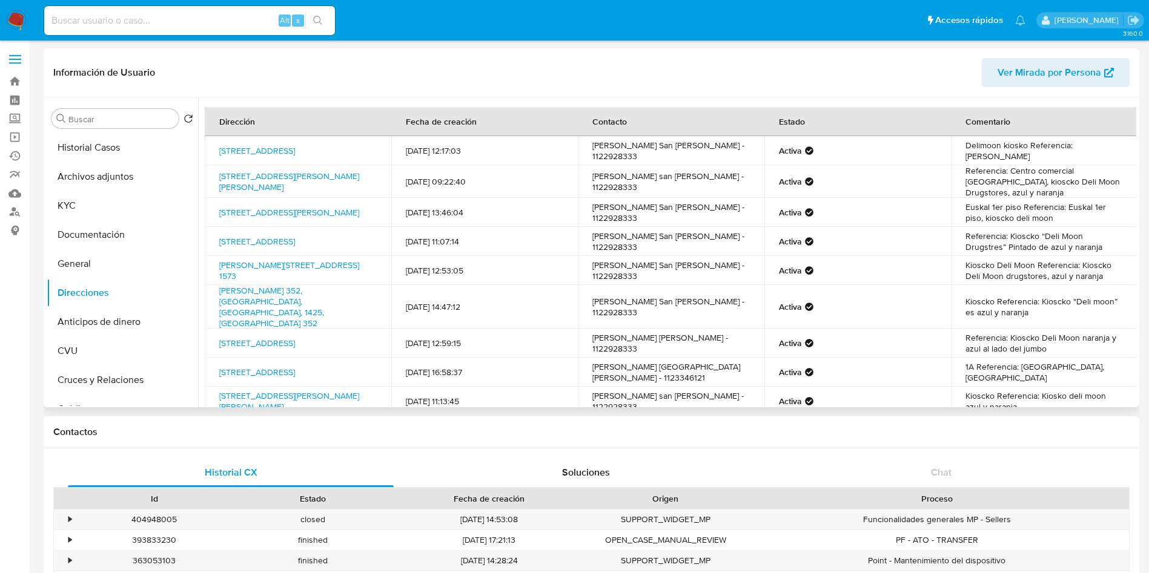
scroll to position [85, 0]
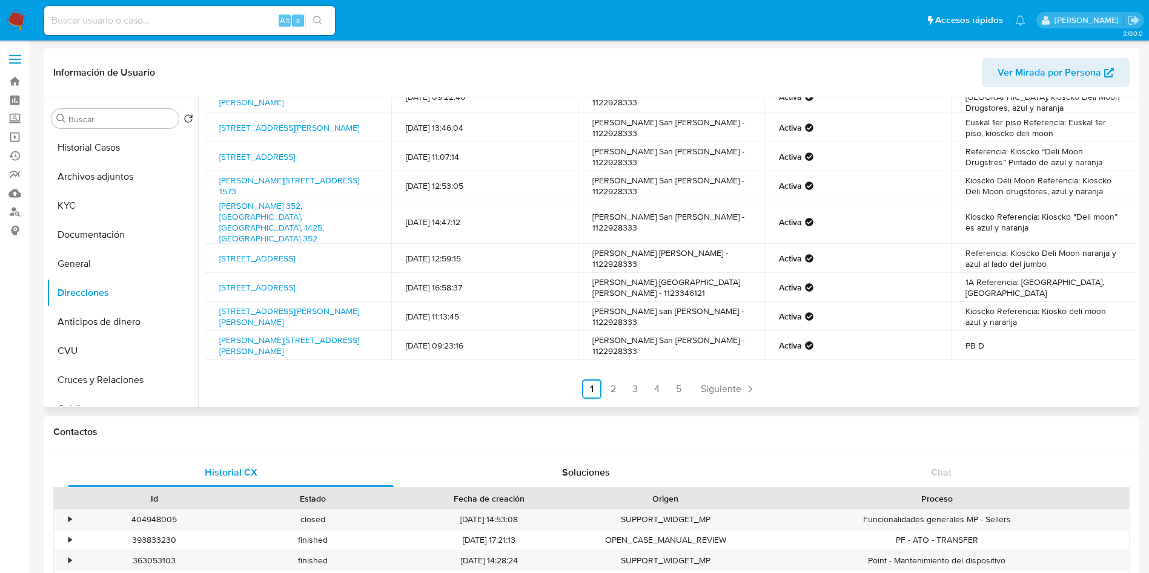
click at [744, 383] on icon "Paginación" at bounding box center [750, 389] width 12 height 12
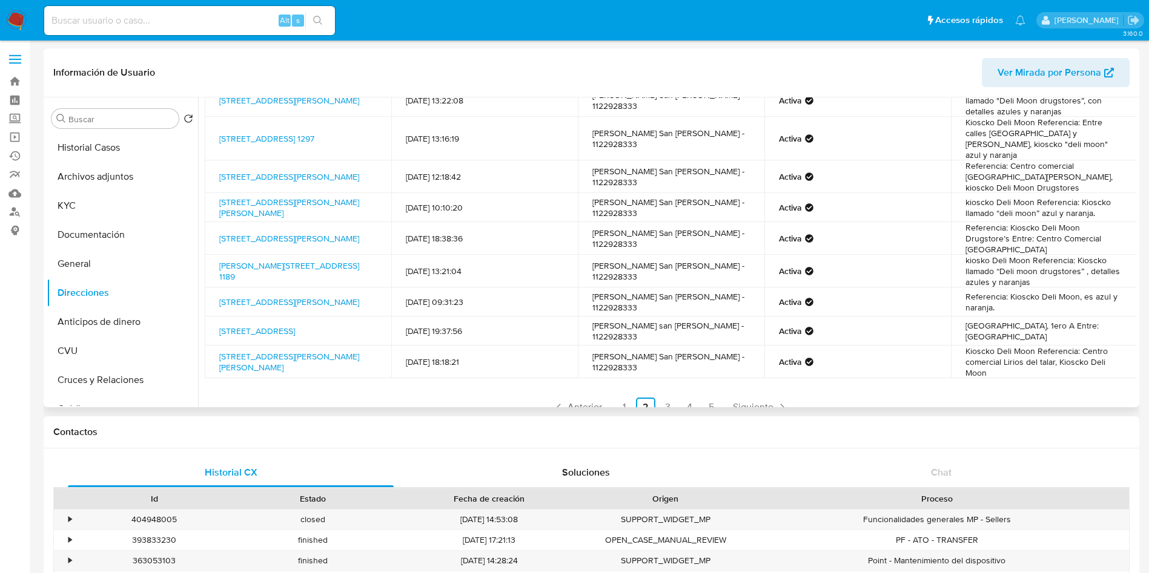
scroll to position [0, 0]
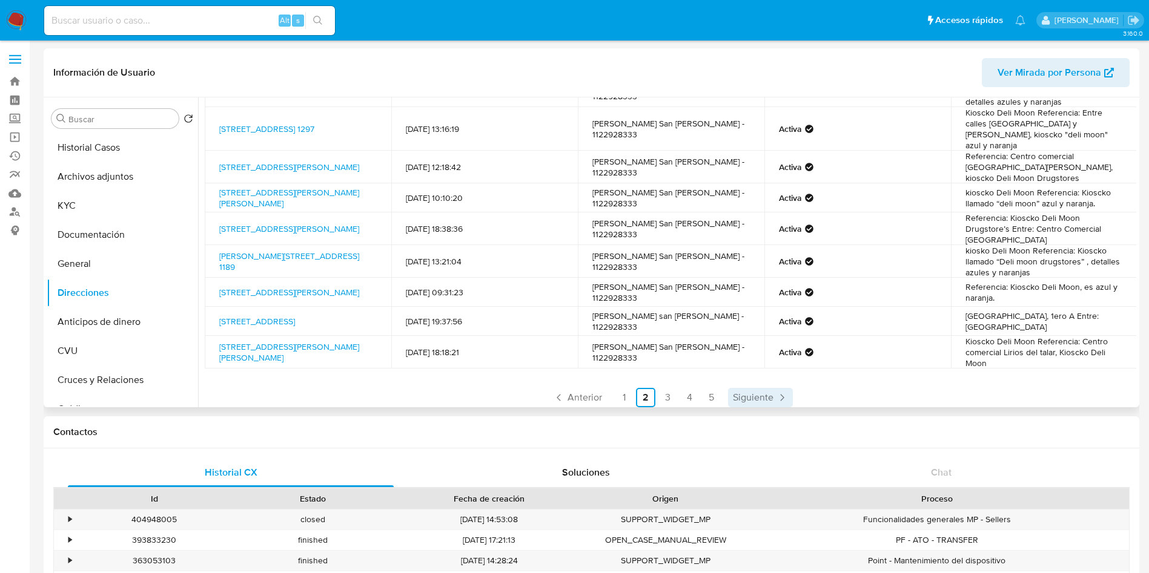
click at [742, 393] on span "Siguiente" at bounding box center [753, 398] width 41 height 10
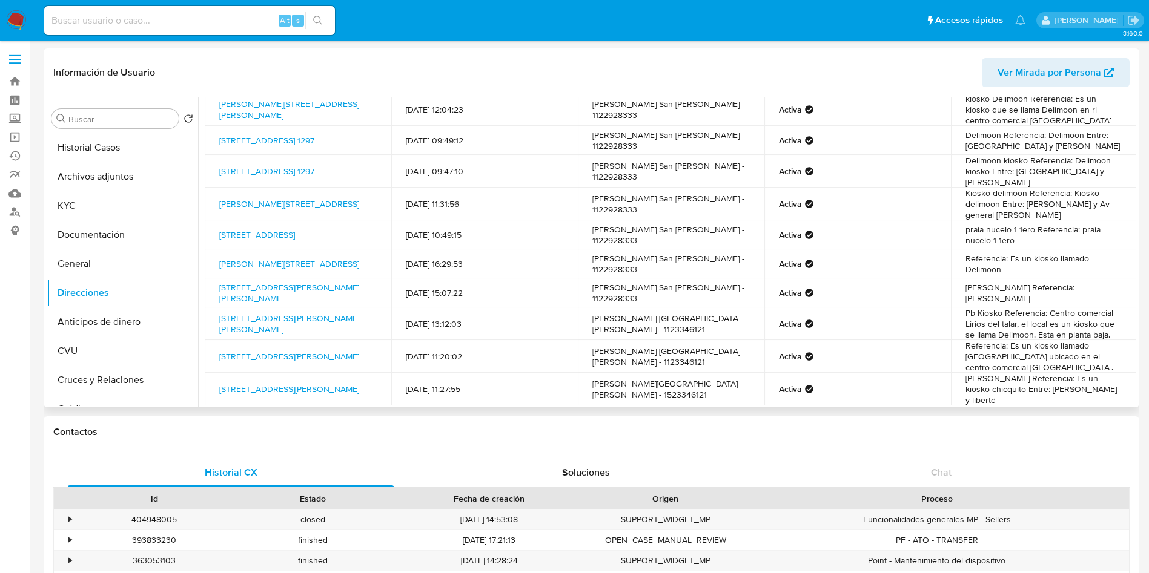
scroll to position [1, 0]
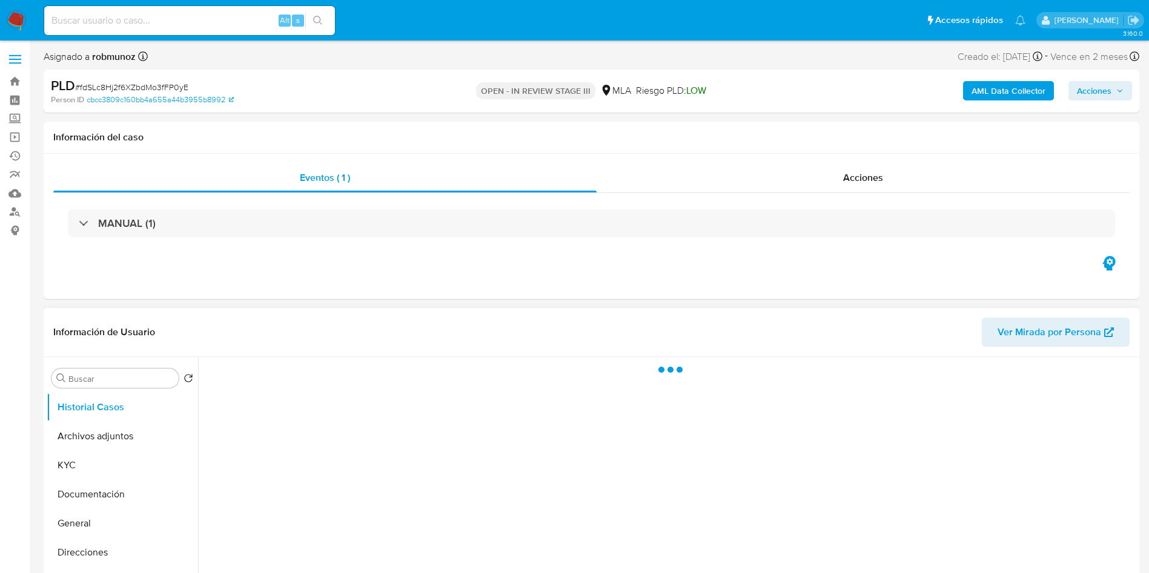
scroll to position [91, 0]
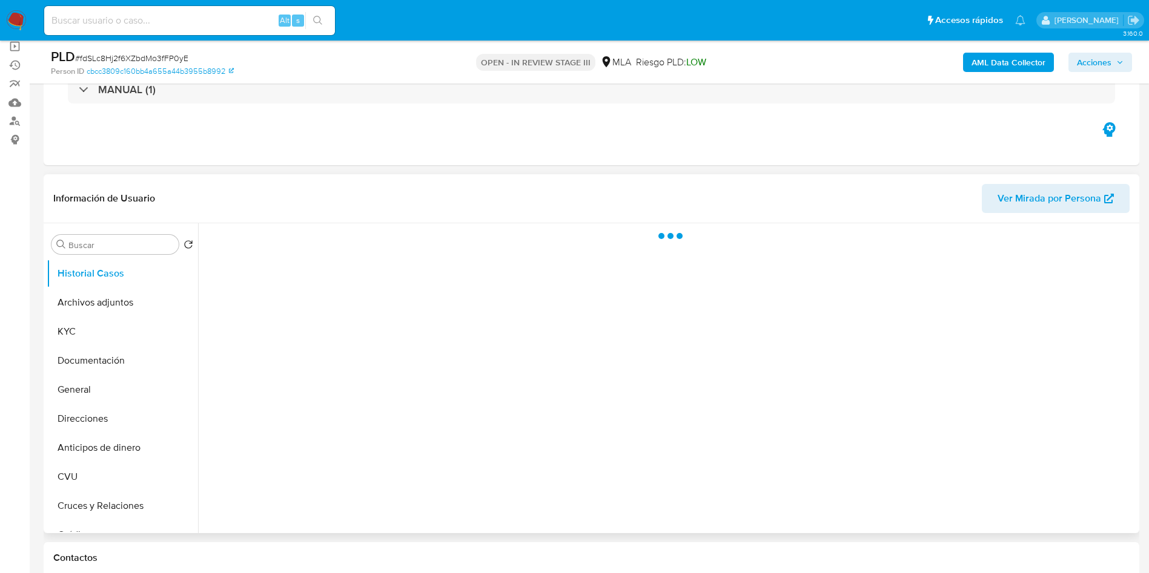
select select "10"
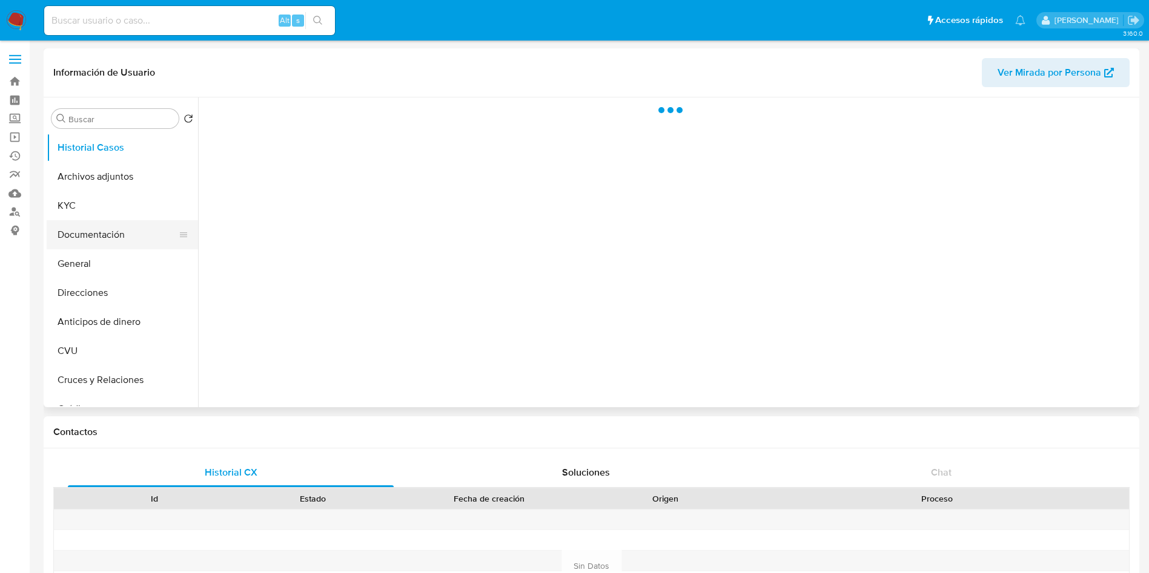
select select "10"
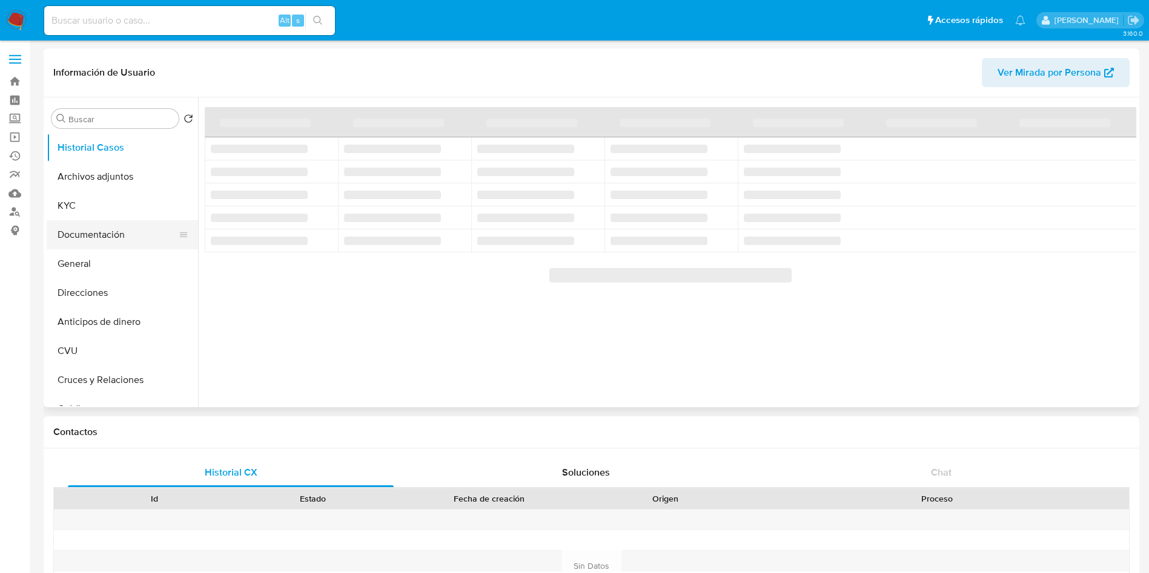
click at [97, 239] on button "Documentación" at bounding box center [118, 234] width 142 height 29
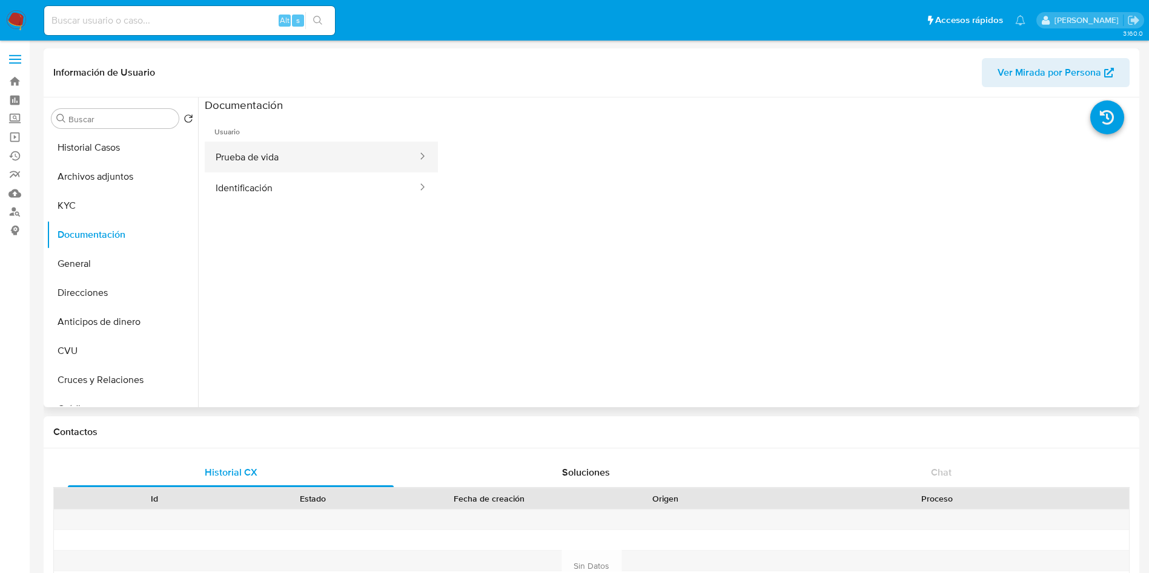
click at [262, 162] on button "Prueba de vida" at bounding box center [312, 157] width 214 height 31
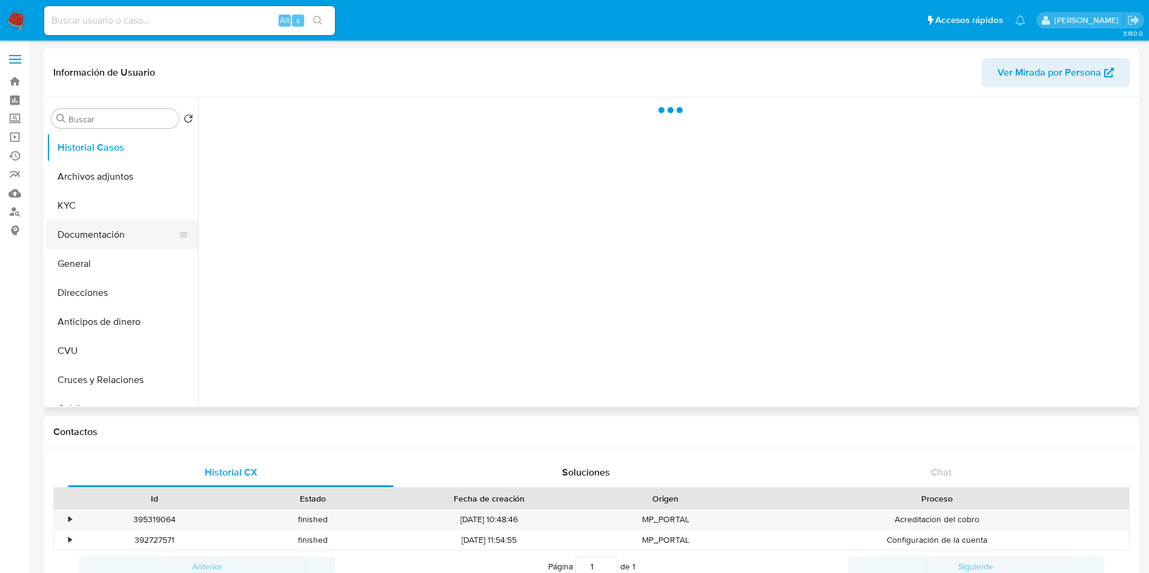
click at [108, 243] on button "Documentación" at bounding box center [118, 234] width 142 height 29
select select "10"
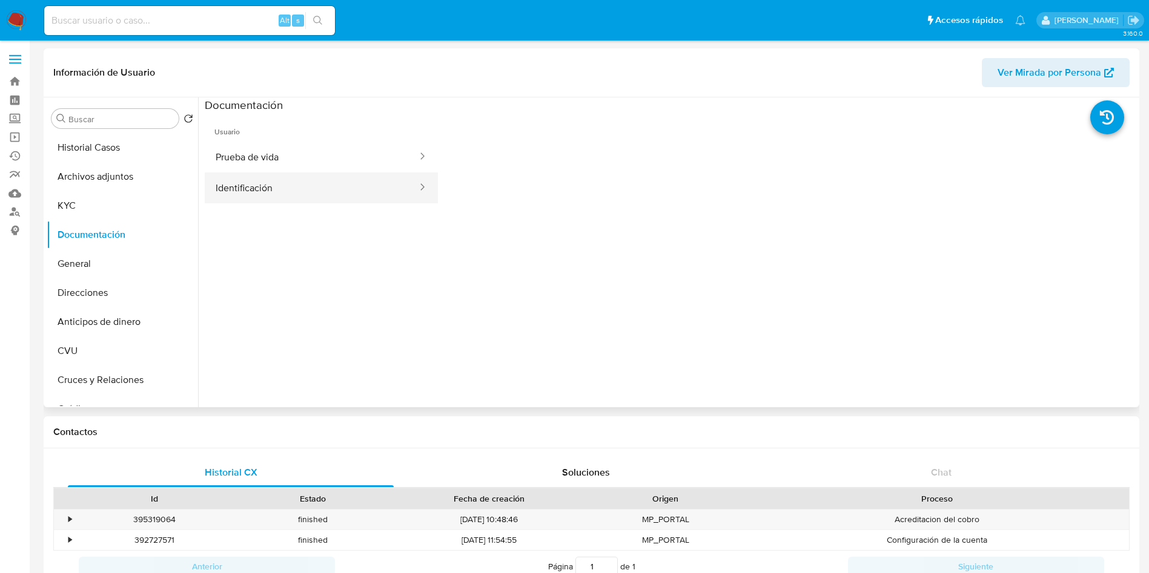
click at [256, 190] on button "Identificación" at bounding box center [312, 188] width 214 height 31
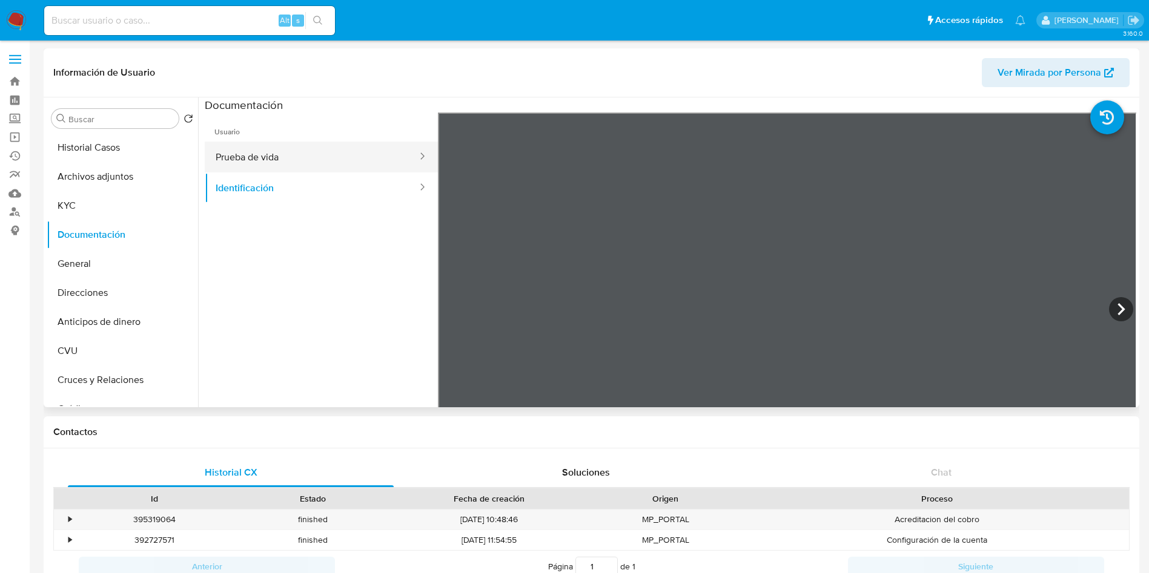
click at [272, 156] on button "Prueba de vida" at bounding box center [312, 157] width 214 height 31
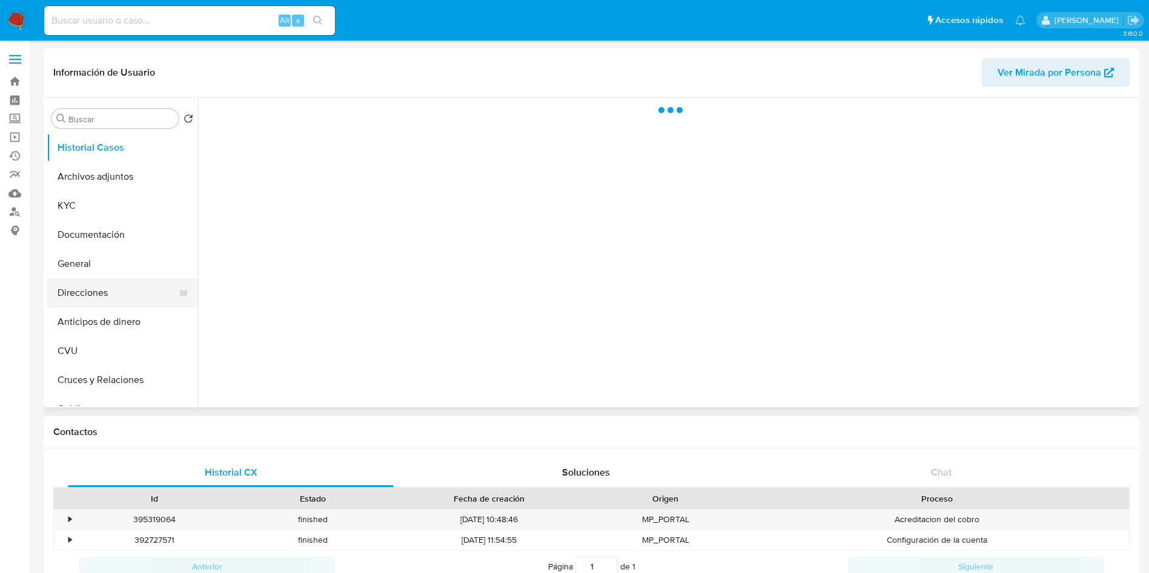
click at [90, 299] on button "Direcciones" at bounding box center [118, 293] width 142 height 29
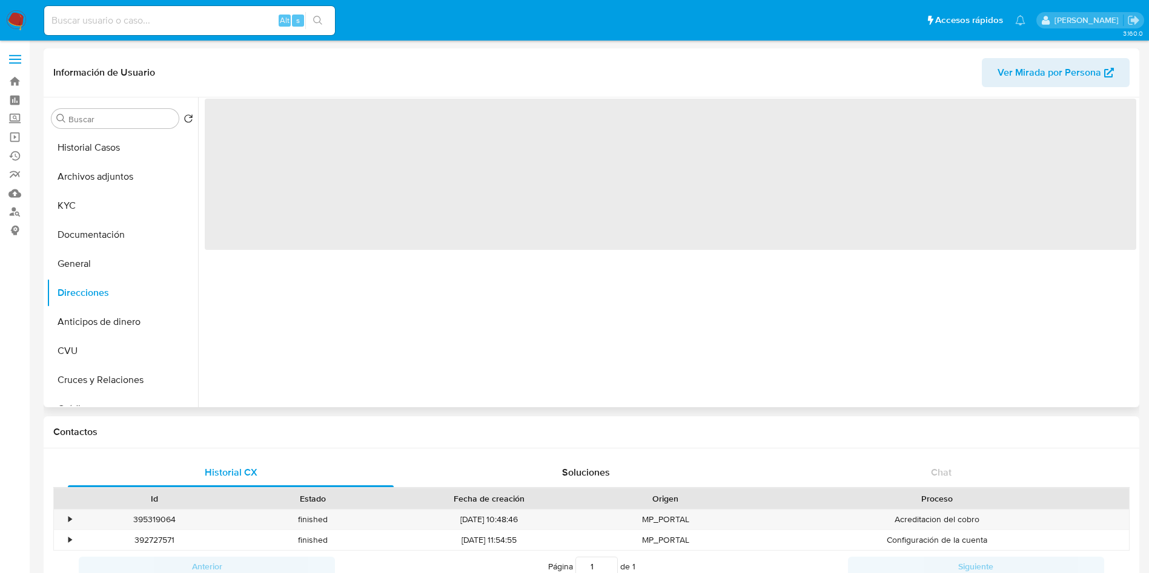
select select "10"
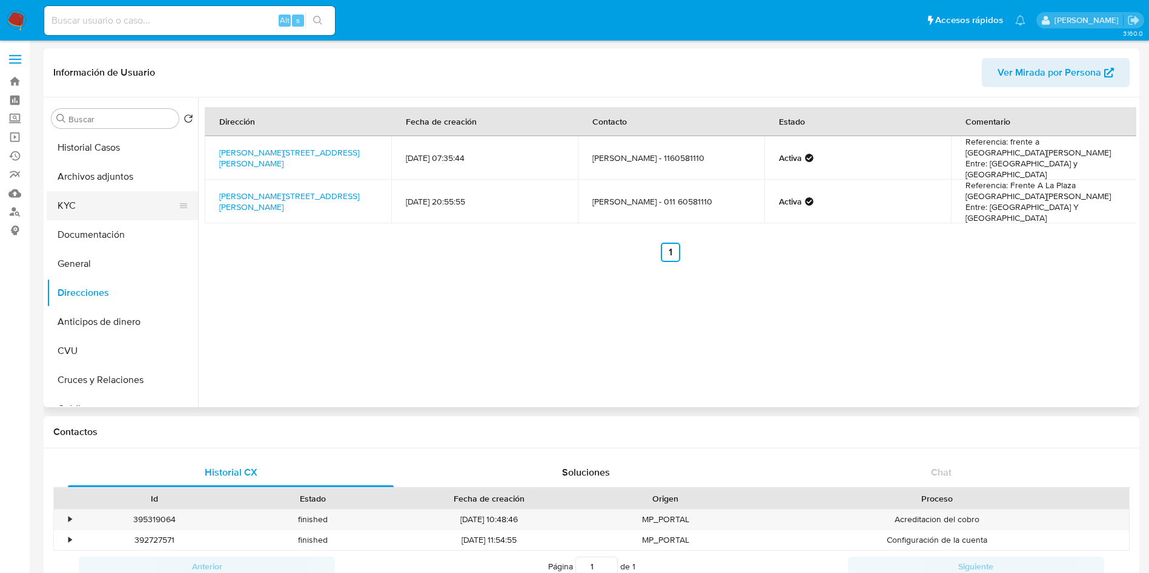
click at [92, 203] on button "KYC" at bounding box center [118, 205] width 142 height 29
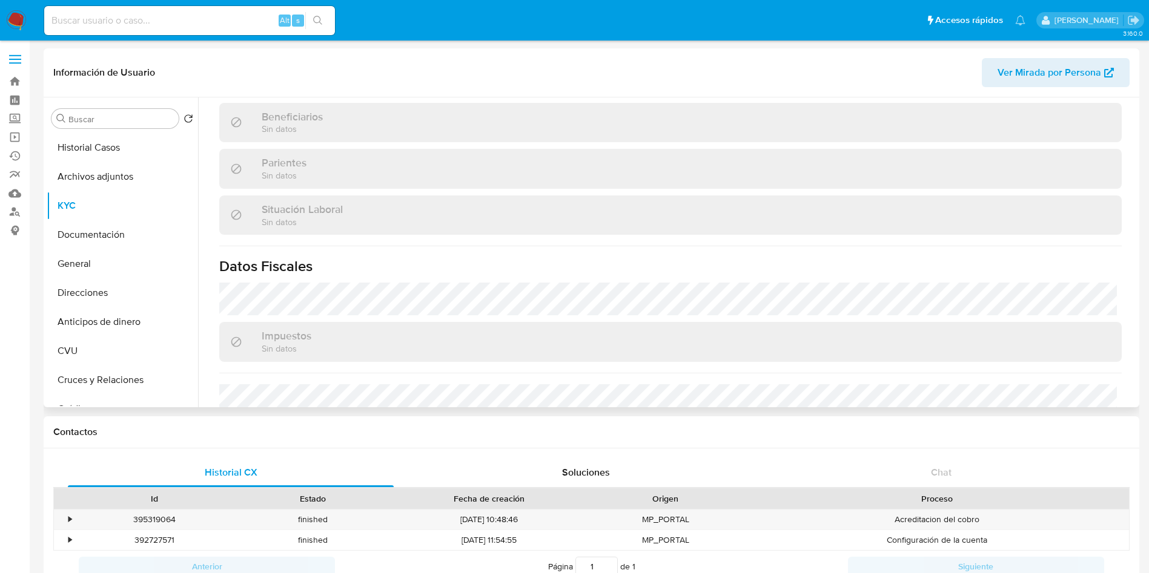
scroll to position [627, 0]
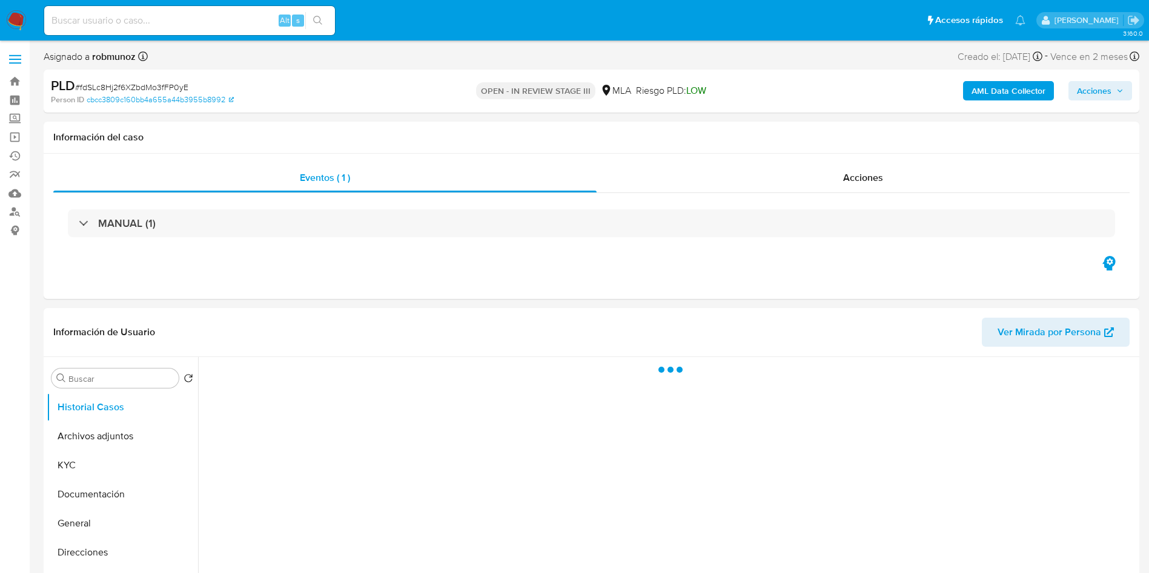
select select "10"
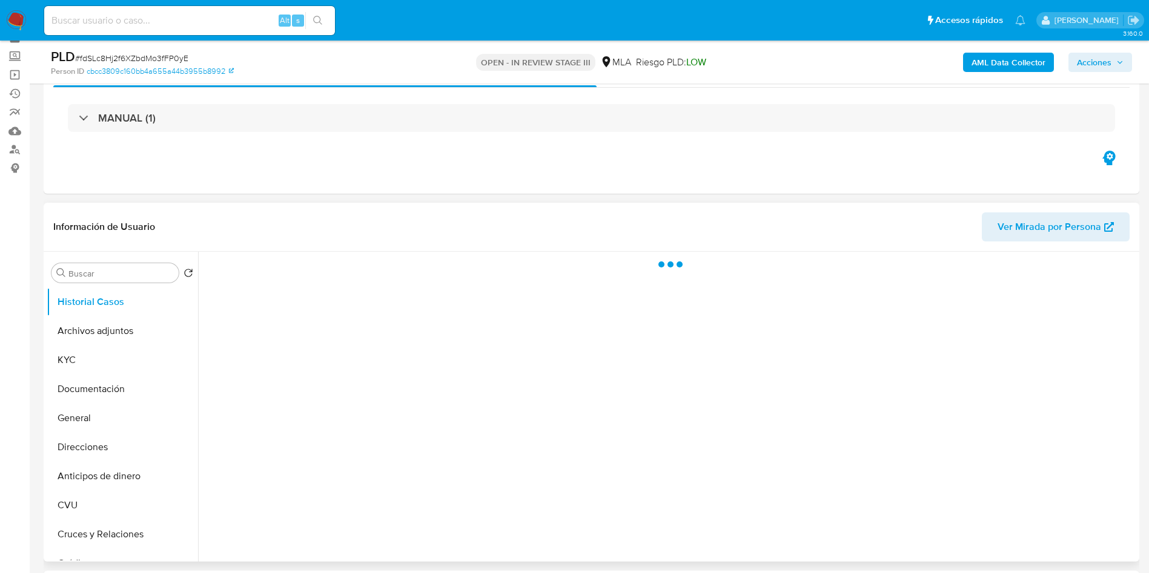
scroll to position [91, 0]
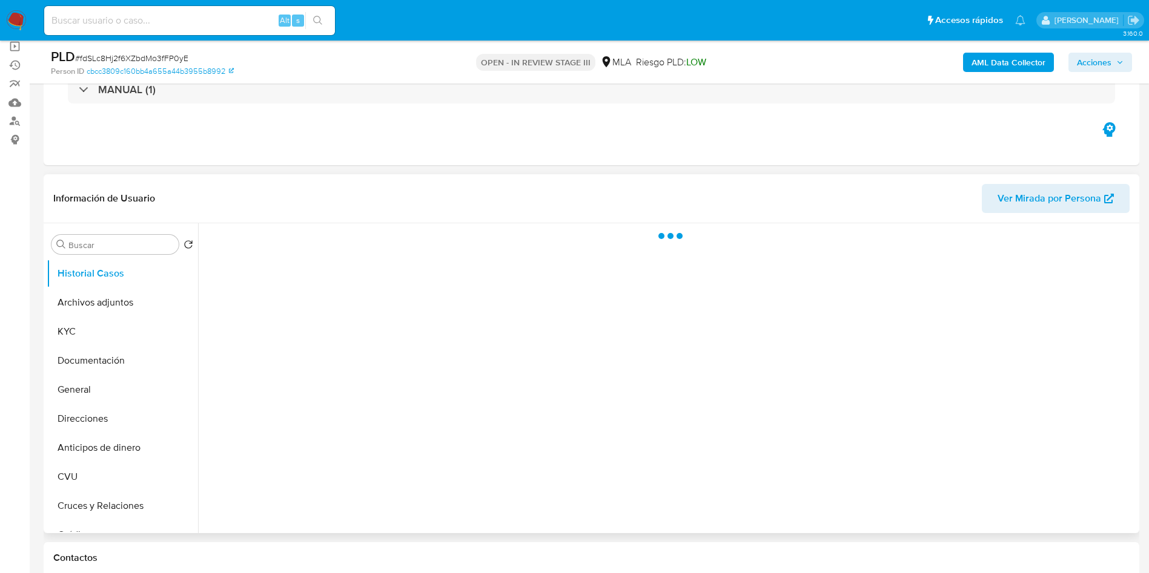
select select "10"
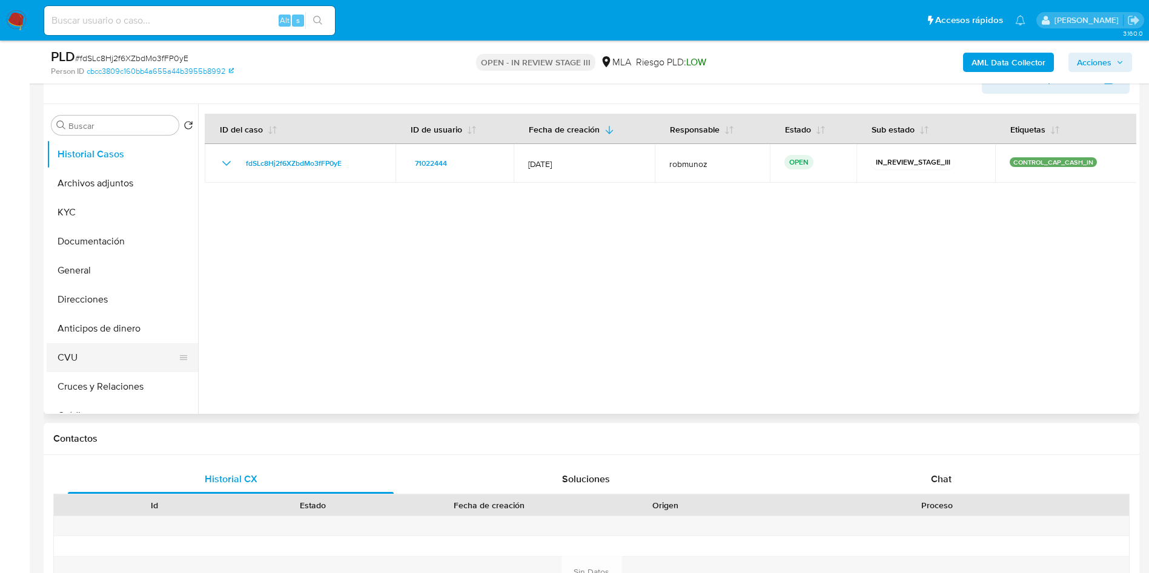
scroll to position [182, 0]
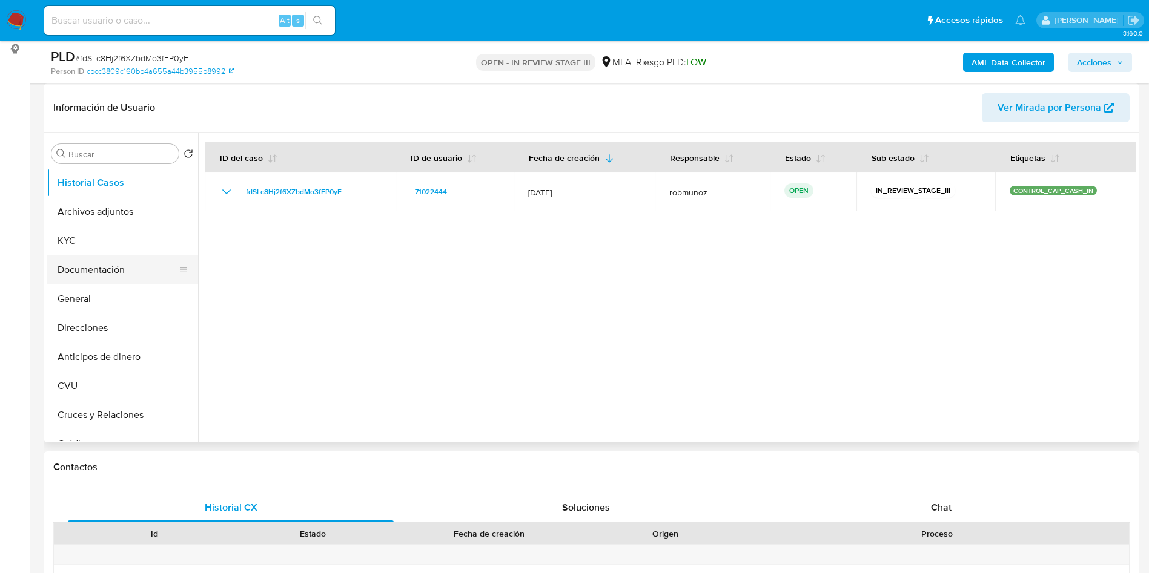
click at [129, 268] on button "Documentación" at bounding box center [118, 270] width 142 height 29
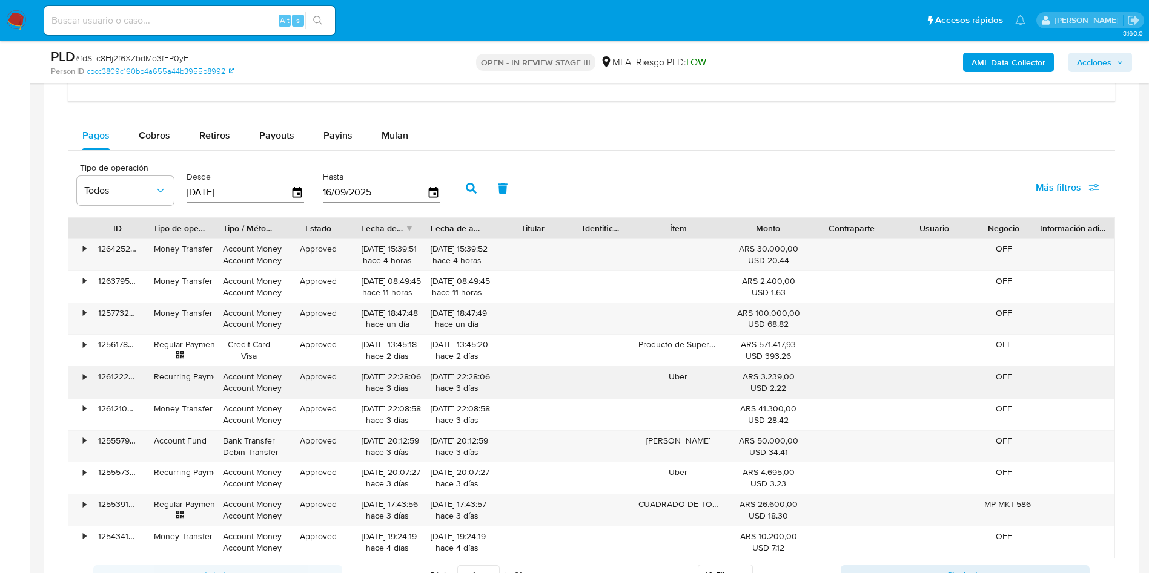
scroll to position [1038, 0]
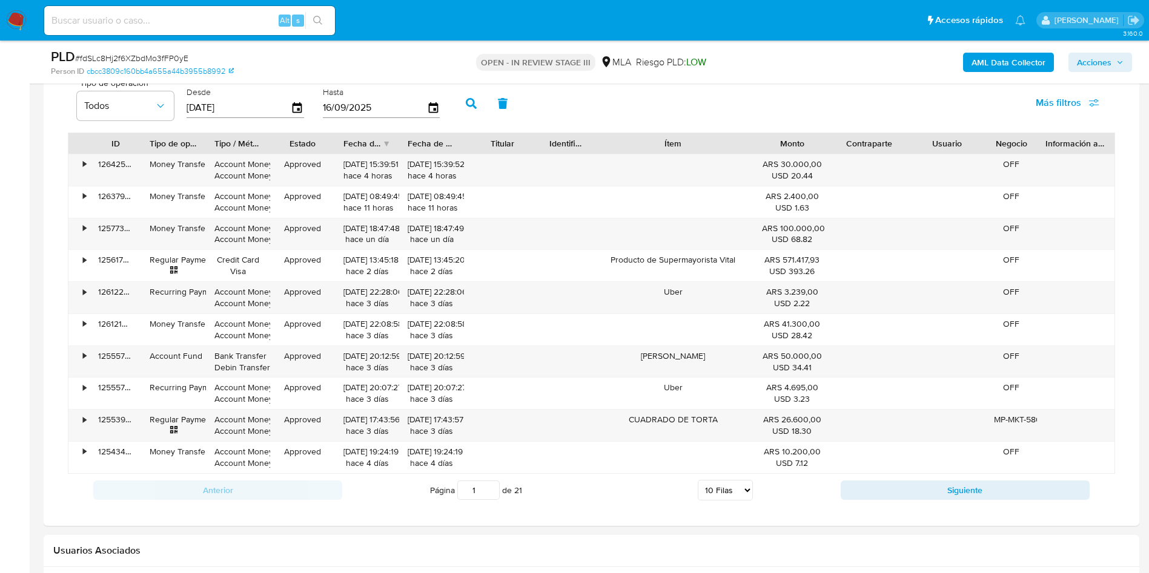
drag, startPoint x: 735, startPoint y: 143, endPoint x: 794, endPoint y: 142, distance: 59.3
click at [794, 142] on div "ID Tipo de operación Tipo / Método Estado Fecha de creación Fecha de aprobación…" at bounding box center [591, 143] width 1046 height 21
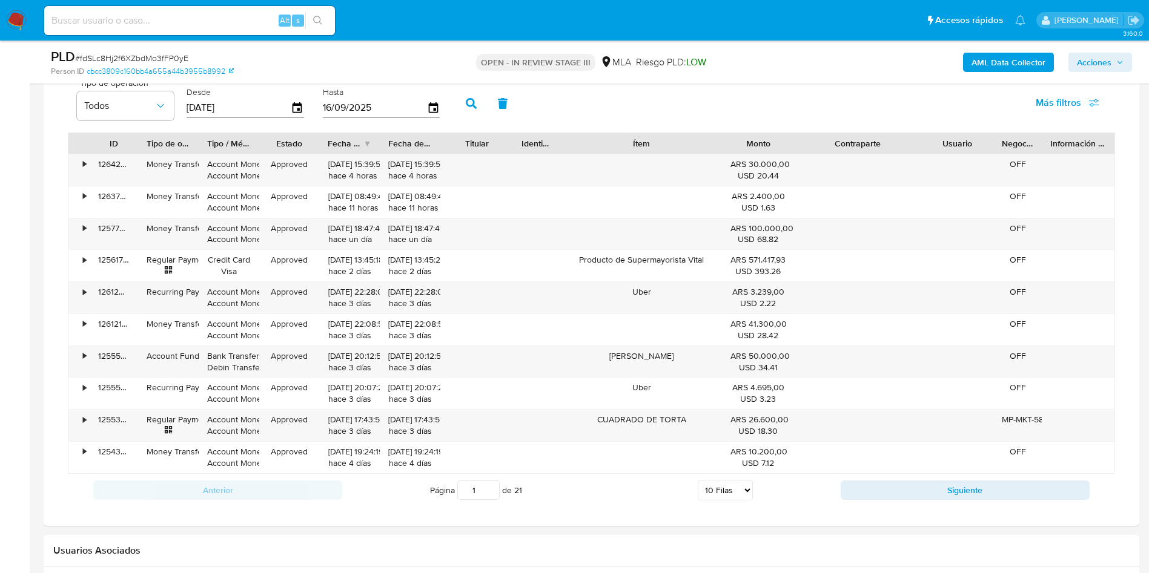
drag, startPoint x: 913, startPoint y: 144, endPoint x: 961, endPoint y: 145, distance: 48.4
click at [961, 145] on div "ID Tipo de operación Tipo / Método Estado Fecha de creación Fecha de aprobación…" at bounding box center [591, 143] width 1046 height 21
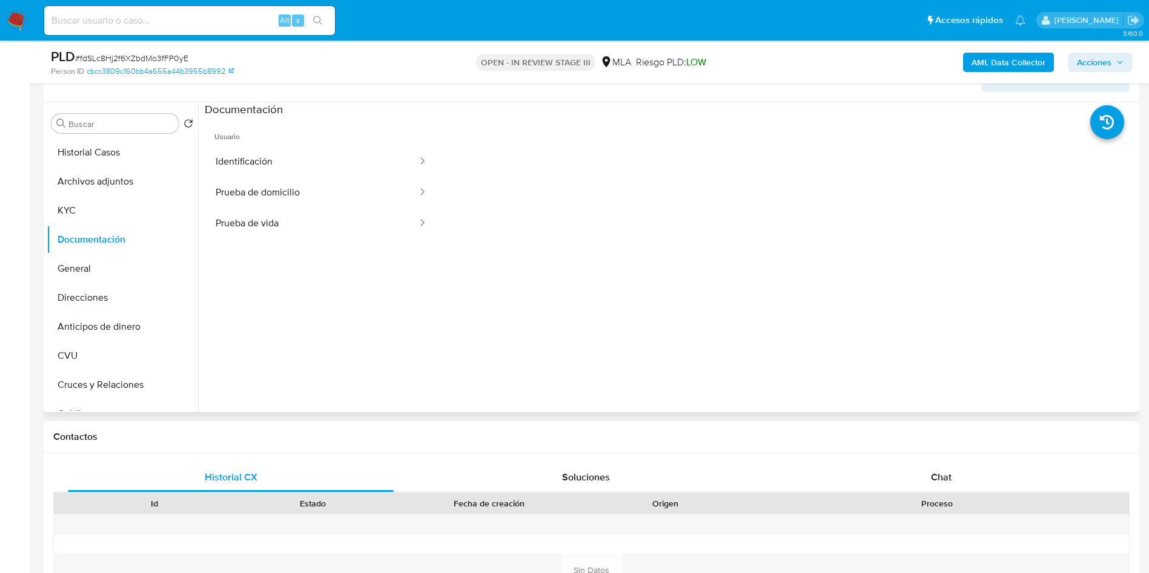
scroll to position [39, 0]
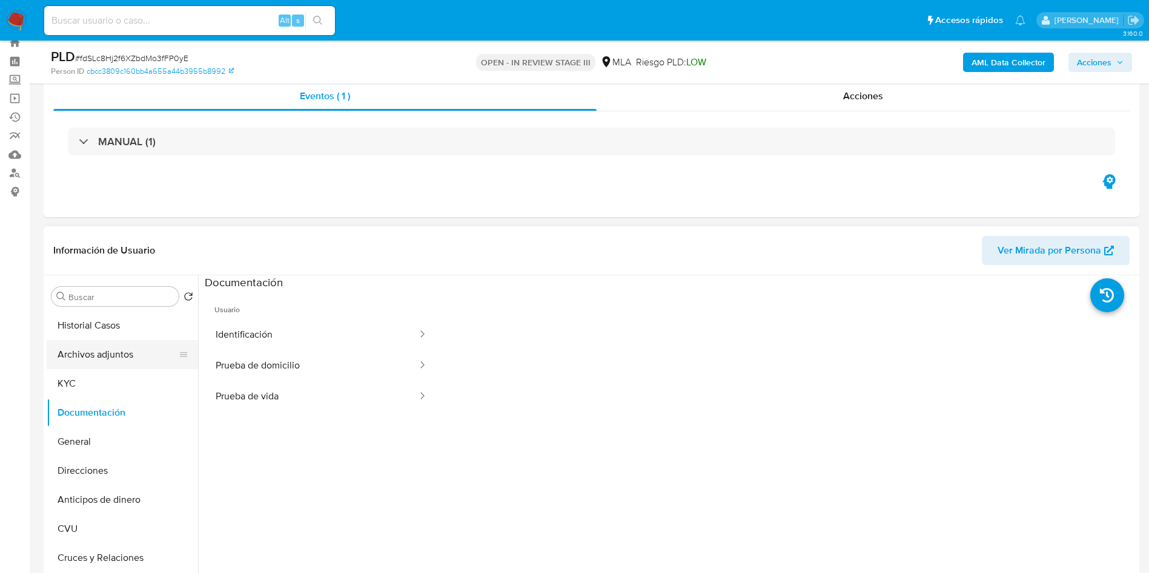
drag, startPoint x: 106, startPoint y: 352, endPoint x: 105, endPoint y: 340, distance: 12.1
click at [106, 351] on button "Archivos adjuntos" at bounding box center [118, 354] width 142 height 29
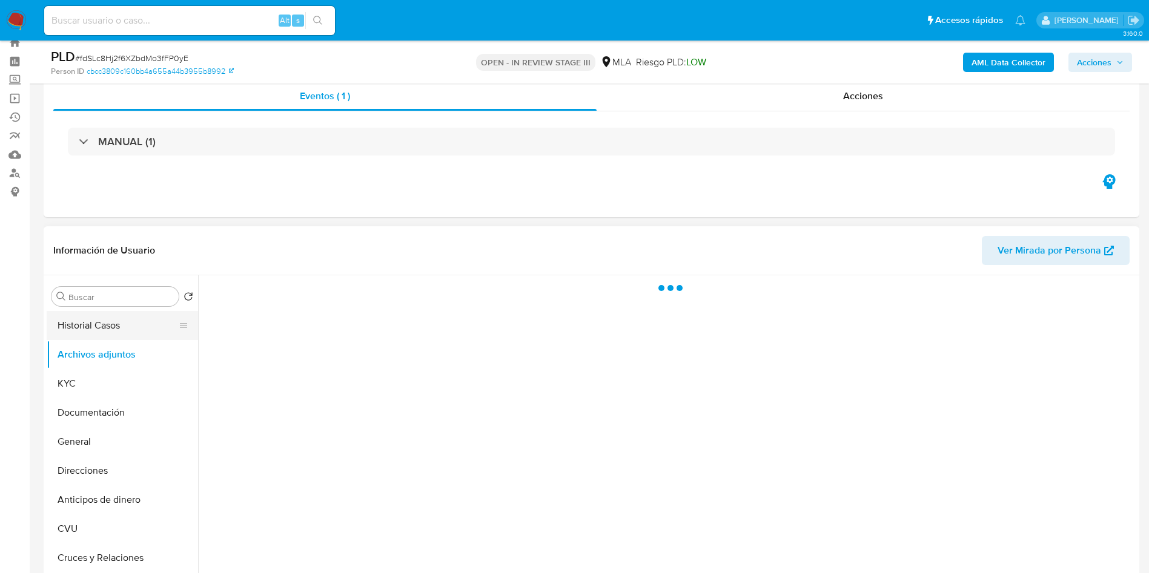
click at [105, 322] on button "Historial Casos" at bounding box center [118, 325] width 142 height 29
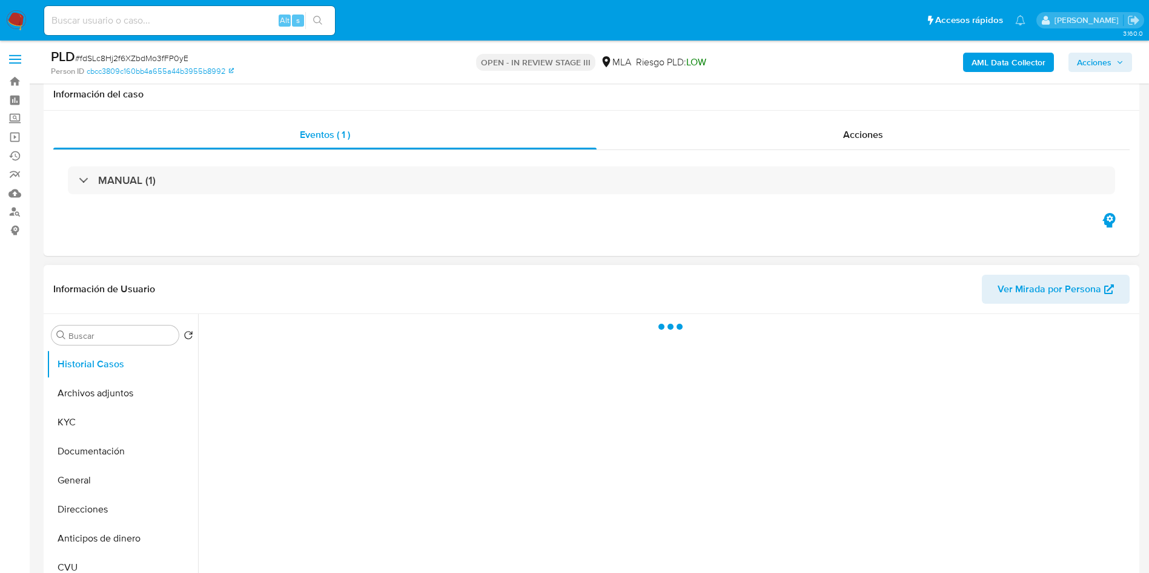
scroll to position [91, 0]
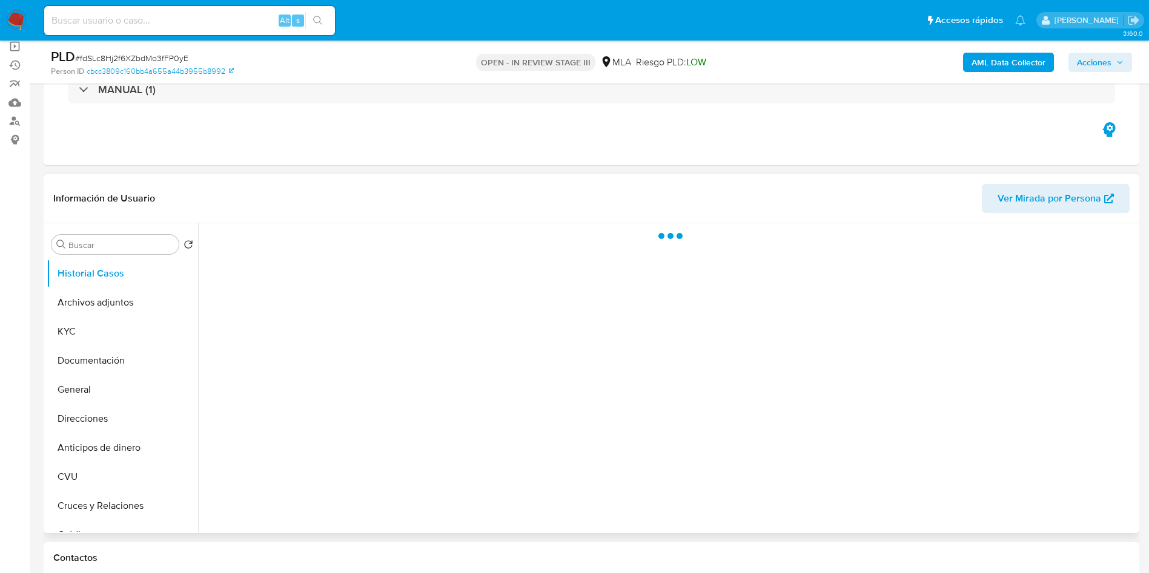
select select "10"
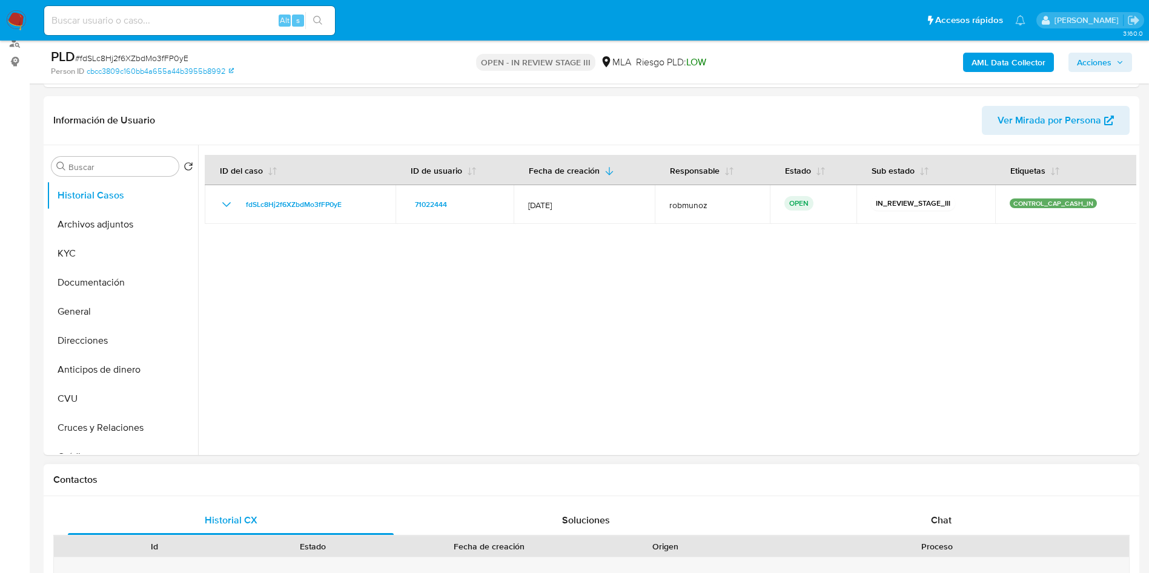
scroll to position [272, 0]
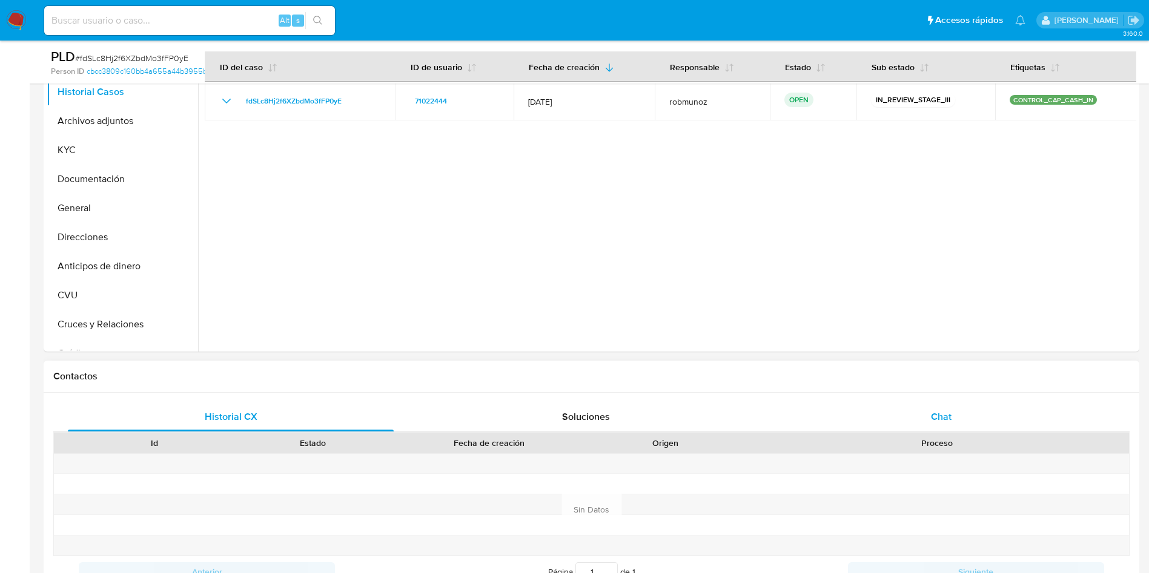
click at [926, 419] on div "Chat" at bounding box center [941, 417] width 326 height 29
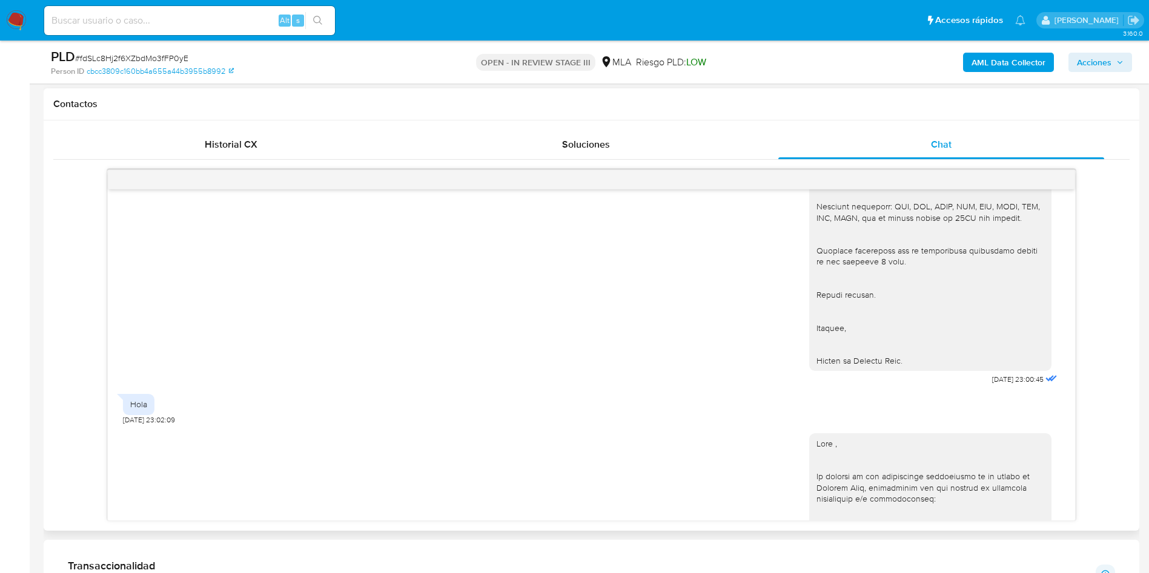
scroll to position [498, 0]
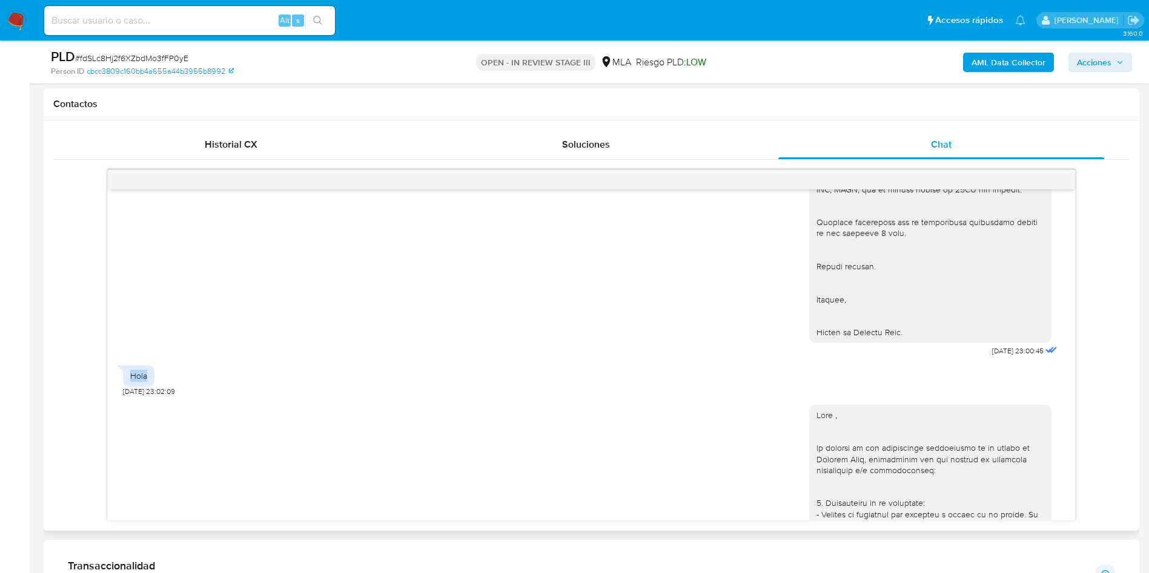
drag, startPoint x: 131, startPoint y: 375, endPoint x: 154, endPoint y: 374, distance: 22.4
click at [154, 374] on div "Hola" at bounding box center [138, 376] width 31 height 21
click at [8, 374] on aside "Bandeja Tablero Screening Búsqueda en Listas Watchlist Herramientas Operaciones…" at bounding box center [15, 454] width 30 height 1998
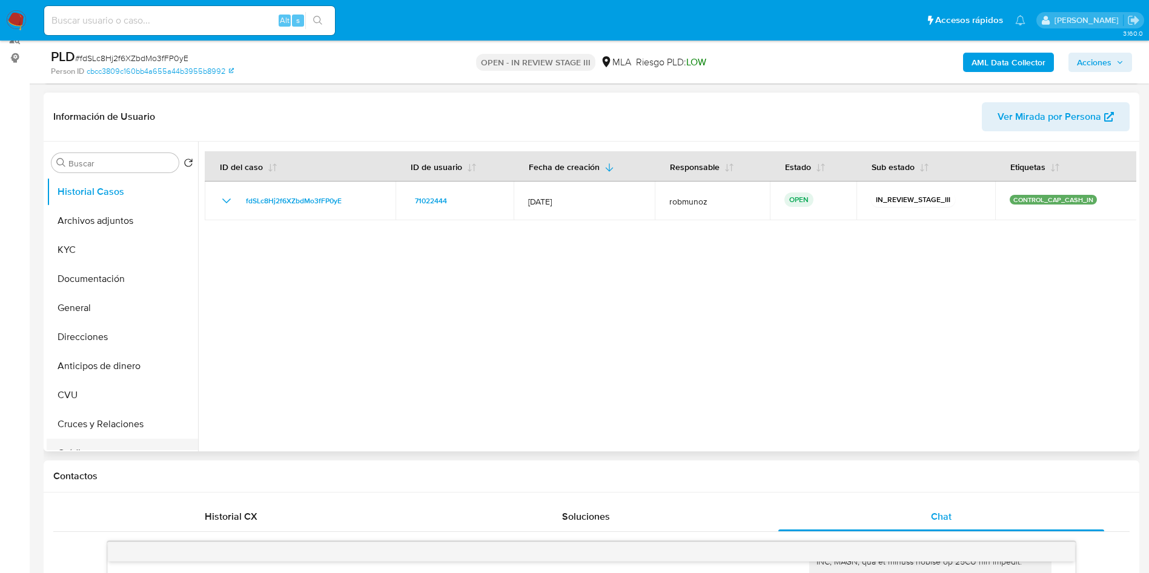
scroll to position [91, 0]
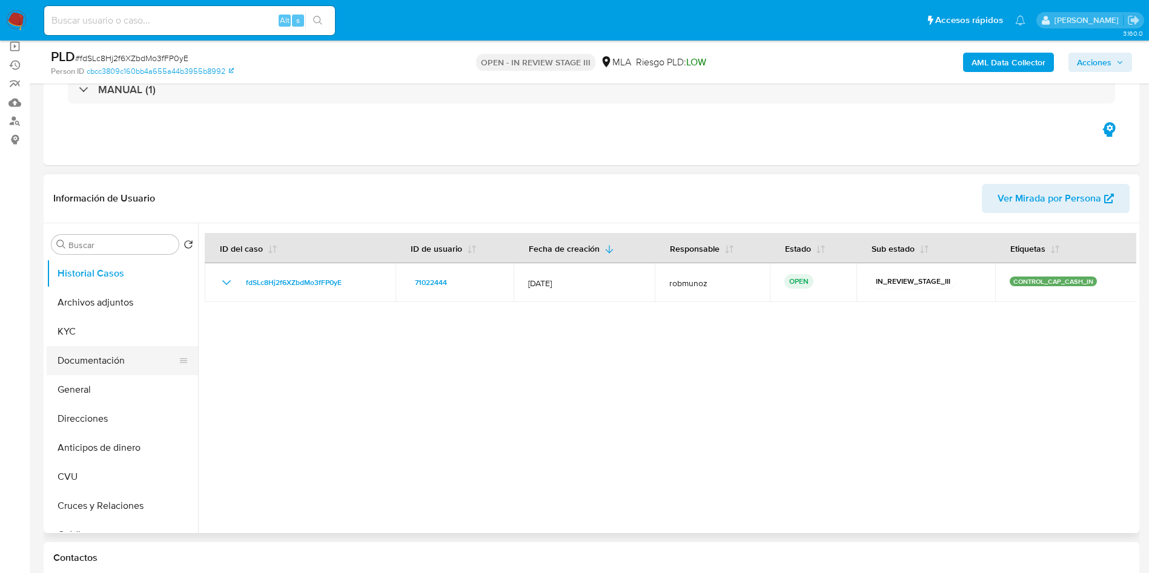
click at [116, 360] on button "Documentación" at bounding box center [118, 360] width 142 height 29
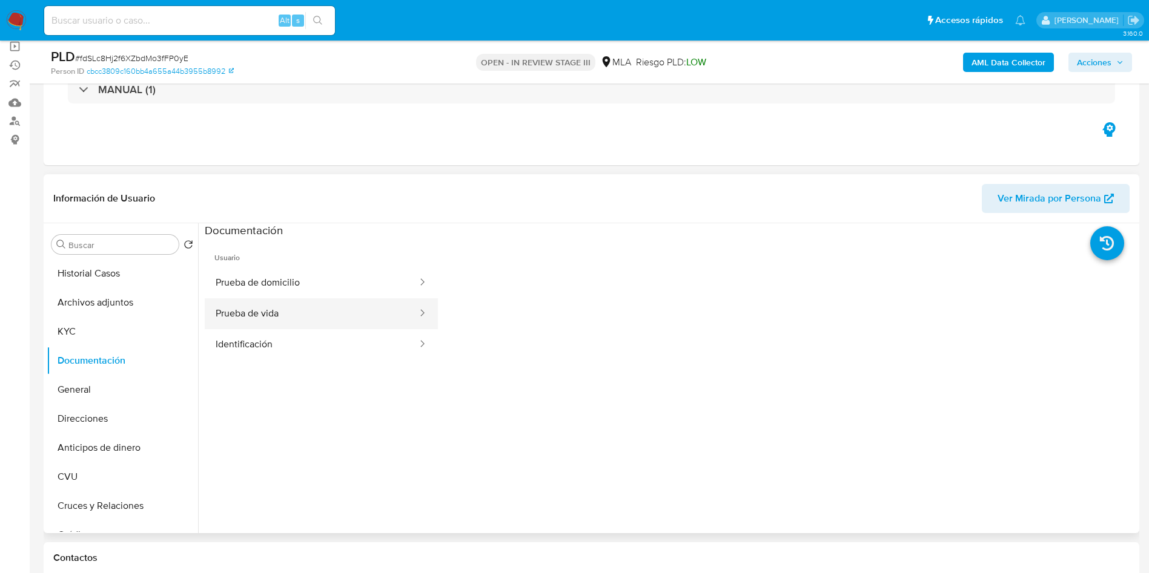
click at [250, 323] on button "Prueba de vida" at bounding box center [312, 314] width 214 height 31
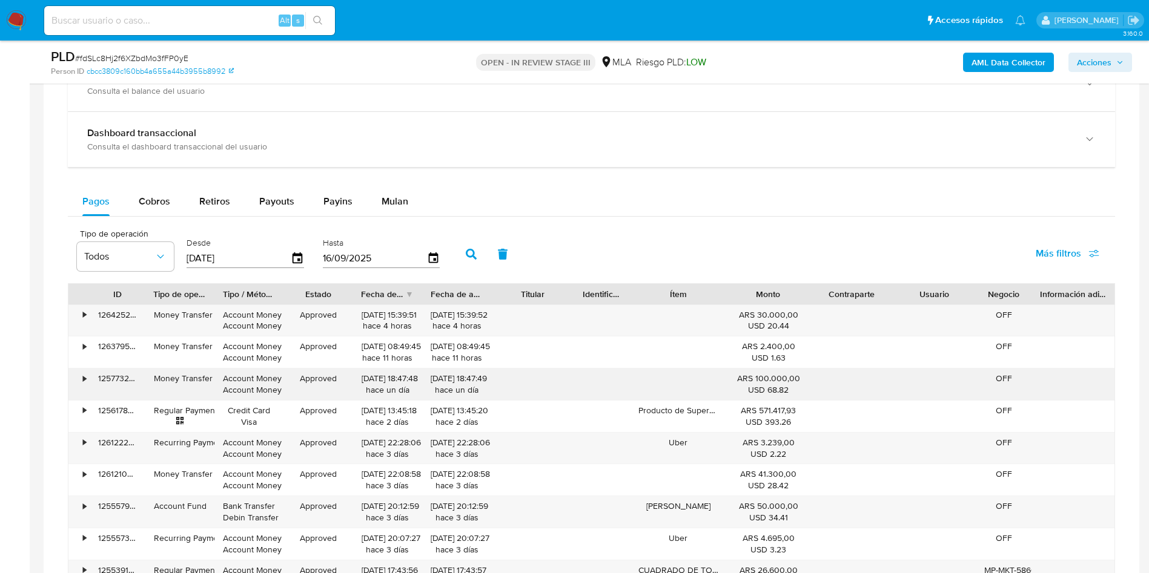
scroll to position [1181, 0]
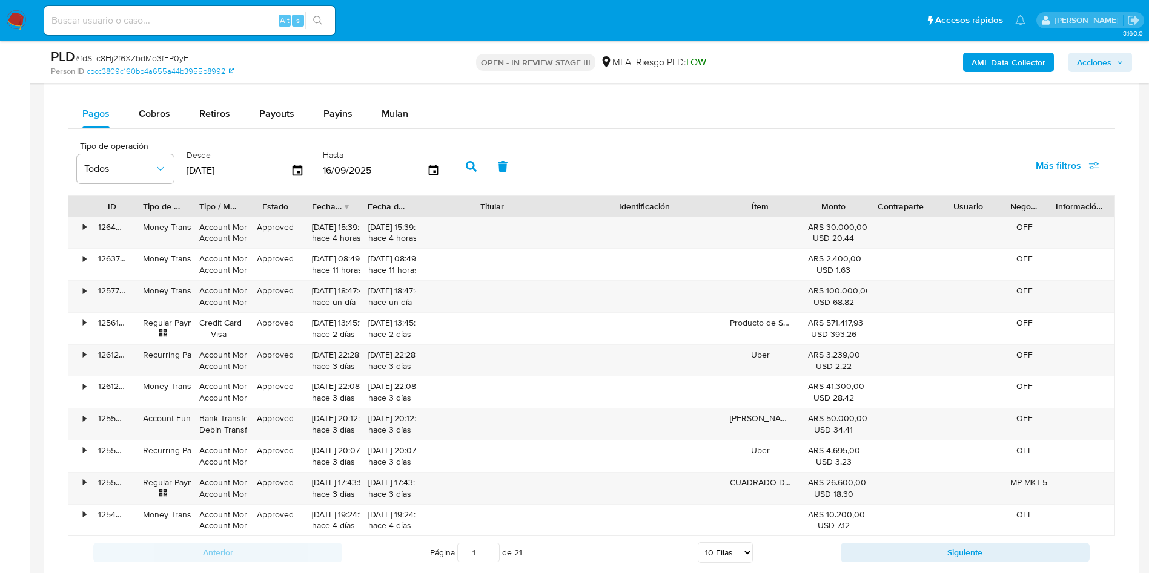
drag, startPoint x: 606, startPoint y: 203, endPoint x: 642, endPoint y: 214, distance: 38.5
click at [642, 214] on div "ID Tipo de operación Tipo / Método Estado Fecha de creación Fecha de aprobación…" at bounding box center [591, 206] width 1046 height 21
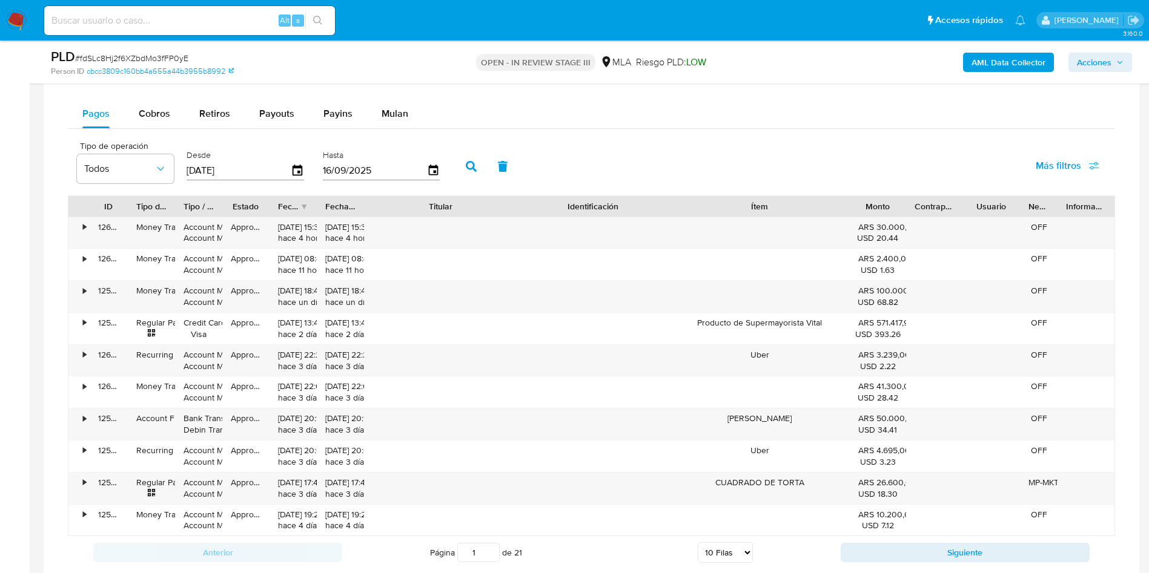
drag, startPoint x: 810, startPoint y: 203, endPoint x: 911, endPoint y: 208, distance: 101.3
click at [911, 208] on div "ID Tipo de operación Tipo / Método Estado Fecha de creación Fecha de aprobación…" at bounding box center [591, 206] width 1046 height 21
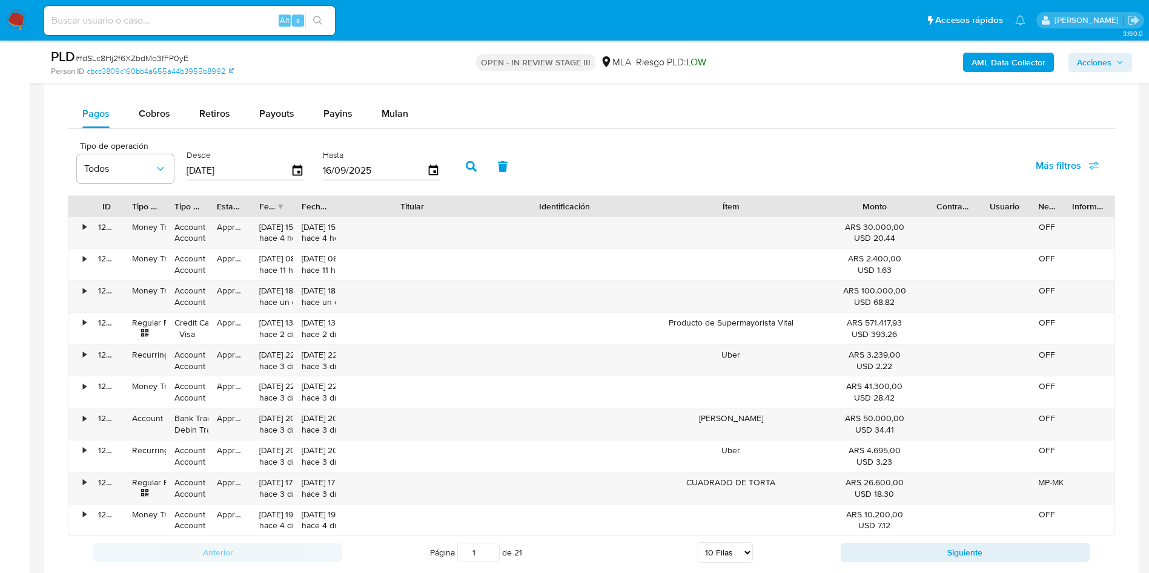
drag, startPoint x: 909, startPoint y: 206, endPoint x: 959, endPoint y: 204, distance: 50.3
click at [959, 204] on div "ID Tipo de operación Tipo / Método Estado Fecha de creación Fecha de aprobación…" at bounding box center [591, 206] width 1046 height 21
click at [874, 546] on button "Siguiente" at bounding box center [964, 552] width 249 height 19
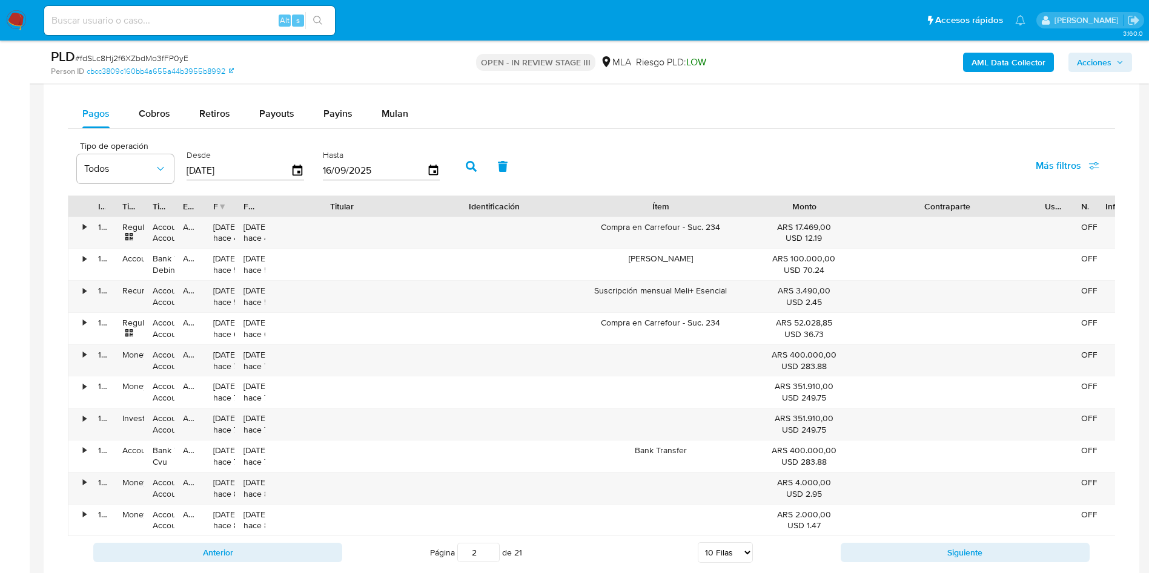
drag, startPoint x: 983, startPoint y: 202, endPoint x: 1111, endPoint y: 190, distance: 128.3
click at [1111, 190] on div "Tipo de operación Todos Desde 19/06/2025 Hasta 16/09/2025 Más filtros ID Tipo d…" at bounding box center [591, 352] width 1047 height 435
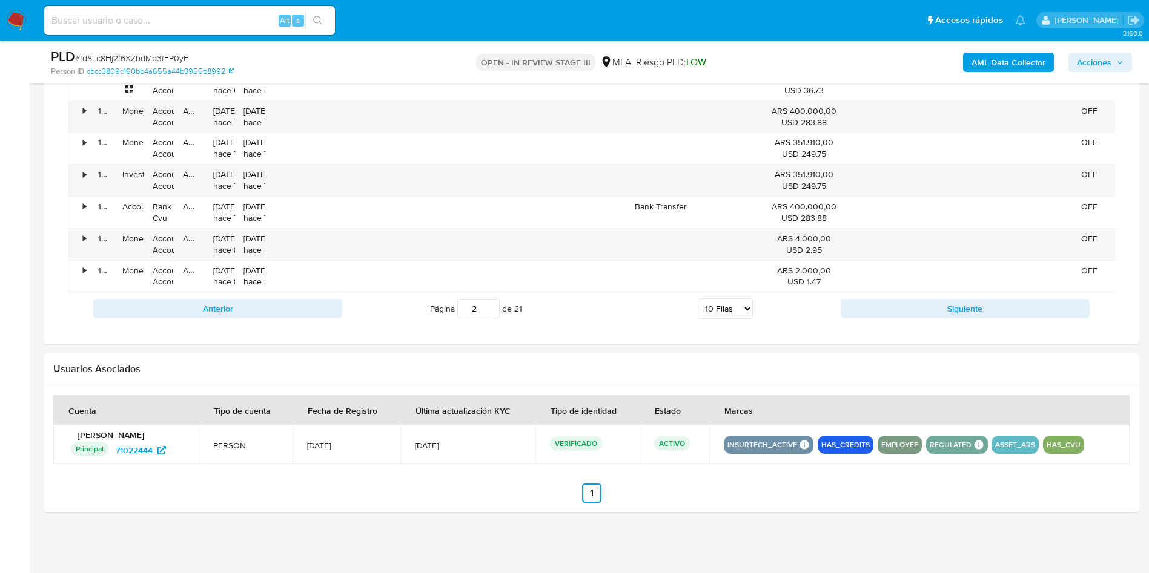
scroll to position [1453, 0]
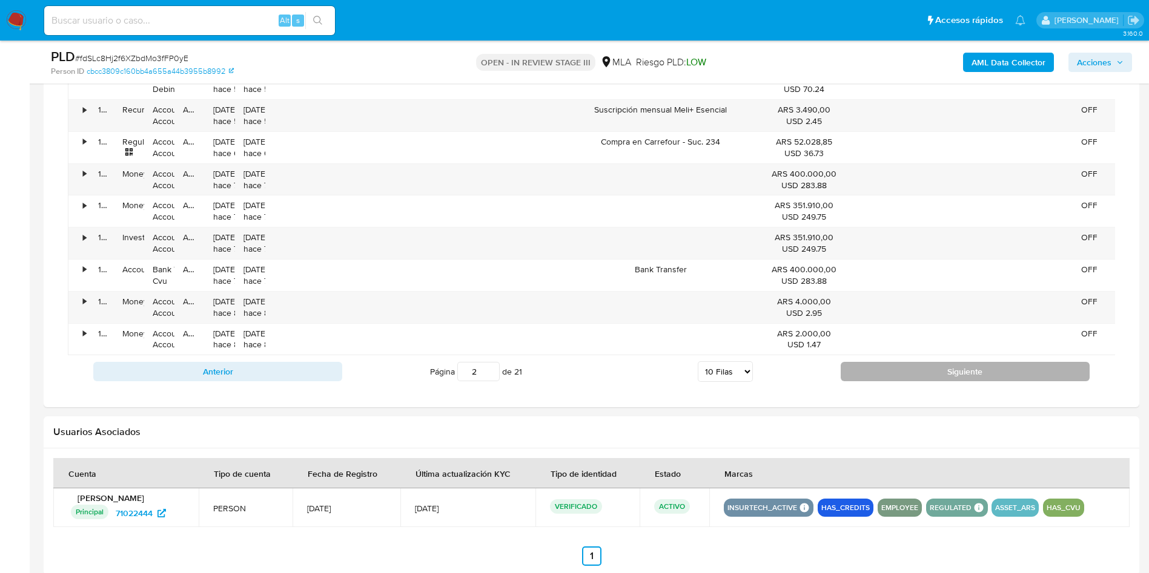
click at [893, 381] on button "Siguiente" at bounding box center [964, 371] width 249 height 19
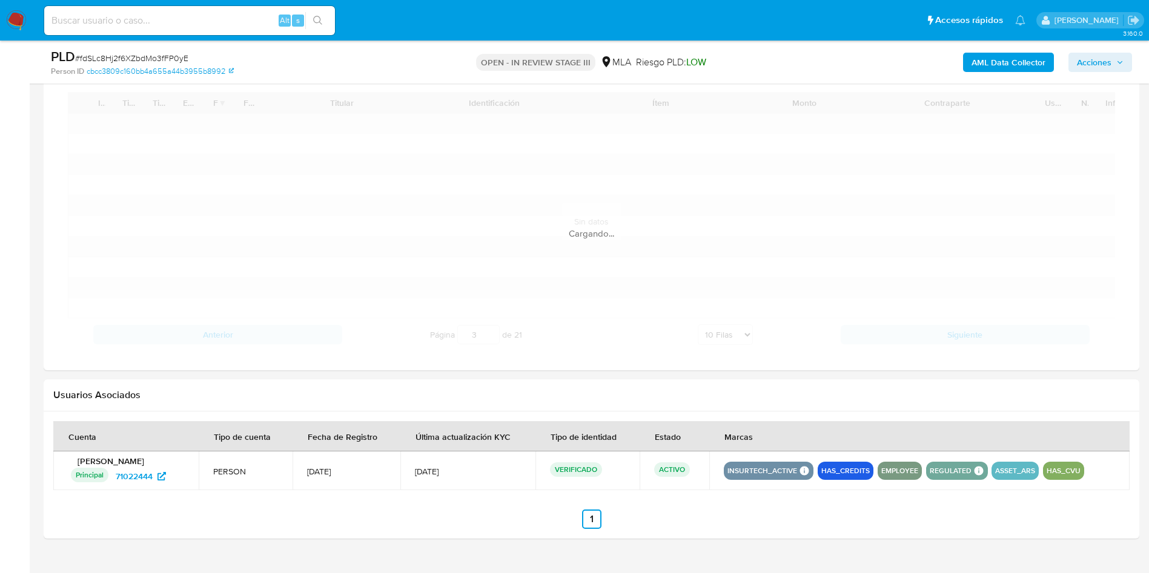
scroll to position [1247, 0]
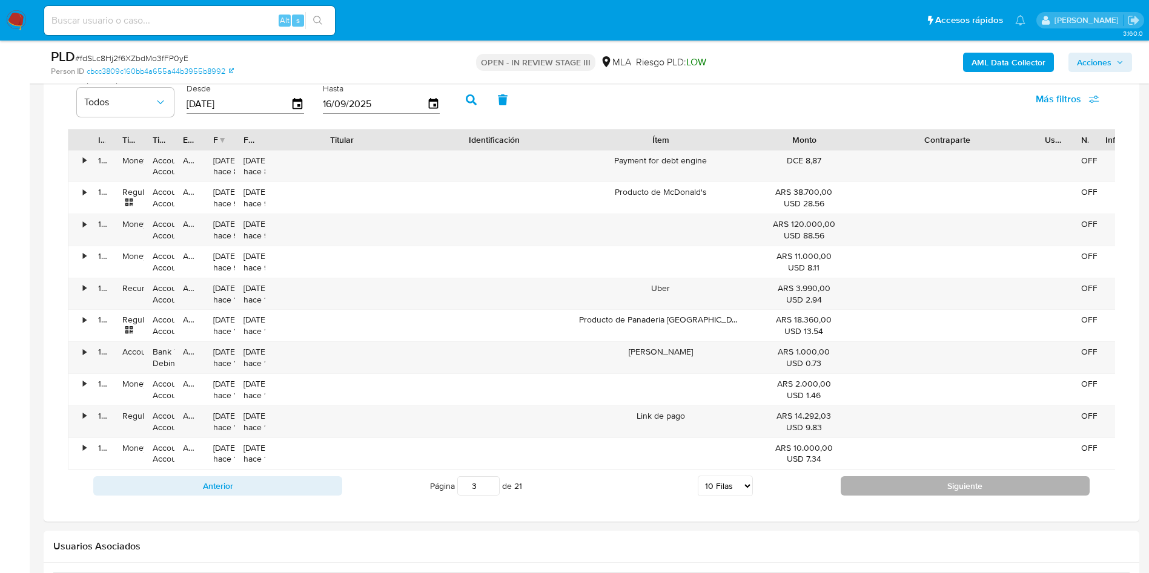
click at [899, 496] on button "Siguiente" at bounding box center [964, 486] width 249 height 19
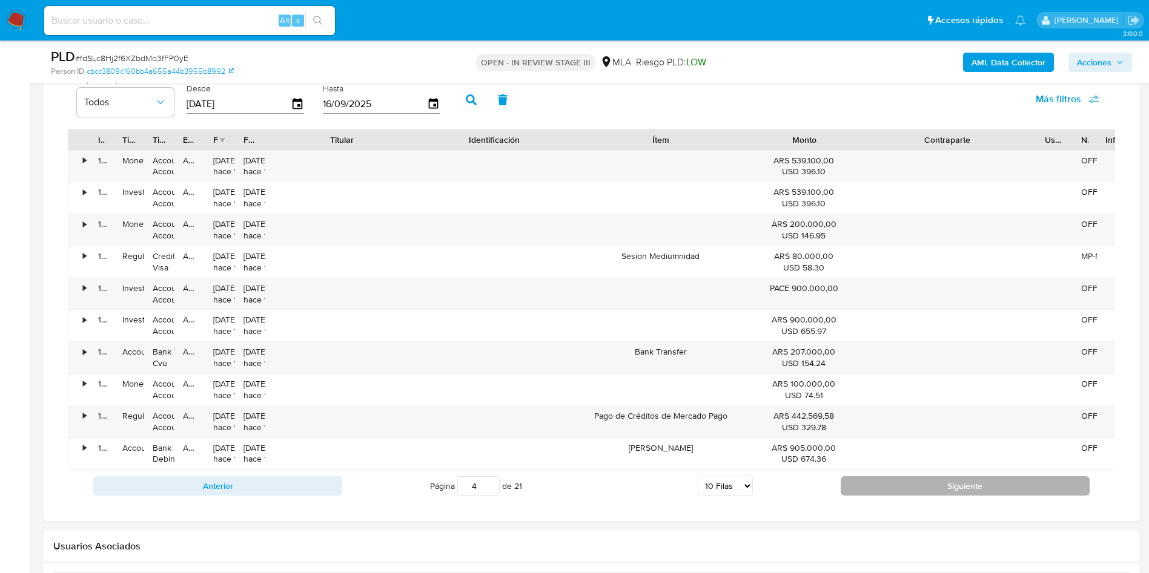
click at [910, 496] on button "Siguiente" at bounding box center [964, 486] width 249 height 19
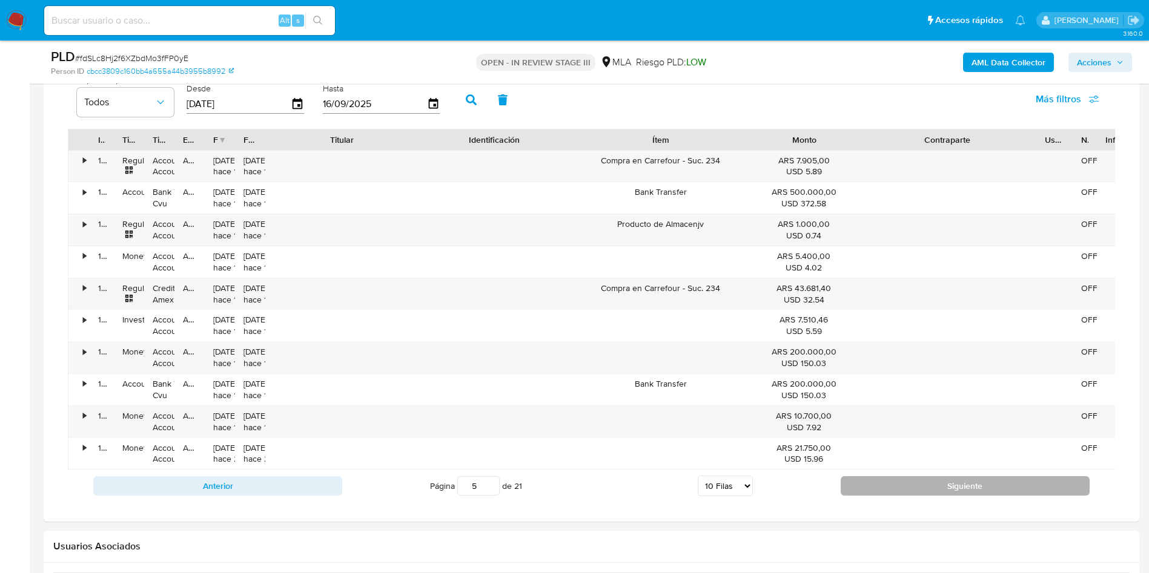
click at [928, 496] on button "Siguiente" at bounding box center [964, 486] width 249 height 19
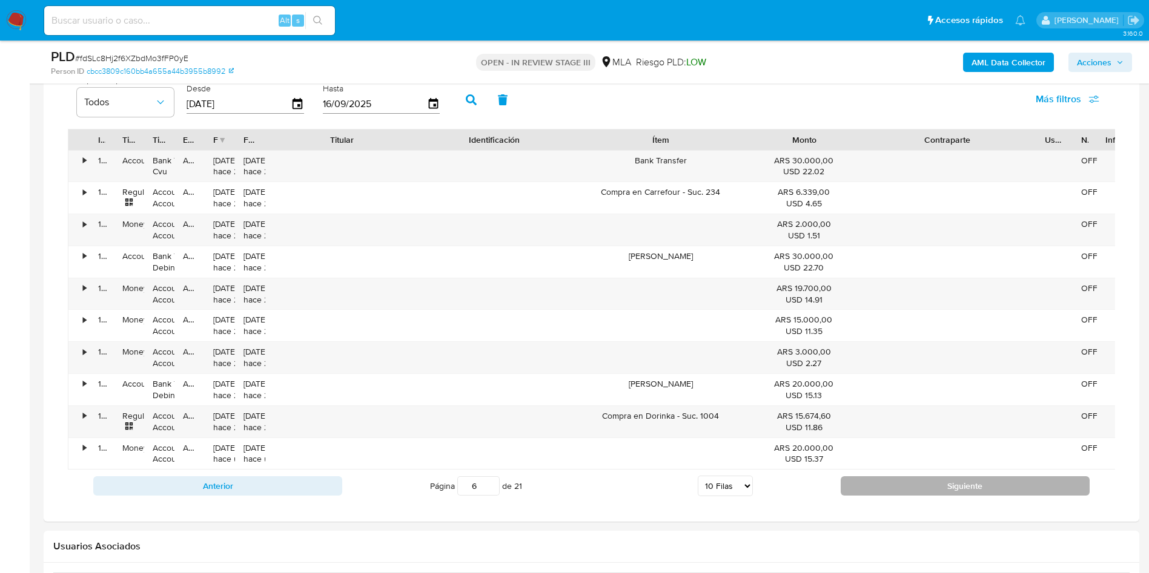
click at [921, 496] on button "Siguiente" at bounding box center [964, 486] width 249 height 19
type input "7"
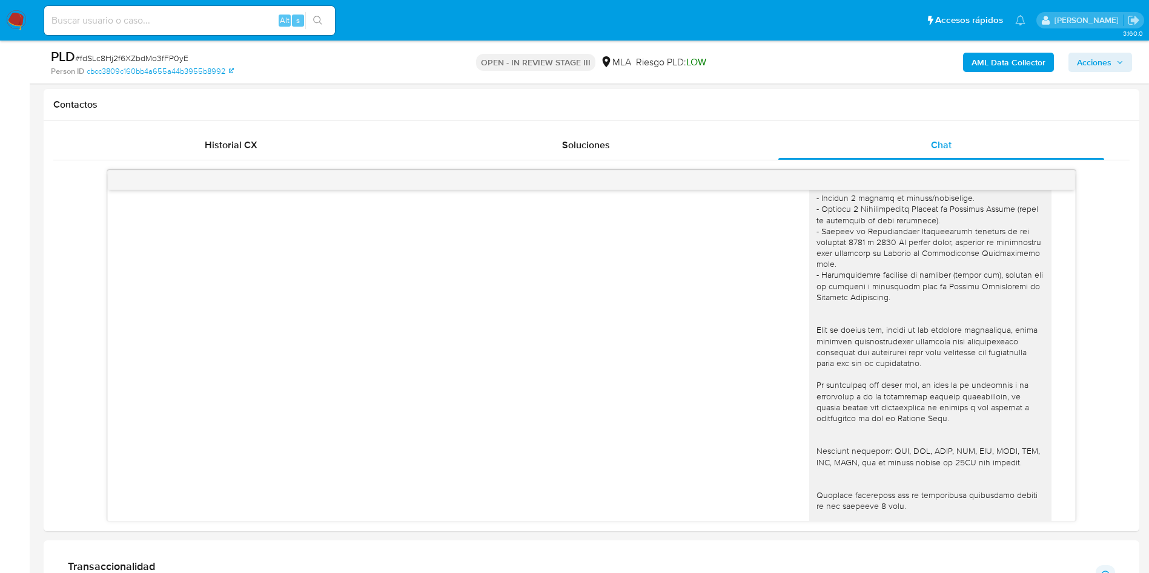
scroll to position [181, 0]
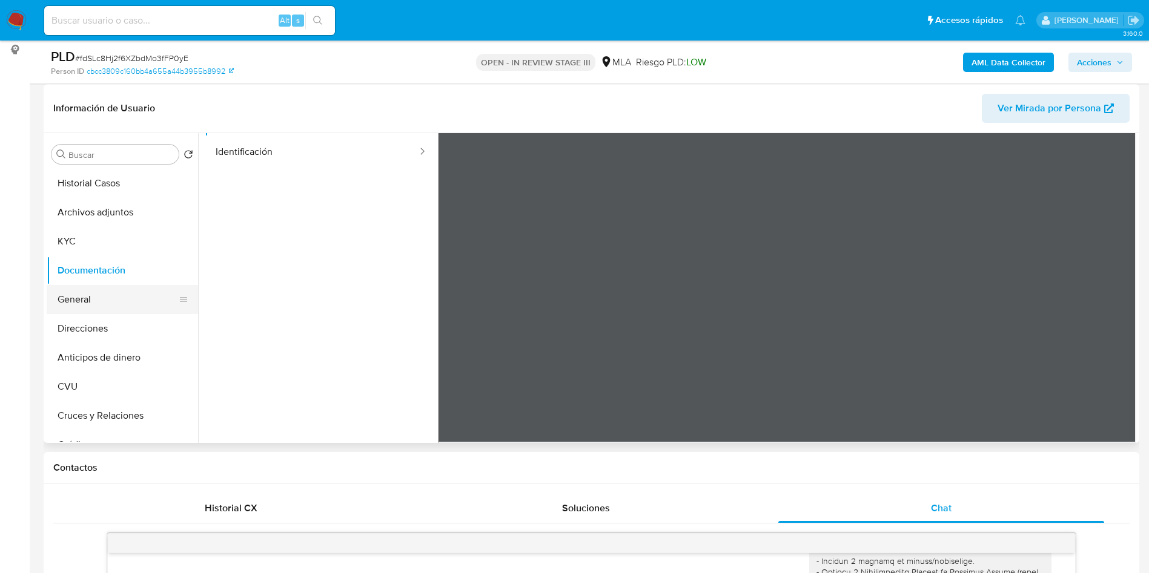
click at [120, 307] on button "General" at bounding box center [118, 299] width 142 height 29
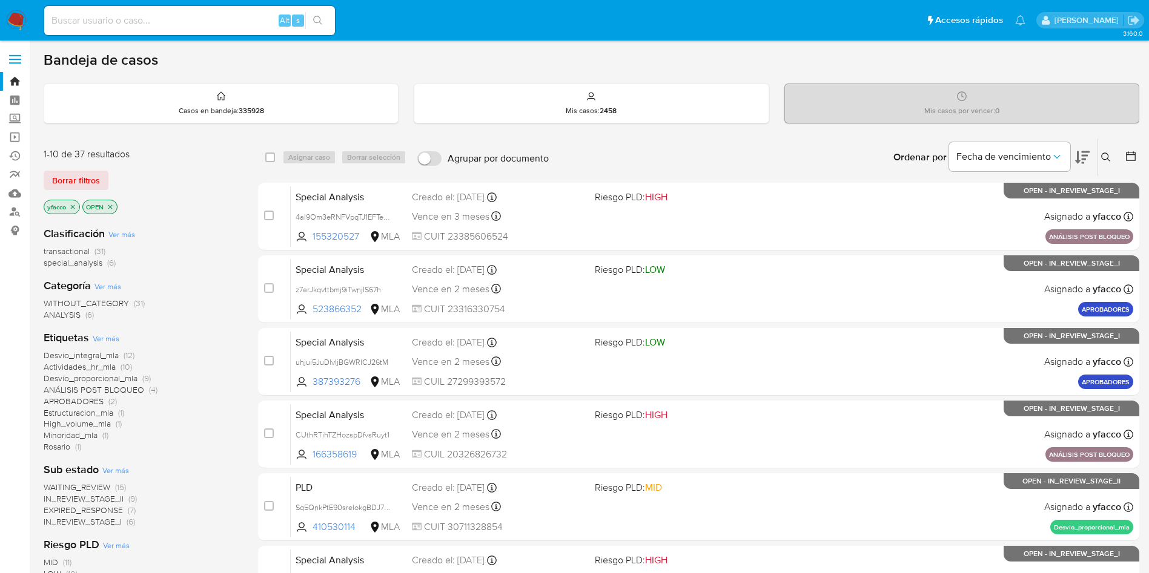
click at [75, 209] on icon "close-filter" at bounding box center [72, 206] width 7 height 7
click at [53, 250] on span "transactional" at bounding box center [67, 251] width 46 height 12
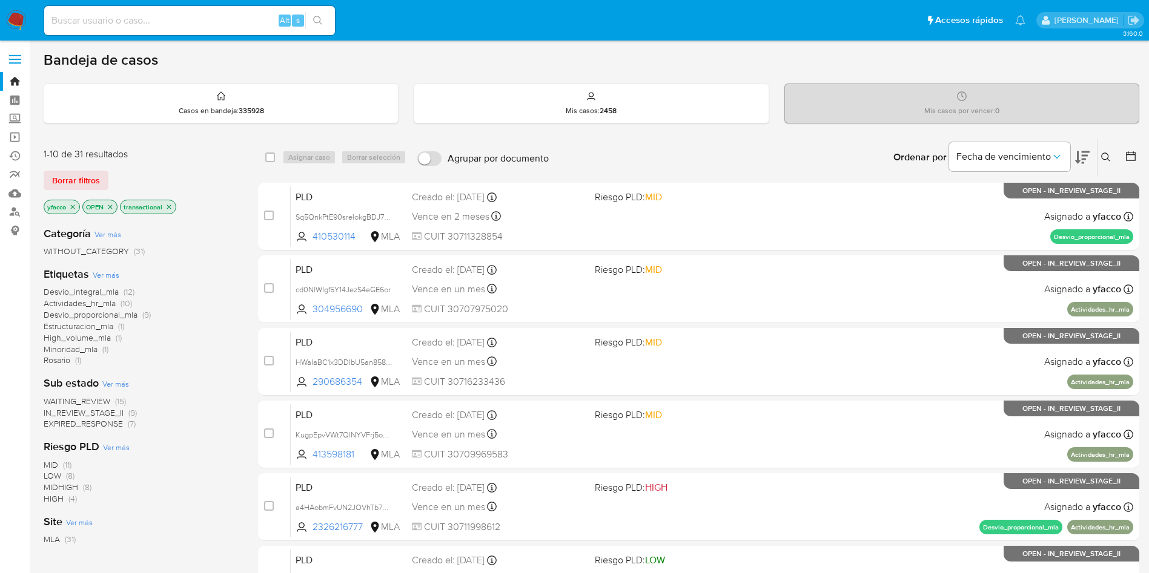
click at [74, 208] on icon "close-filter" at bounding box center [72, 206] width 7 height 7
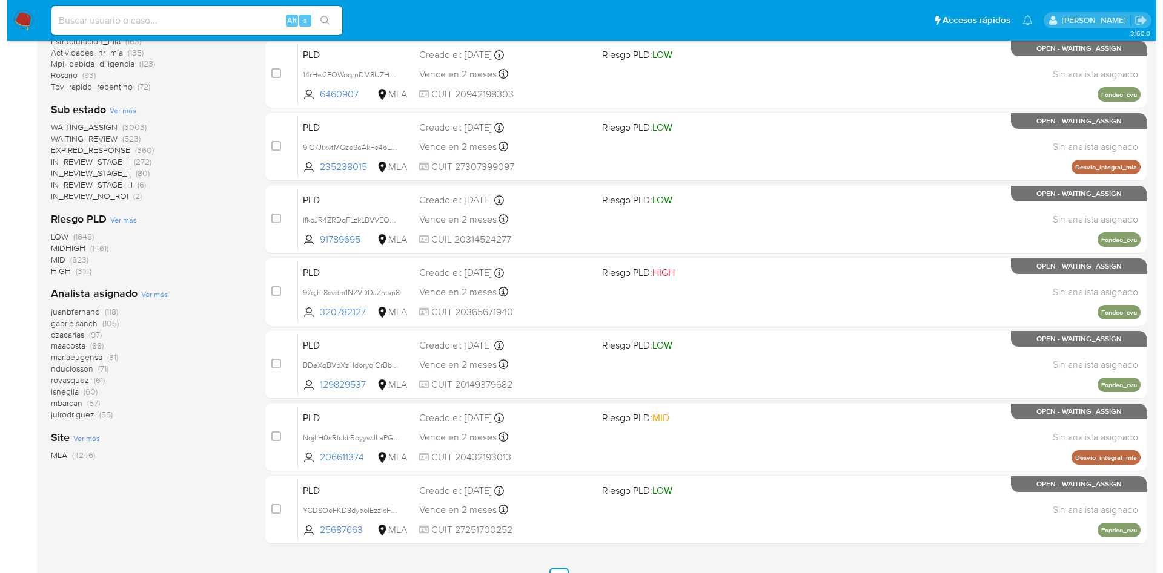
scroll to position [363, 0]
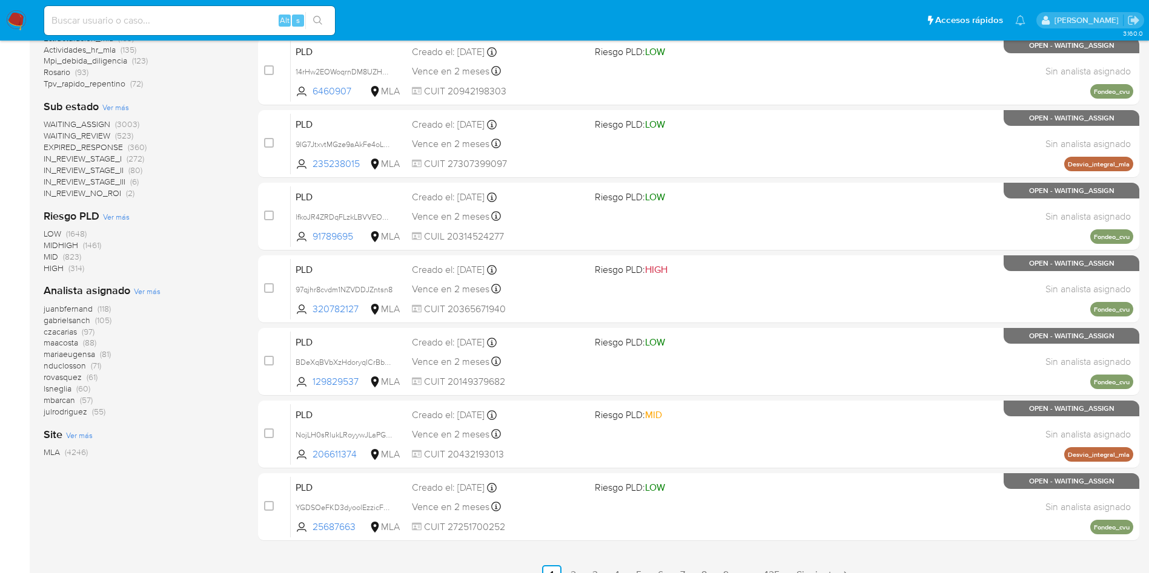
click at [148, 289] on span "Ver más" at bounding box center [147, 291] width 27 height 11
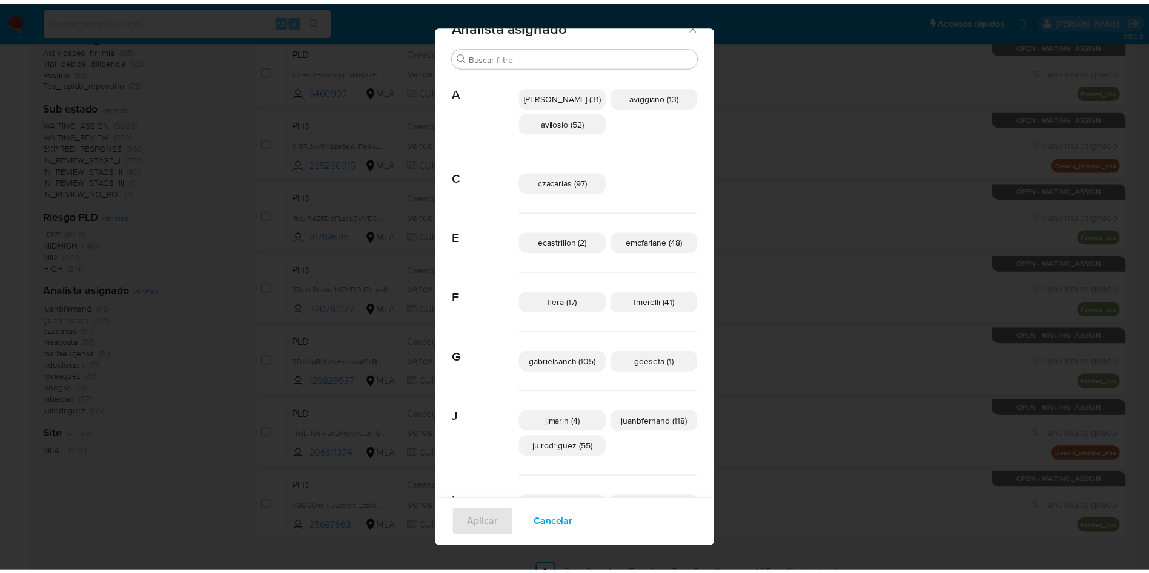
scroll to position [0, 0]
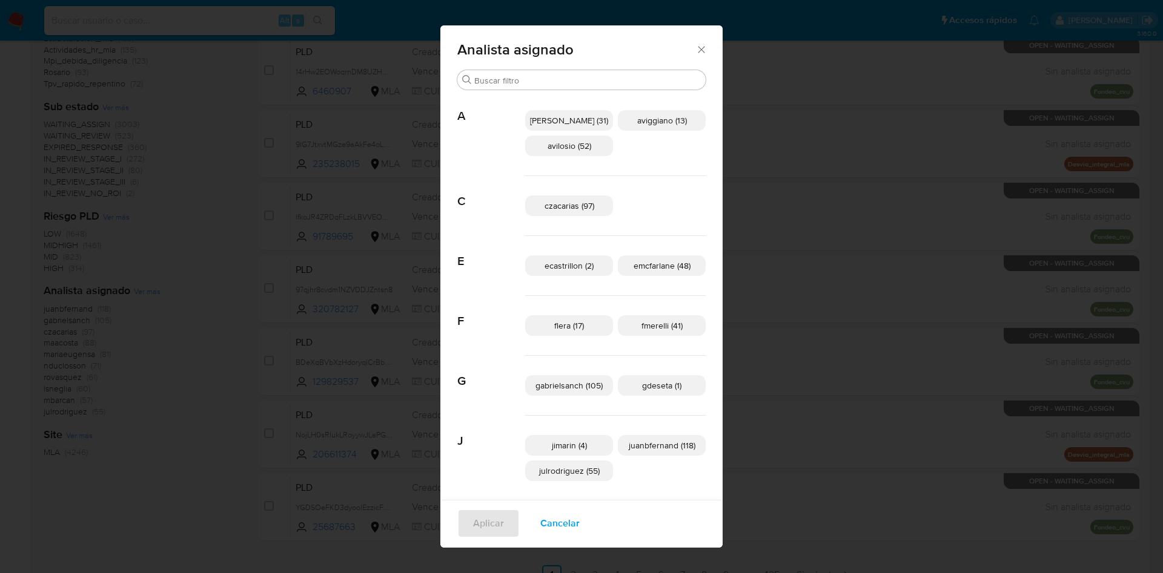
click at [550, 524] on span "Cancelar" at bounding box center [559, 523] width 39 height 27
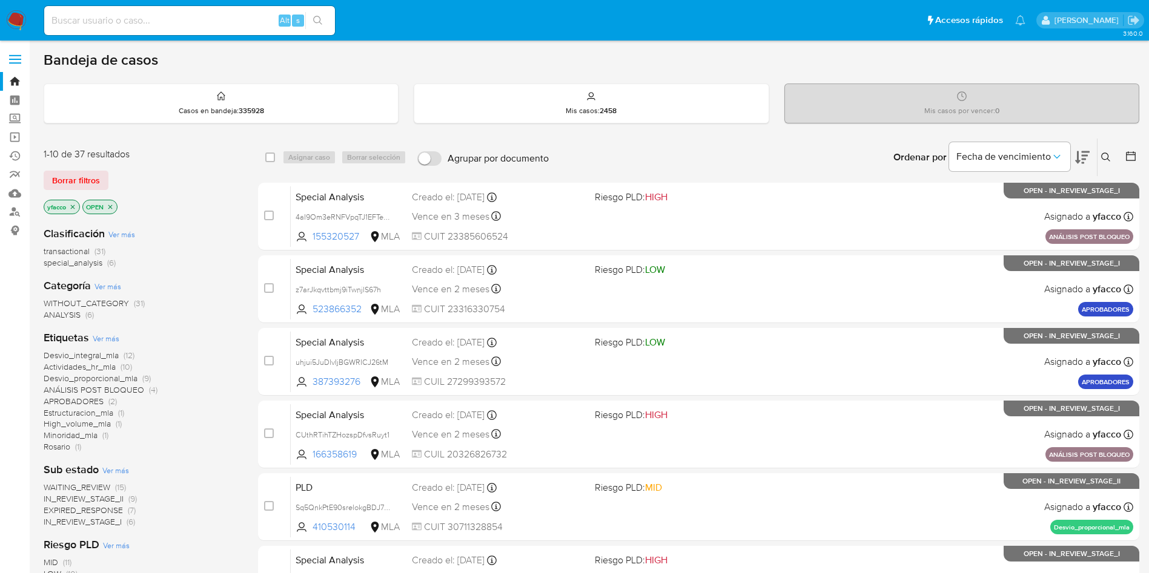
click at [56, 268] on span "special_analysis" at bounding box center [73, 263] width 59 height 12
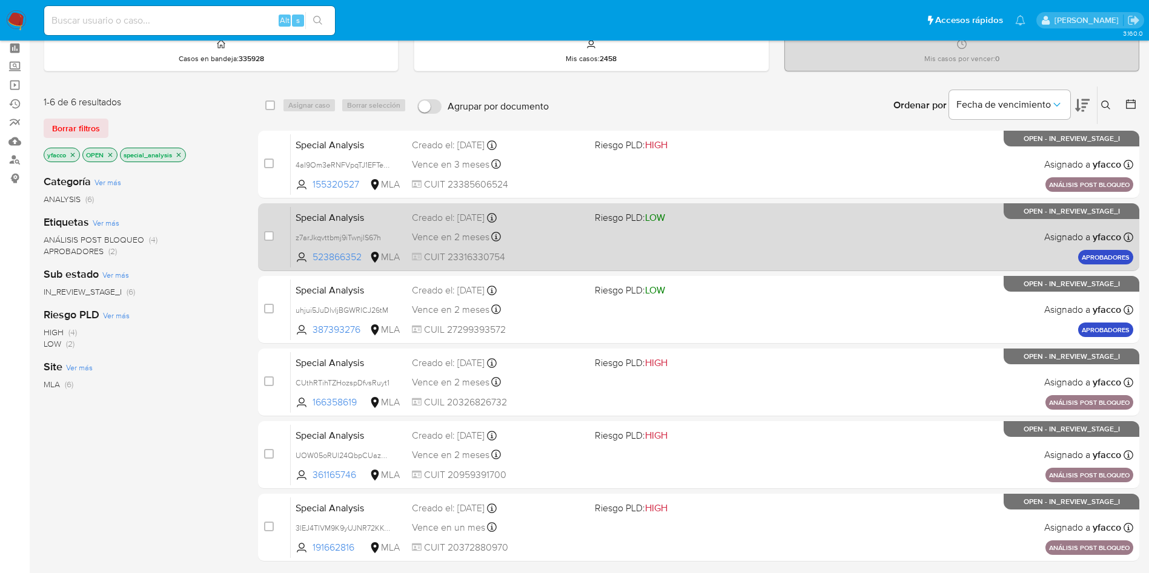
scroll to position [91, 0]
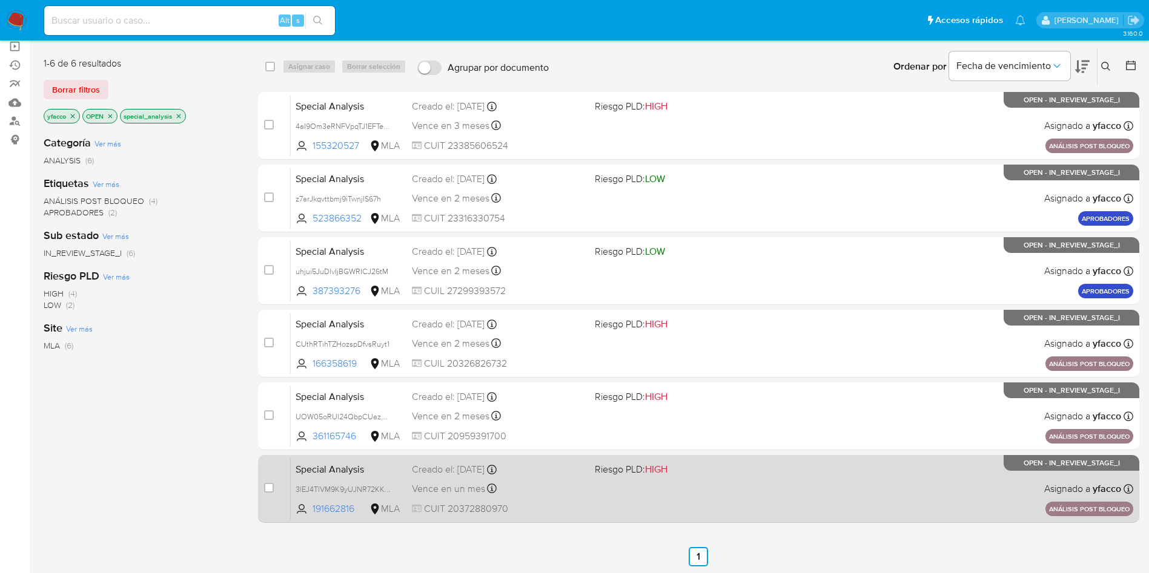
click at [522, 472] on div "Creado el: 31/07/2025 Creado el: 31/07/2025 16:04:28" at bounding box center [498, 469] width 173 height 13
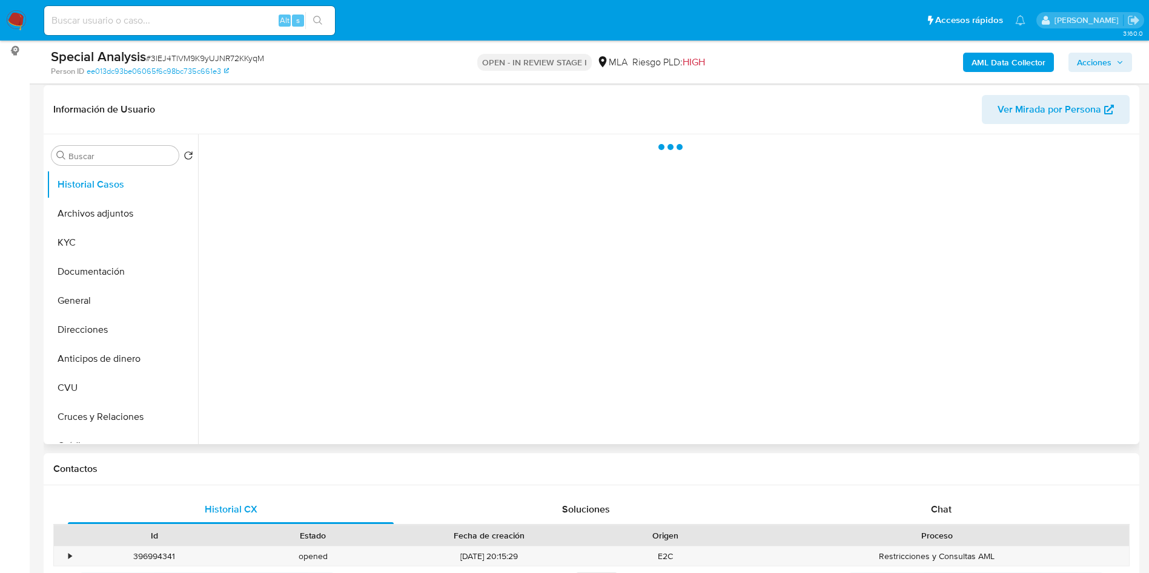
scroll to position [182, 0]
select select "10"
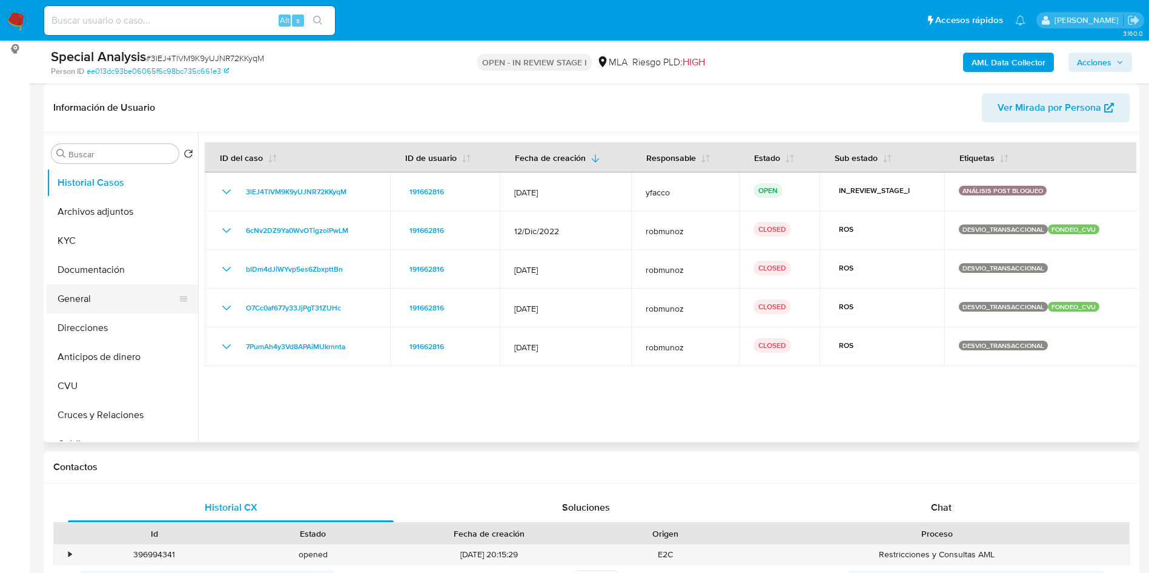
click at [105, 302] on button "General" at bounding box center [118, 299] width 142 height 29
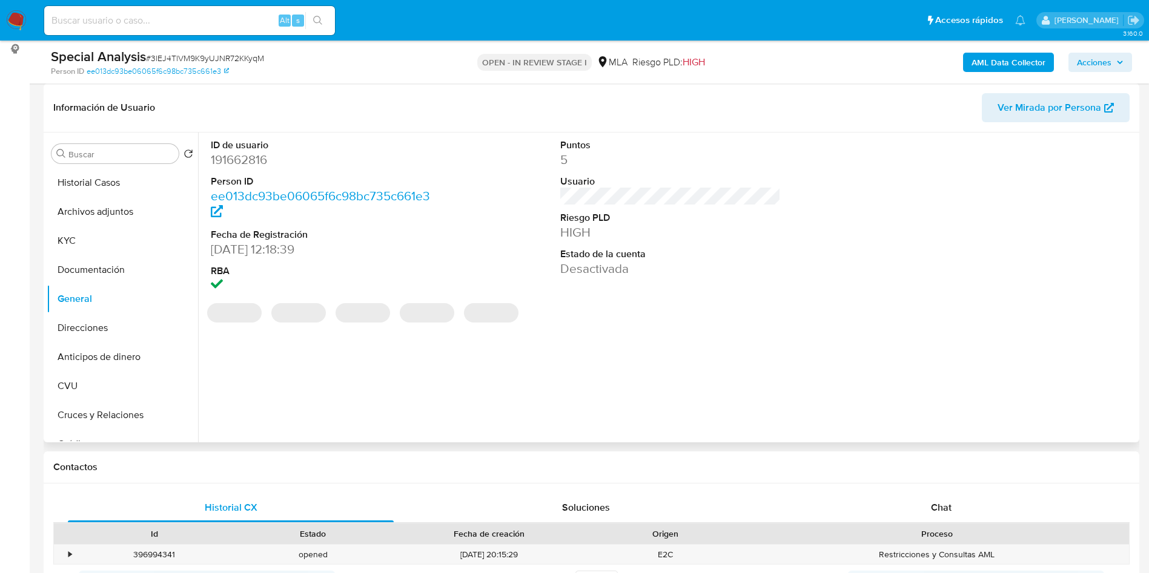
click at [250, 163] on dd "191662816" at bounding box center [321, 159] width 221 height 17
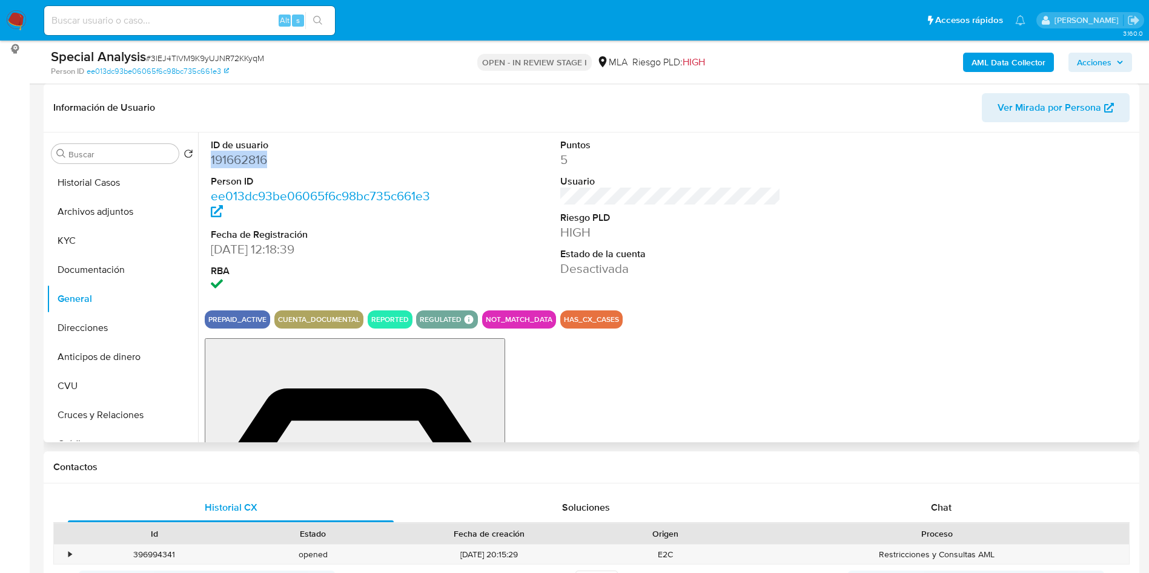
copy dd "191662816"
